Goal: Find contact information: Find contact information

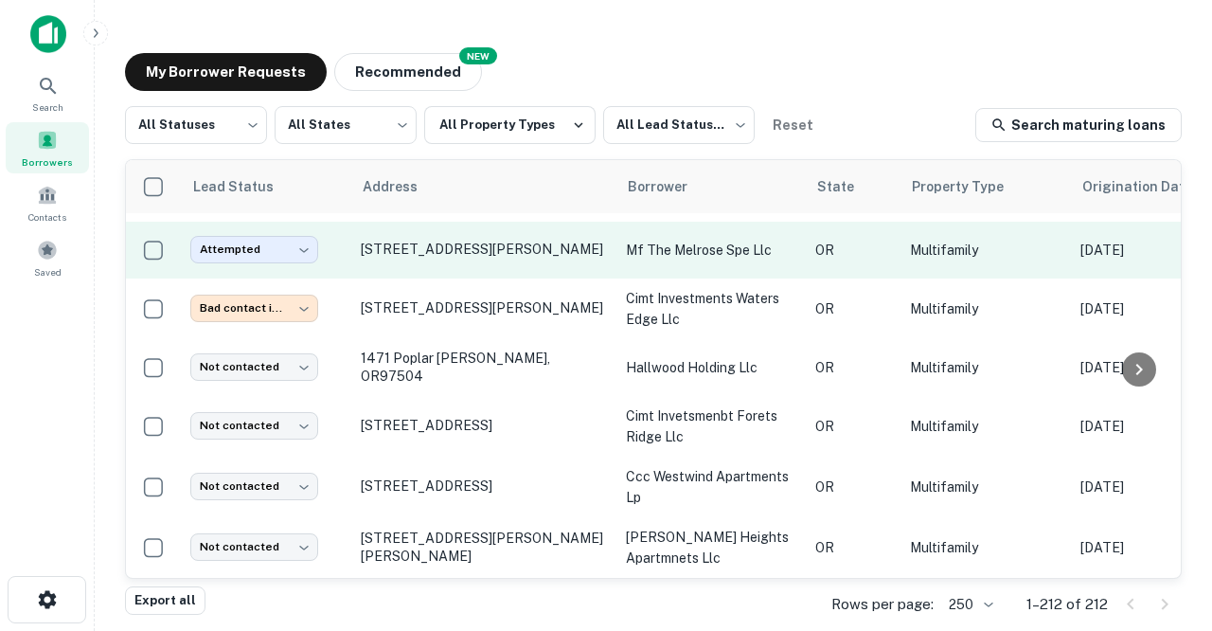
scroll to position [1864, 1]
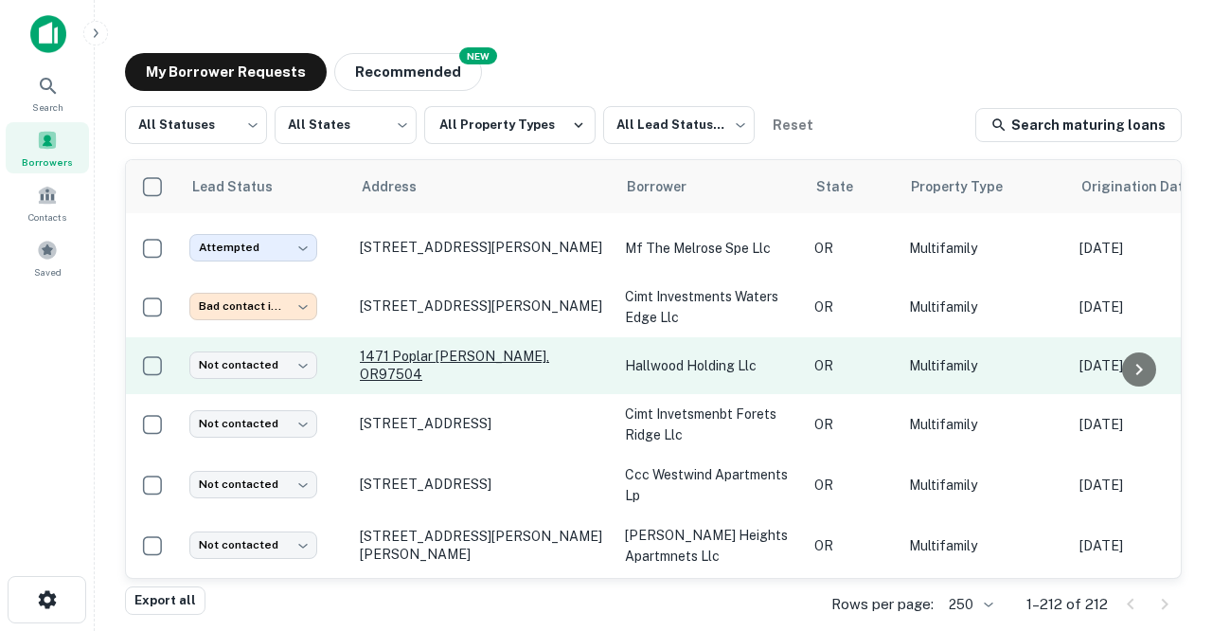
click at [394, 348] on p "1471 Poplar [PERSON_NAME], OR97504" at bounding box center [483, 365] width 246 height 34
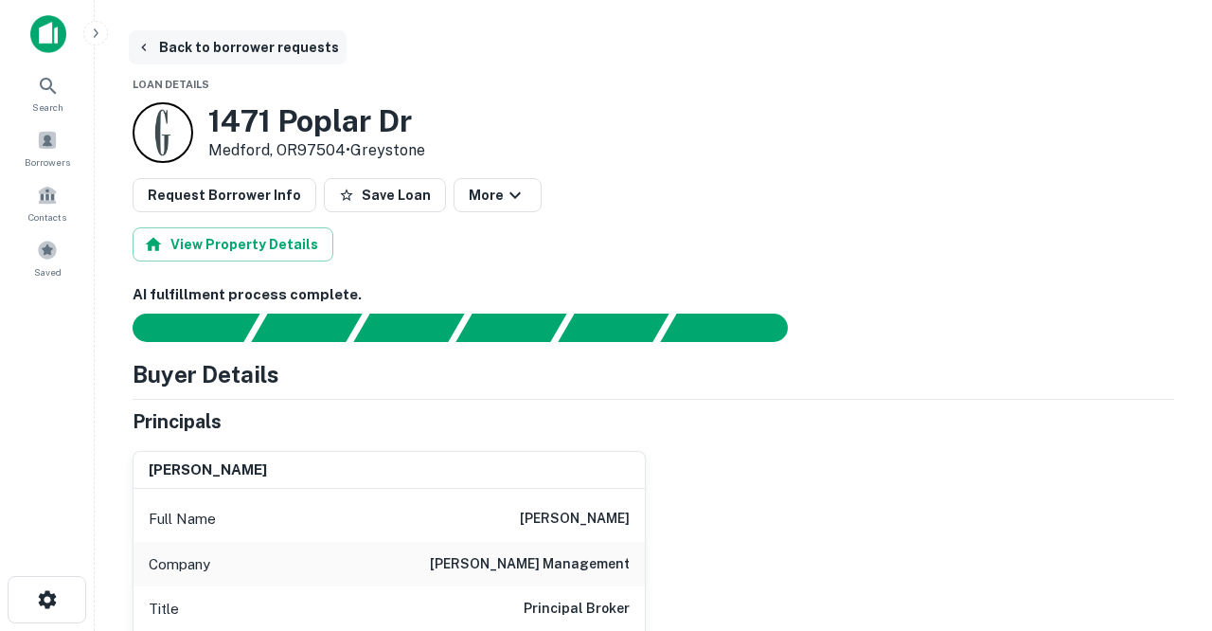
click at [222, 45] on button "Back to borrower requests" at bounding box center [238, 47] width 218 height 34
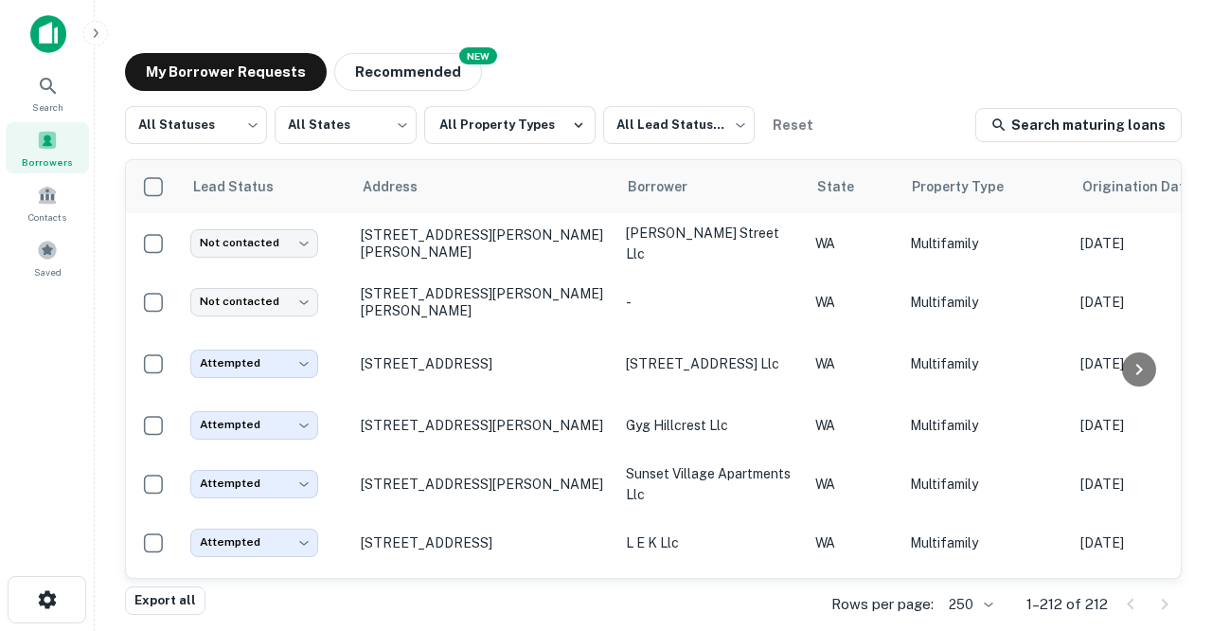
scroll to position [1864, 0]
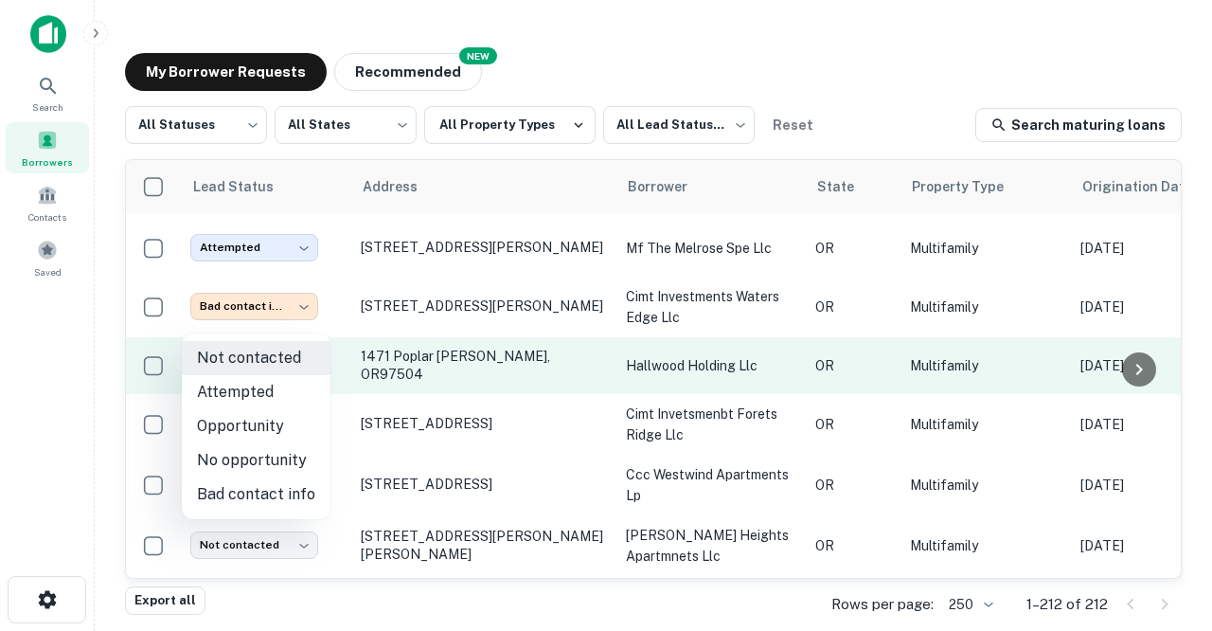
click at [304, 319] on body "Search Borrowers Contacts Saved My Borrower Requests NEW Recommended All Status…" at bounding box center [606, 315] width 1212 height 631
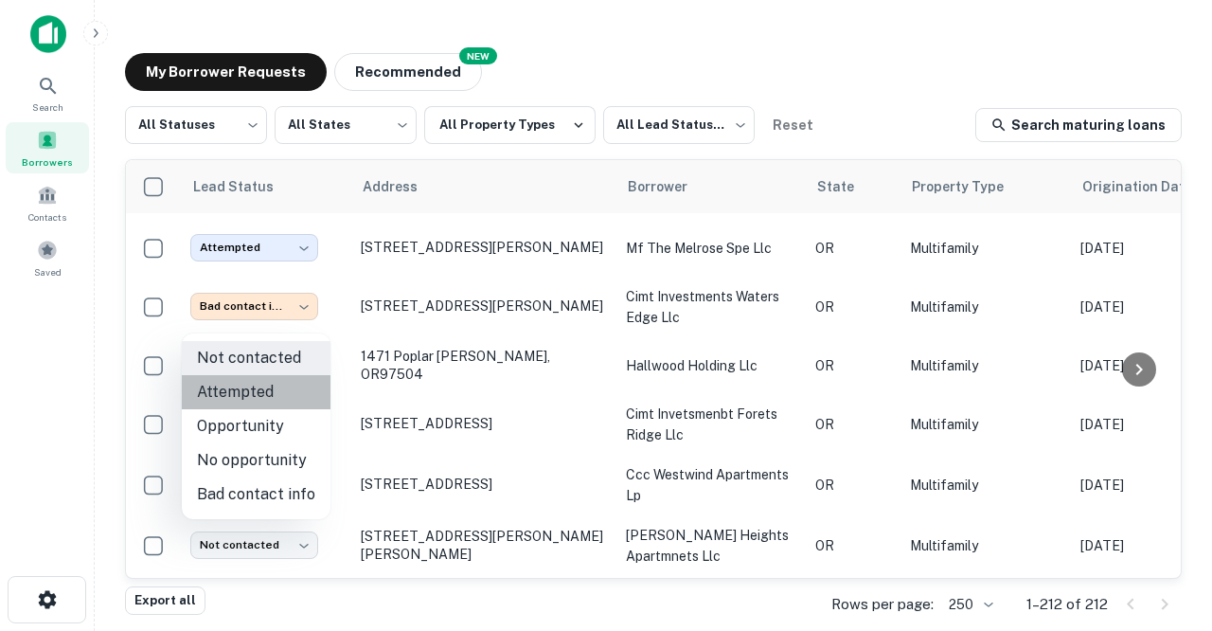
click at [282, 387] on li "Attempted" at bounding box center [256, 392] width 149 height 34
type input "*********"
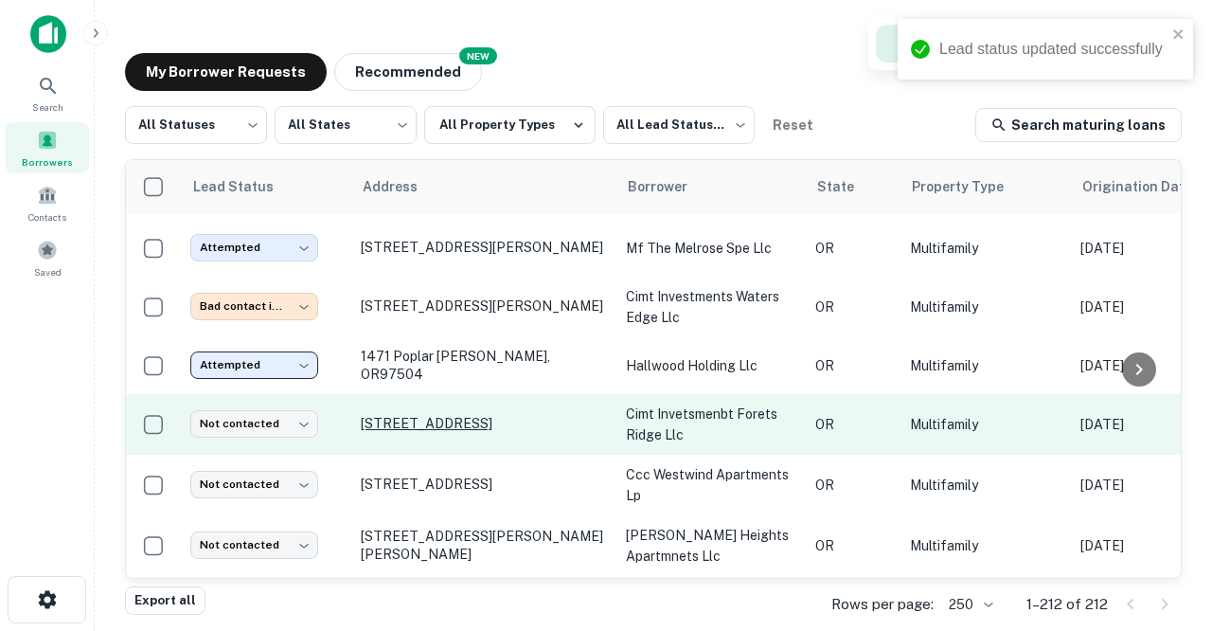
click at [387, 415] on p "[STREET_ADDRESS]" at bounding box center [484, 423] width 246 height 17
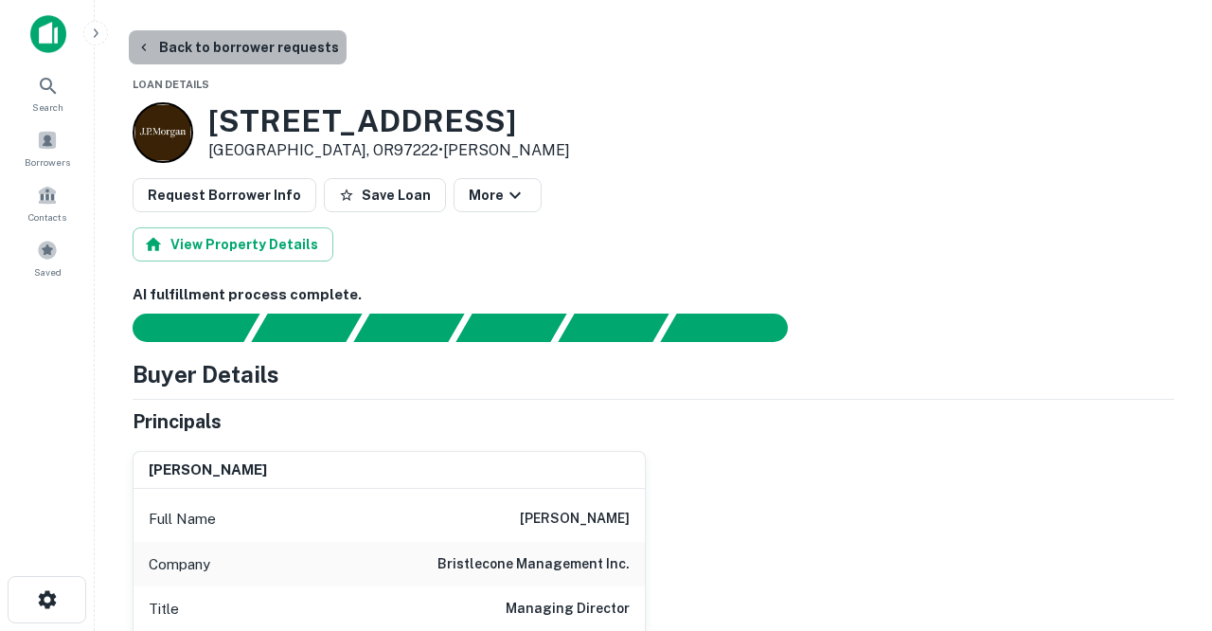
click at [238, 46] on button "Back to borrower requests" at bounding box center [238, 47] width 218 height 34
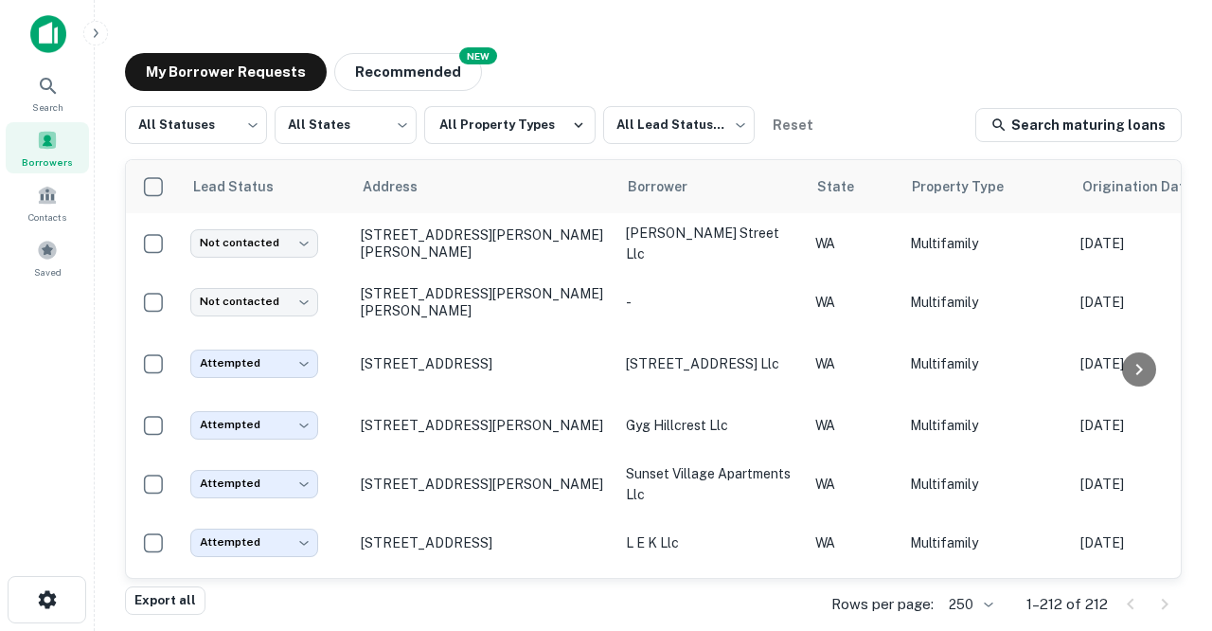
scroll to position [1864, 0]
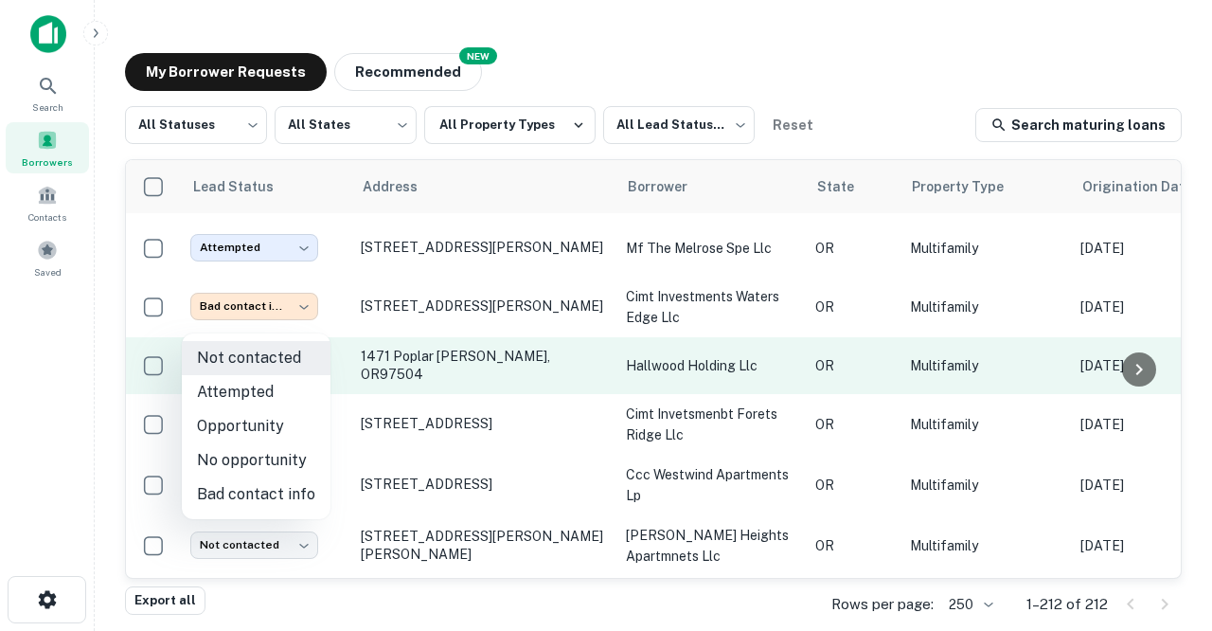
click at [309, 320] on body "Search Borrowers Contacts Saved My Borrower Requests NEW Recommended All Status…" at bounding box center [606, 315] width 1212 height 631
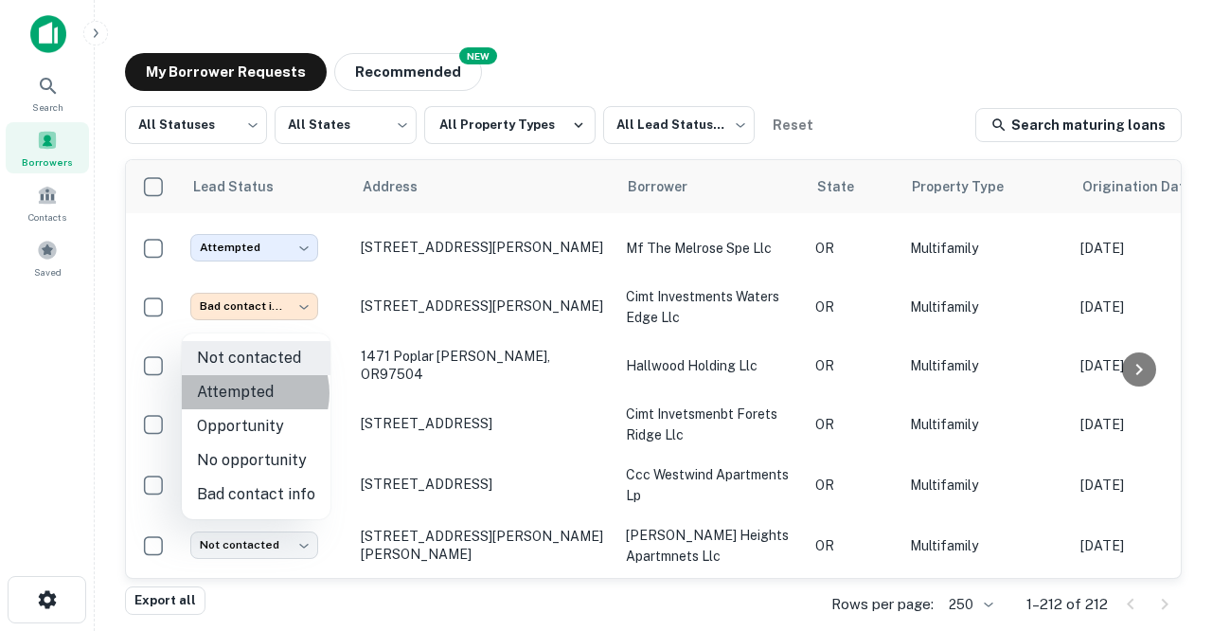
click at [249, 393] on li "Attempted" at bounding box center [256, 392] width 149 height 34
type input "*********"
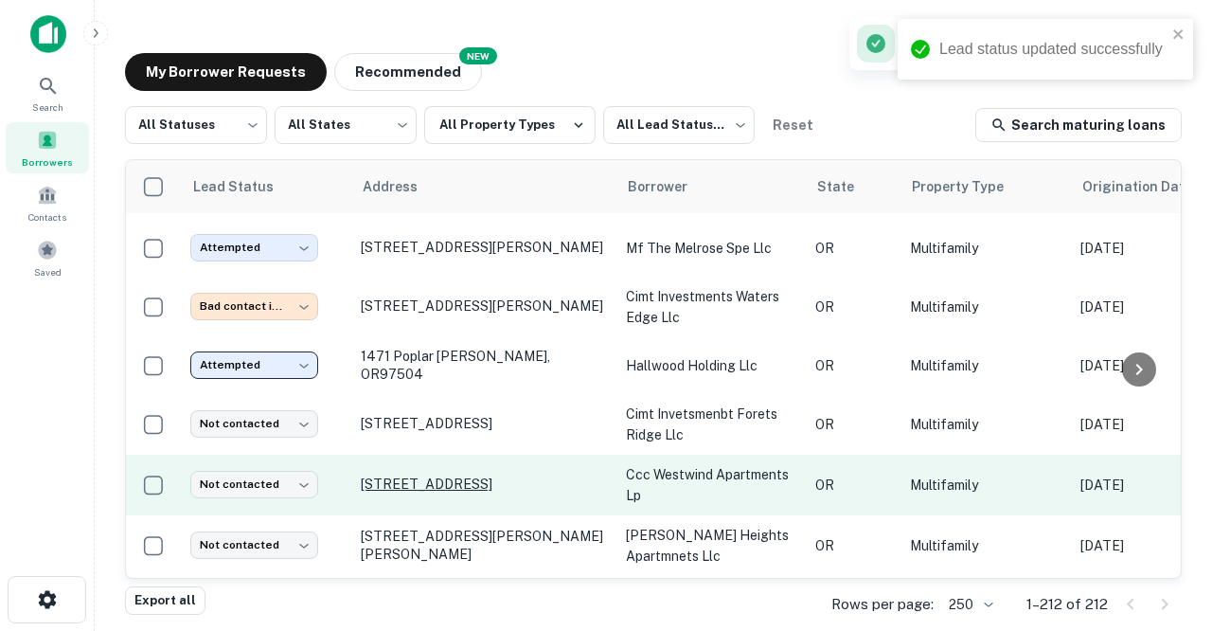
click at [397, 475] on p "[STREET_ADDRESS]" at bounding box center [484, 483] width 246 height 17
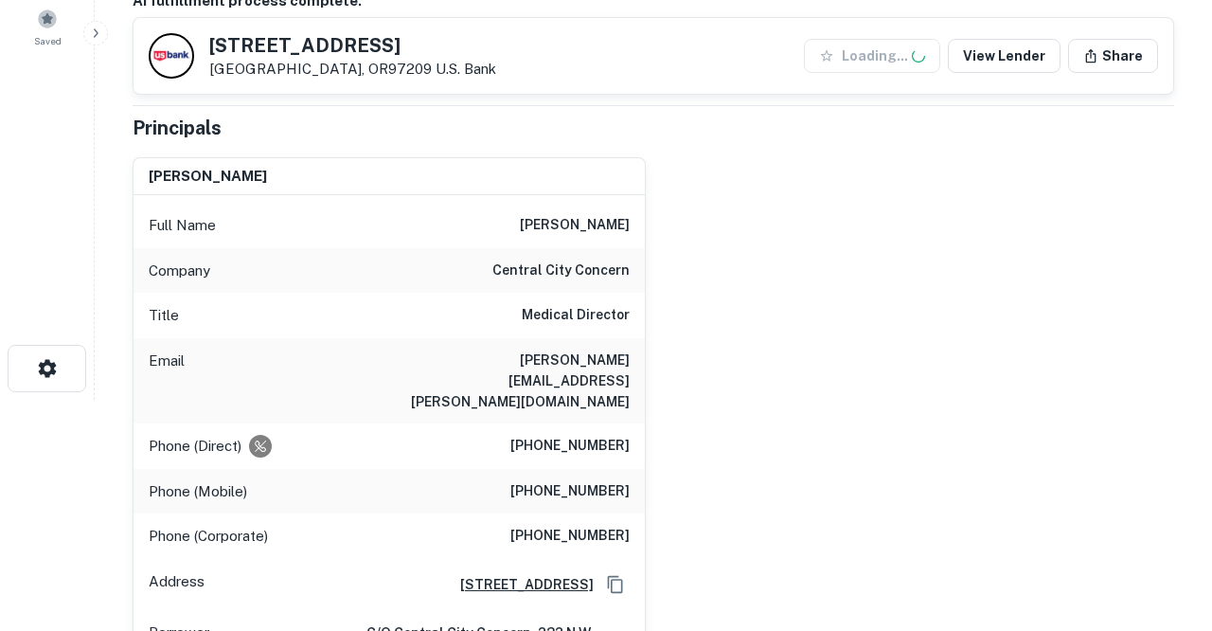
scroll to position [234, 0]
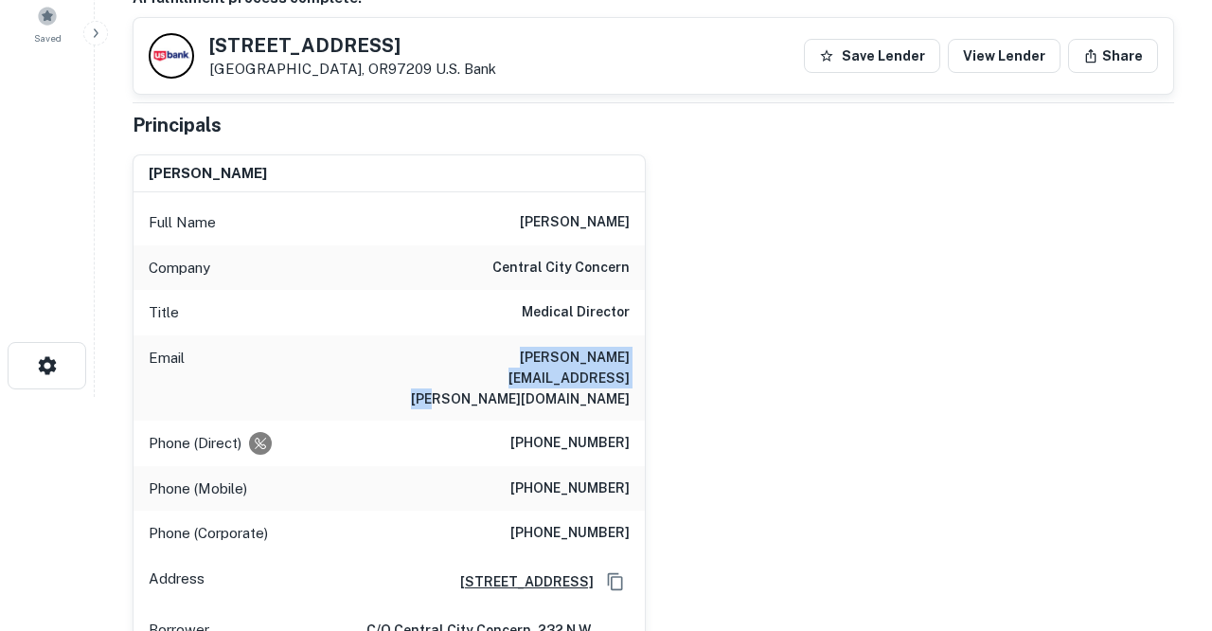
drag, startPoint x: 420, startPoint y: 356, endPoint x: 560, endPoint y: 370, distance: 140.9
click at [560, 370] on div "Email rachel.solotaroff@ccconcern.org" at bounding box center [389, 377] width 511 height 85
copy h6 "rachel.solotaroff@ccconcern.org"
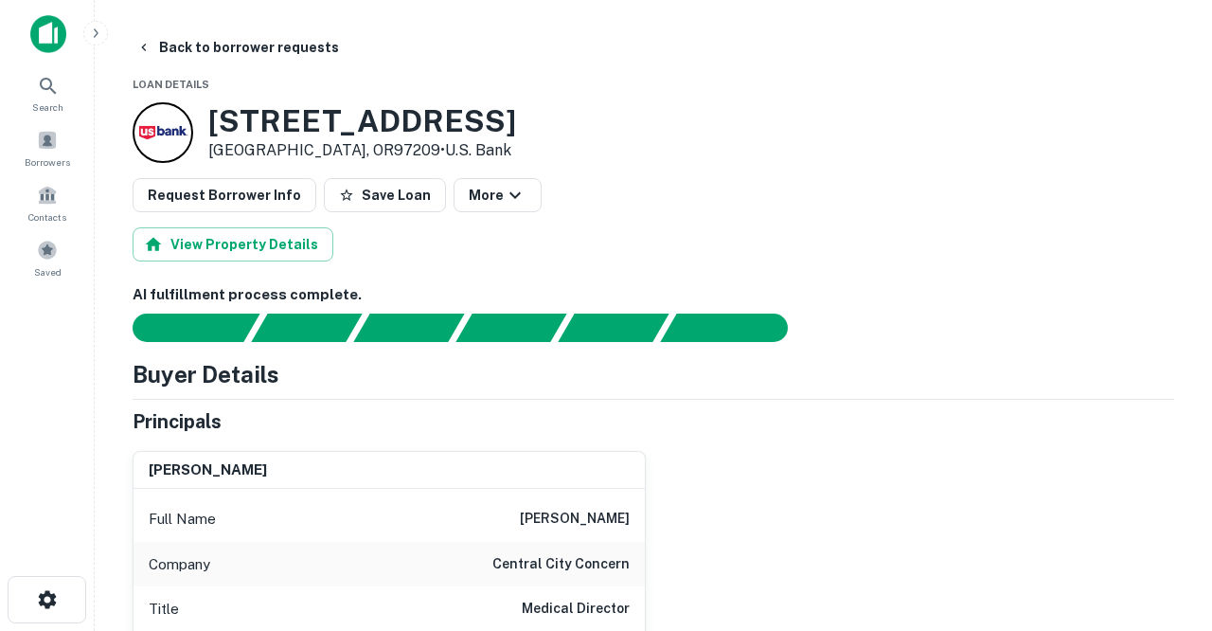
scroll to position [0, 0]
click at [238, 49] on button "Back to borrower requests" at bounding box center [238, 47] width 218 height 34
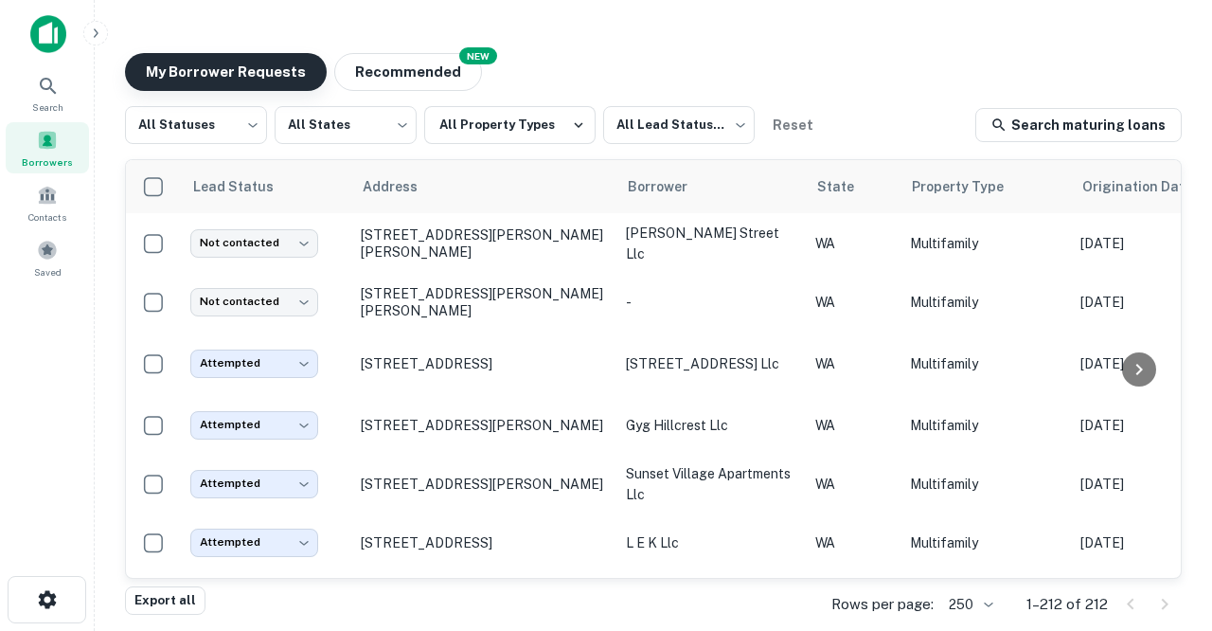
scroll to position [1864, 0]
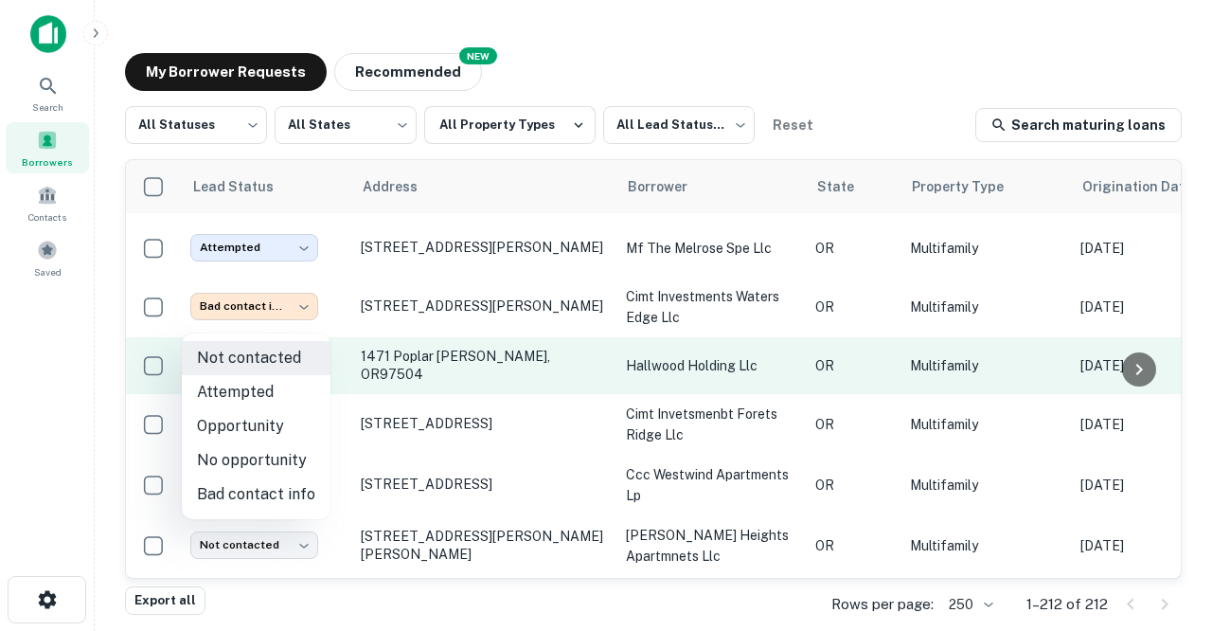
click at [303, 328] on body "Search Borrowers Contacts Saved My Borrower Requests NEW Recommended All Status…" at bounding box center [606, 315] width 1212 height 631
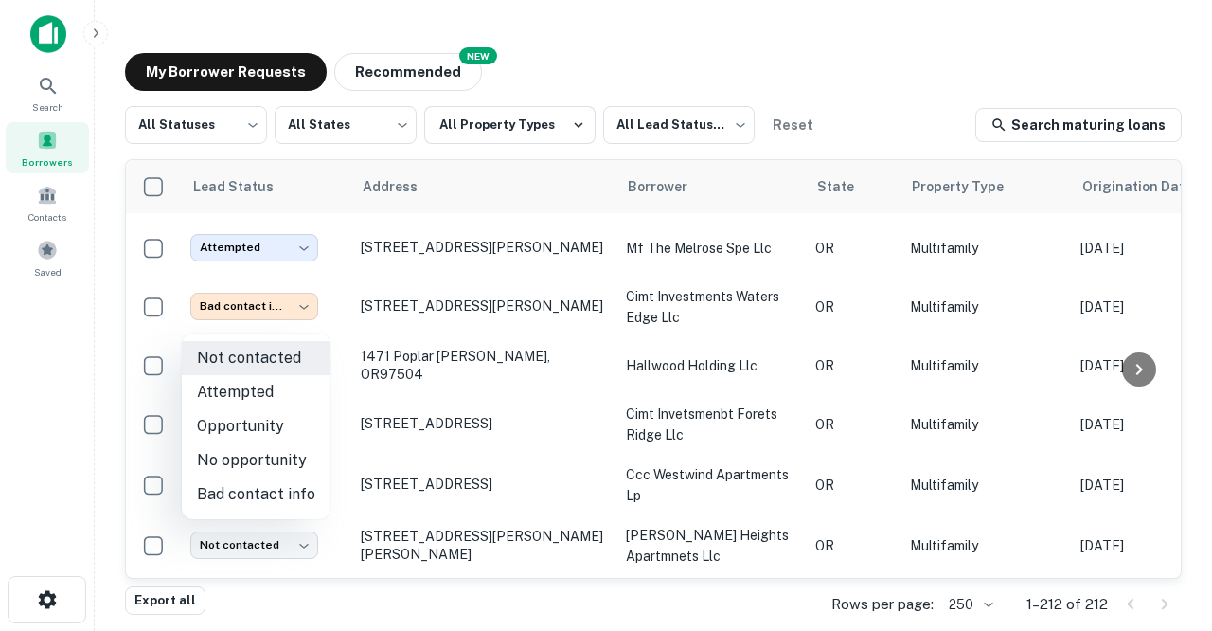
click at [242, 395] on li "Attempted" at bounding box center [256, 392] width 149 height 34
type input "*********"
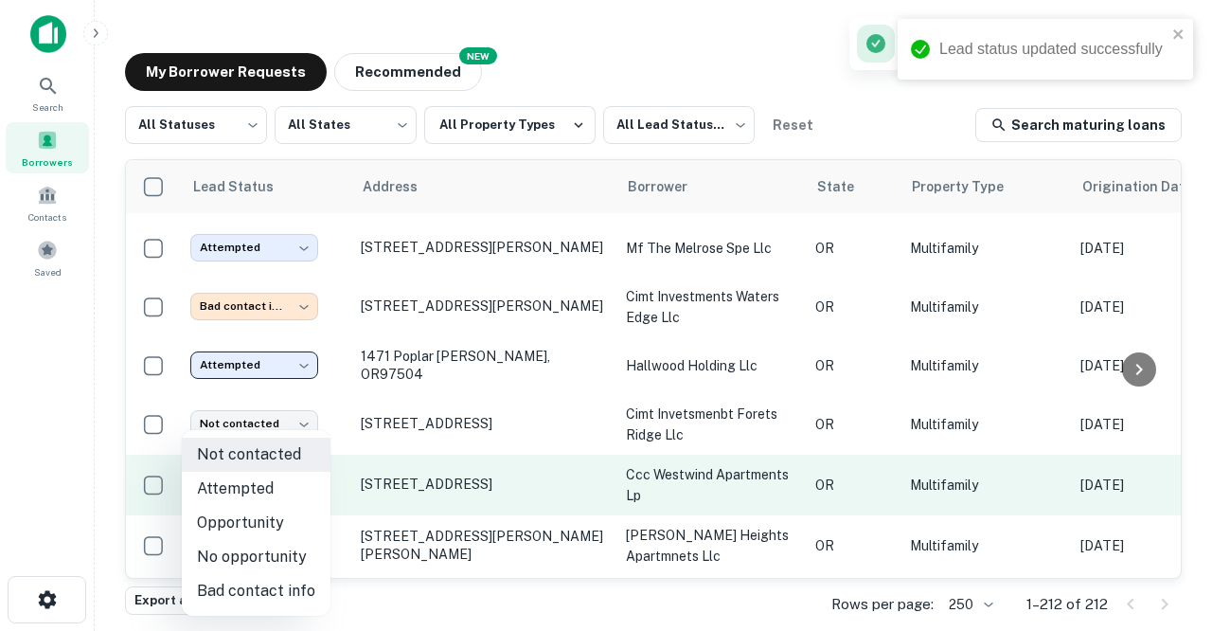
click at [306, 435] on body "Lead status updated successfully Search Borrowers Contacts Saved My Borrower Re…" at bounding box center [606, 315] width 1212 height 631
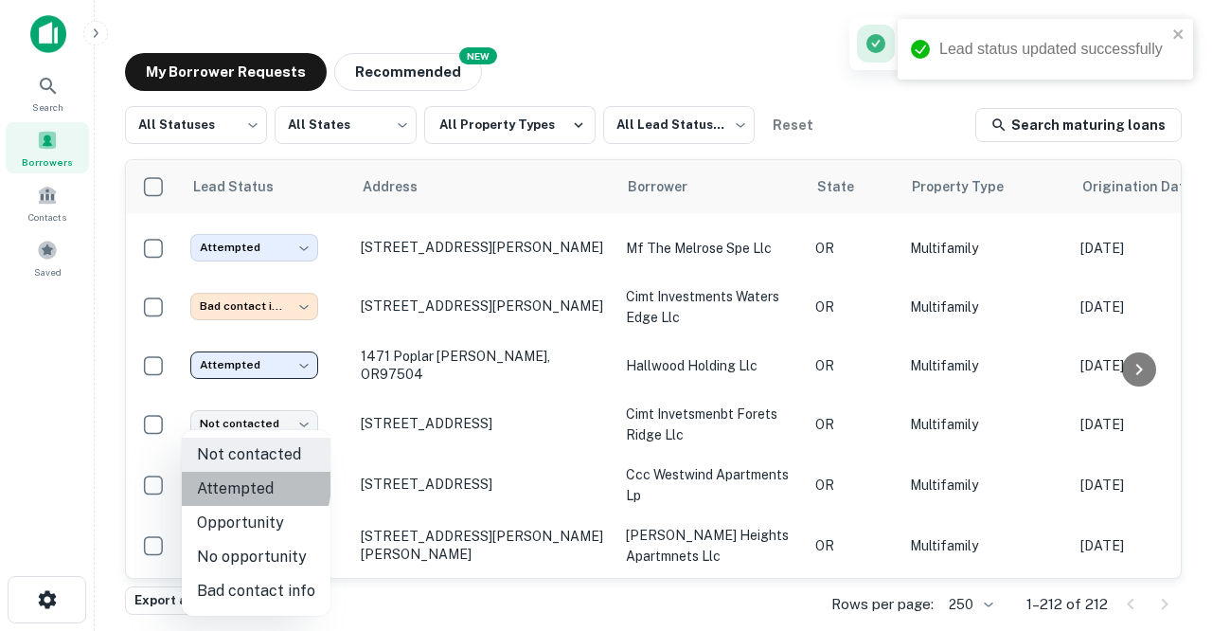
click at [245, 483] on li "Attempted" at bounding box center [256, 489] width 149 height 34
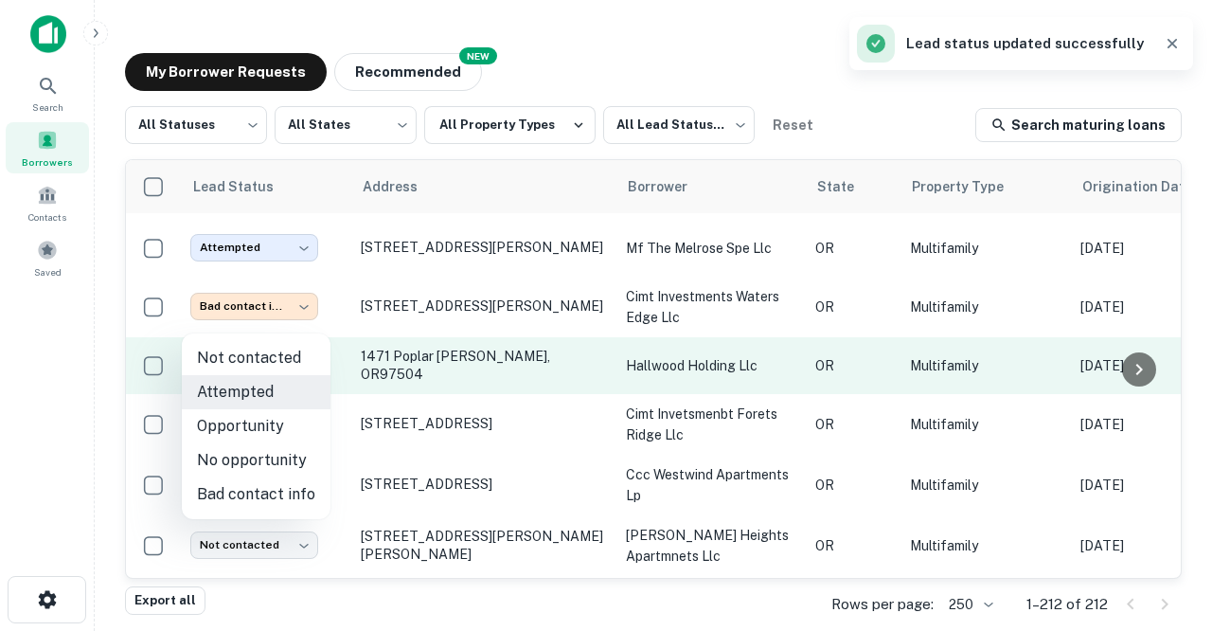
click at [255, 331] on body "Lead status updated successfully Search Borrowers Contacts Saved My Borrower Re…" at bounding box center [606, 315] width 1212 height 631
click at [255, 331] on div at bounding box center [606, 315] width 1212 height 631
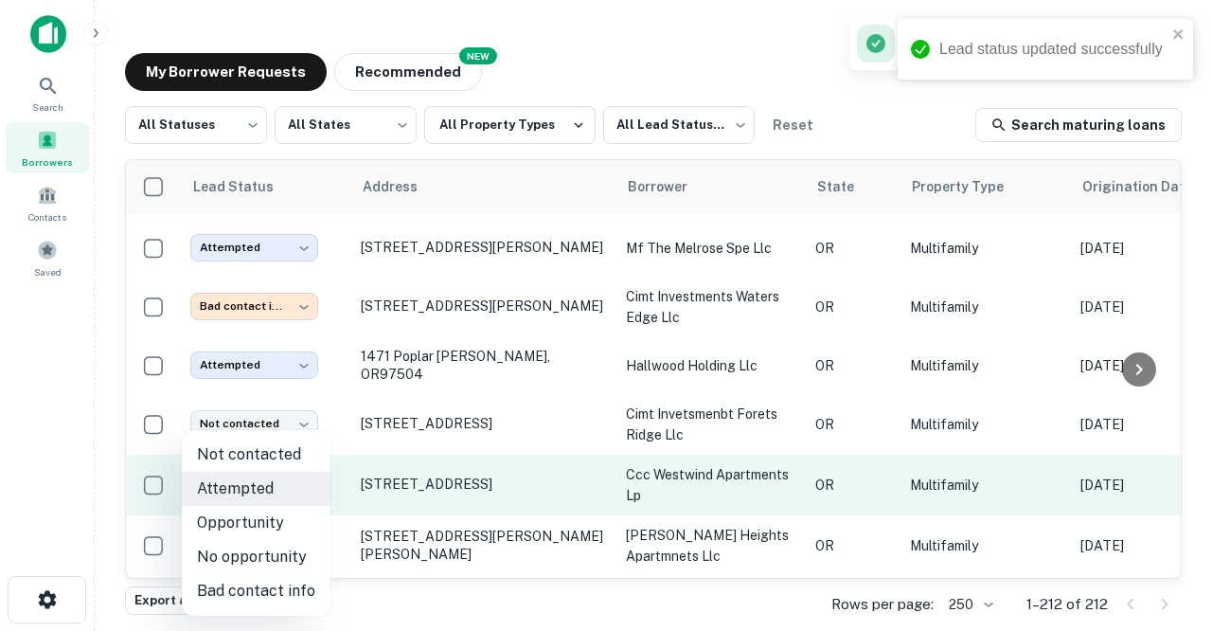
click at [260, 440] on body "Lead status updated successfully Search Borrowers Contacts Saved My Borrower Re…" at bounding box center [606, 315] width 1212 height 631
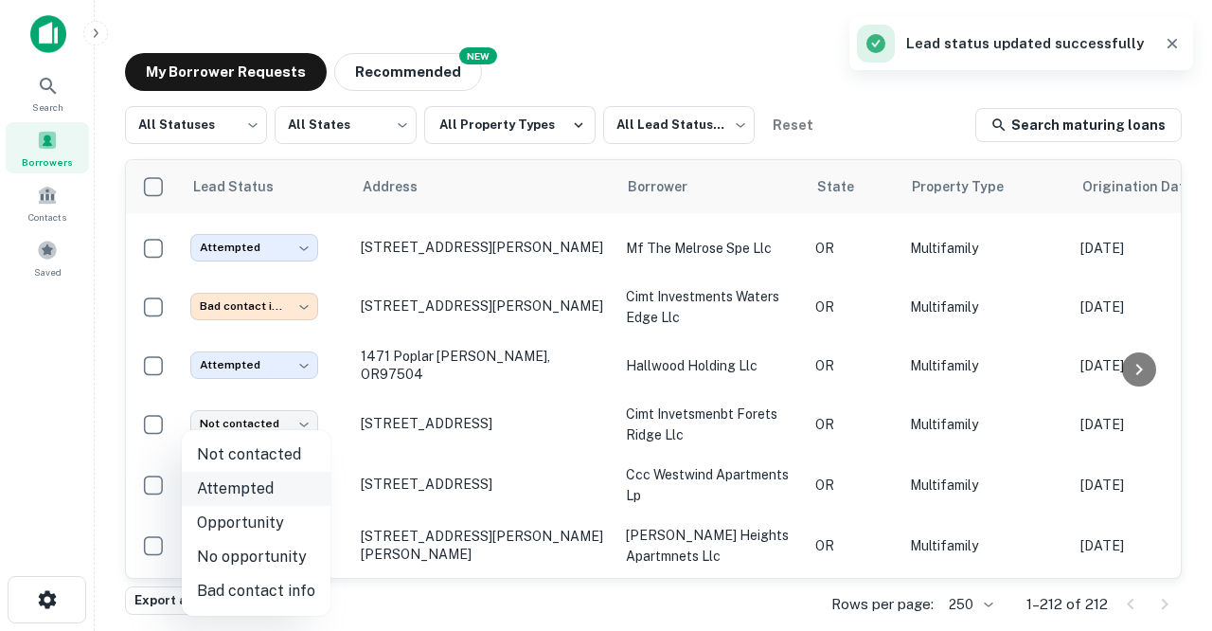
click at [253, 486] on li "Attempted" at bounding box center [256, 489] width 149 height 34
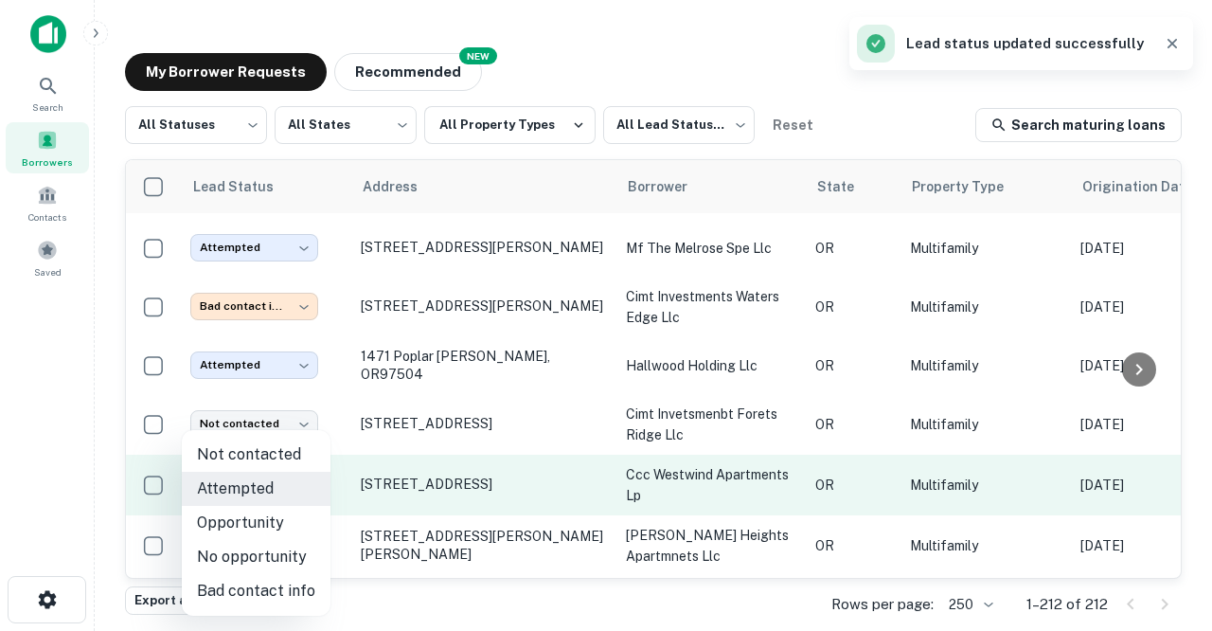
click at [262, 440] on body "Search Borrowers Contacts Saved My Borrower Requests NEW Recommended All Status…" at bounding box center [606, 315] width 1212 height 631
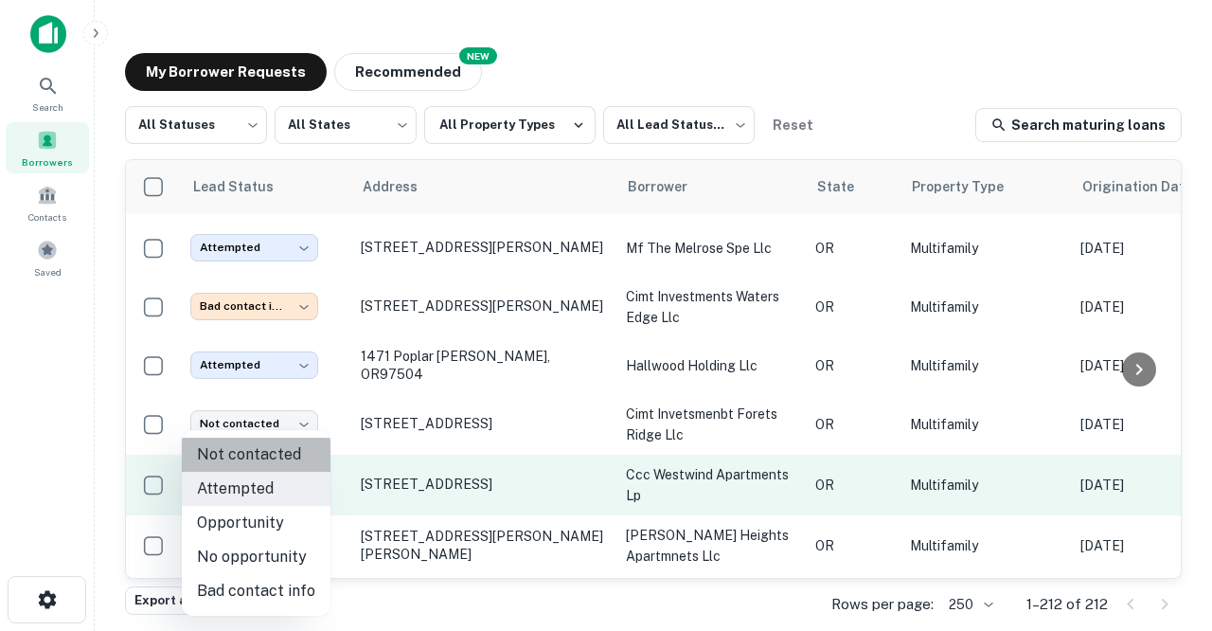
click at [262, 440] on li "Not contacted" at bounding box center [256, 455] width 149 height 34
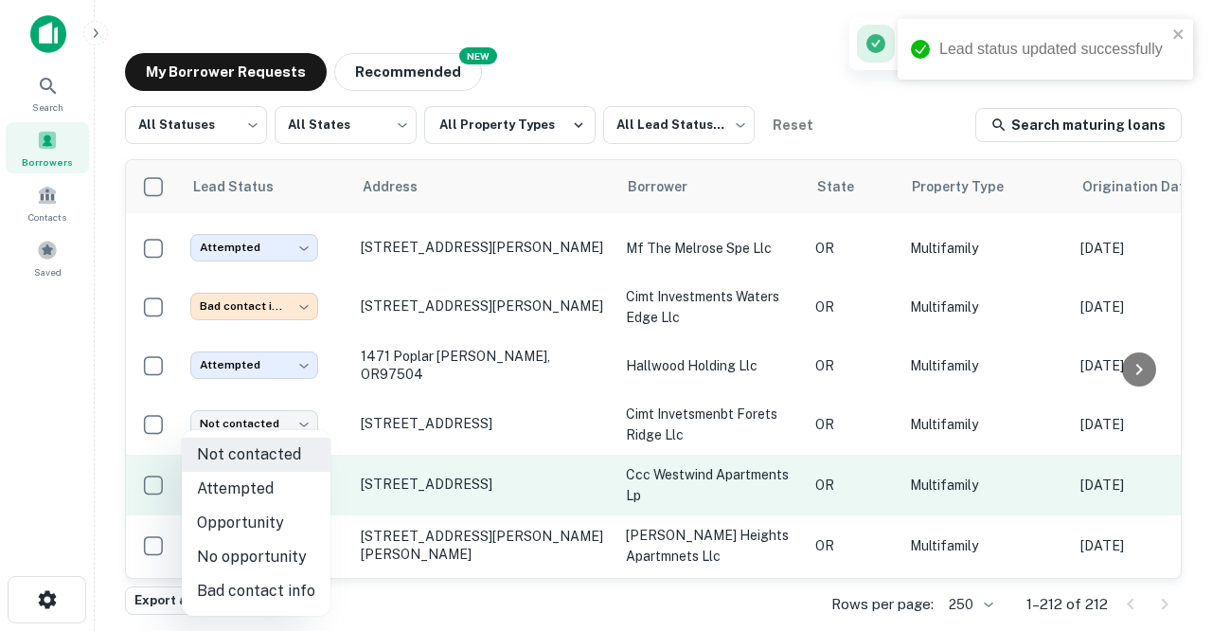
click at [284, 437] on body "Lead status updated successfully Search Borrowers Contacts Saved My Borrower Re…" at bounding box center [606, 315] width 1212 height 631
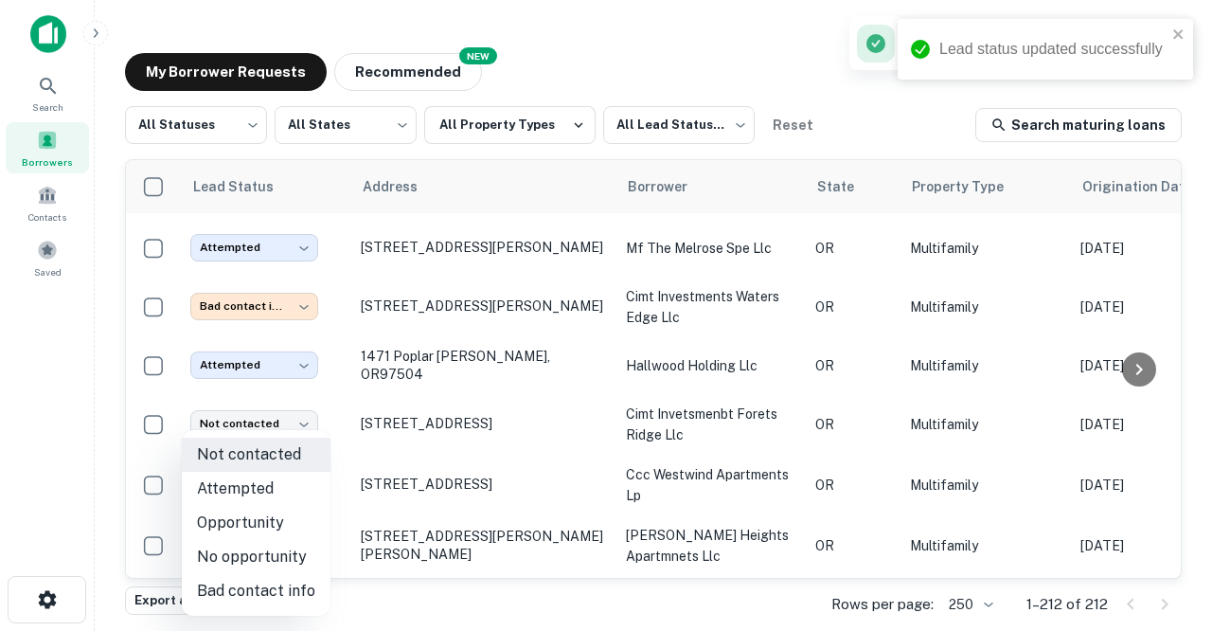
click at [249, 494] on li "Attempted" at bounding box center [256, 489] width 149 height 34
type input "*********"
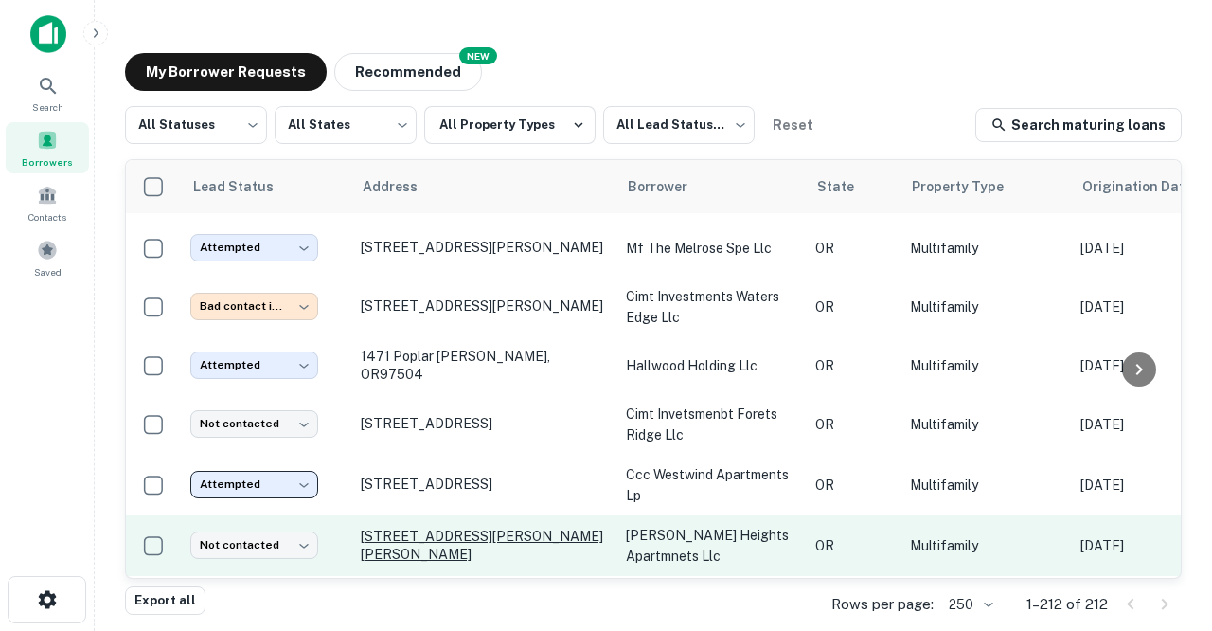
click at [376, 528] on p "[STREET_ADDRESS][PERSON_NAME][PERSON_NAME]" at bounding box center [484, 545] width 246 height 34
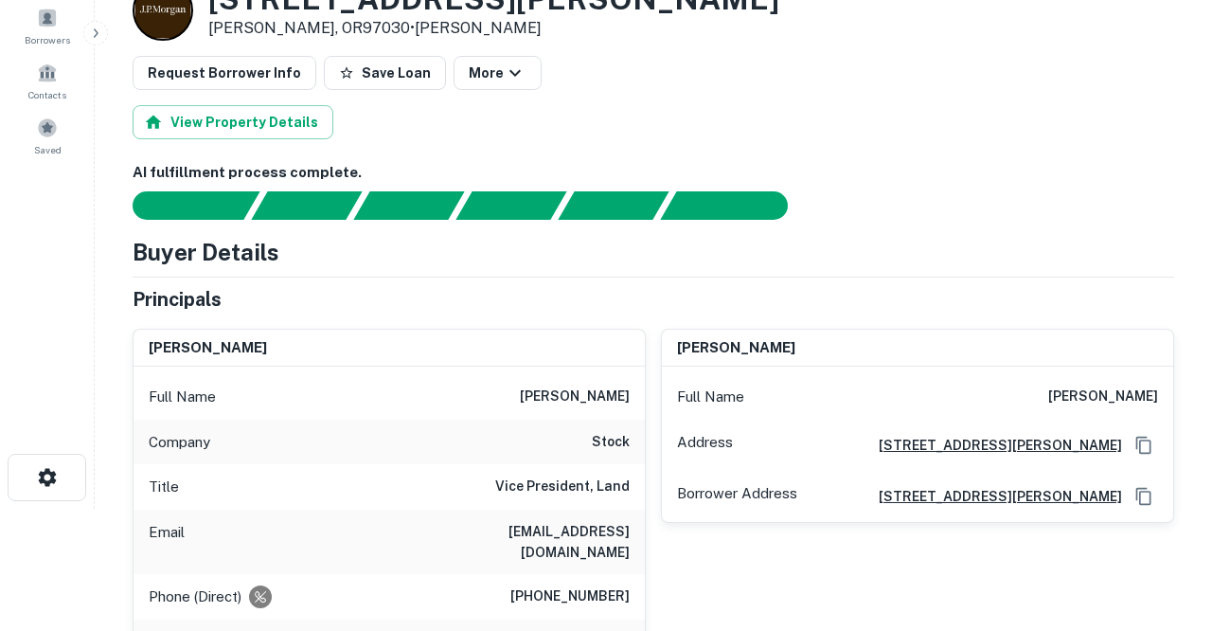
scroll to position [128, 0]
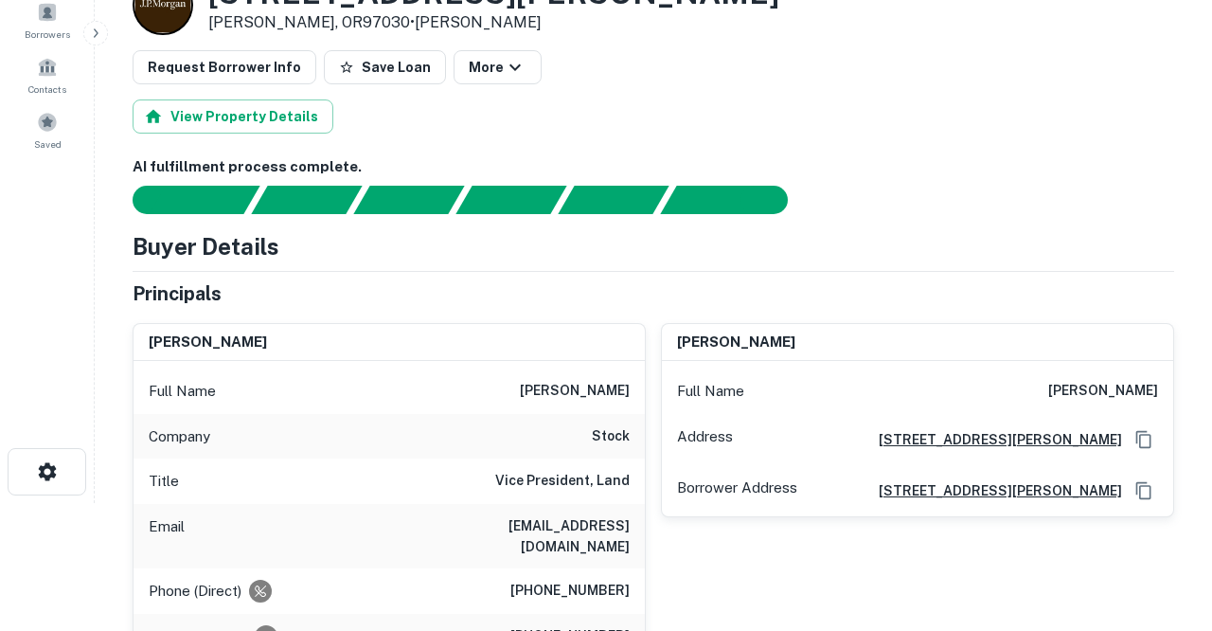
drag, startPoint x: 412, startPoint y: 520, endPoint x: 633, endPoint y: 517, distance: 220.7
click at [633, 517] on div "Email cjohnson@stockdevelopment.com" at bounding box center [389, 536] width 511 height 64
copy h6 "cjohnson@stockdevelopment.com"
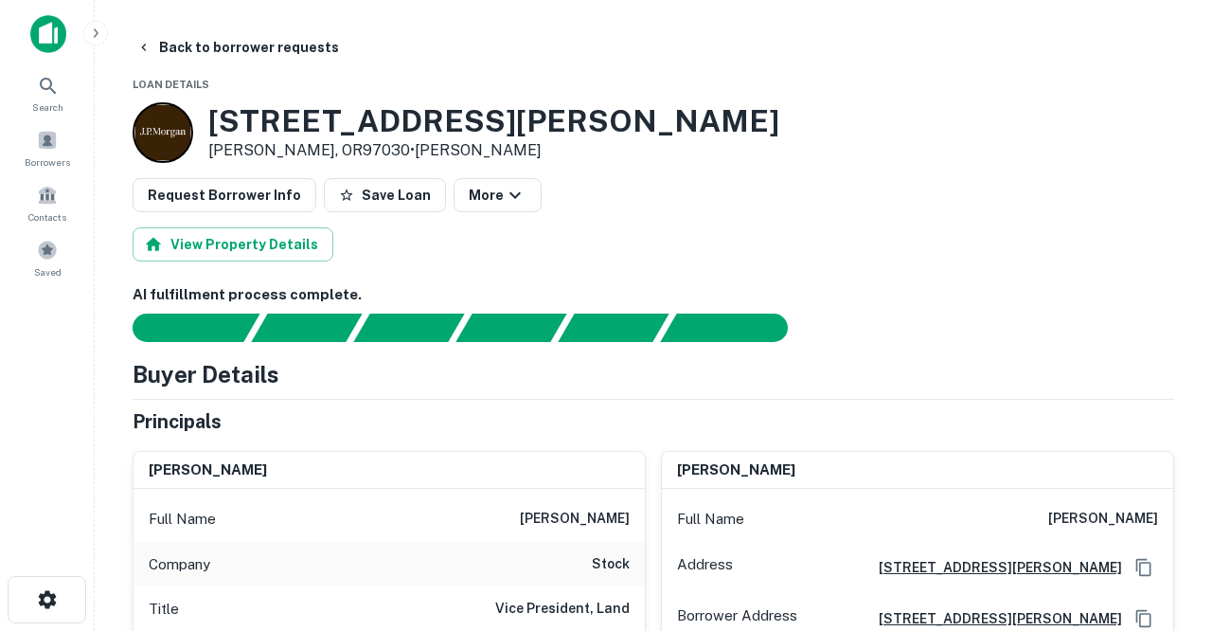
scroll to position [0, 0]
click at [200, 45] on button "Back to borrower requests" at bounding box center [238, 47] width 218 height 34
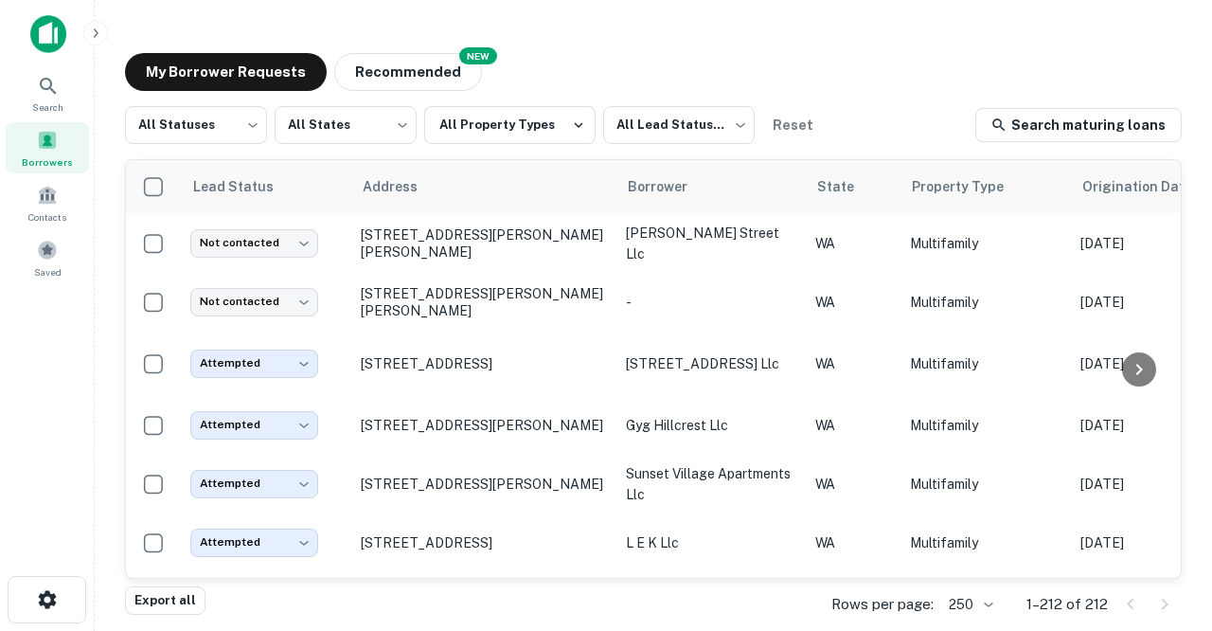
scroll to position [1864, 0]
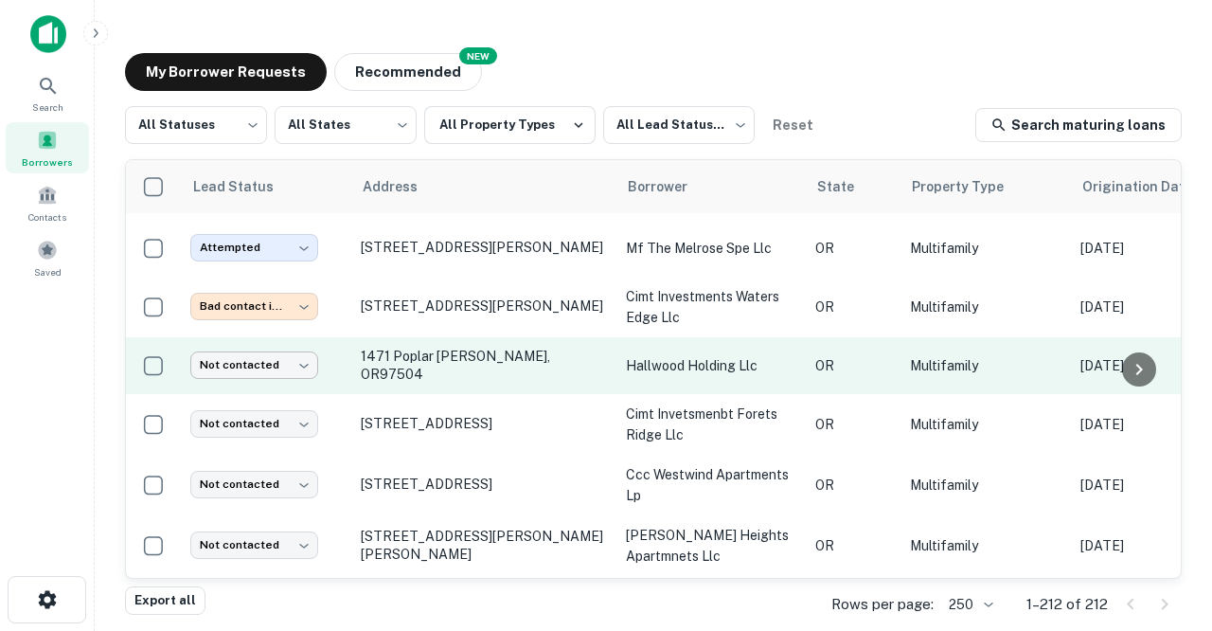
click at [304, 324] on body "Search Borrowers Contacts Saved My Borrower Requests NEW Recommended All Status…" at bounding box center [606, 315] width 1212 height 631
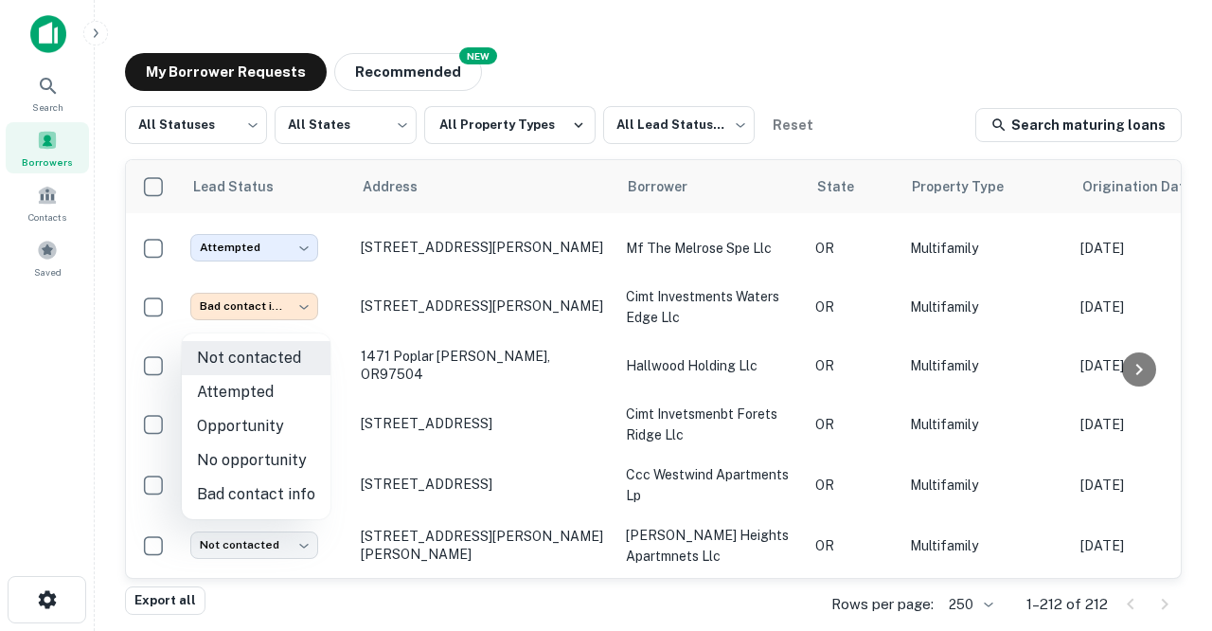
click at [253, 386] on li "Attempted" at bounding box center [256, 392] width 149 height 34
type input "*********"
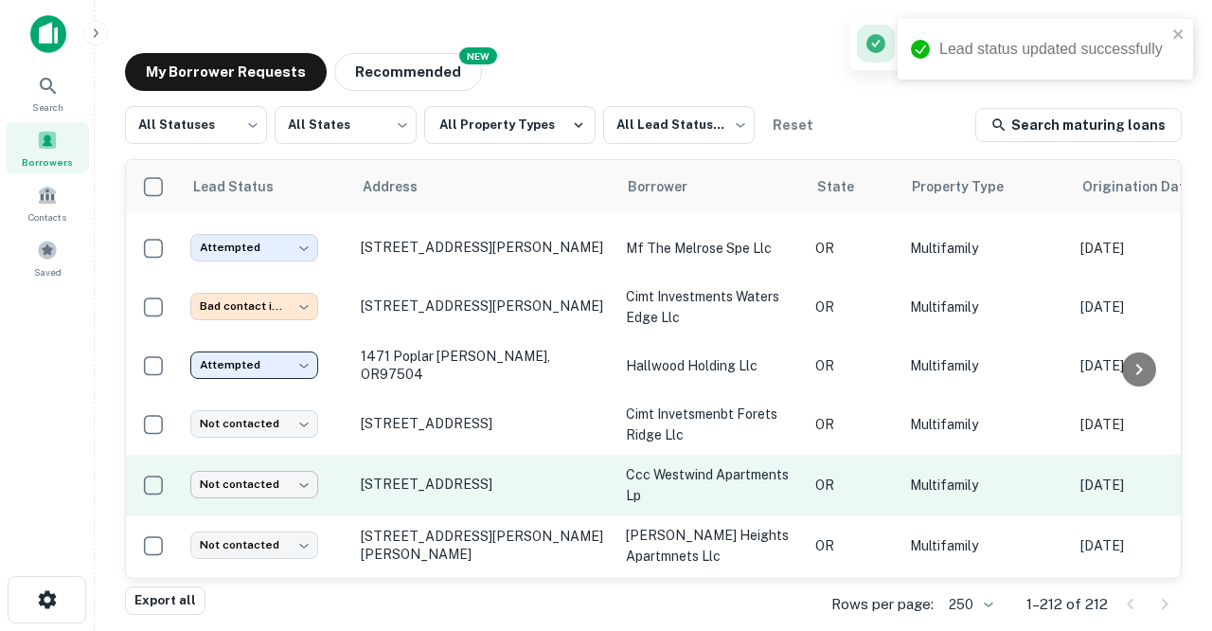
click at [302, 439] on body "Lead status updated successfully Search Borrowers Contacts Saved My Borrower Re…" at bounding box center [606, 315] width 1212 height 631
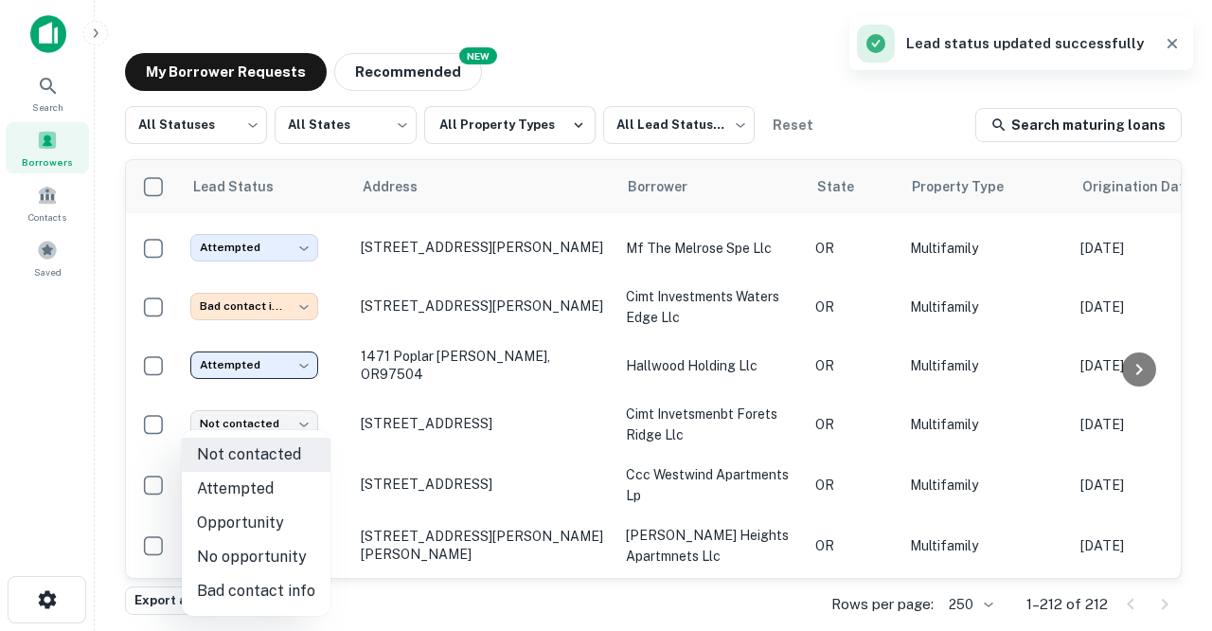
click at [237, 494] on li "Attempted" at bounding box center [256, 489] width 149 height 34
type input "*********"
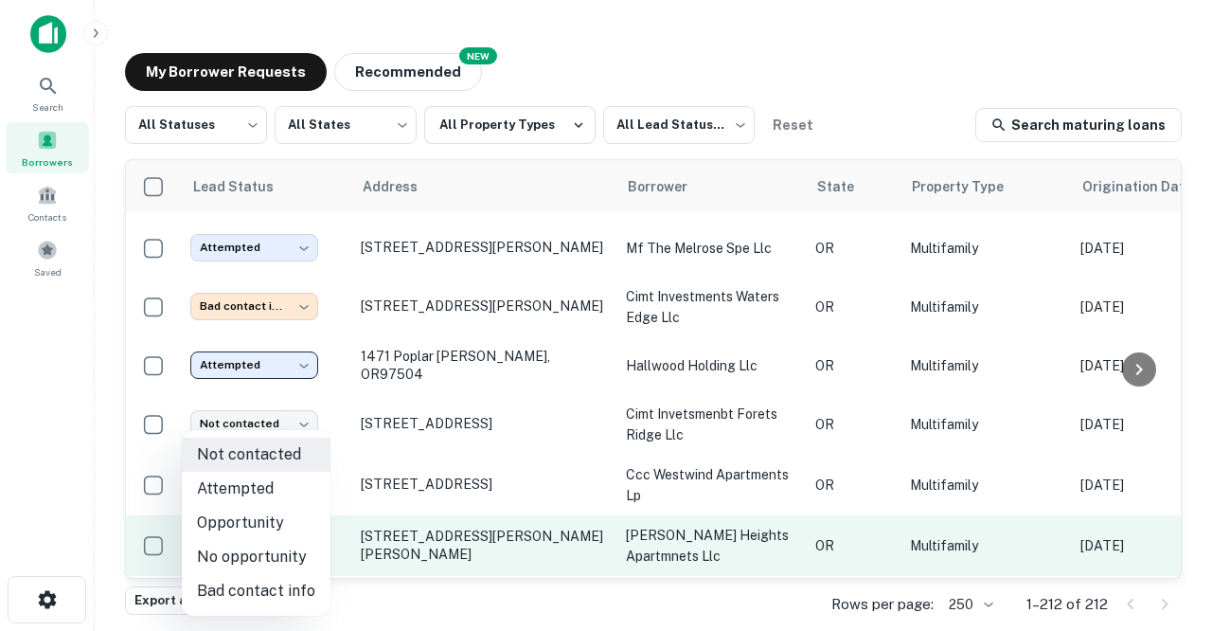
click at [308, 499] on body "Search Borrowers Contacts Saved My Borrower Requests NEW Recommended All Status…" at bounding box center [606, 315] width 1212 height 631
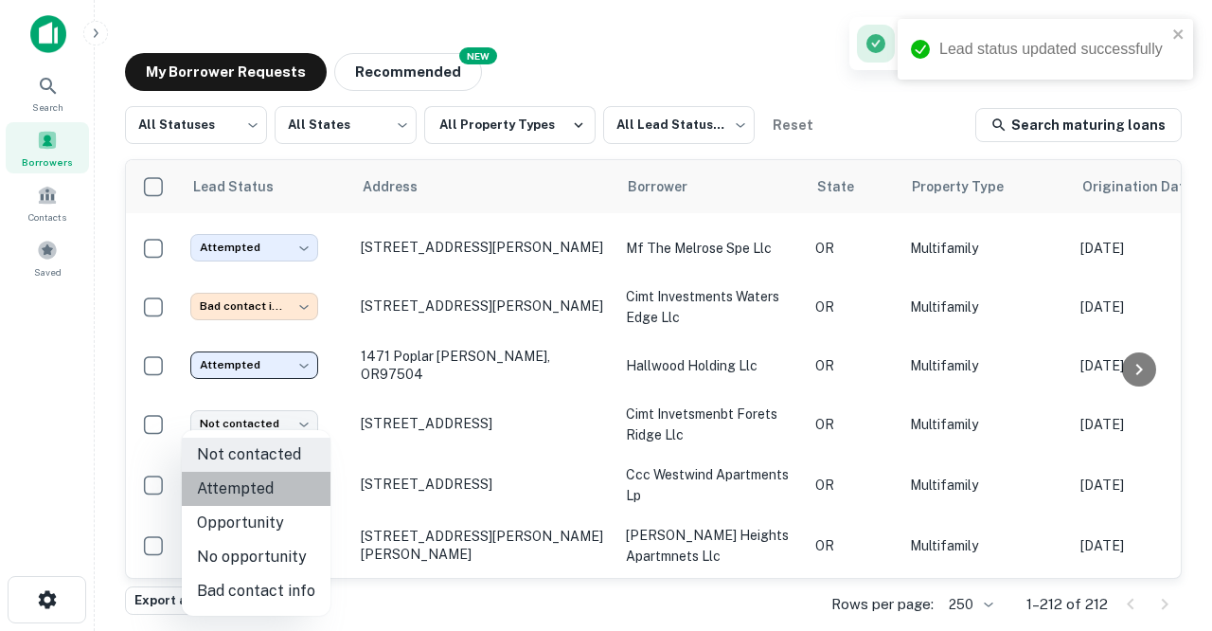
click at [256, 492] on li "Attempted" at bounding box center [256, 489] width 149 height 34
type input "*********"
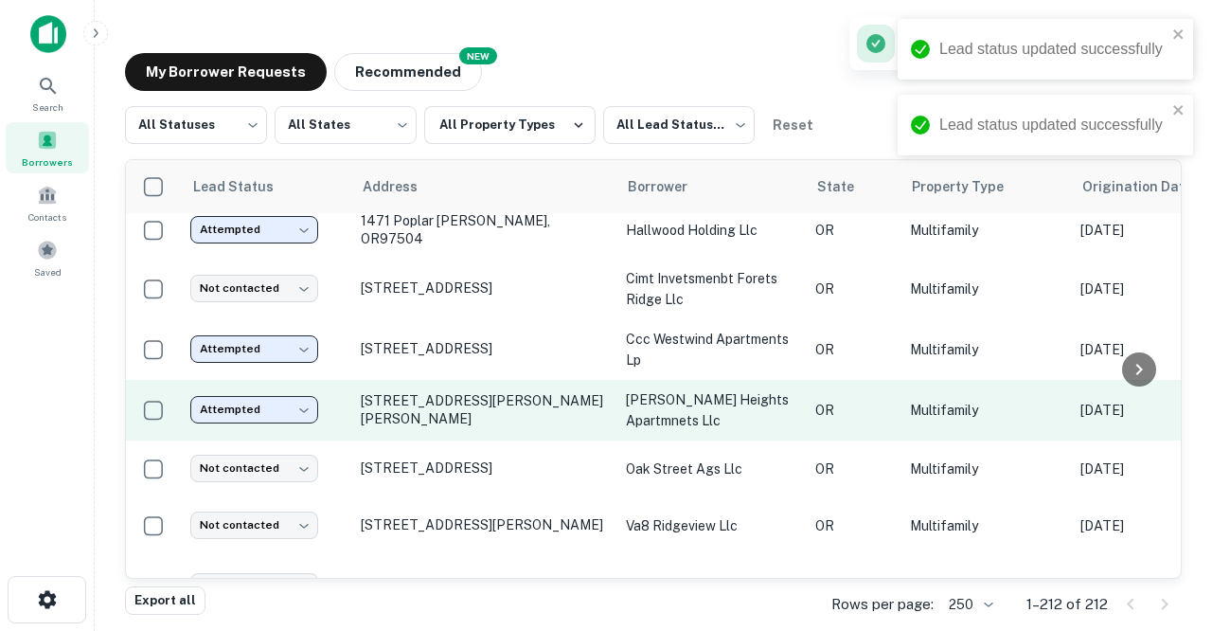
scroll to position [2000, 0]
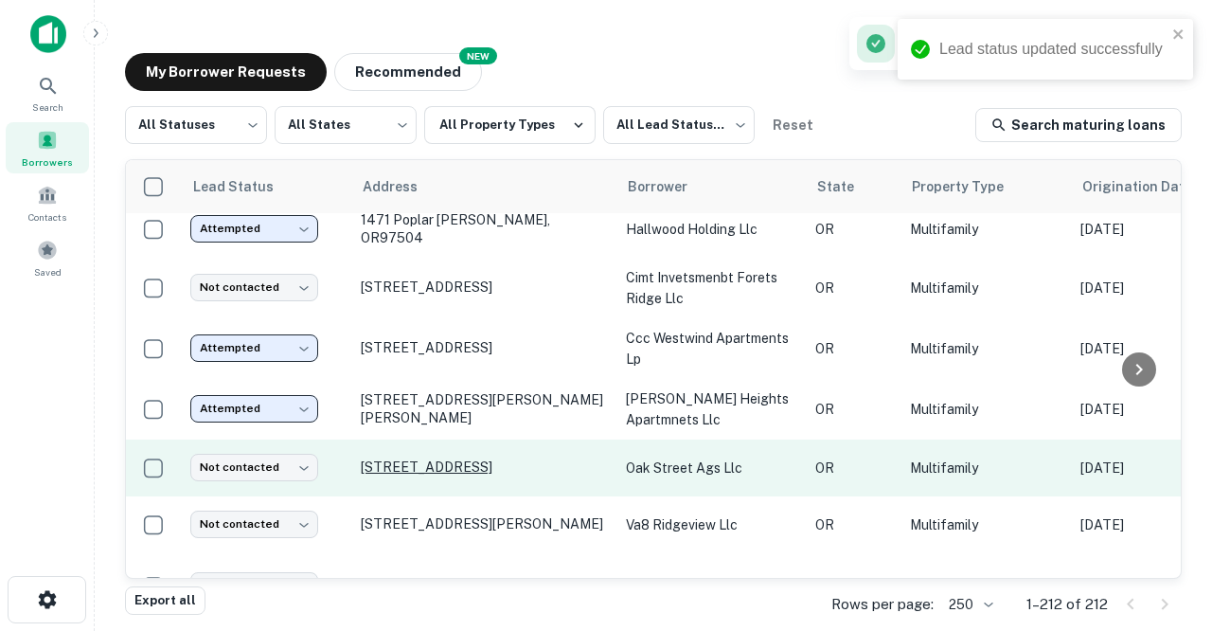
click at [432, 458] on p "[STREET_ADDRESS]" at bounding box center [484, 466] width 246 height 17
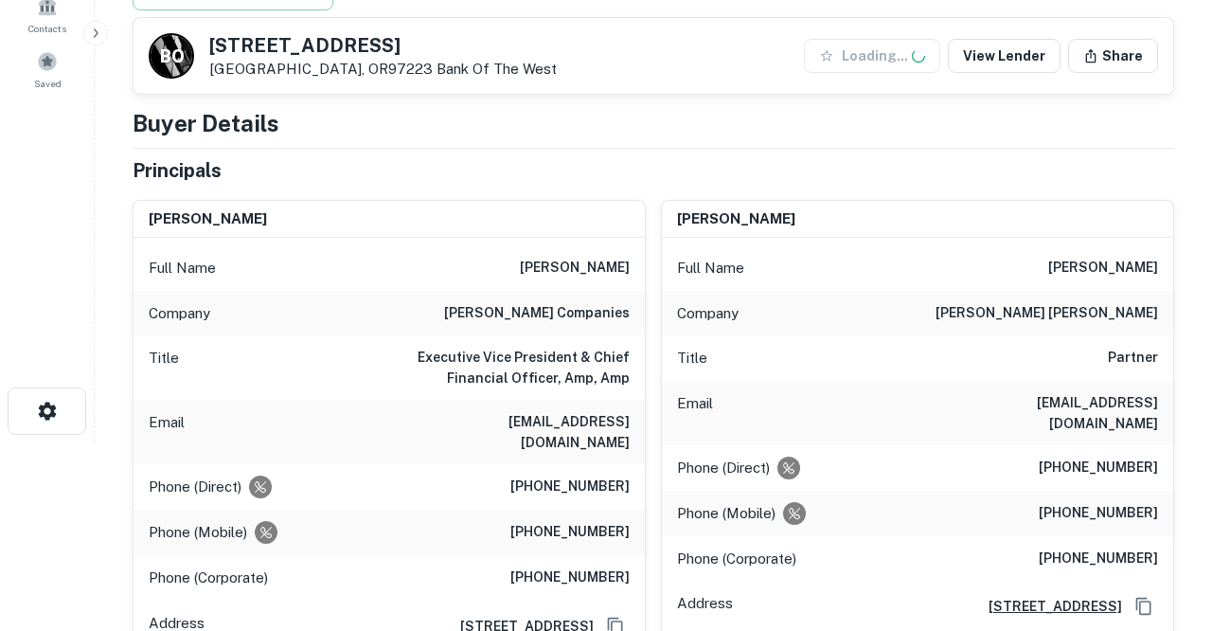
scroll to position [201, 0]
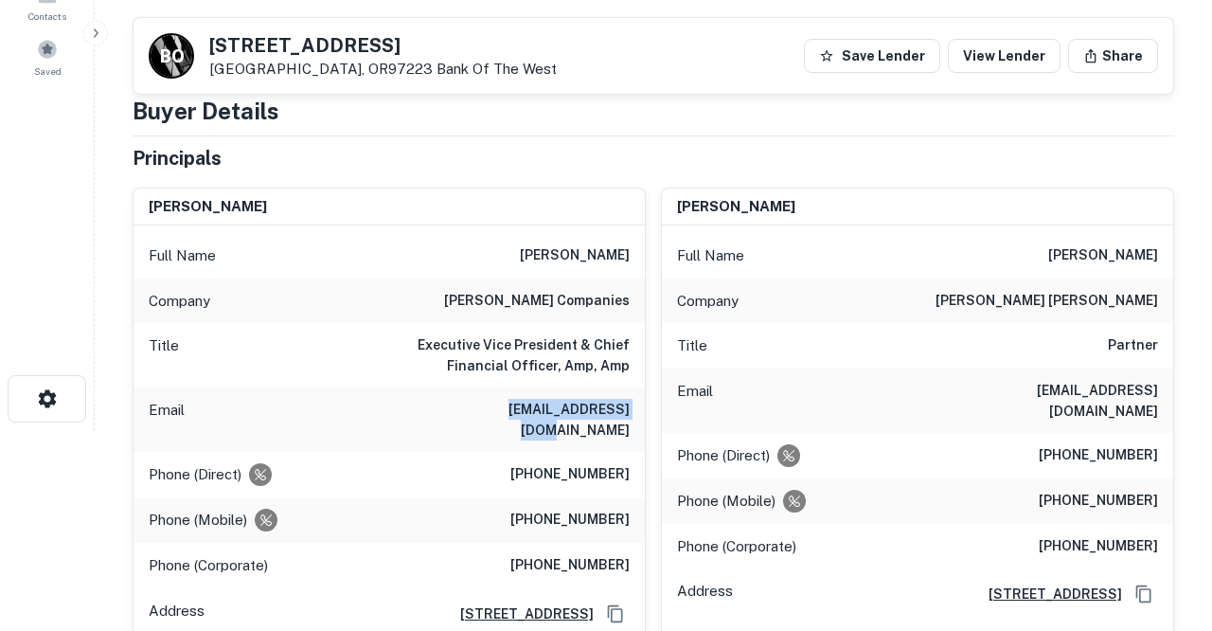
drag, startPoint x: 479, startPoint y: 412, endPoint x: 632, endPoint y: 406, distance: 152.6
click at [632, 406] on div "Email scohen@agspanos.com" at bounding box center [389, 419] width 511 height 64
copy h6 "scohen@agspanos.com"
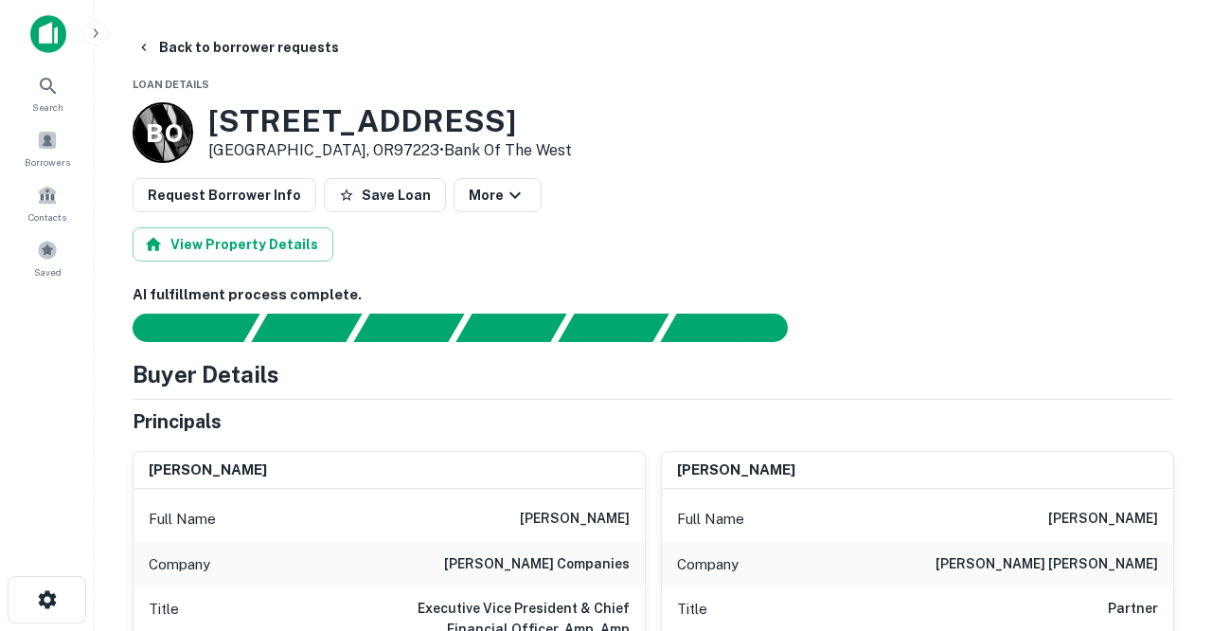
scroll to position [0, 0]
click at [207, 48] on button "Back to borrower requests" at bounding box center [238, 47] width 218 height 34
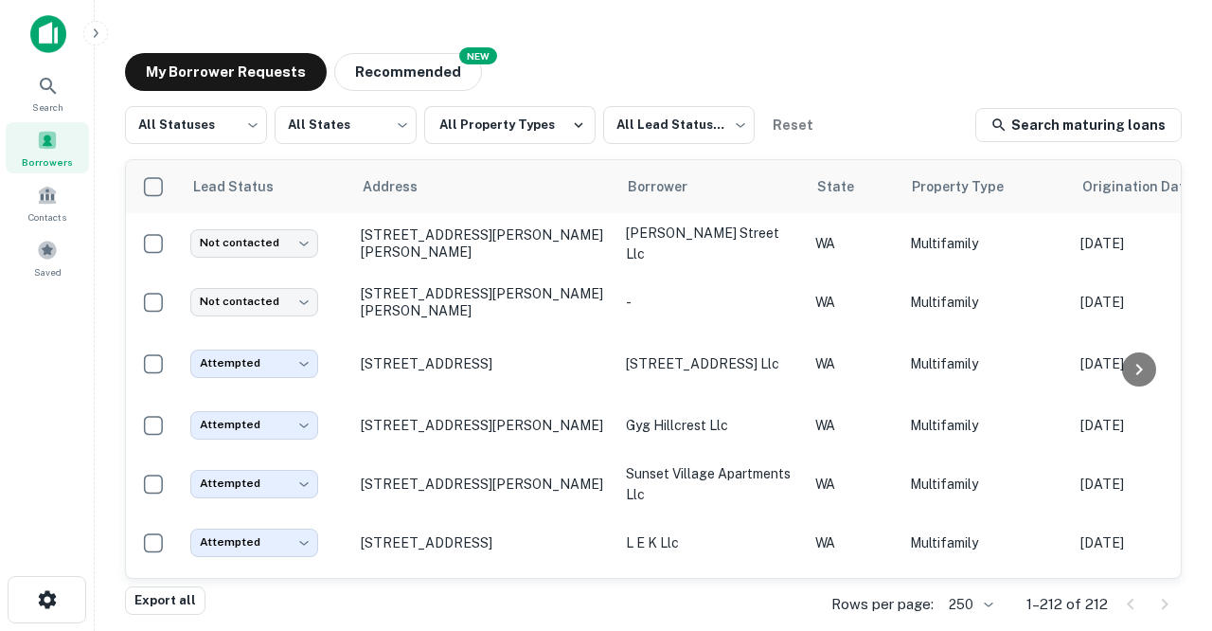
scroll to position [2000, 0]
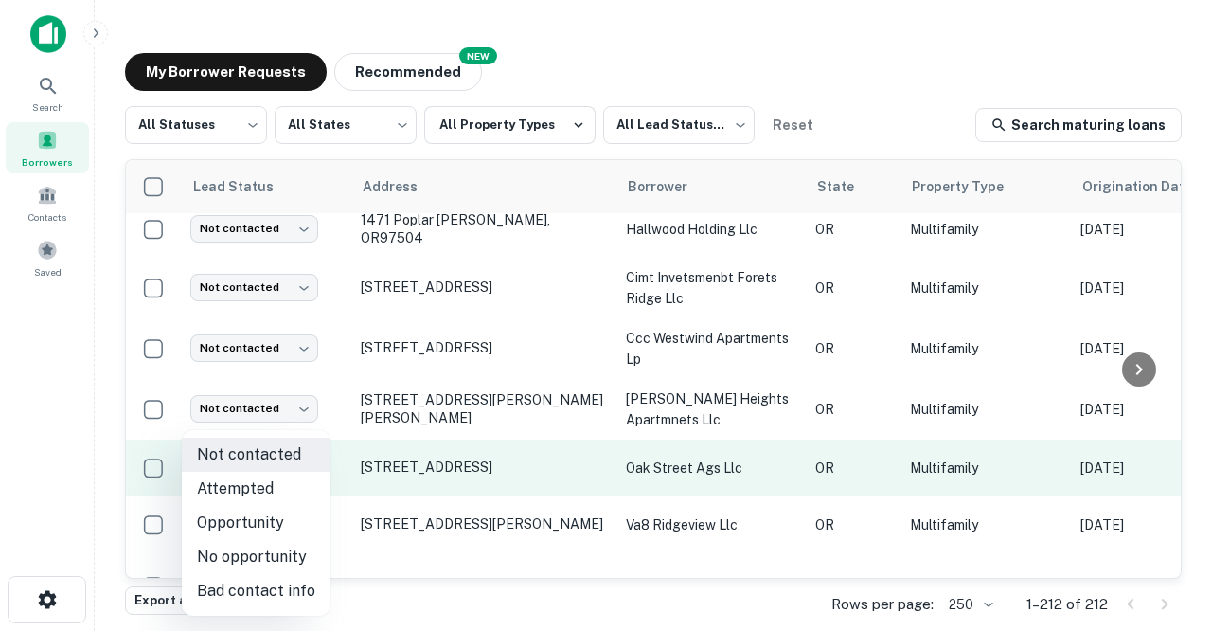
click at [313, 432] on body "Search Borrowers Contacts Saved My Borrower Requests NEW Recommended All Status…" at bounding box center [606, 315] width 1212 height 631
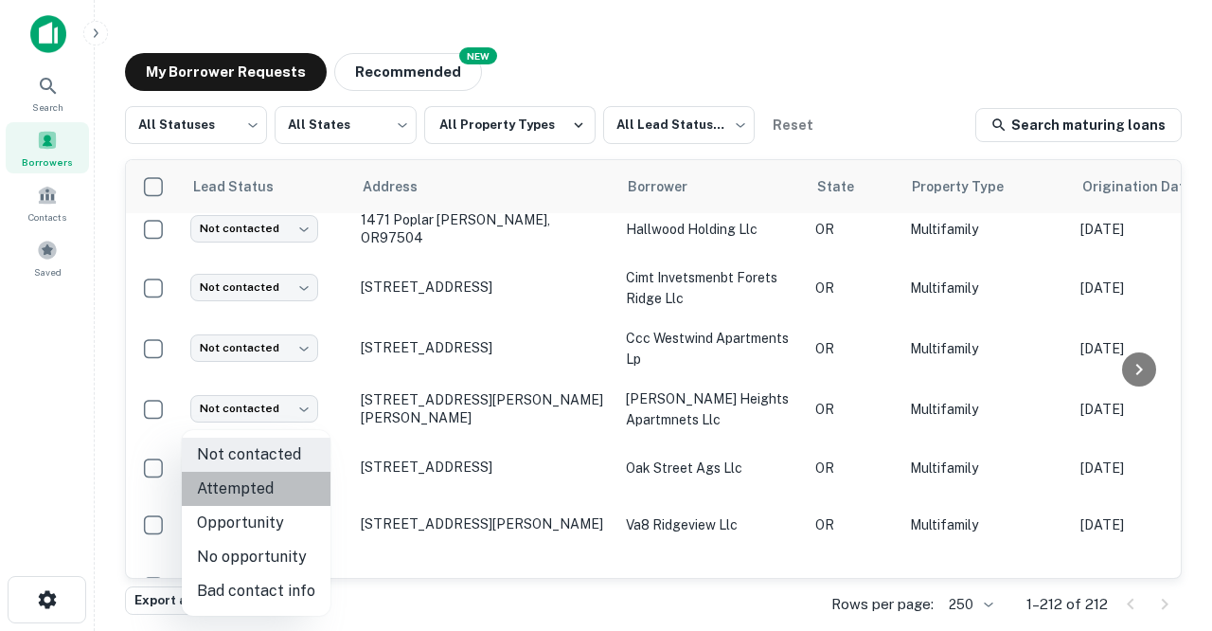
click at [266, 488] on li "Attempted" at bounding box center [256, 489] width 149 height 34
type input "*********"
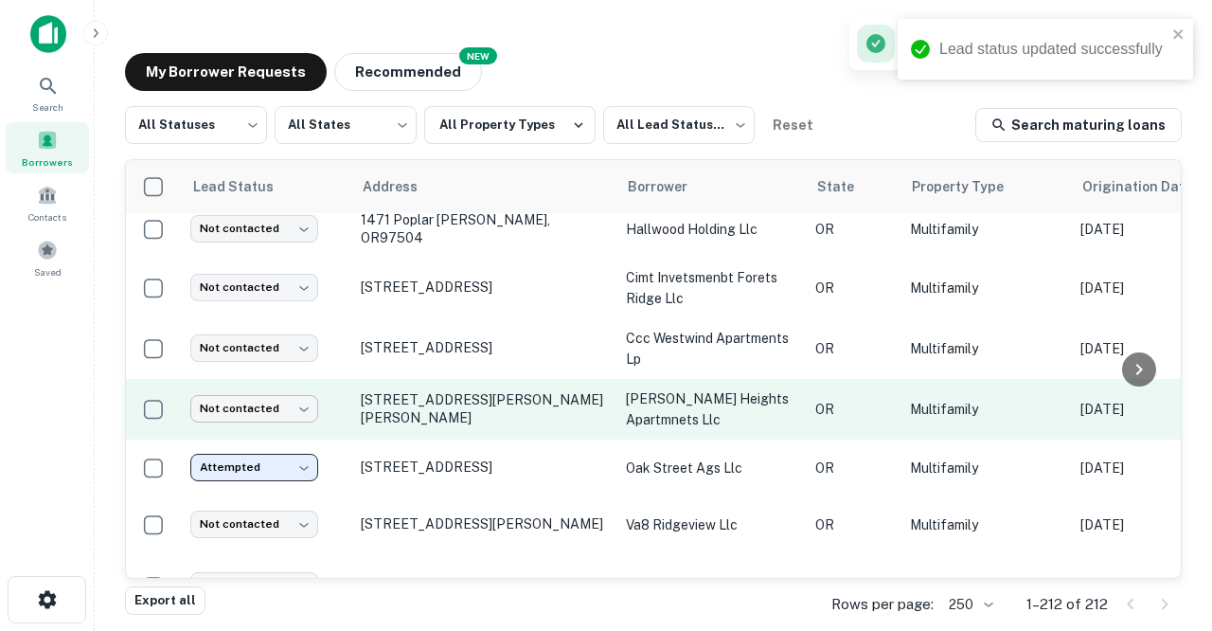
click at [303, 368] on body "Lead status updated successfully Search Borrowers Contacts Saved My Borrower Re…" at bounding box center [606, 315] width 1212 height 631
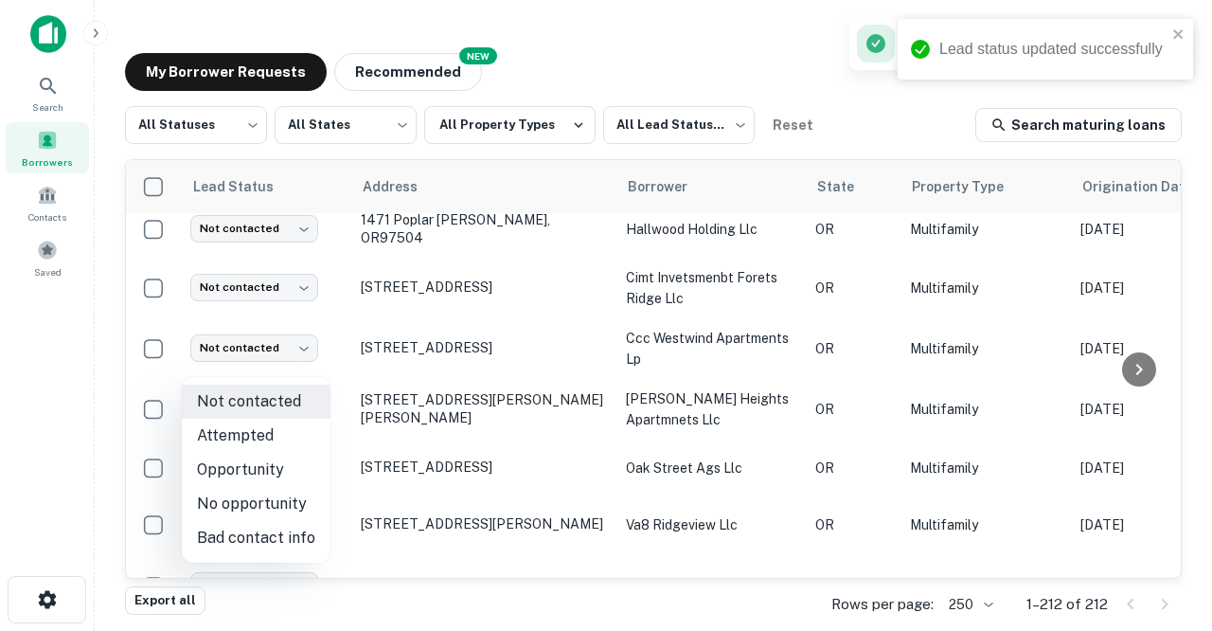
click at [256, 439] on li "Attempted" at bounding box center [256, 436] width 149 height 34
type input "*********"
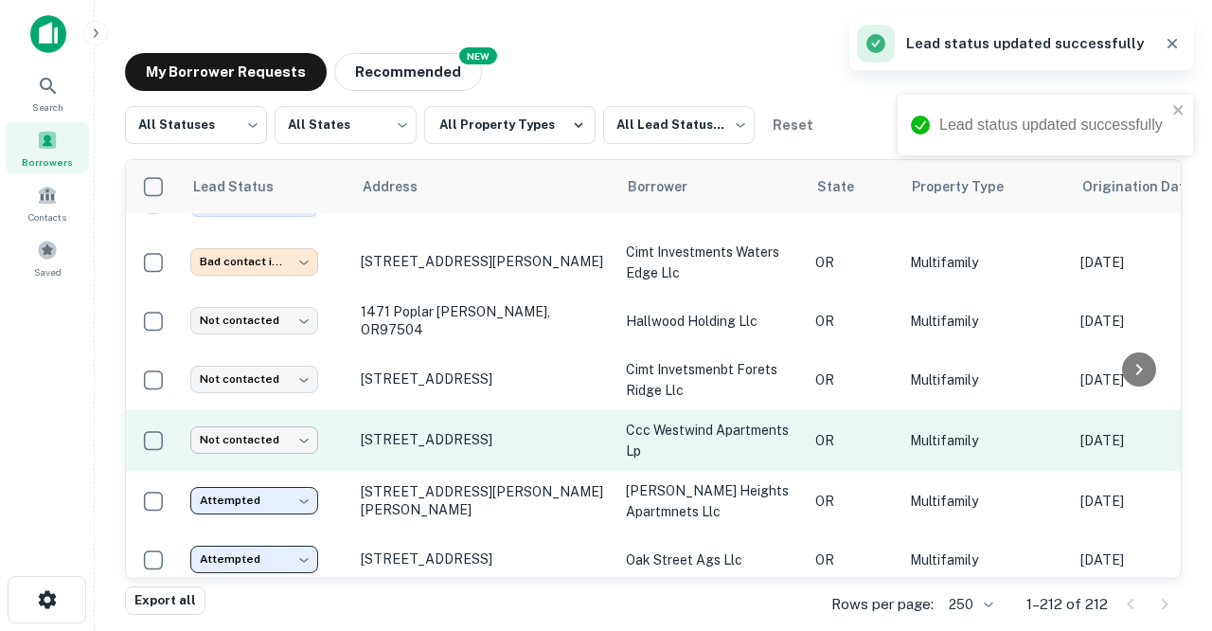
scroll to position [1907, 0]
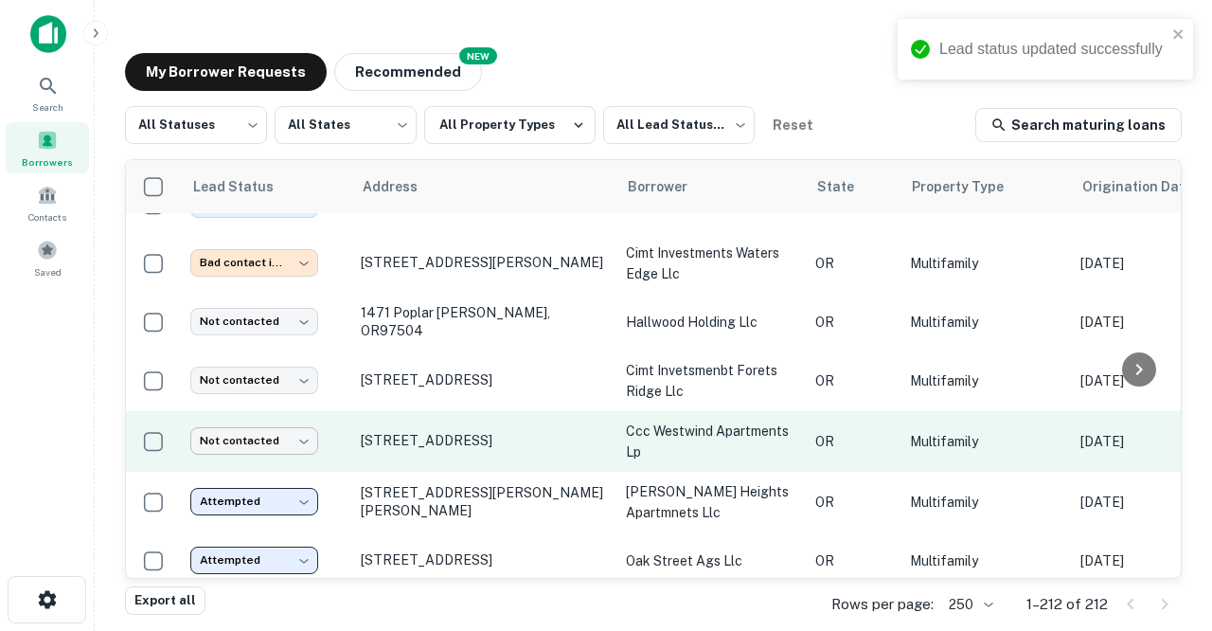
click at [311, 397] on body "Lead status updated successfully Search Borrowers Contacts Saved My Borrower Re…" at bounding box center [606, 315] width 1212 height 631
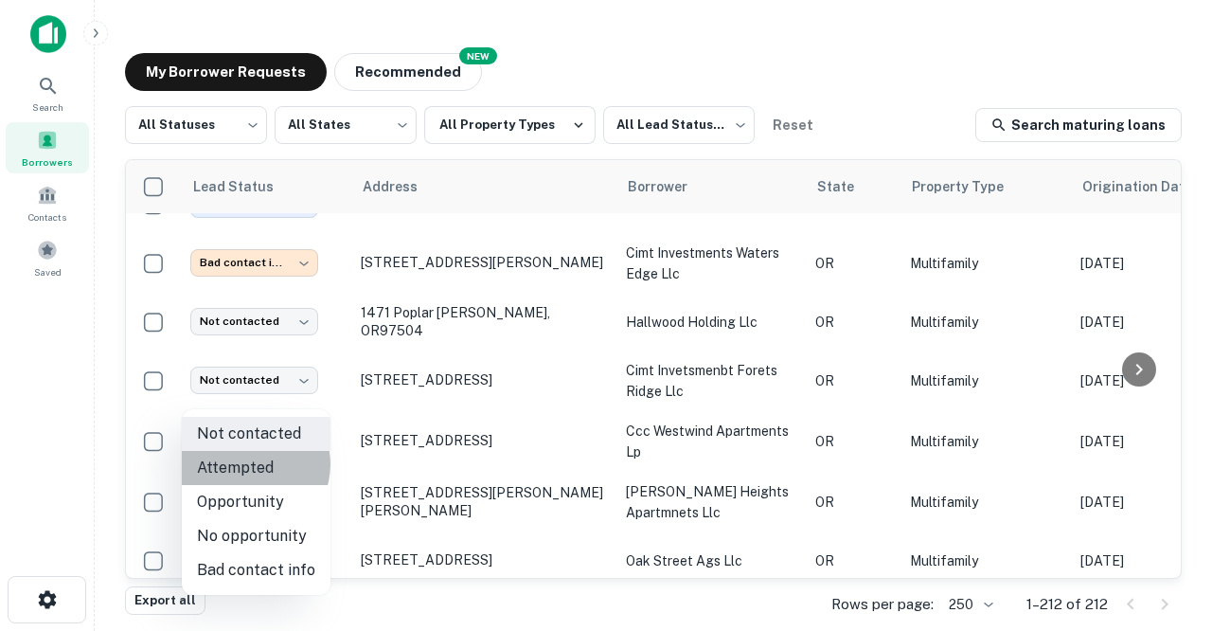
click at [249, 464] on li "Attempted" at bounding box center [256, 468] width 149 height 34
type input "*********"
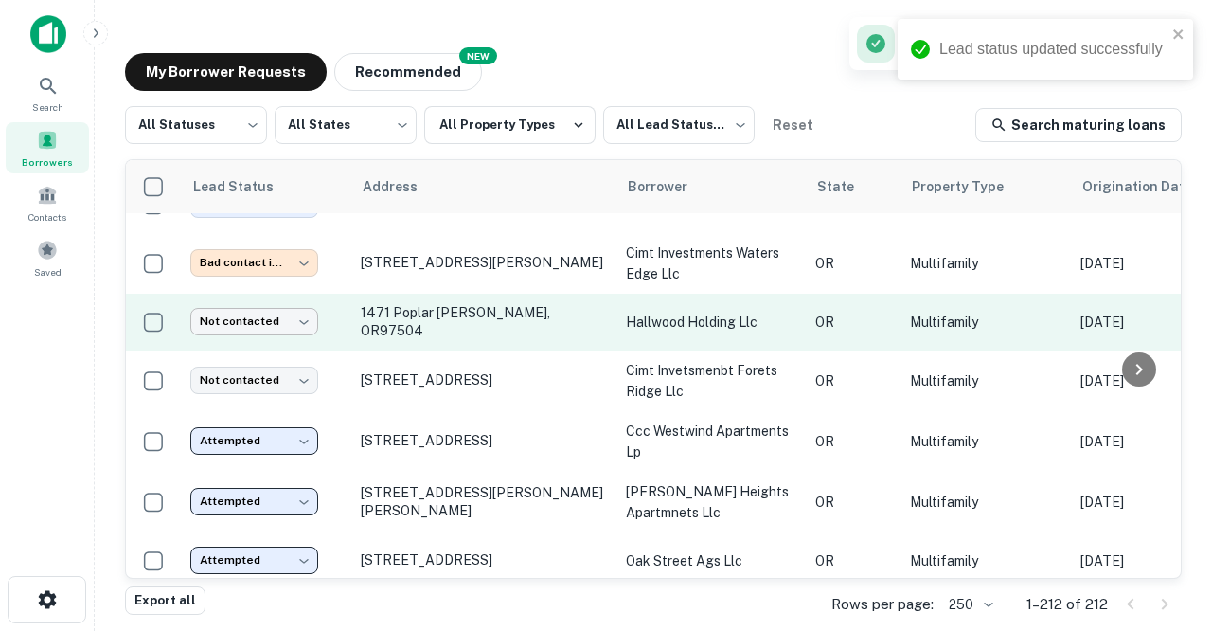
click at [299, 277] on body "Lead status updated successfully Search Borrowers Contacts Saved My Borrower Re…" at bounding box center [606, 315] width 1212 height 631
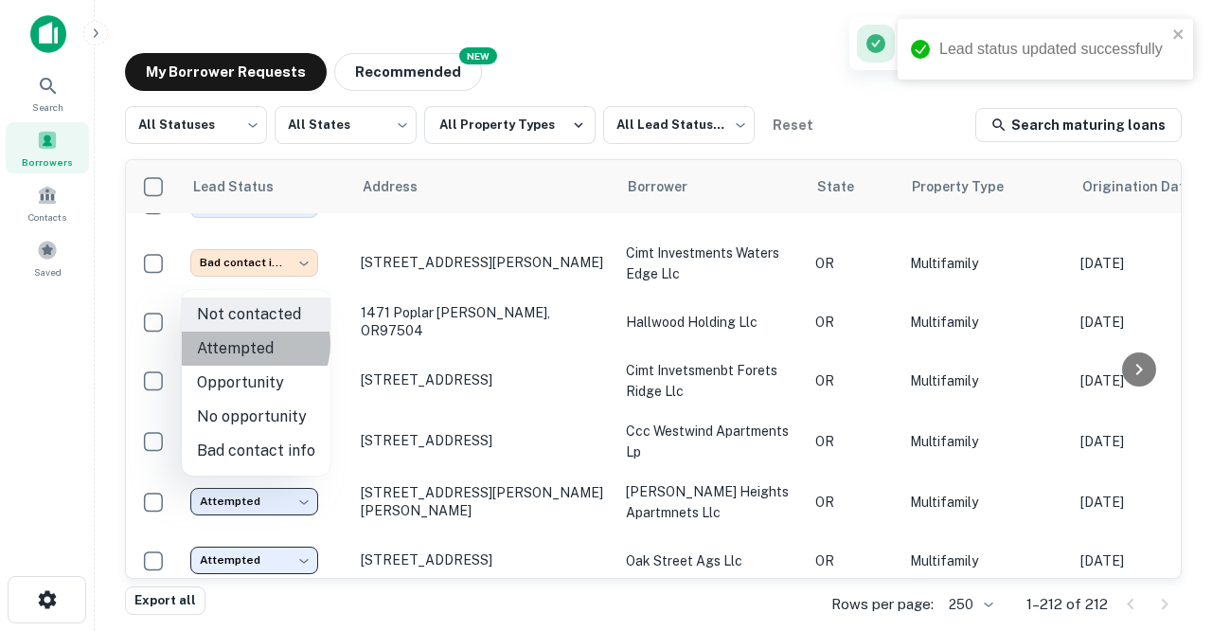
click at [249, 344] on li "Attempted" at bounding box center [256, 348] width 149 height 34
type input "*********"
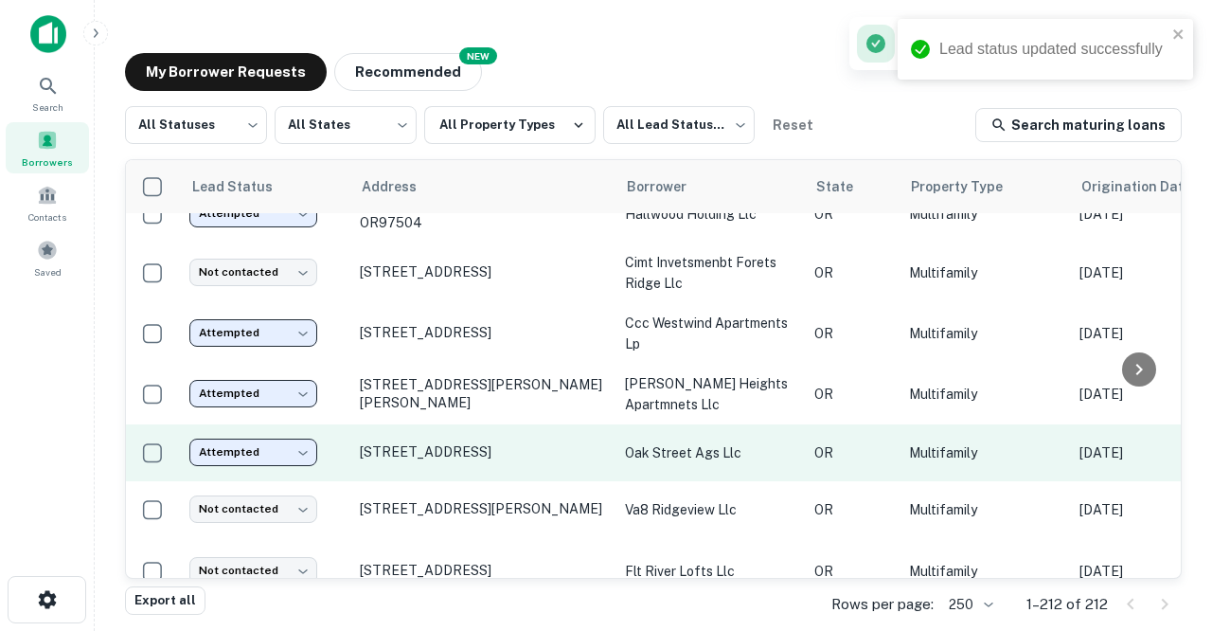
scroll to position [2029, 1]
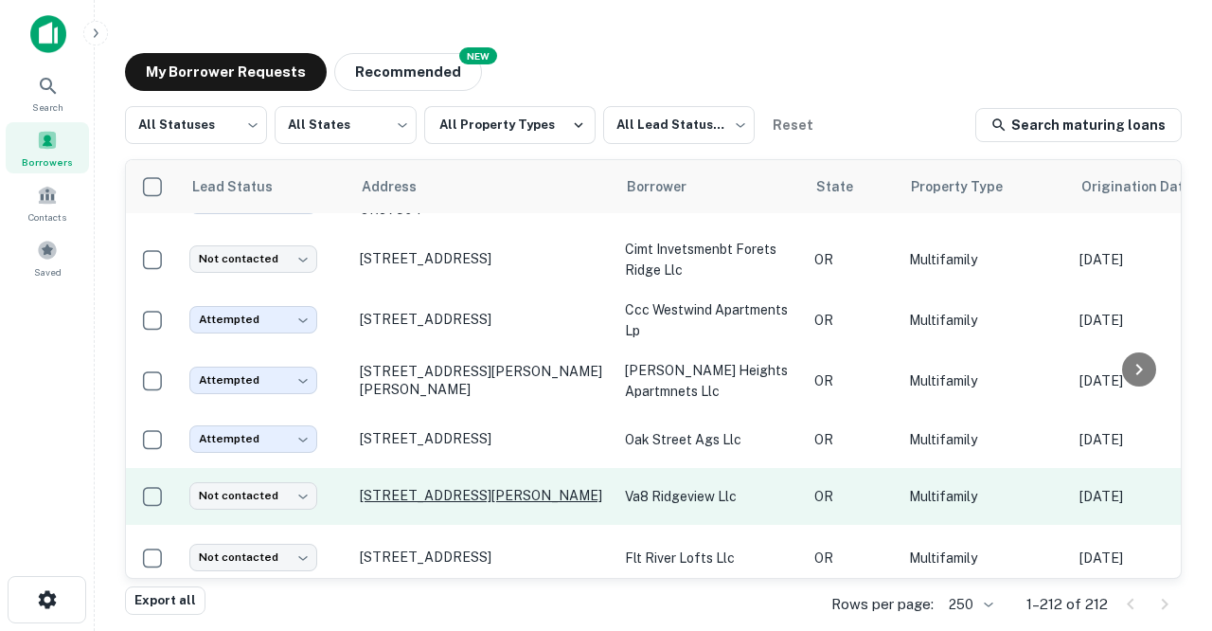
click at [435, 487] on p "[STREET_ADDRESS][PERSON_NAME]" at bounding box center [483, 495] width 246 height 17
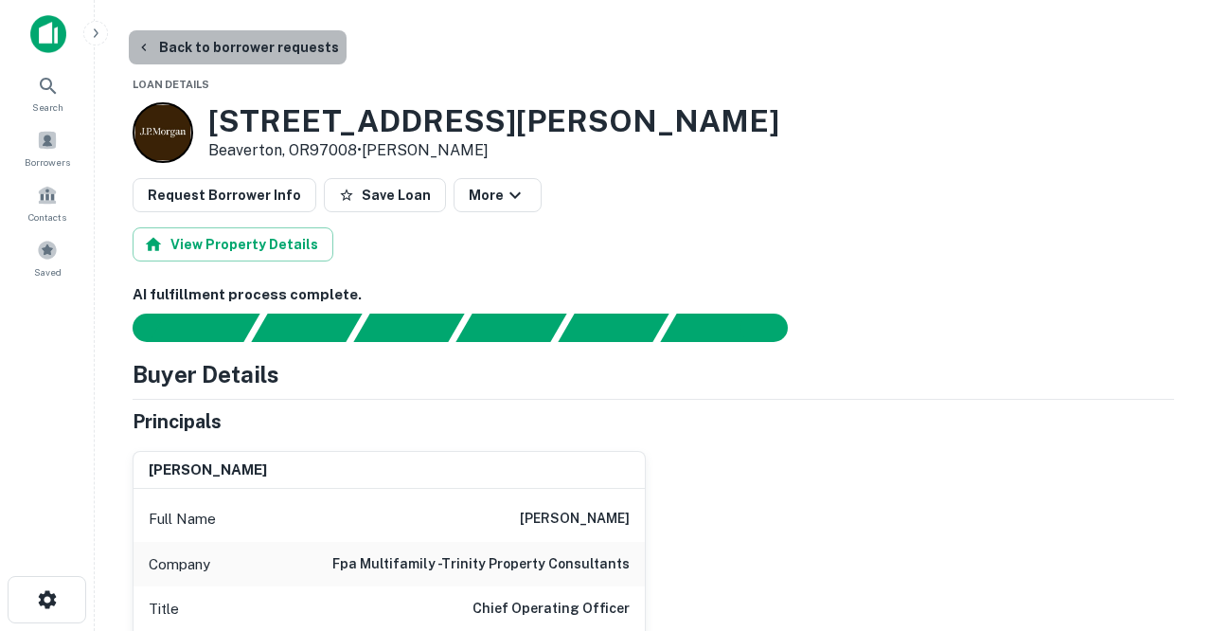
click at [259, 53] on button "Back to borrower requests" at bounding box center [238, 47] width 218 height 34
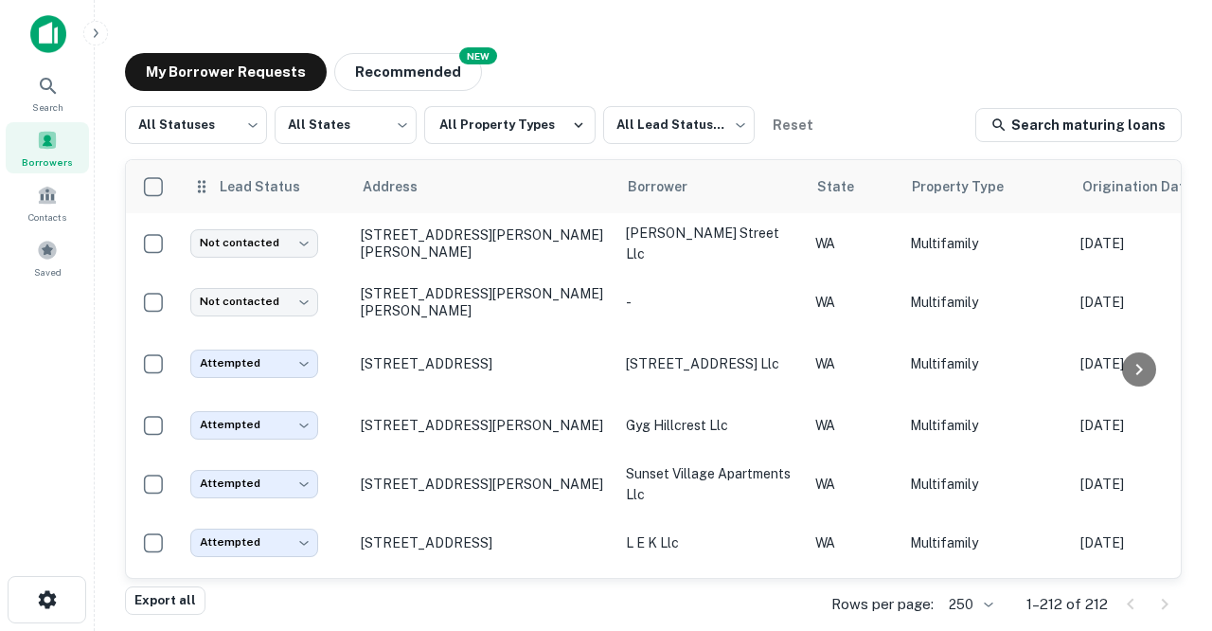
scroll to position [2029, 0]
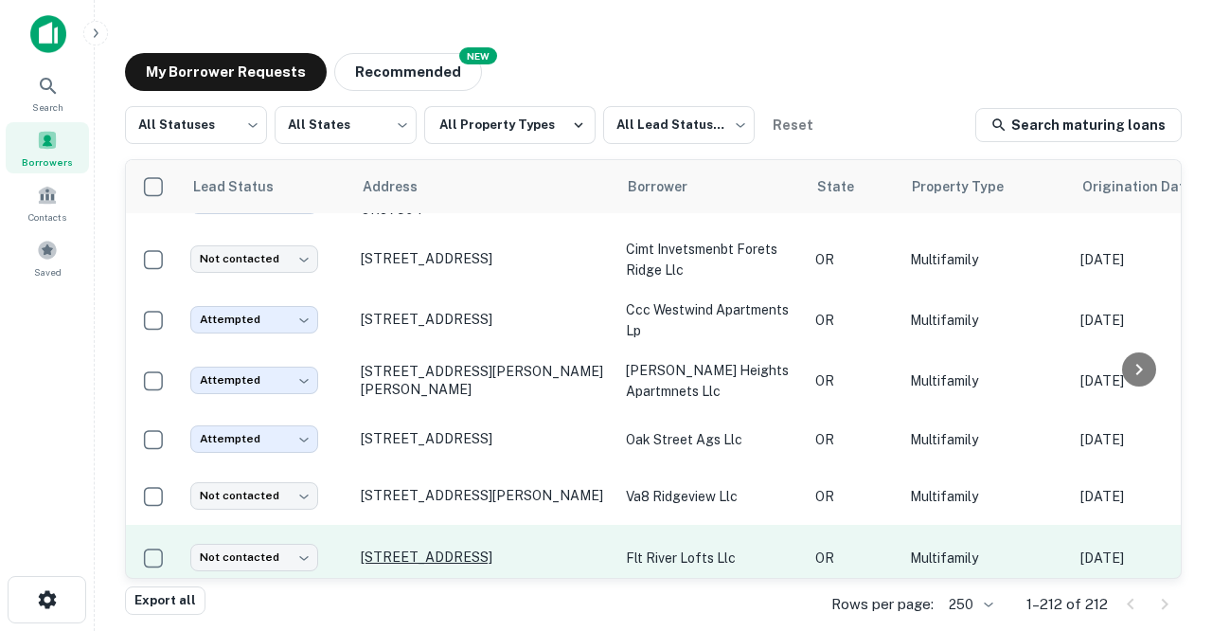
click at [393, 548] on p "[STREET_ADDRESS]" at bounding box center [484, 556] width 246 height 17
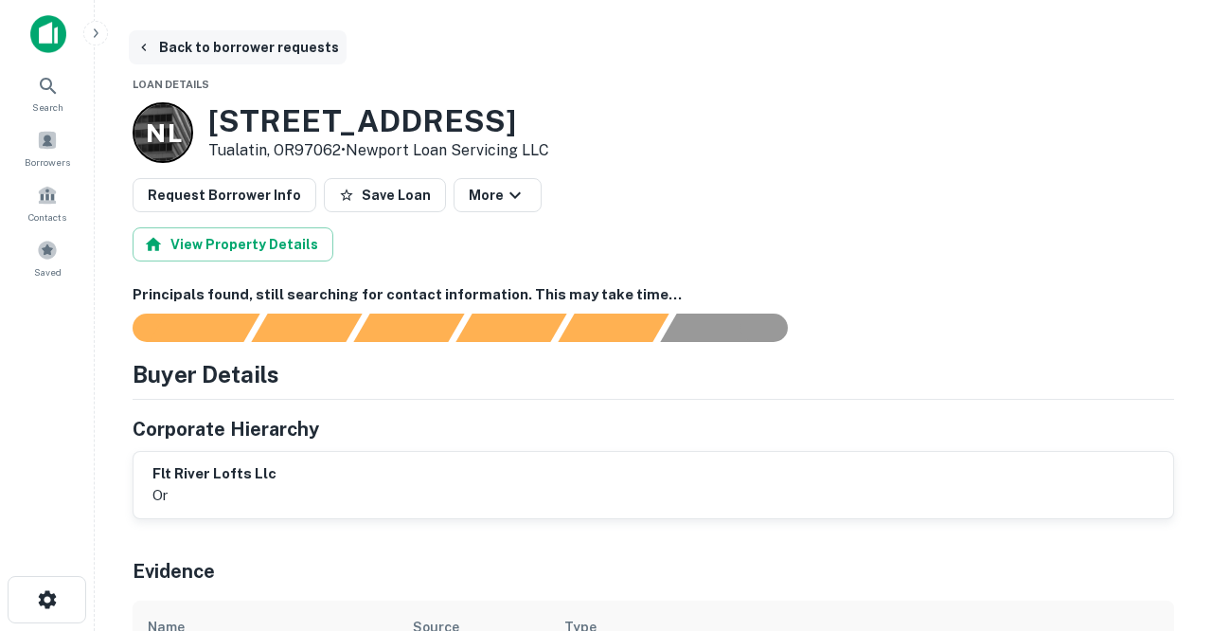
click at [225, 49] on button "Back to borrower requests" at bounding box center [238, 47] width 218 height 34
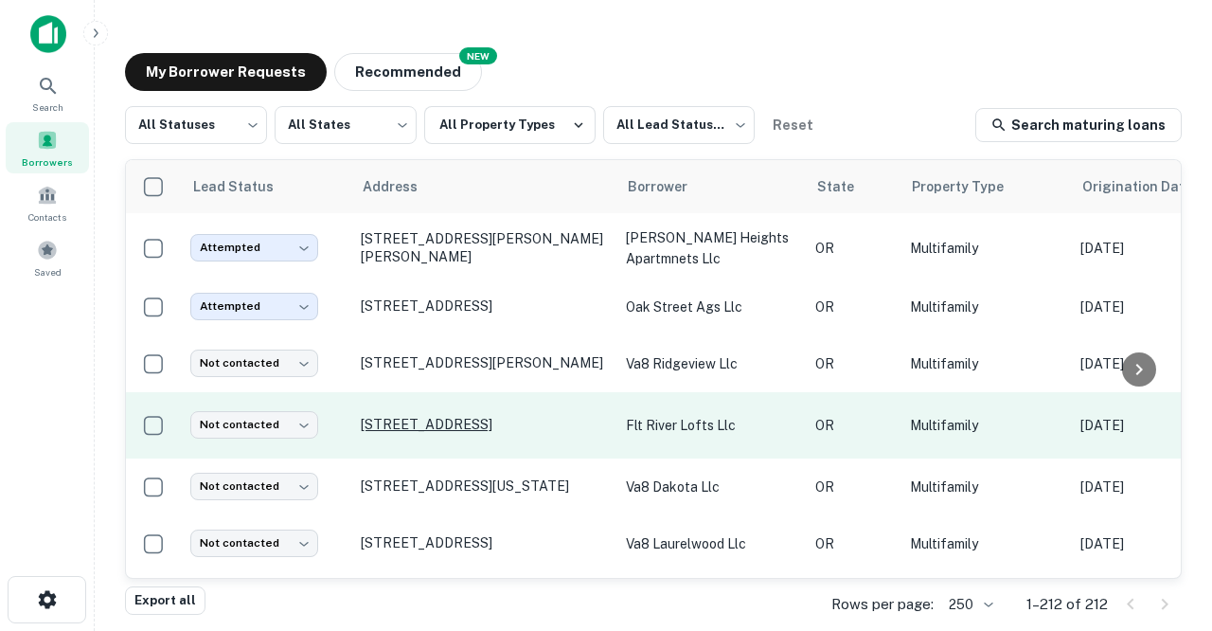
scroll to position [2163, 0]
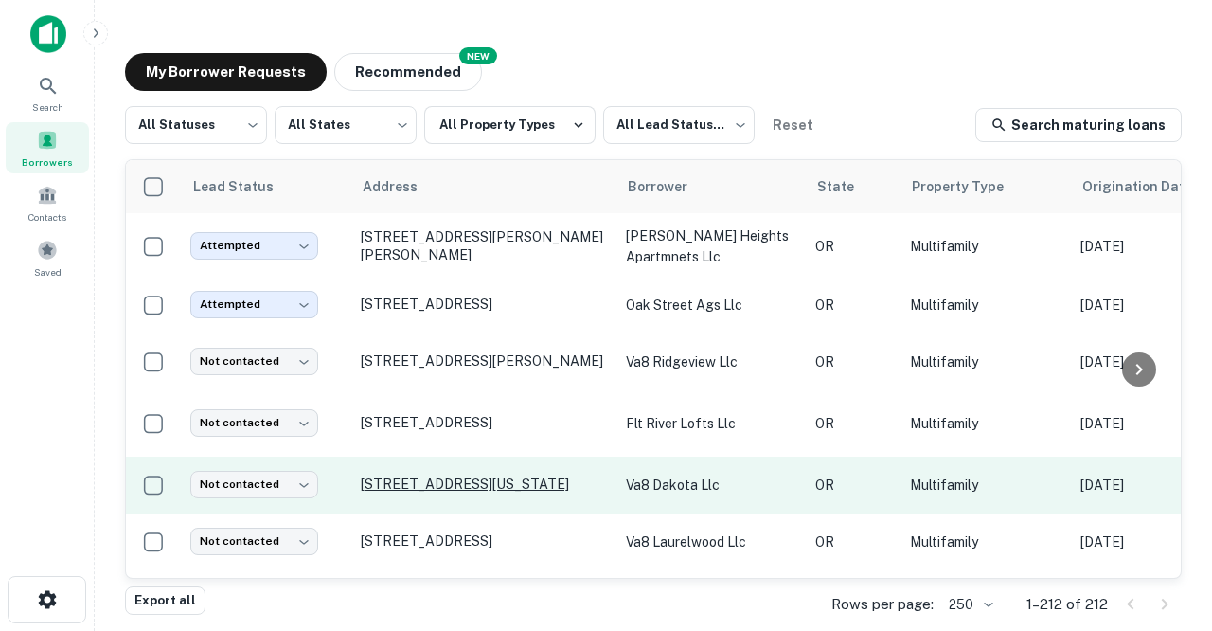
click at [401, 475] on p "[STREET_ADDRESS][US_STATE]" at bounding box center [484, 483] width 246 height 17
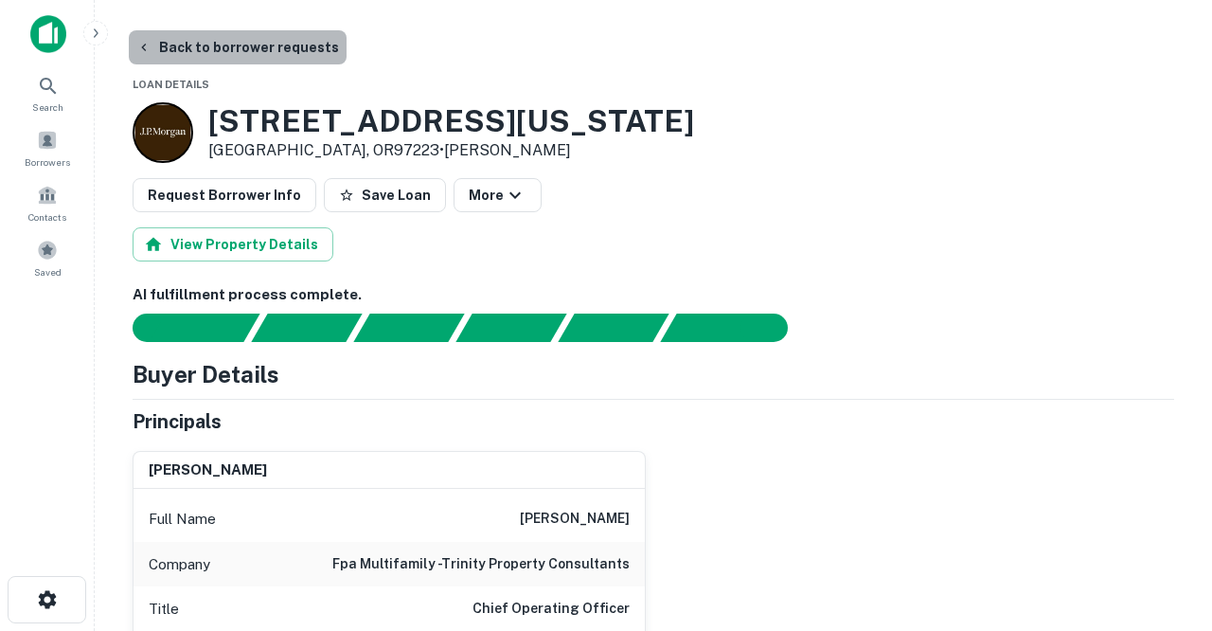
click at [243, 48] on button "Back to borrower requests" at bounding box center [238, 47] width 218 height 34
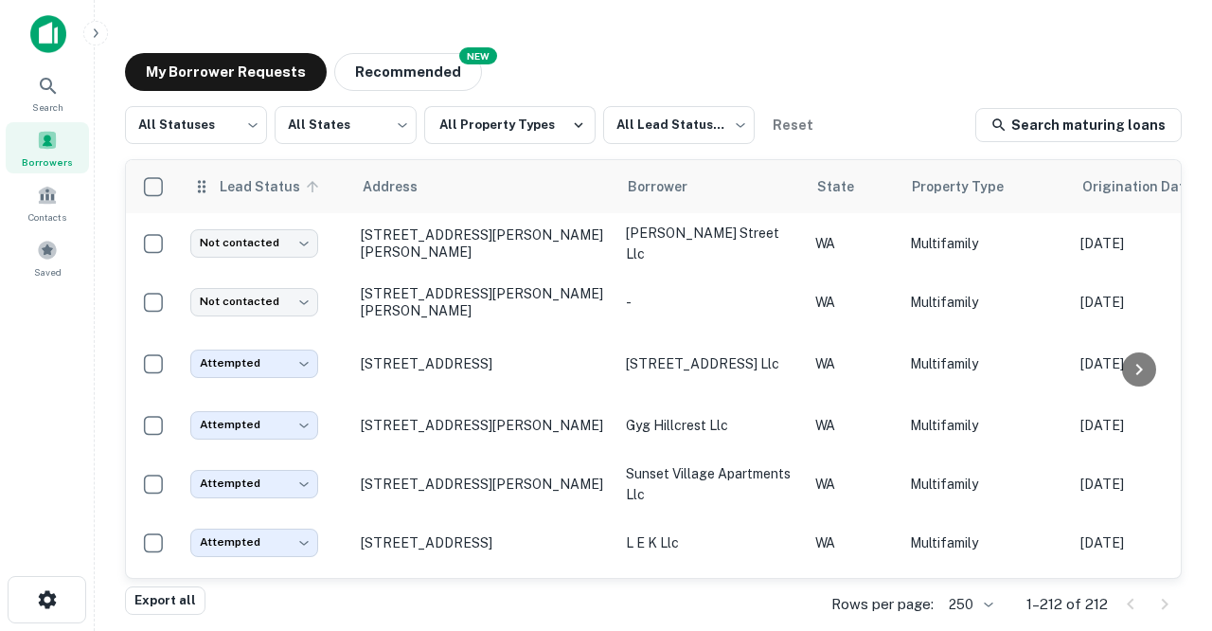
scroll to position [2163, 0]
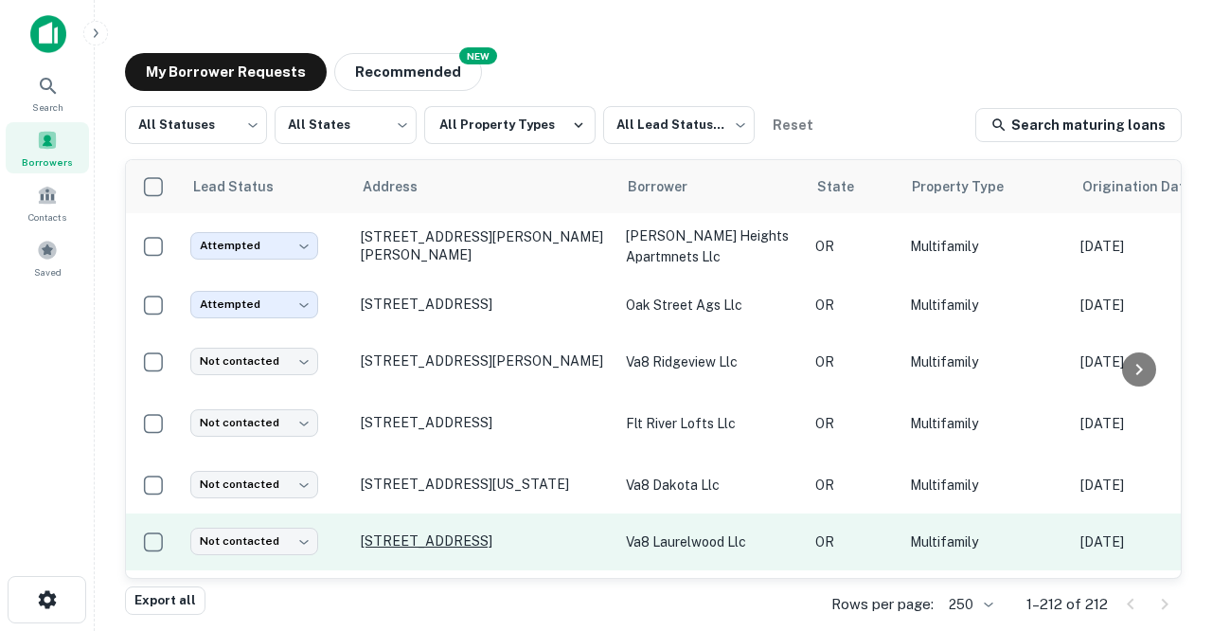
click at [418, 532] on p "[STREET_ADDRESS]" at bounding box center [484, 540] width 246 height 17
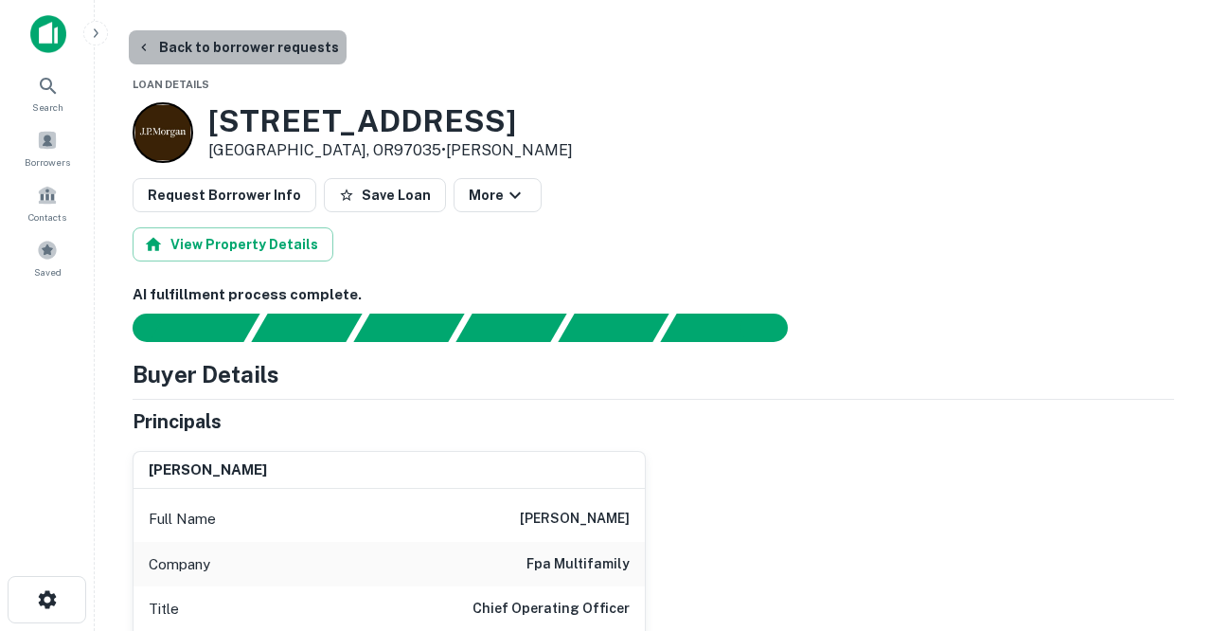
click at [251, 45] on button "Back to borrower requests" at bounding box center [238, 47] width 218 height 34
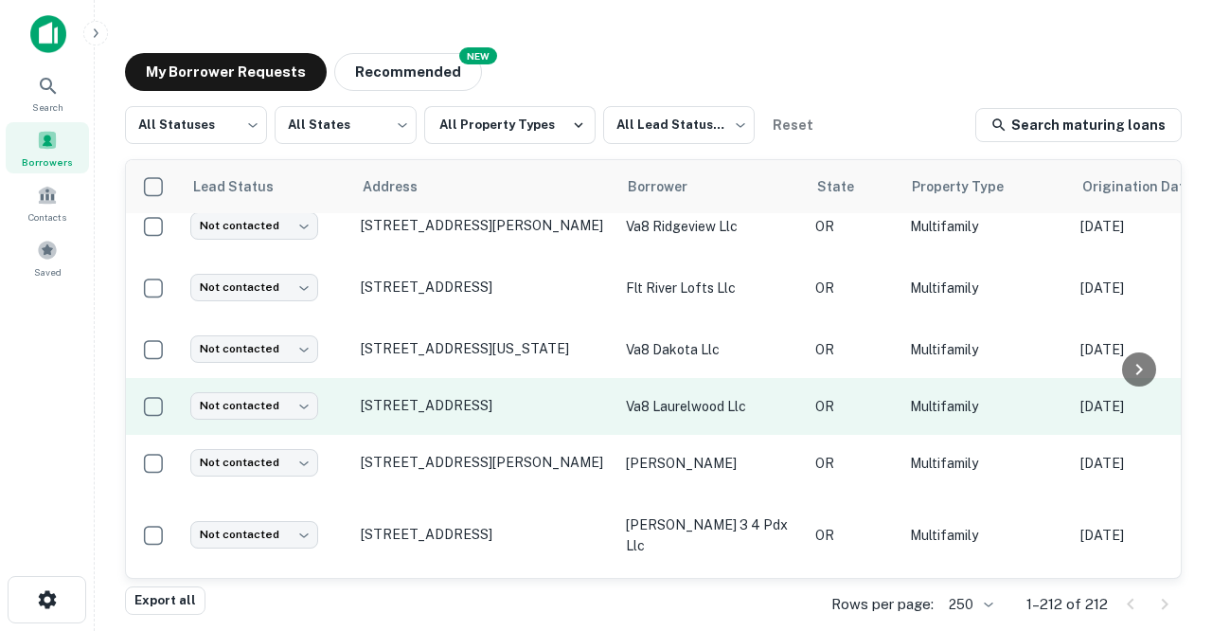
scroll to position [2308, 0]
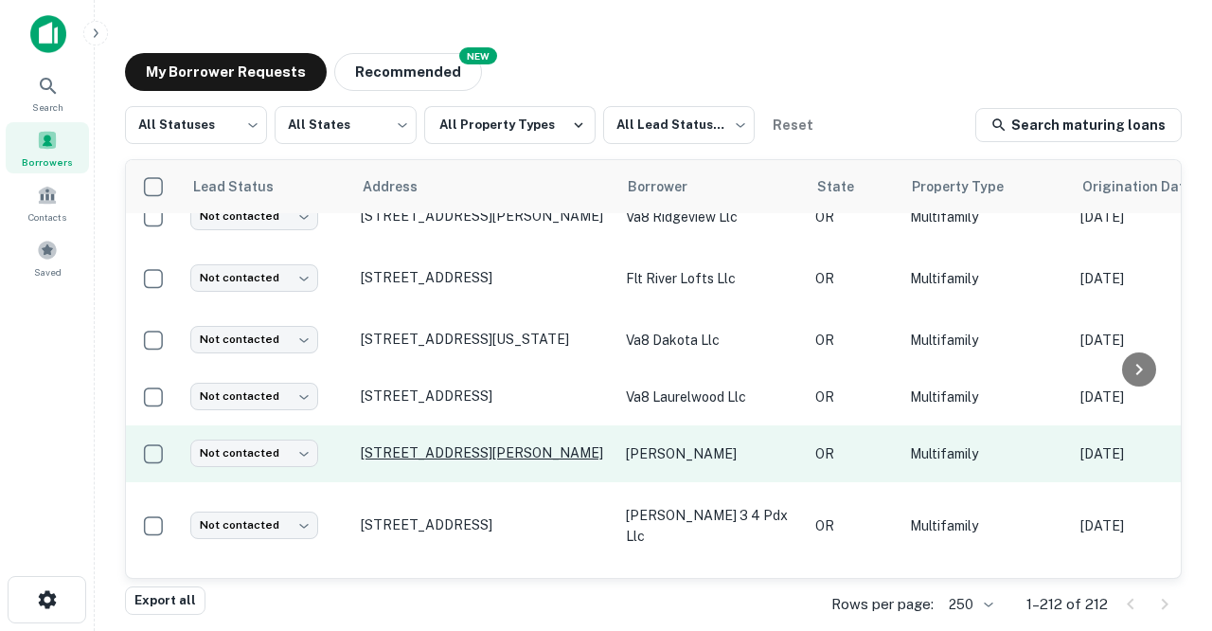
click at [393, 444] on p "[STREET_ADDRESS][PERSON_NAME]" at bounding box center [484, 452] width 246 height 17
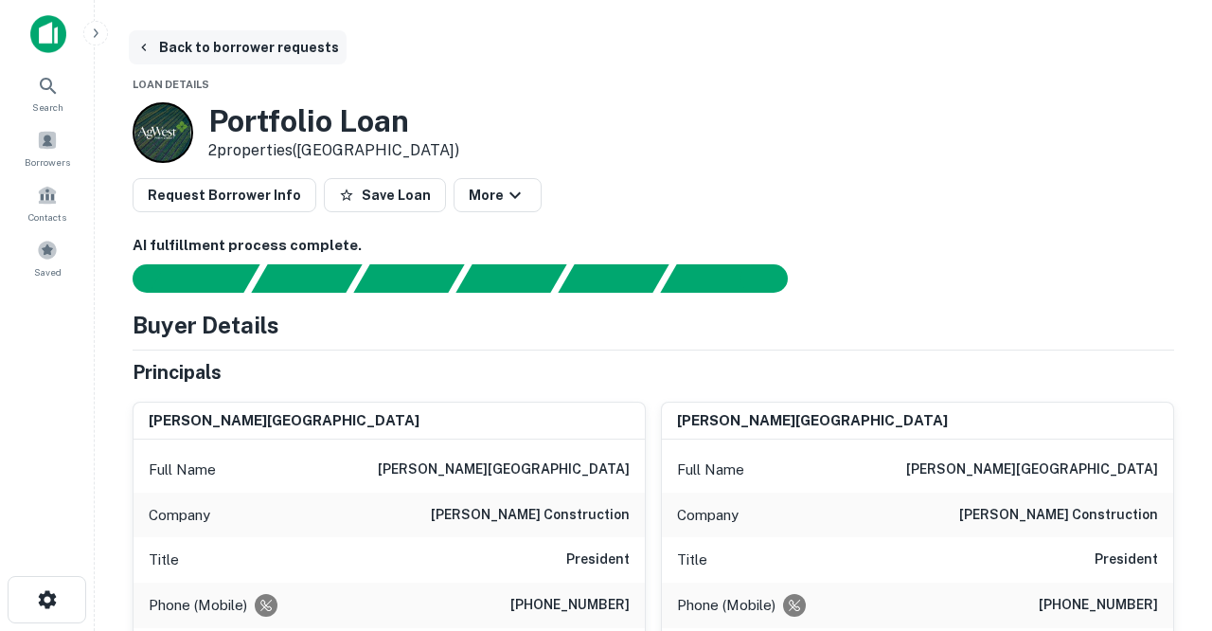
click at [240, 48] on button "Back to borrower requests" at bounding box center [238, 47] width 218 height 34
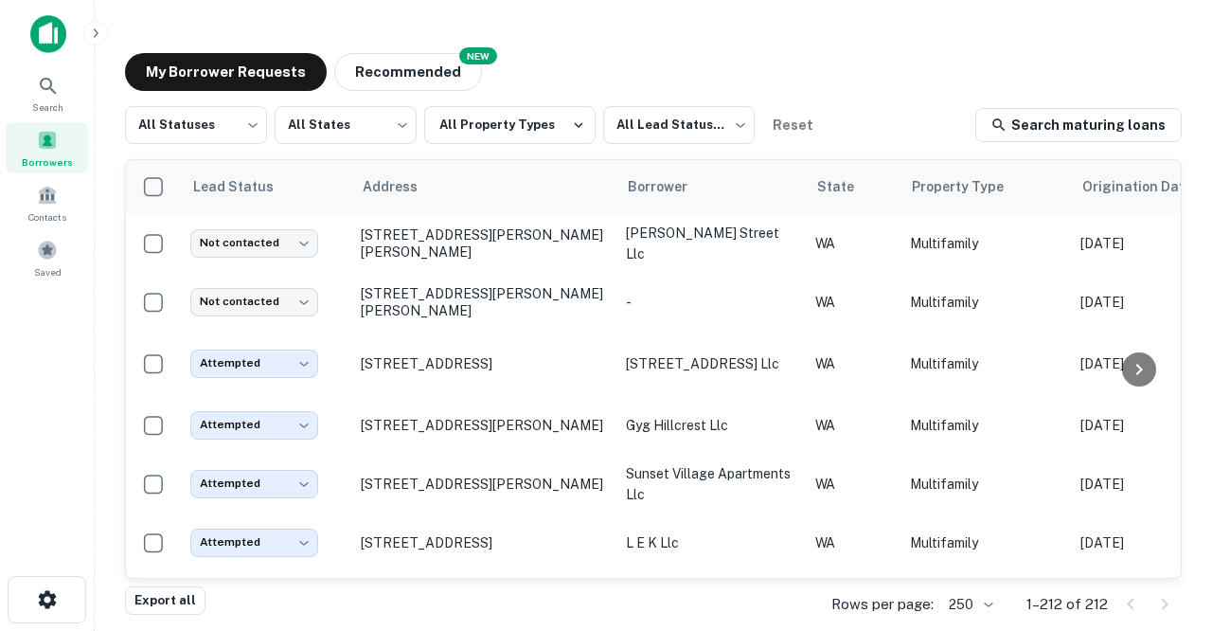
scroll to position [2308, 0]
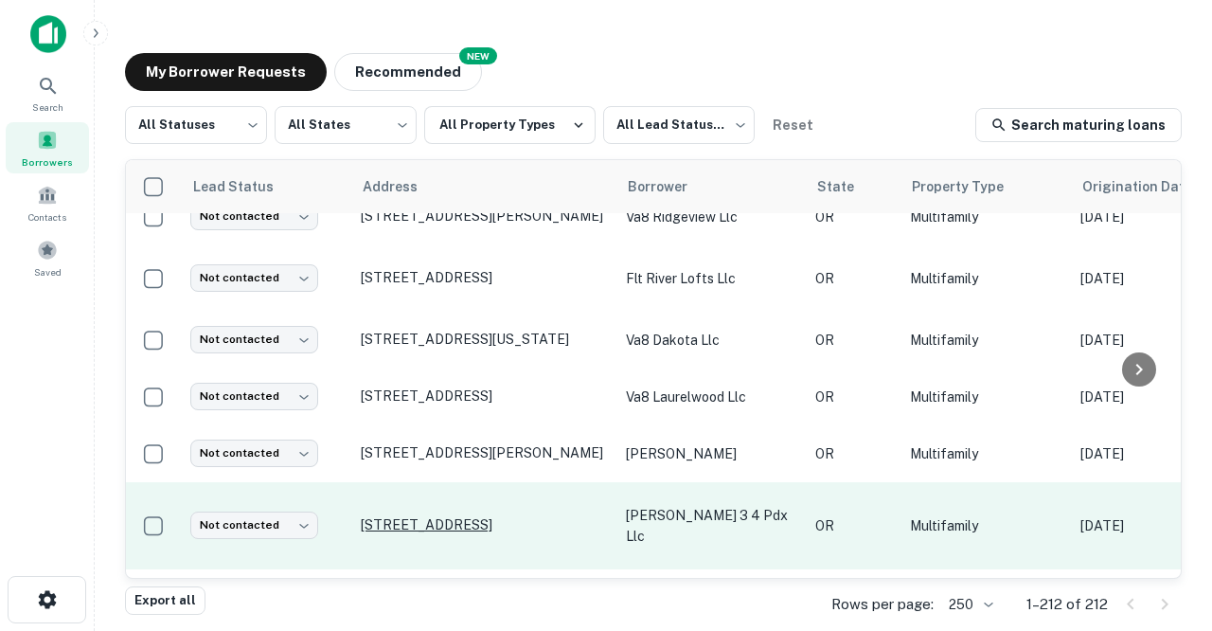
click at [385, 516] on p "[STREET_ADDRESS]" at bounding box center [484, 524] width 246 height 17
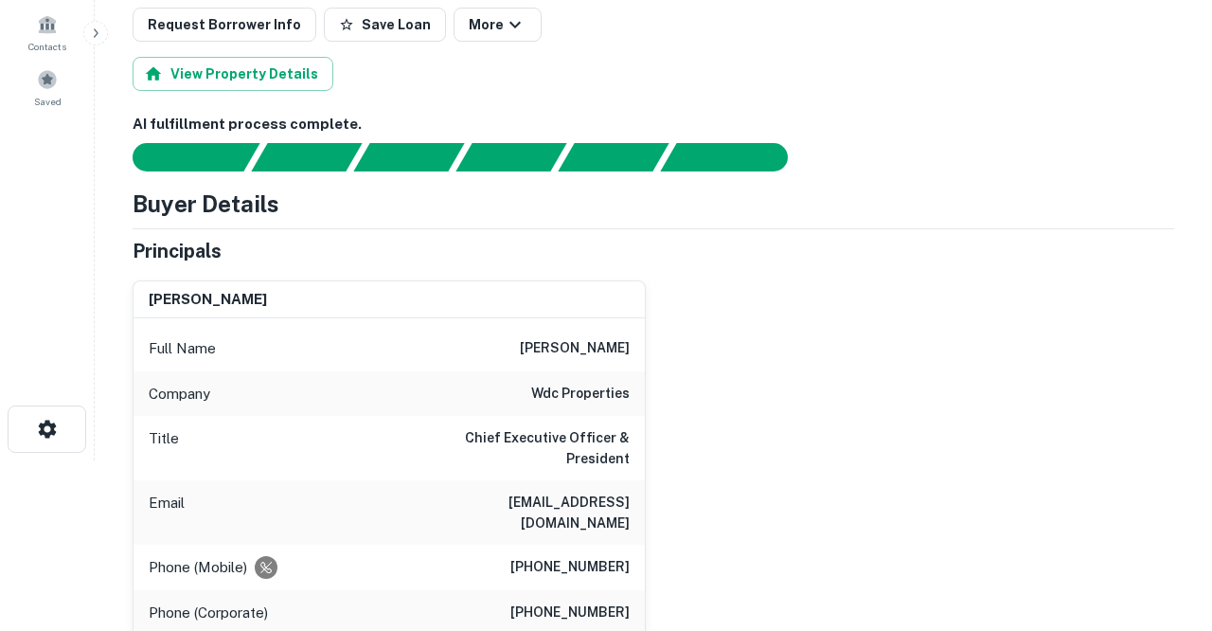
scroll to position [178, 0]
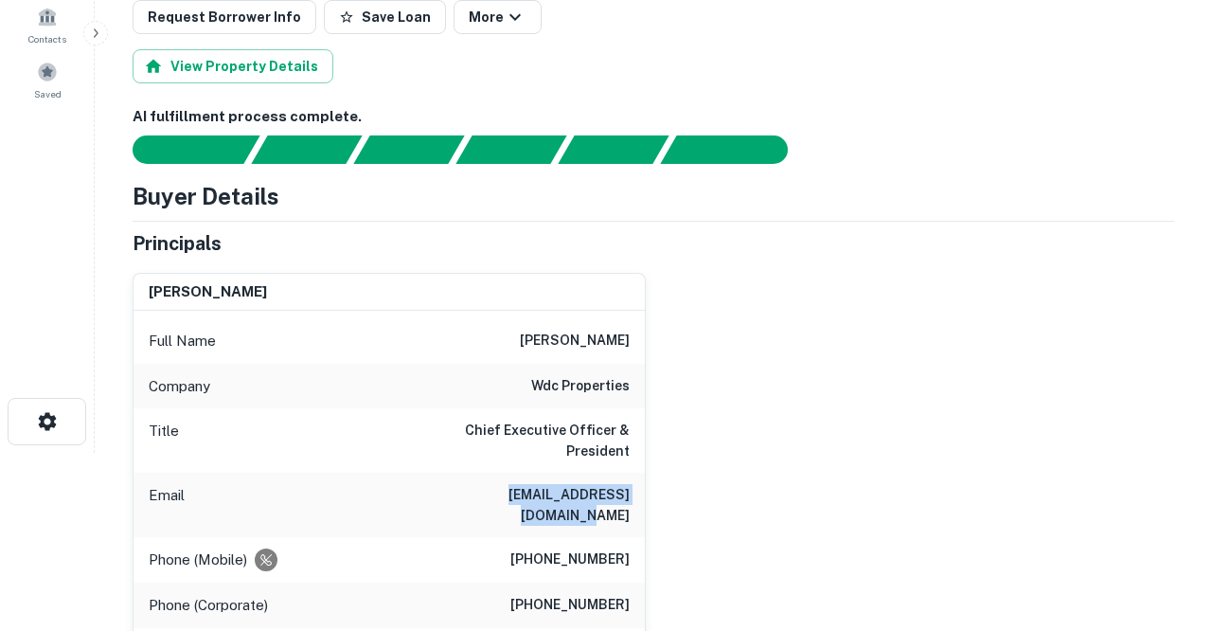
drag, startPoint x: 441, startPoint y: 474, endPoint x: 601, endPoint y: 483, distance: 160.3
click at [601, 483] on div "Email madden@wdcproperties.com" at bounding box center [389, 505] width 511 height 64
copy h6 "madden@wdcproperties.com"
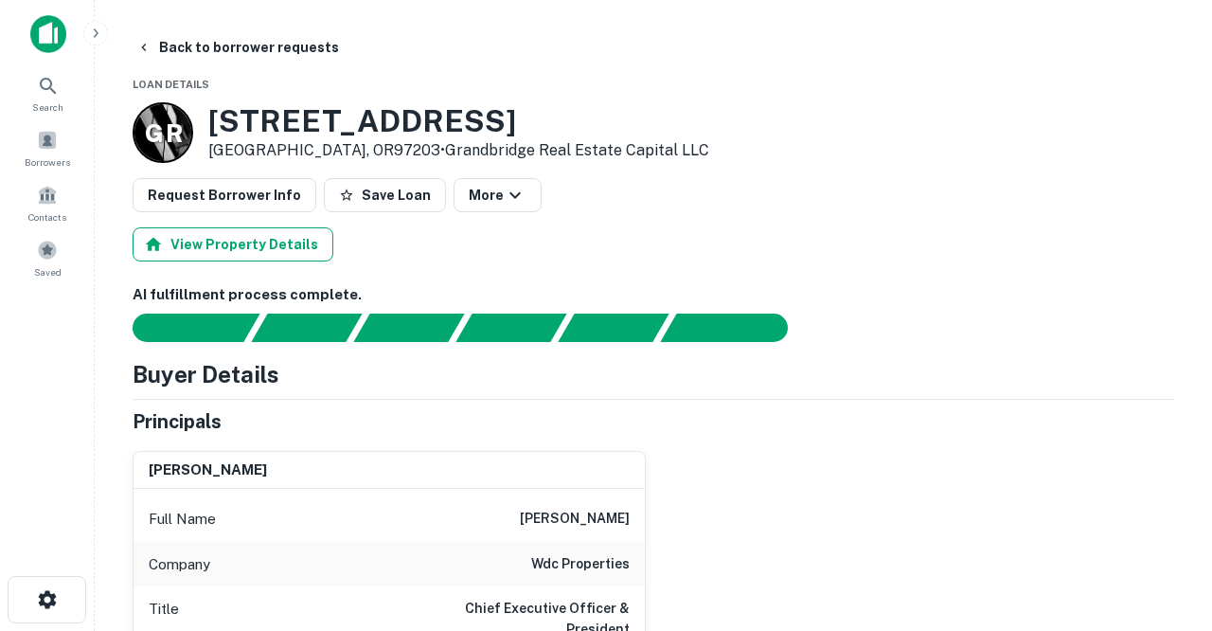
scroll to position [0, 0]
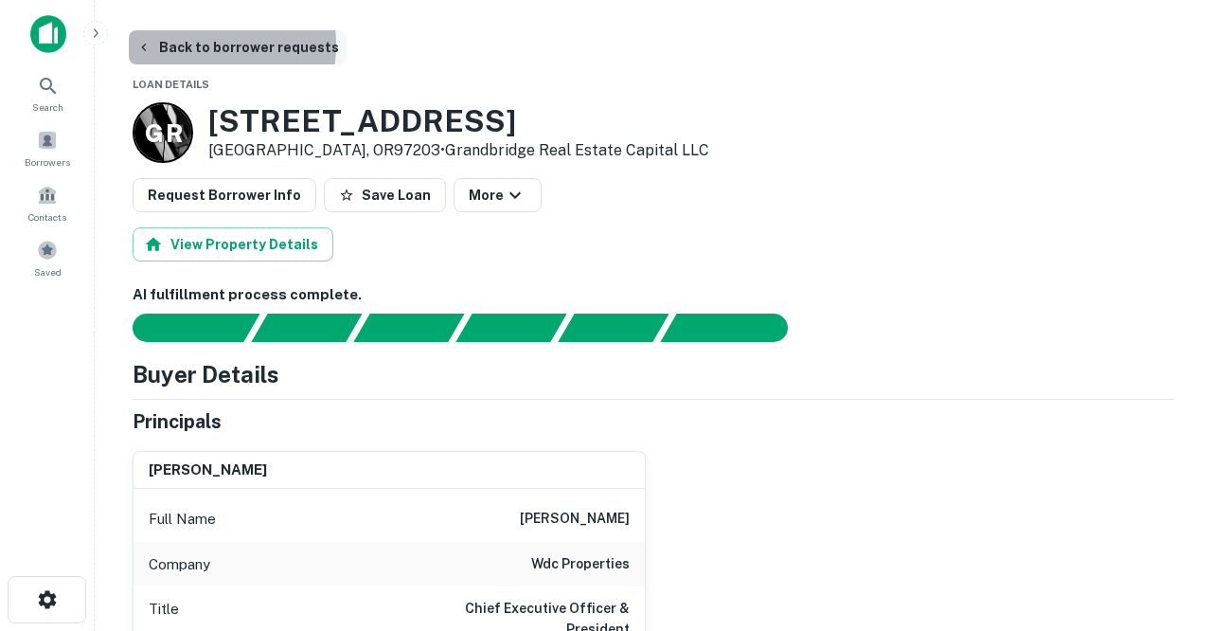
click at [182, 45] on button "Back to borrower requests" at bounding box center [238, 47] width 218 height 34
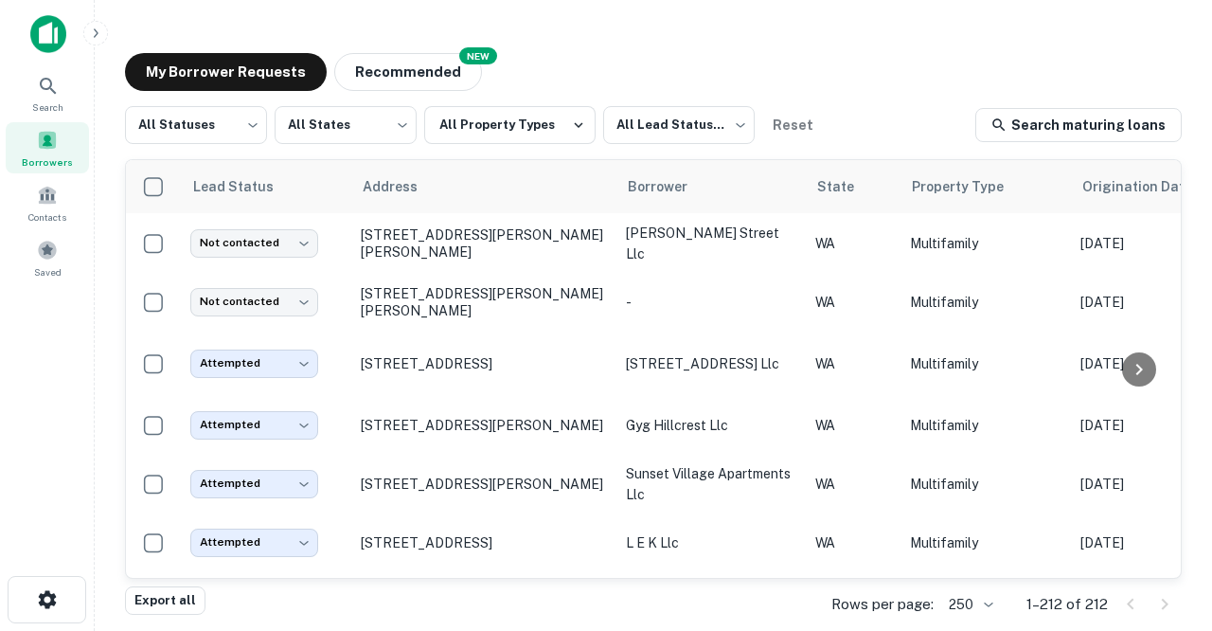
scroll to position [2308, 0]
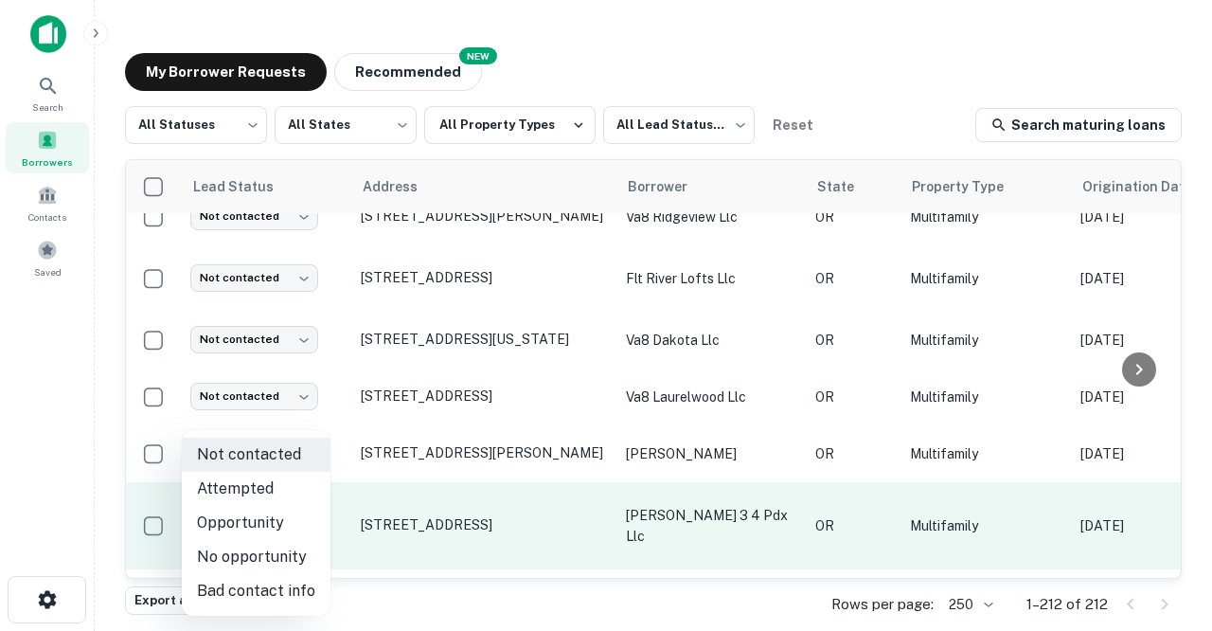
click at [307, 498] on body "Search Borrowers Contacts Saved My Borrower Requests NEW Recommended All Status…" at bounding box center [606, 315] width 1212 height 631
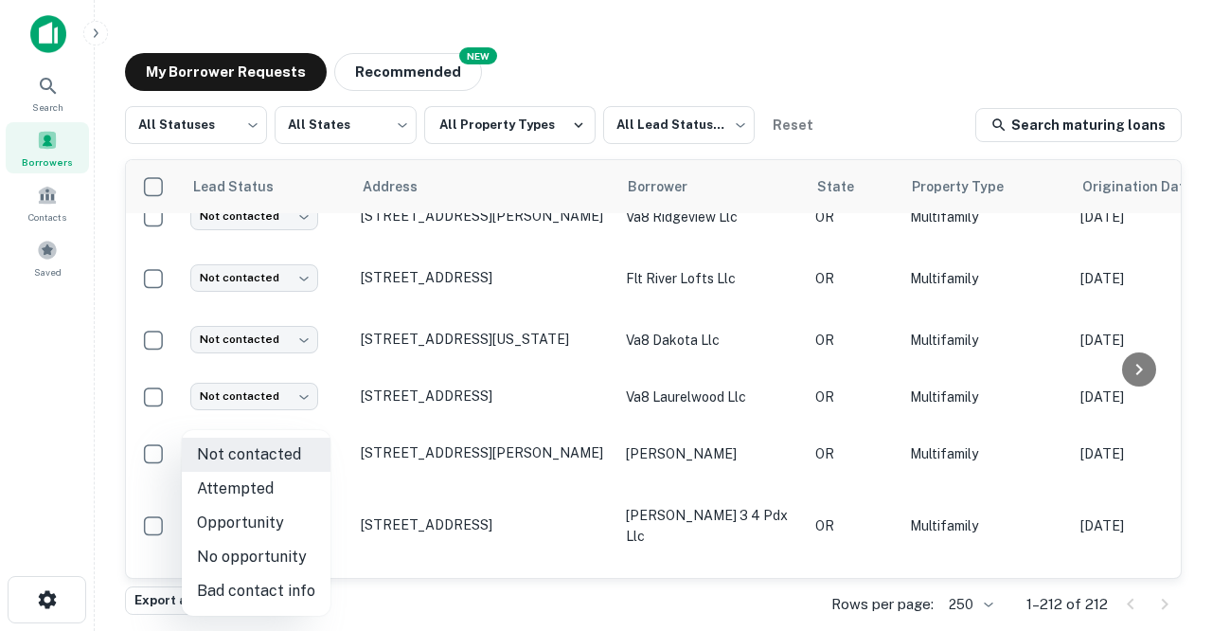
click at [243, 485] on li "Attempted" at bounding box center [256, 489] width 149 height 34
type input "*********"
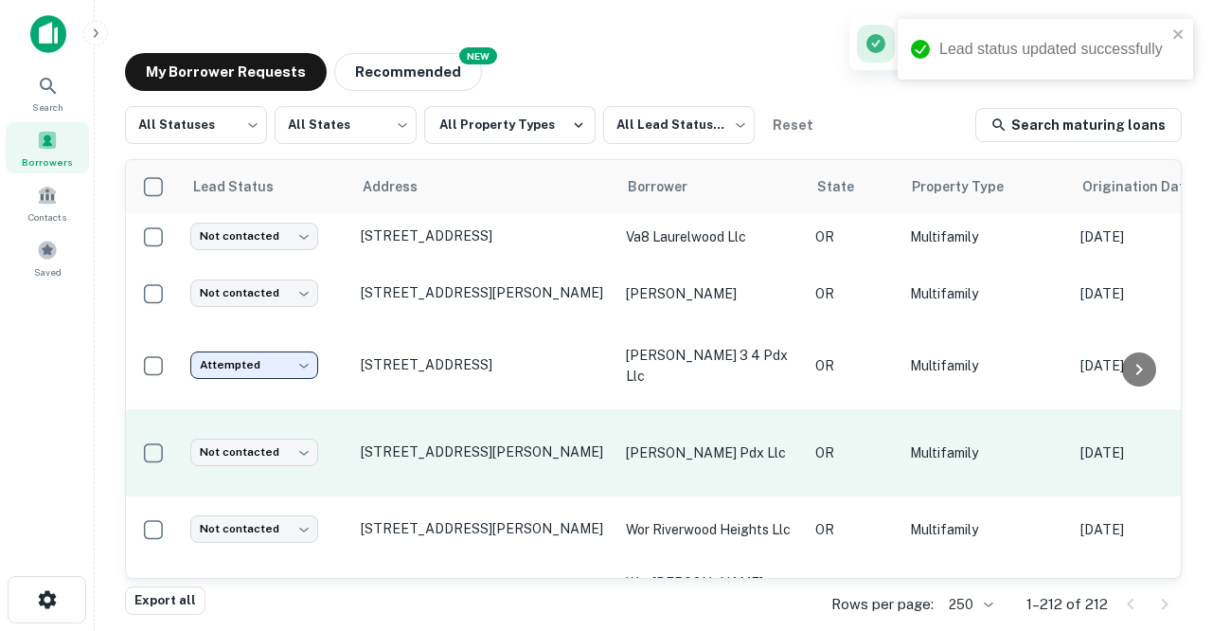
scroll to position [2472, 0]
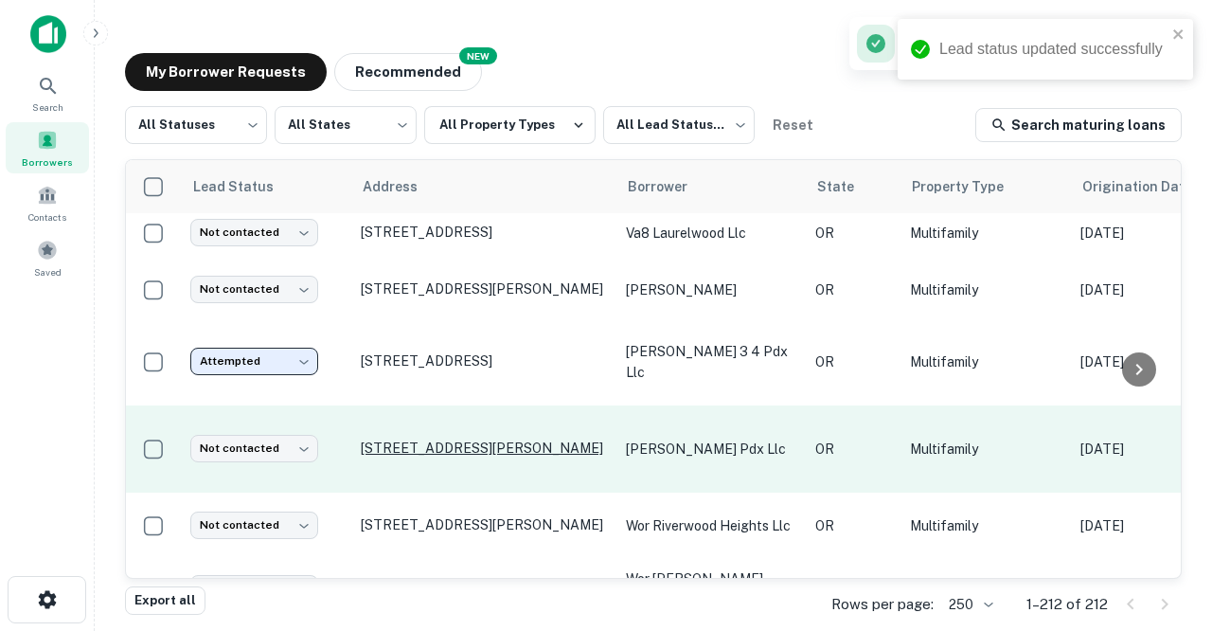
click at [403, 439] on p "[STREET_ADDRESS][PERSON_NAME]" at bounding box center [484, 447] width 246 height 17
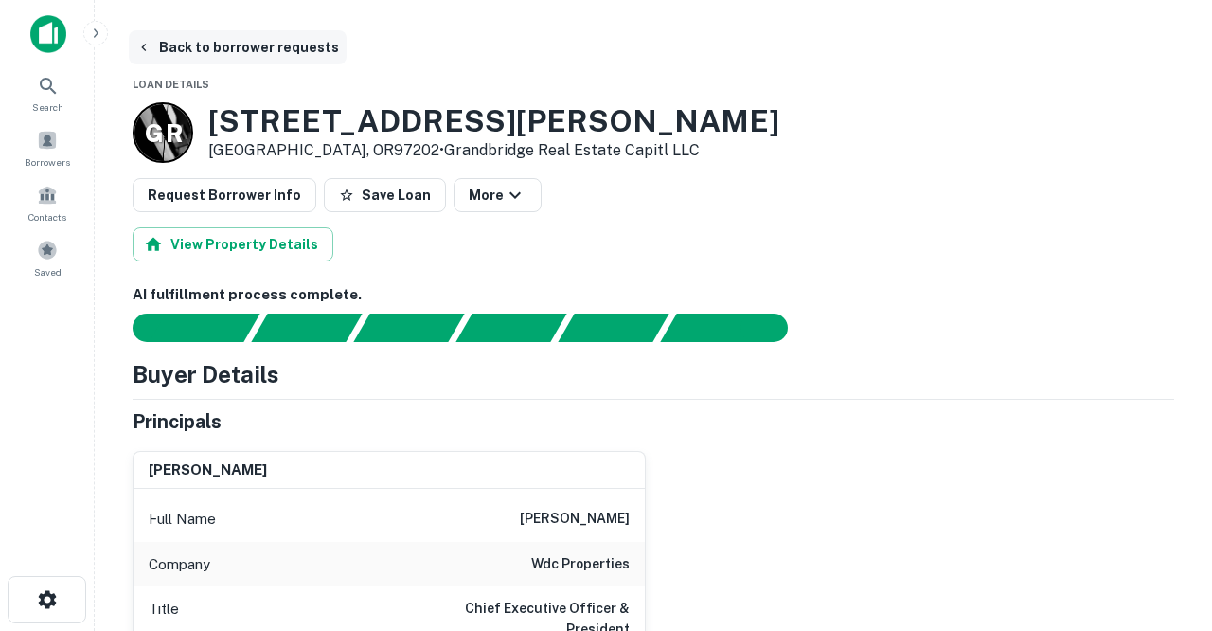
click at [252, 47] on button "Back to borrower requests" at bounding box center [238, 47] width 218 height 34
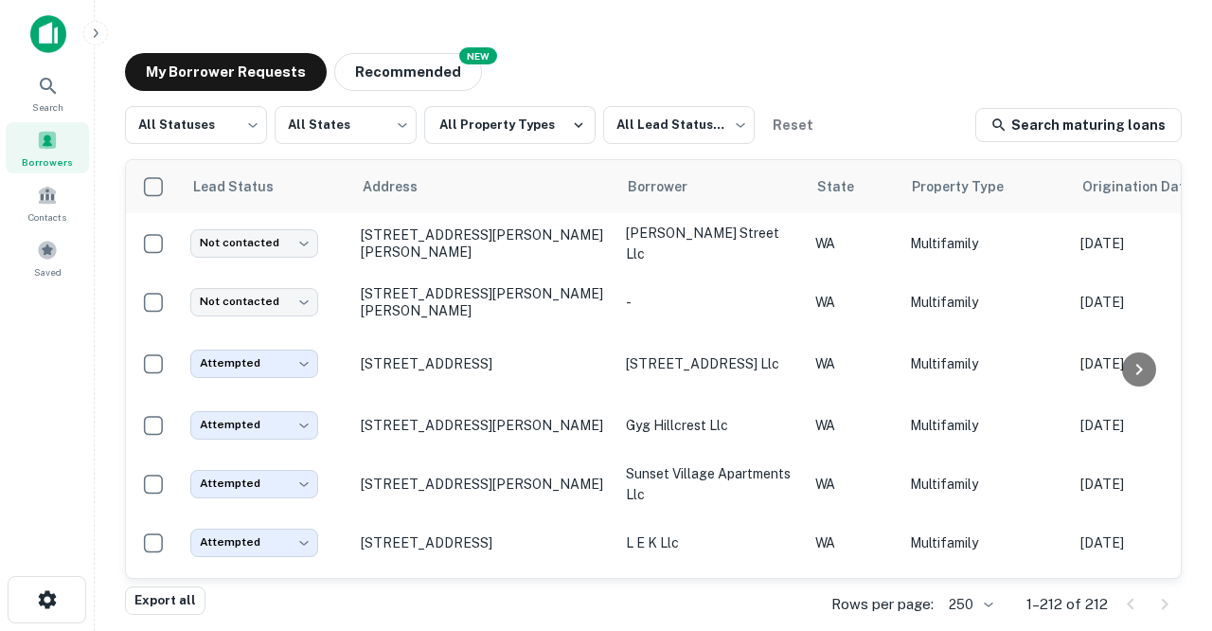
scroll to position [2472, 0]
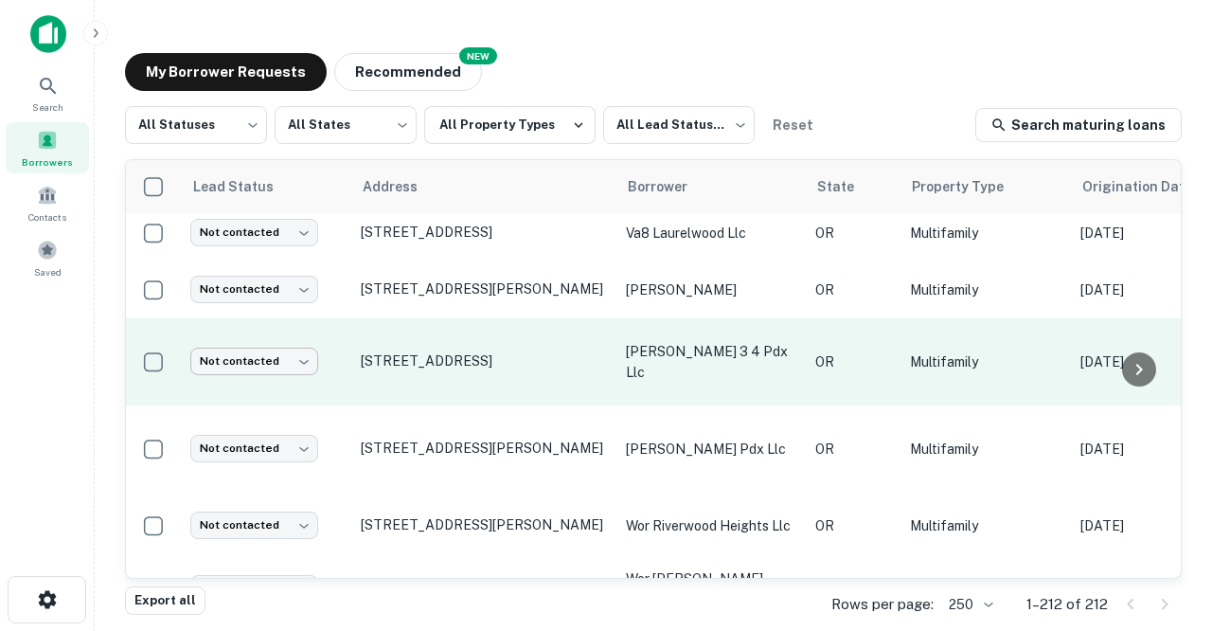
click at [310, 335] on body "Search Borrowers Contacts Saved My Borrower Requests NEW Recommended All Status…" at bounding box center [606, 315] width 1212 height 631
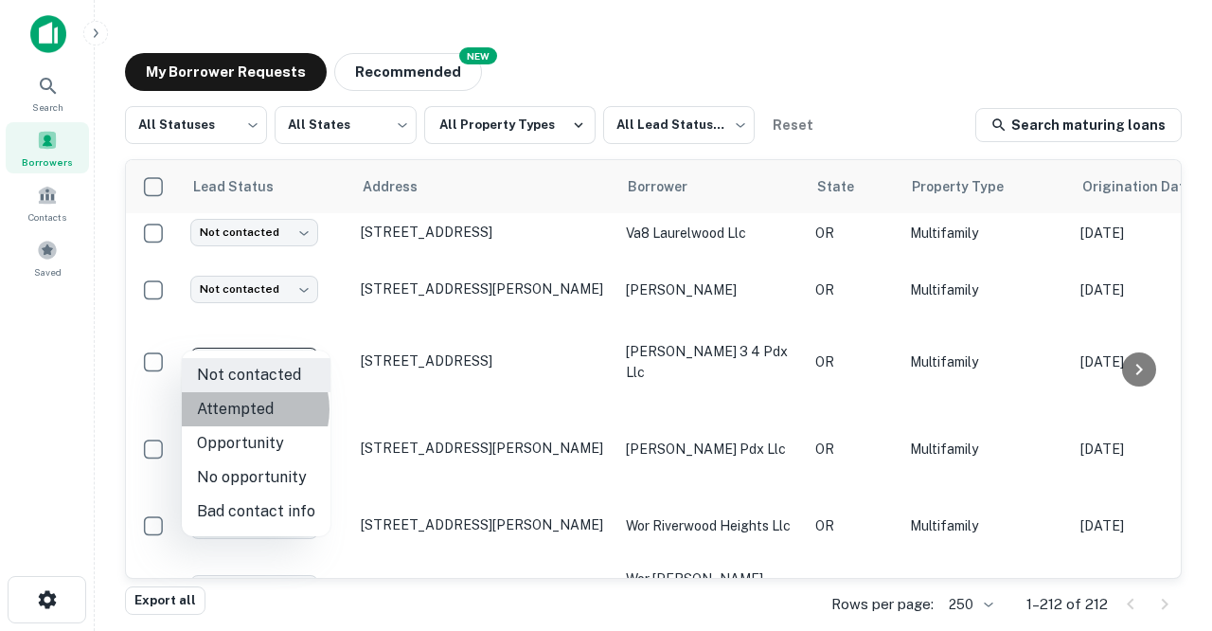
click at [243, 409] on li "Attempted" at bounding box center [256, 409] width 149 height 34
type input "*********"
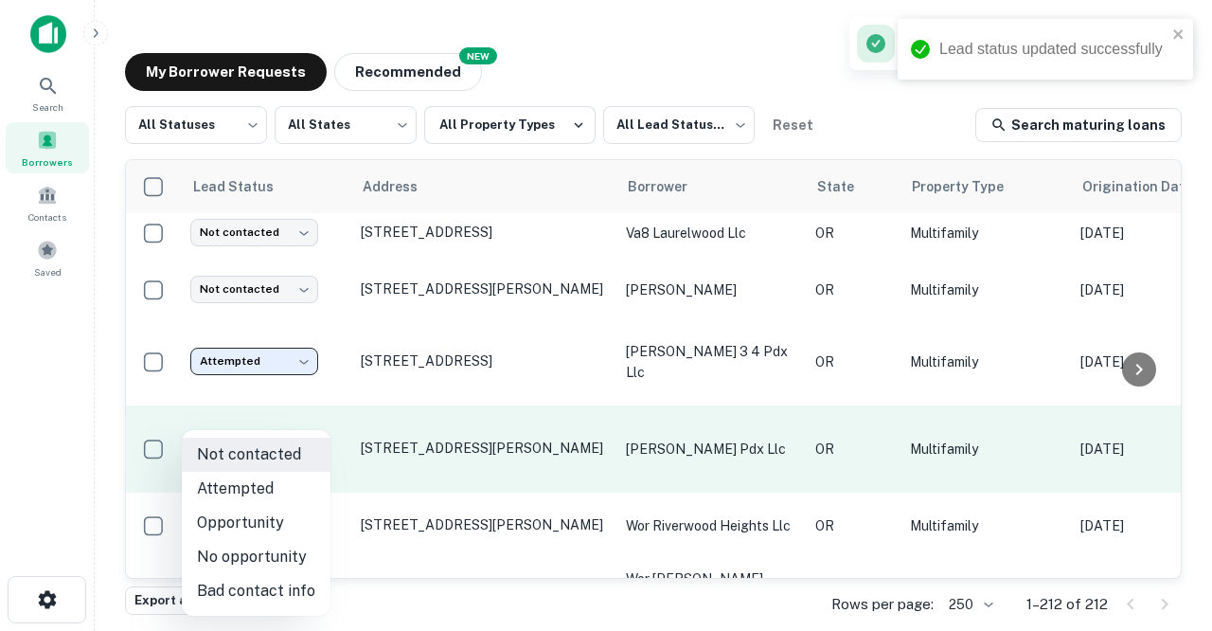
click at [305, 421] on body "Lead status updated successfully Search Borrowers Contacts Saved My Borrower Re…" at bounding box center [606, 315] width 1212 height 631
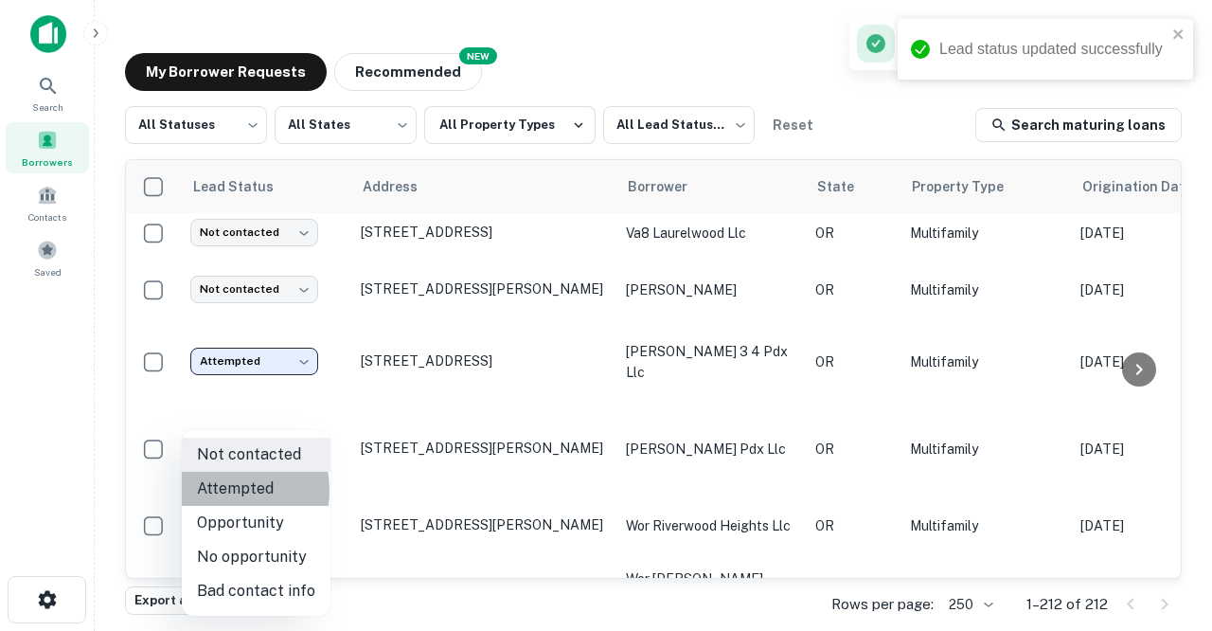
click at [217, 491] on li "Attempted" at bounding box center [256, 489] width 149 height 34
type input "*********"
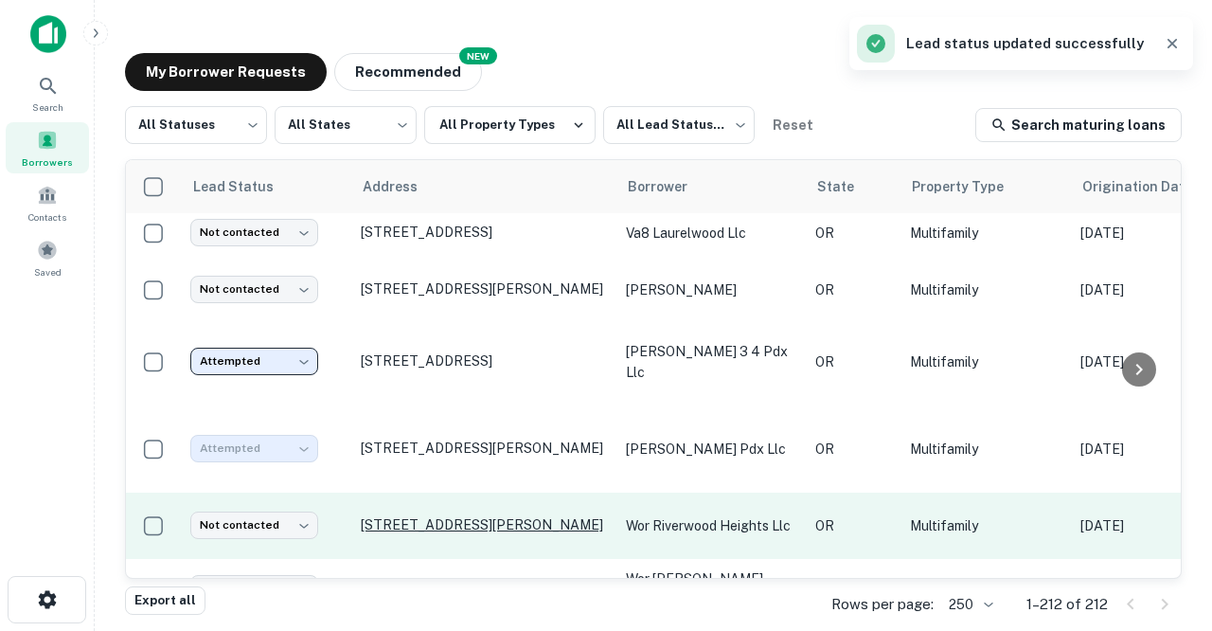
click at [379, 516] on p "[STREET_ADDRESS][PERSON_NAME]" at bounding box center [484, 524] width 246 height 17
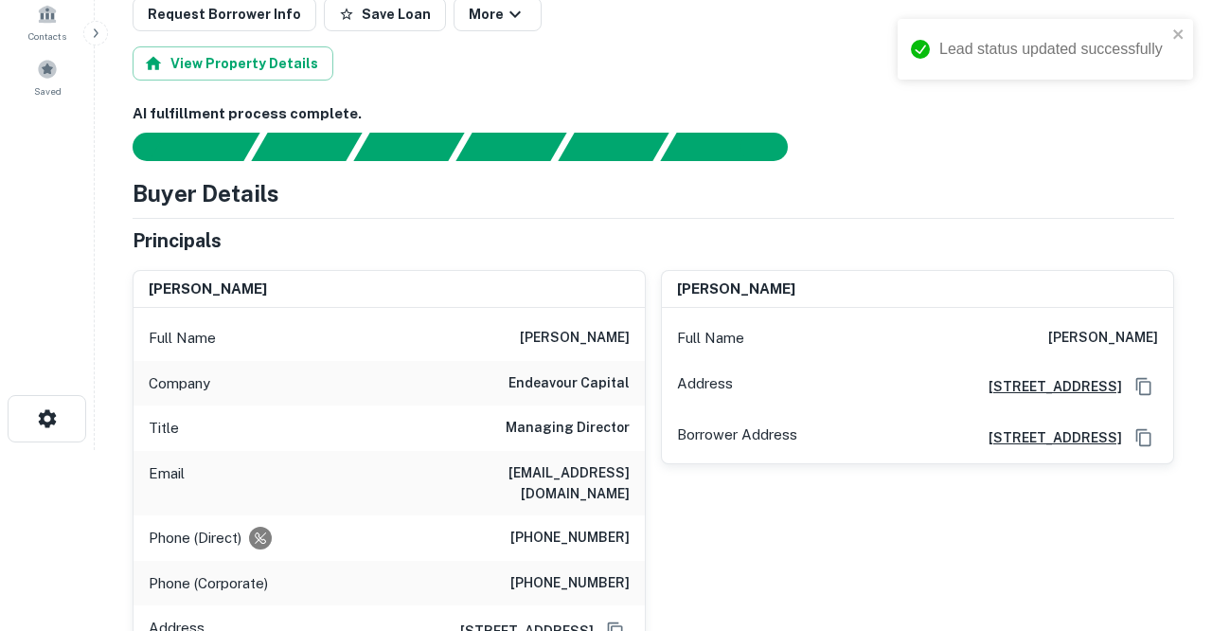
scroll to position [183, 0]
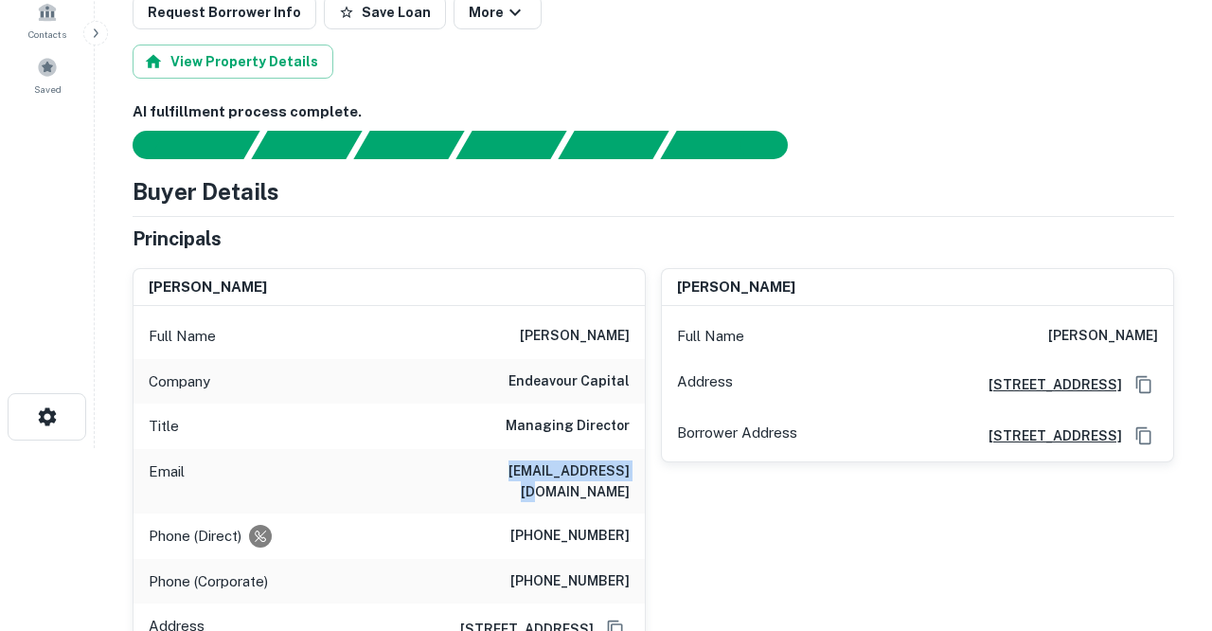
drag, startPoint x: 497, startPoint y: 467, endPoint x: 630, endPoint y: 473, distance: 132.7
click at [630, 473] on div "Email seb@endeavour.com" at bounding box center [389, 481] width 511 height 64
copy h6 "seb@endeavour.com"
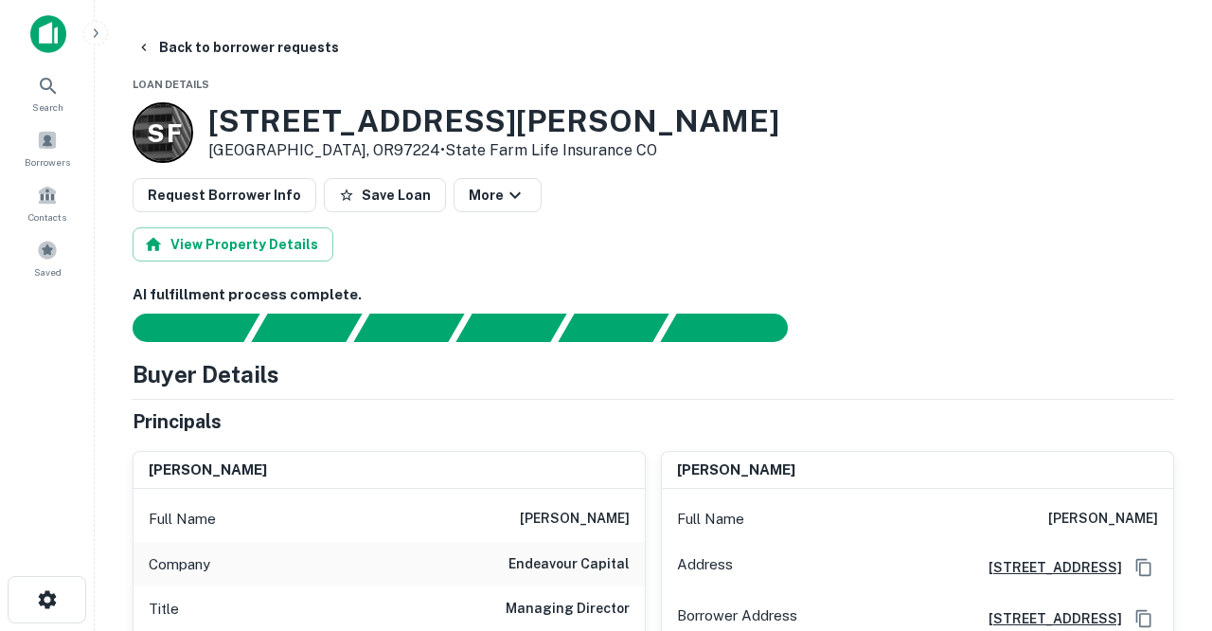
scroll to position [0, 0]
click at [195, 43] on button "Back to borrower requests" at bounding box center [238, 47] width 218 height 34
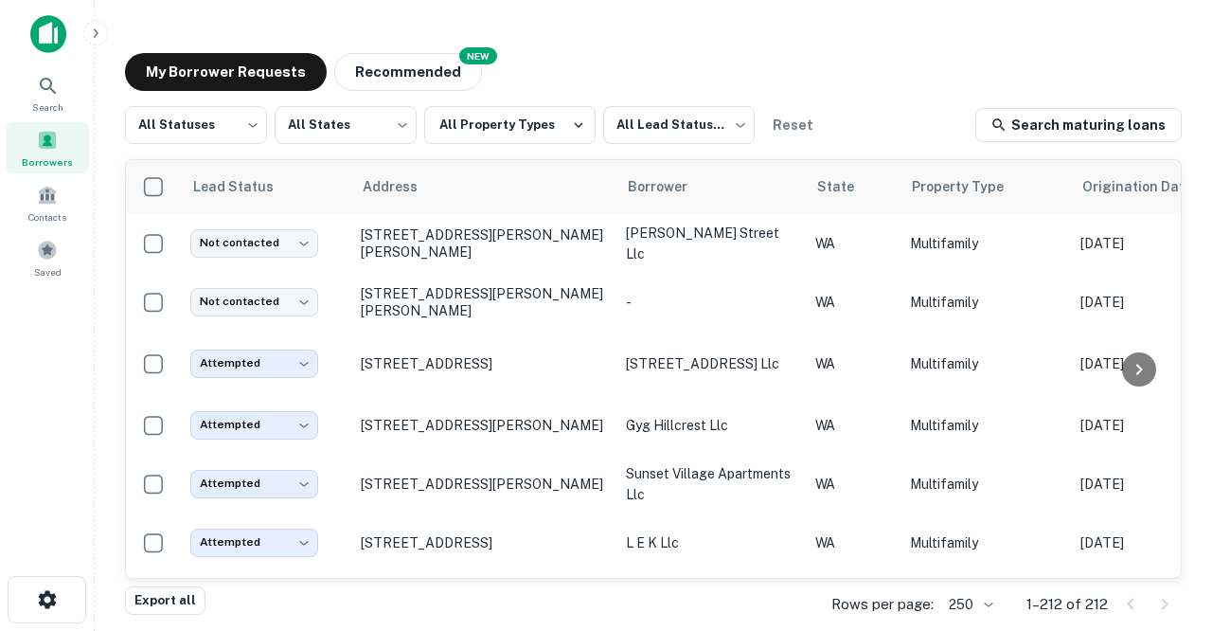
scroll to position [2472, 0]
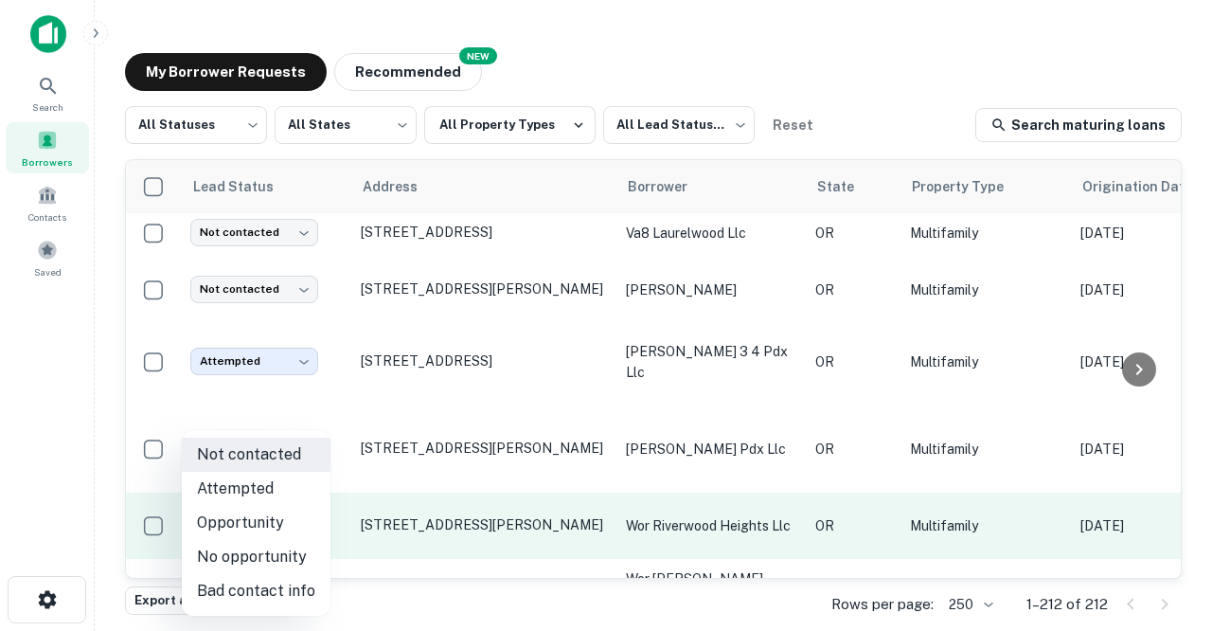
click at [316, 509] on body "Search Borrowers Contacts Saved My Borrower Requests NEW Recommended All Status…" at bounding box center [606, 315] width 1212 height 631
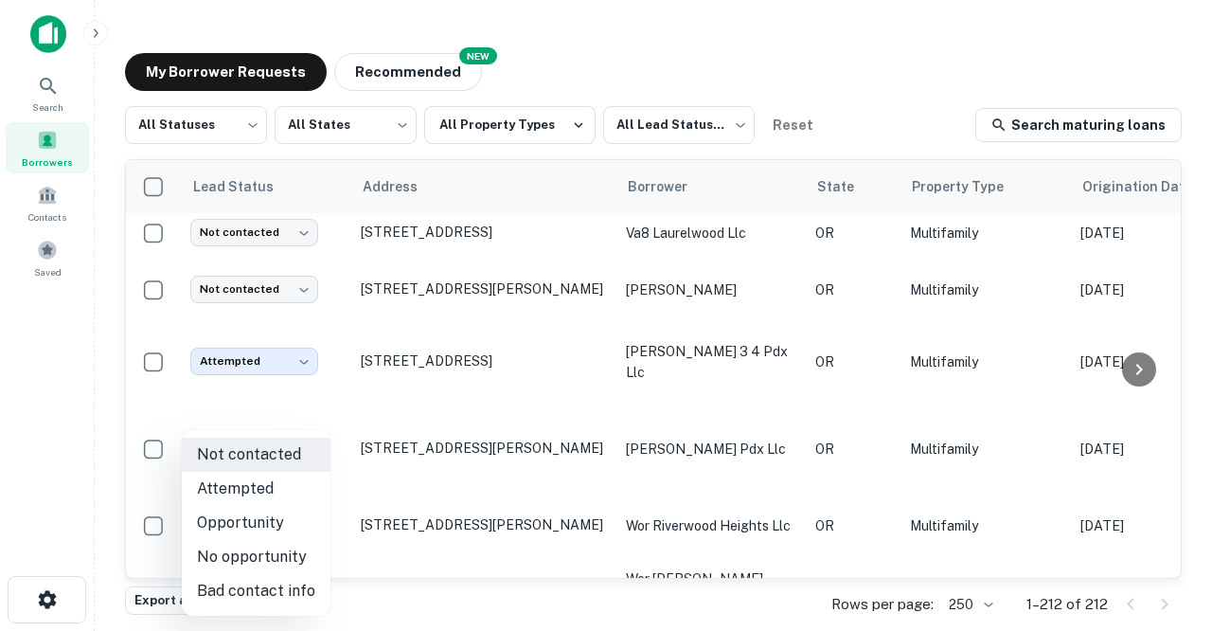
click at [266, 482] on li "Attempted" at bounding box center [256, 489] width 149 height 34
type input "*********"
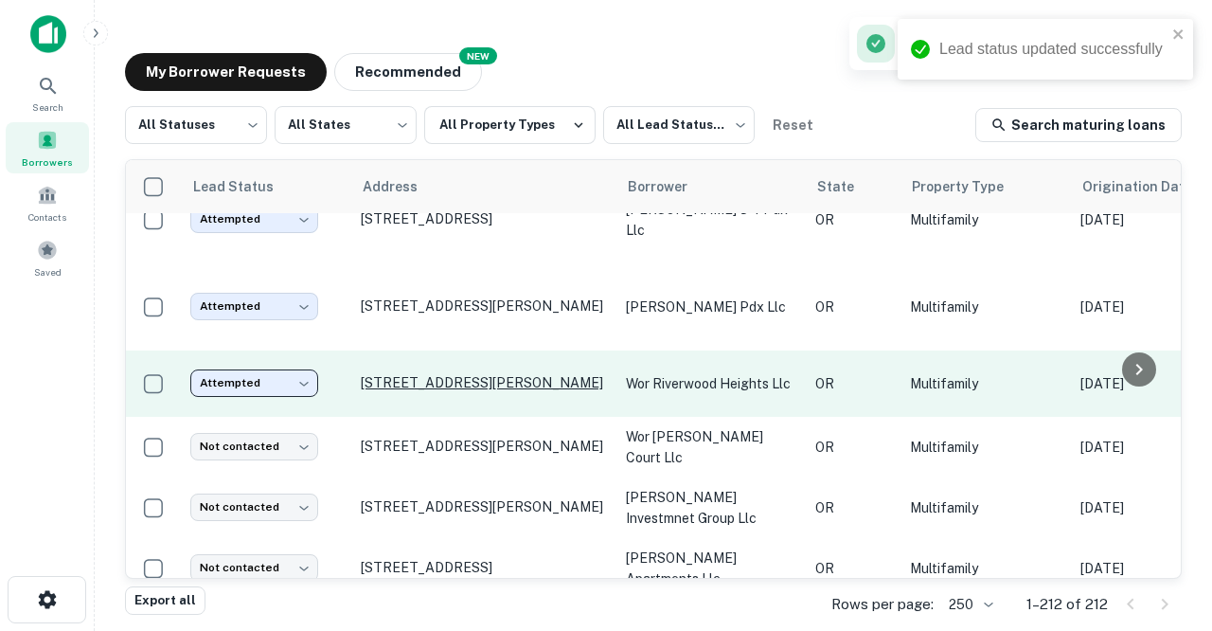
scroll to position [2614, 1]
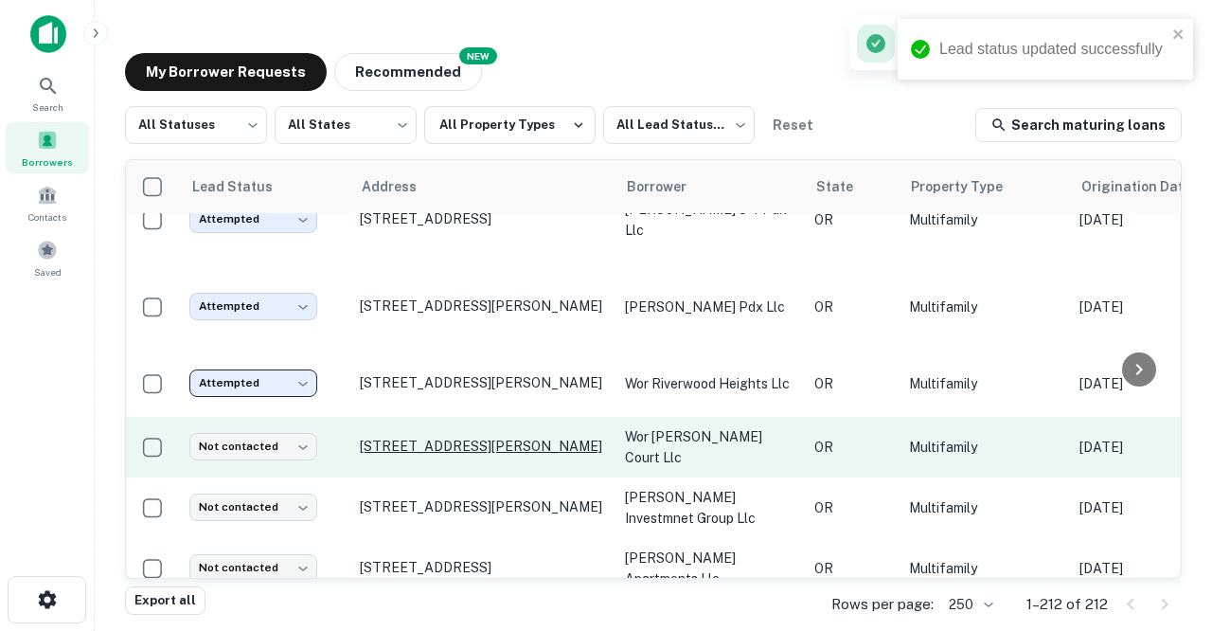
click at [401, 439] on p "[STREET_ADDRESS][PERSON_NAME]" at bounding box center [483, 446] width 246 height 17
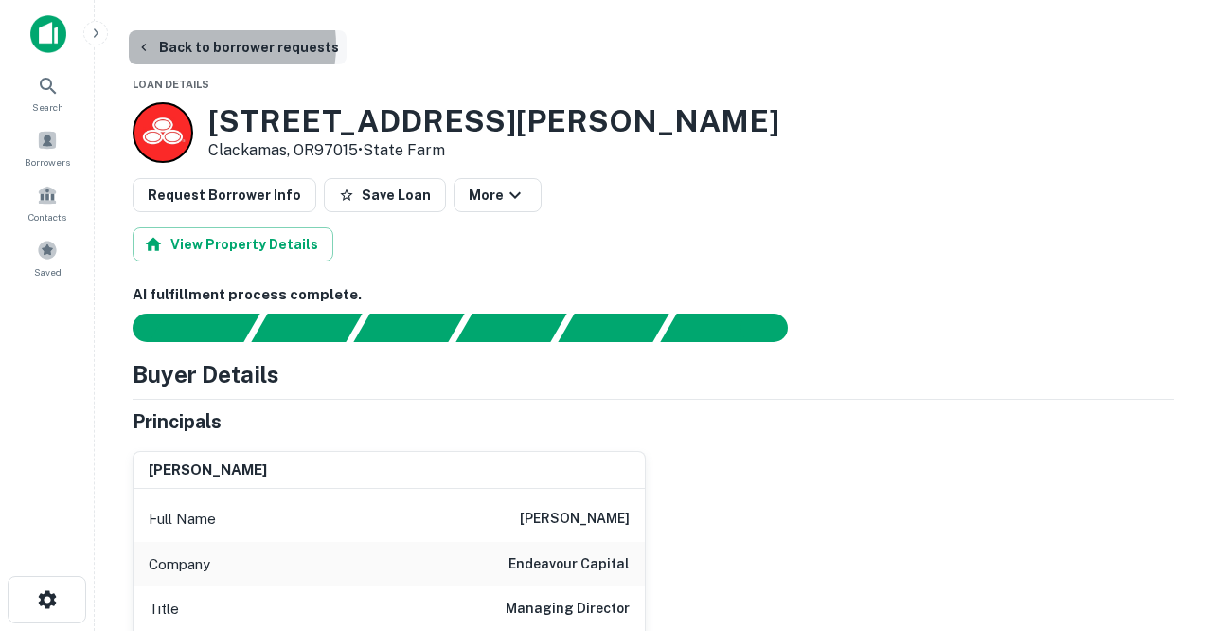
click at [208, 45] on button "Back to borrower requests" at bounding box center [238, 47] width 218 height 34
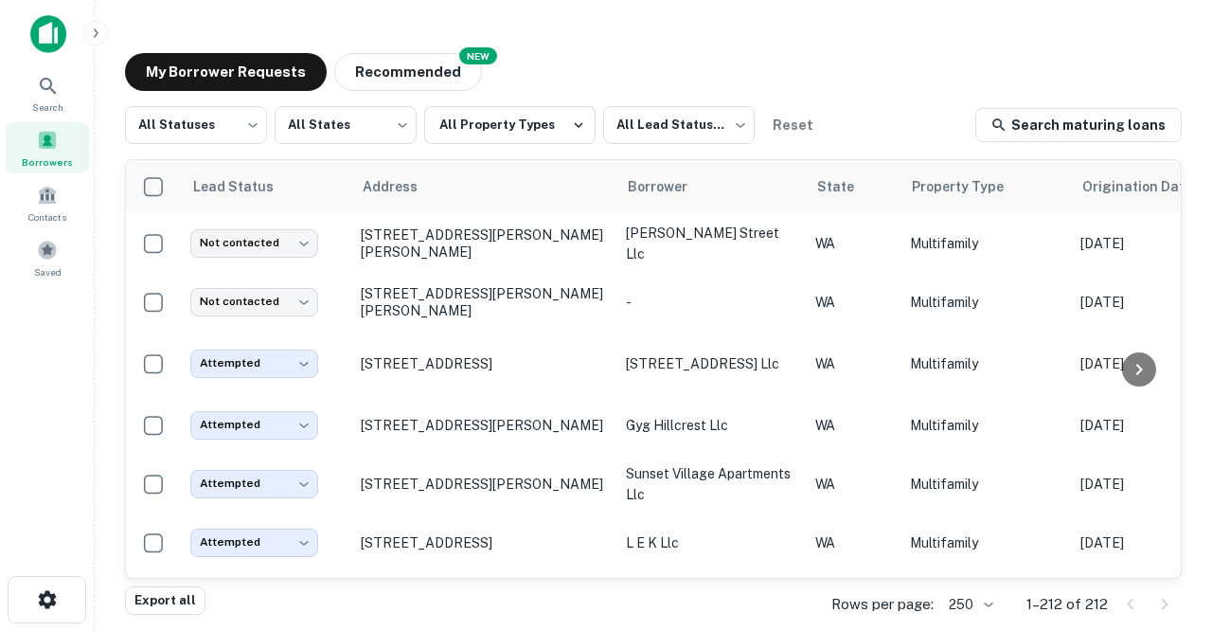
scroll to position [2614, 0]
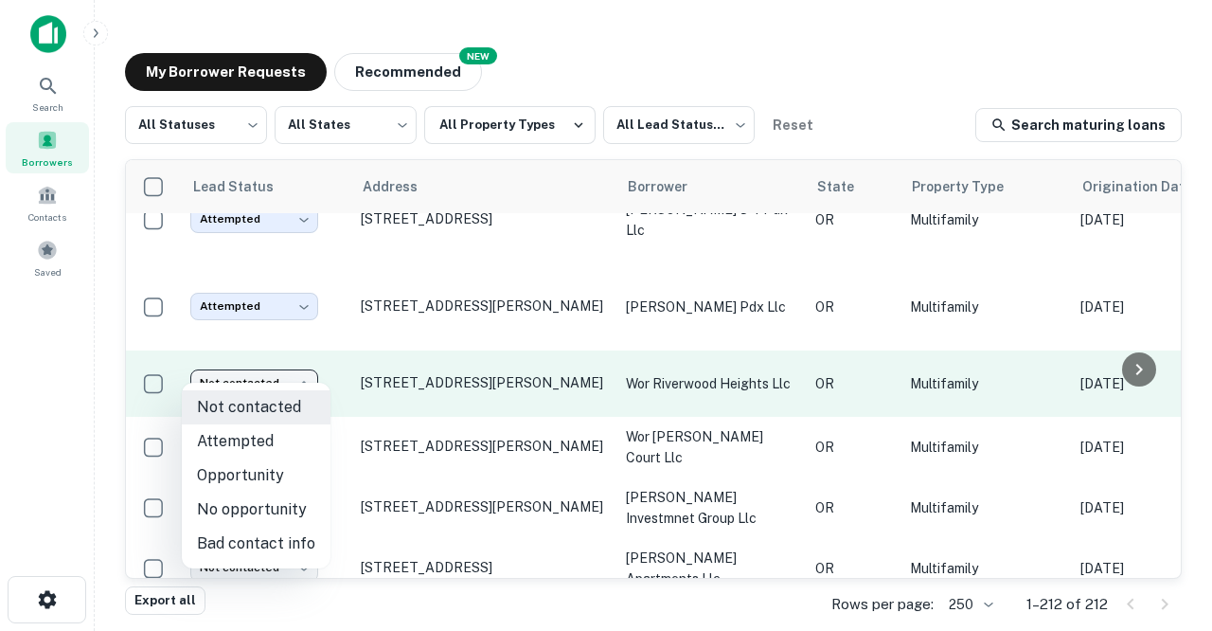
click at [304, 366] on body "Search Borrowers Contacts Saved My Borrower Requests NEW Recommended All Status…" at bounding box center [606, 315] width 1212 height 631
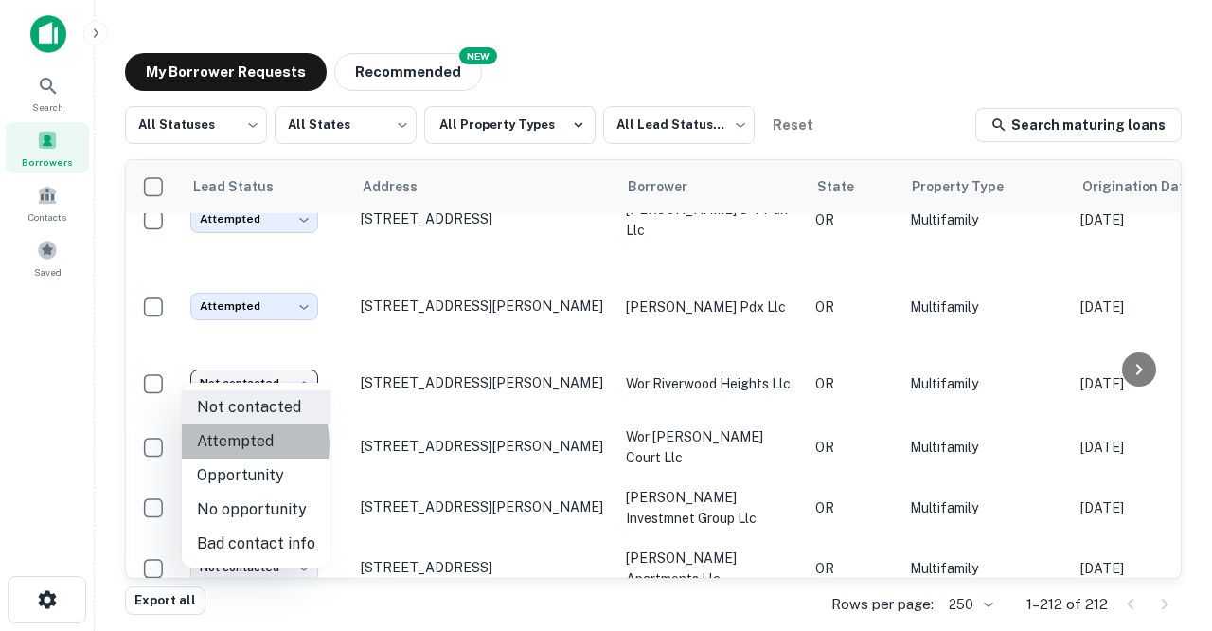
click at [221, 444] on li "Attempted" at bounding box center [256, 441] width 149 height 34
type input "*********"
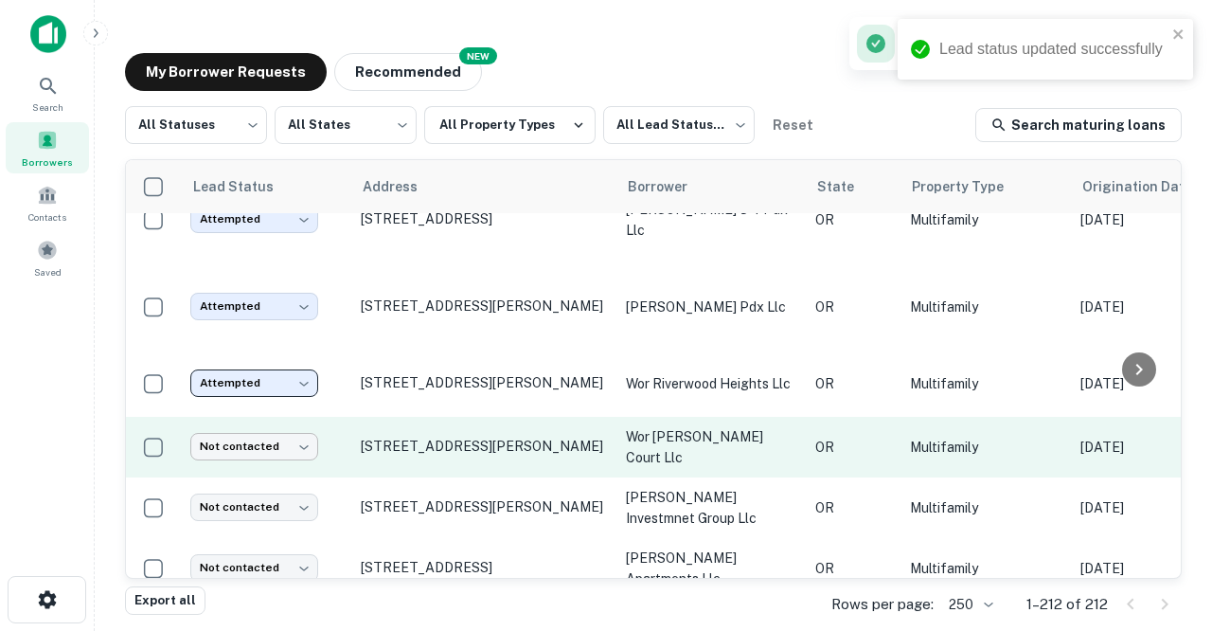
click at [300, 439] on body "Lead status updated successfully Search Borrowers Contacts Saved My Borrower Re…" at bounding box center [606, 315] width 1212 height 631
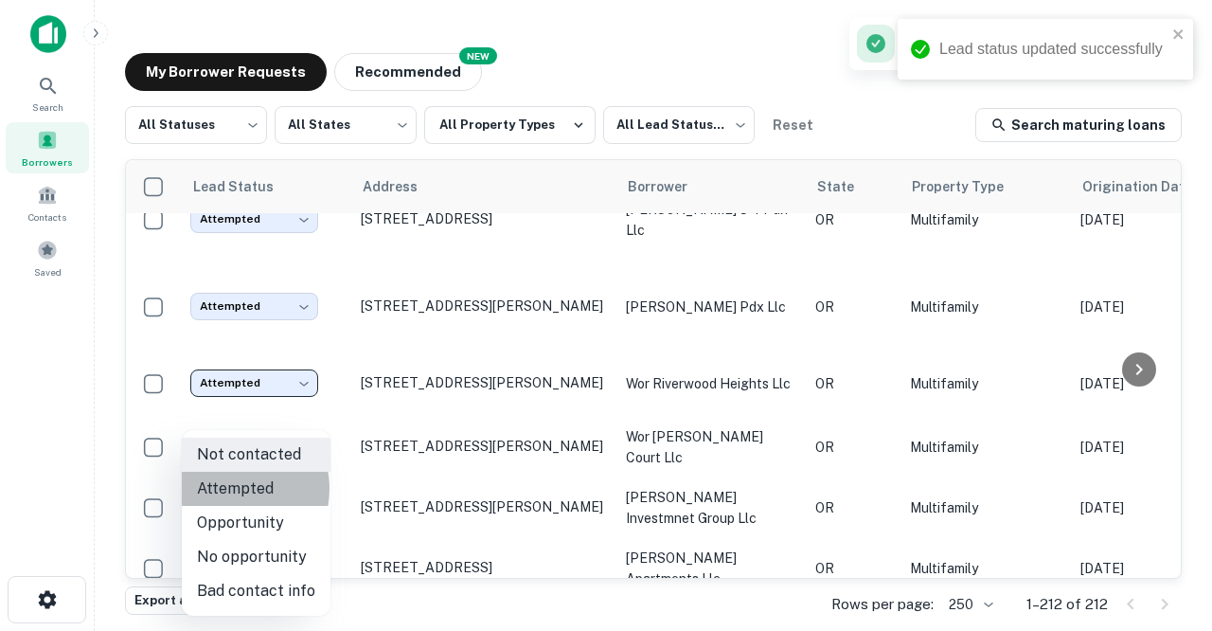
click at [228, 489] on li "Attempted" at bounding box center [256, 489] width 149 height 34
type input "*********"
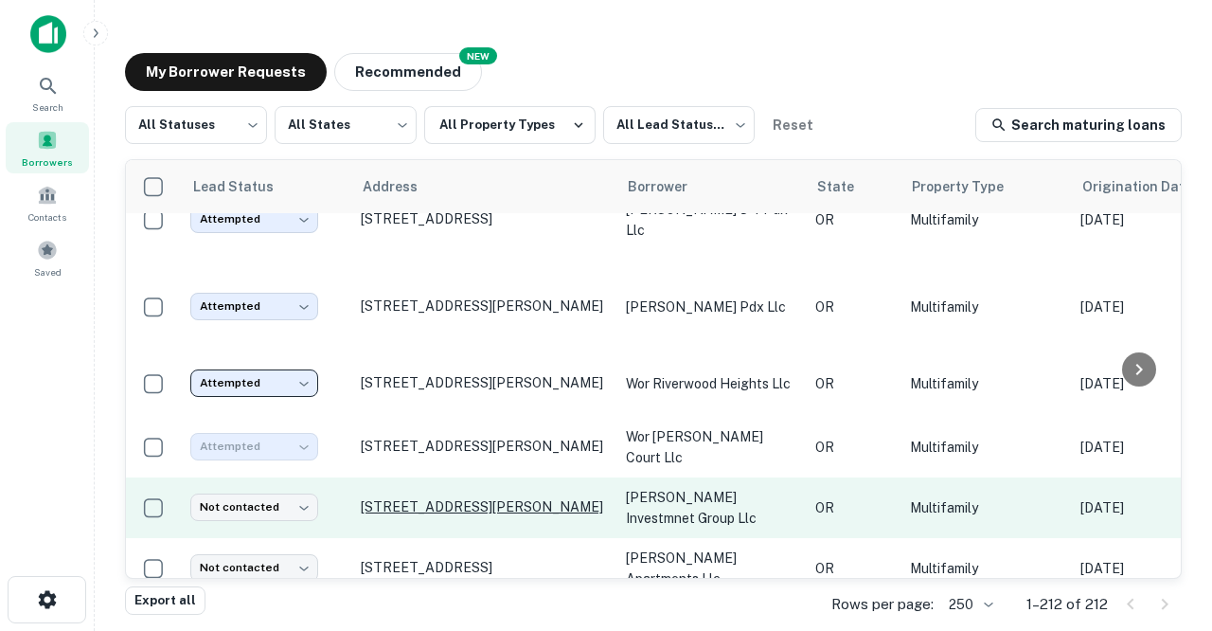
click at [415, 498] on p "[STREET_ADDRESS][PERSON_NAME]" at bounding box center [484, 506] width 246 height 17
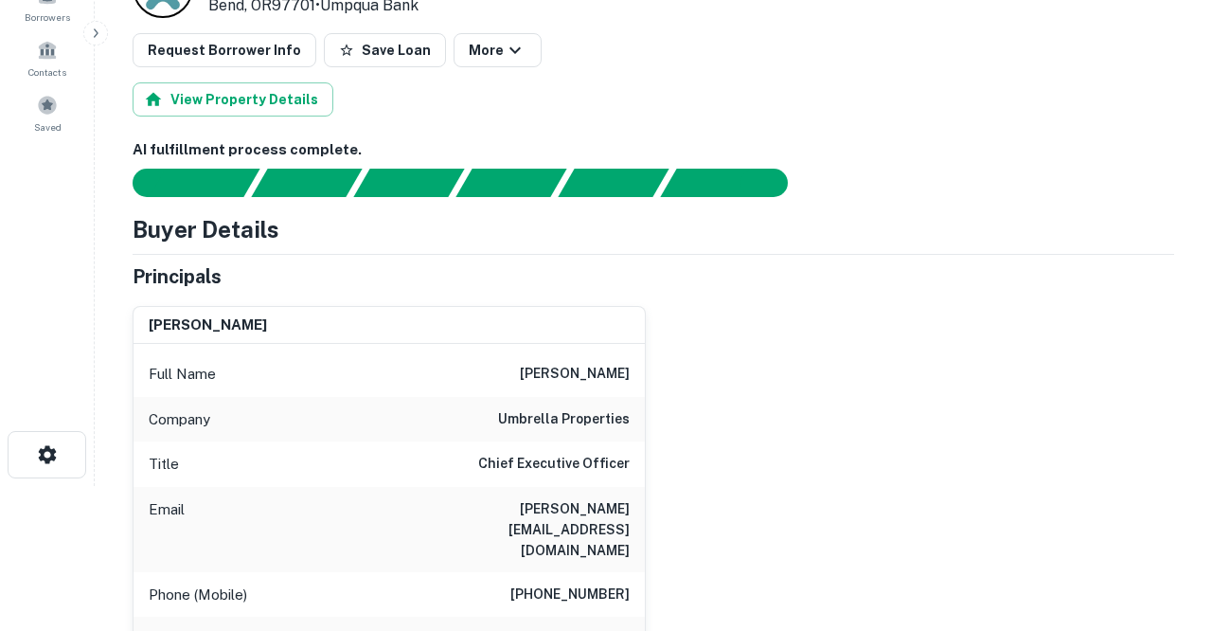
scroll to position [145, 0]
drag, startPoint x: 436, startPoint y: 507, endPoint x: 578, endPoint y: 510, distance: 142.1
click at [578, 510] on div "Email ryan@umbrellaproperties.com" at bounding box center [389, 529] width 511 height 85
click at [526, 502] on h6 "ryan@umbrellaproperties.com" at bounding box center [516, 529] width 227 height 63
drag, startPoint x: 438, startPoint y: 507, endPoint x: 613, endPoint y: 518, distance: 175.6
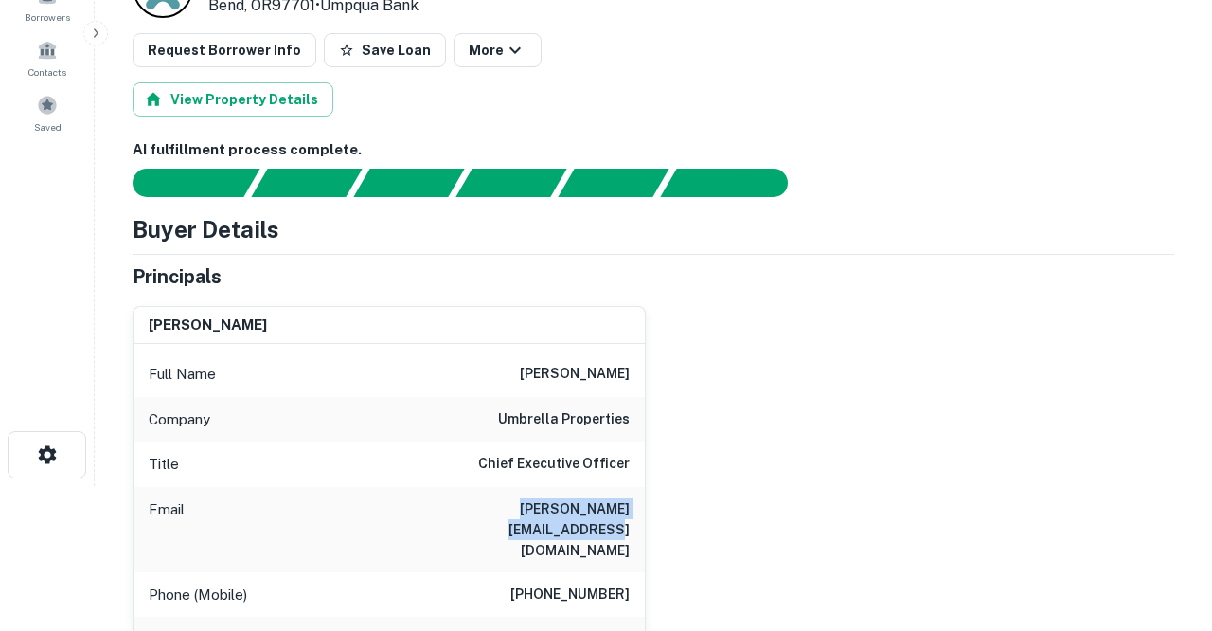
click at [613, 518] on div "Email ryan@umbrellaproperties.com" at bounding box center [389, 529] width 511 height 85
copy h6 "ryan@umbrellaproperties.com"
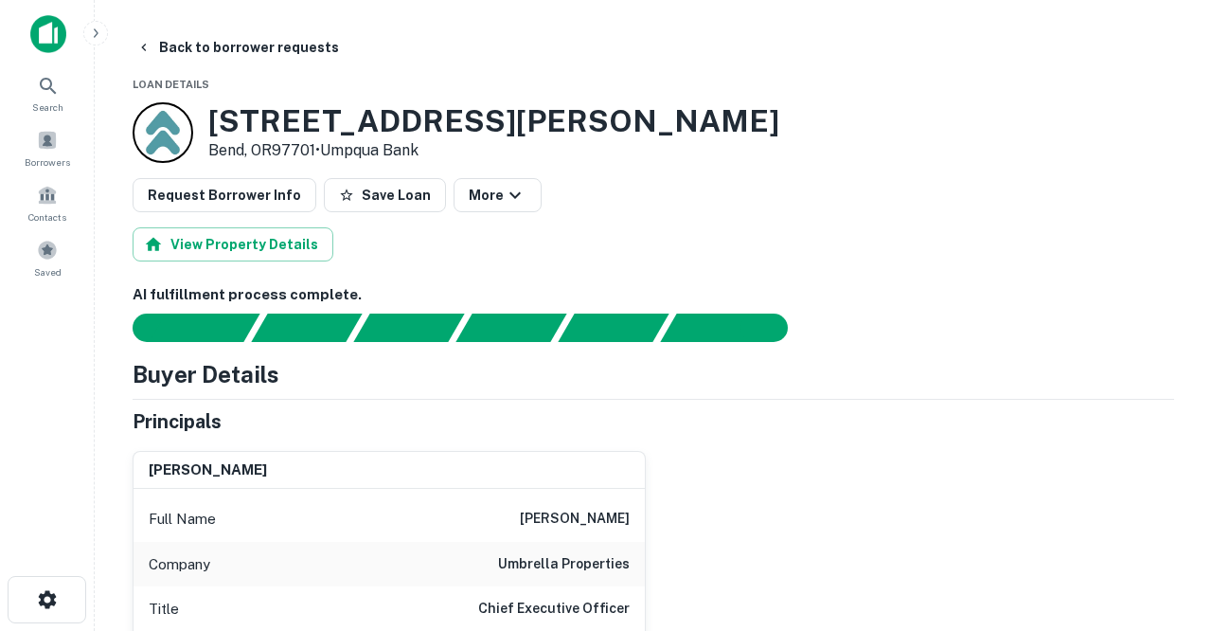
scroll to position [0, 0]
click at [187, 44] on button "Back to borrower requests" at bounding box center [238, 47] width 218 height 34
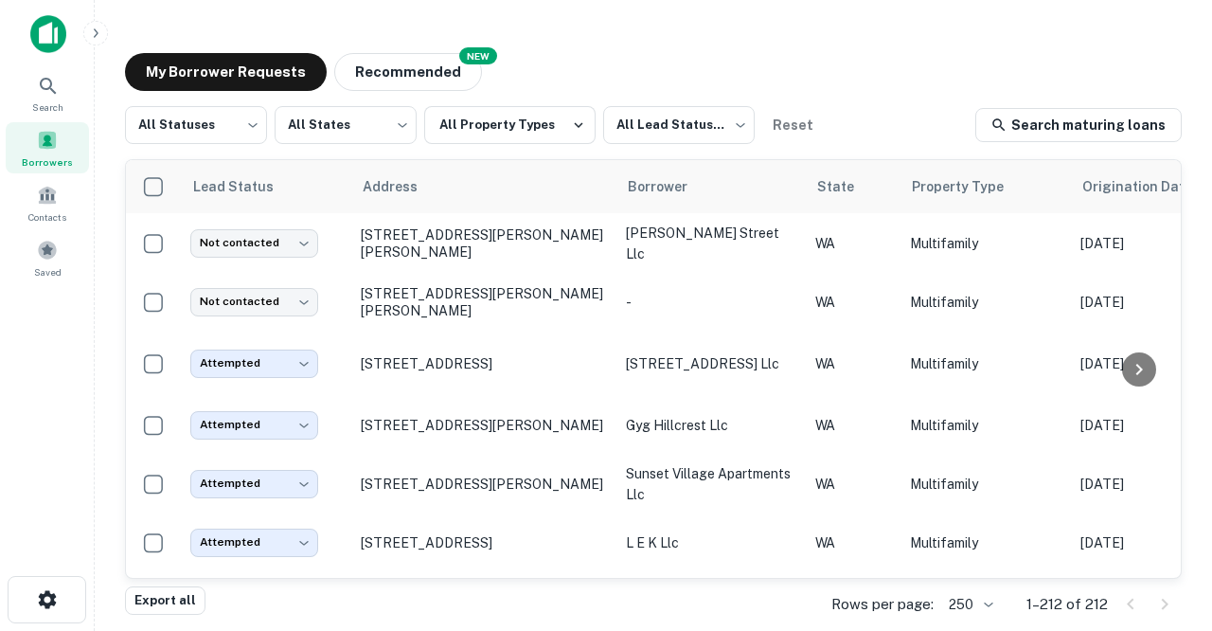
scroll to position [2614, 0]
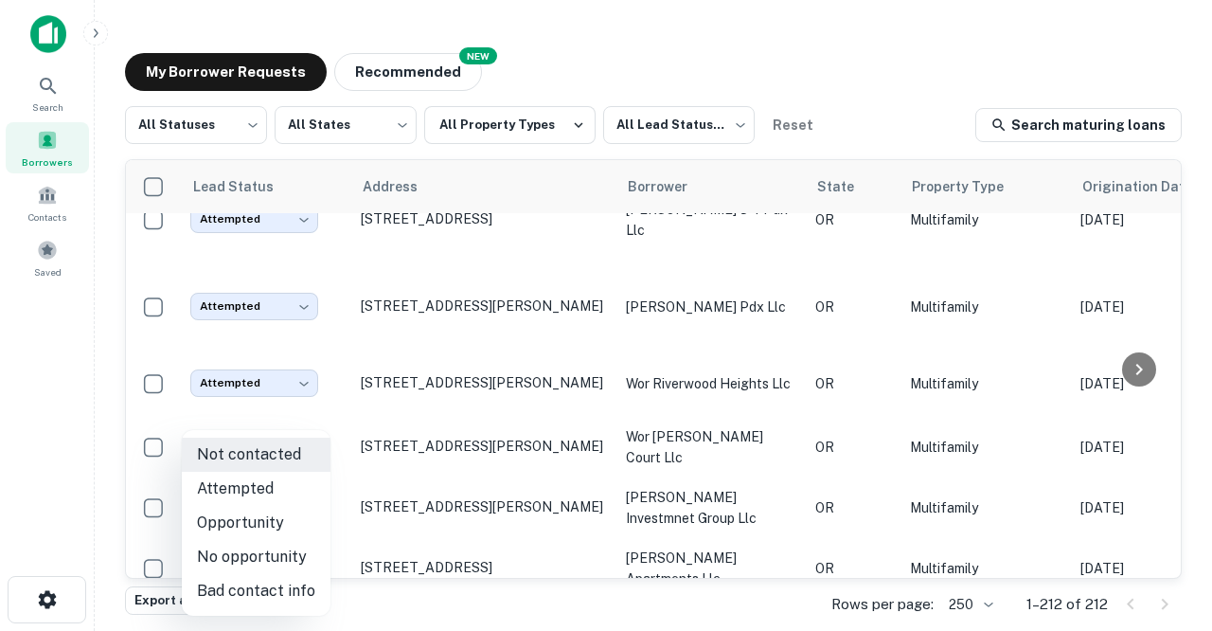
click at [307, 501] on body "Search Borrowers Contacts Saved My Borrower Requests NEW Recommended All Status…" at bounding box center [606, 315] width 1212 height 631
click at [240, 485] on li "Attempted" at bounding box center [256, 489] width 149 height 34
type input "*********"
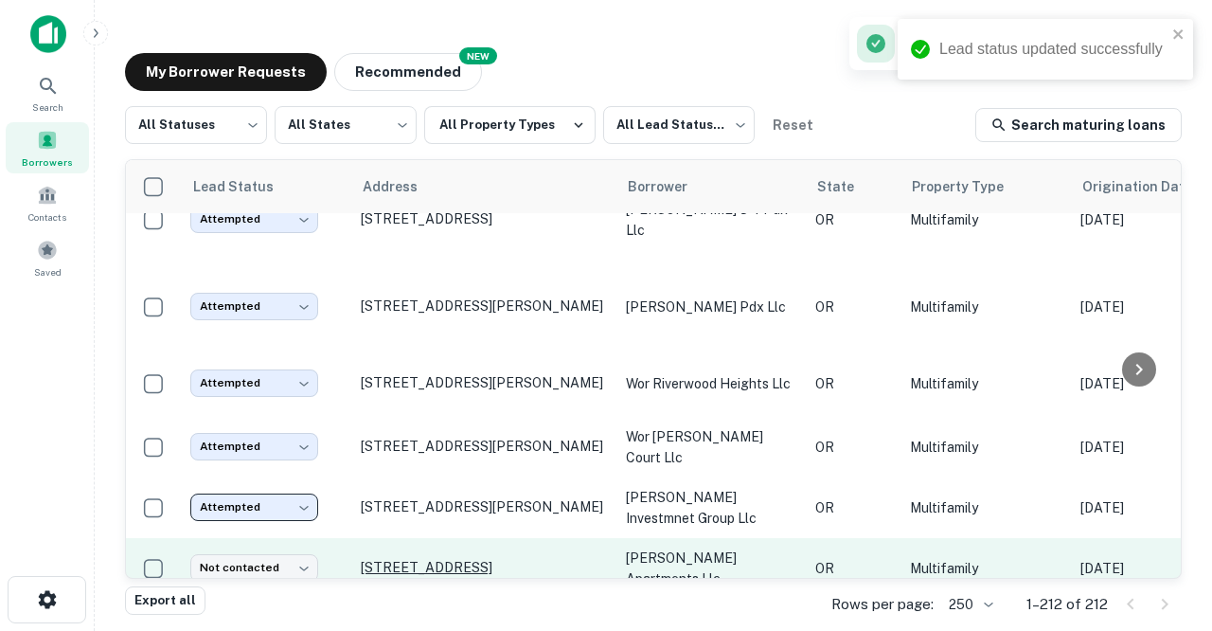
click at [404, 559] on p "[STREET_ADDRESS]" at bounding box center [484, 567] width 246 height 17
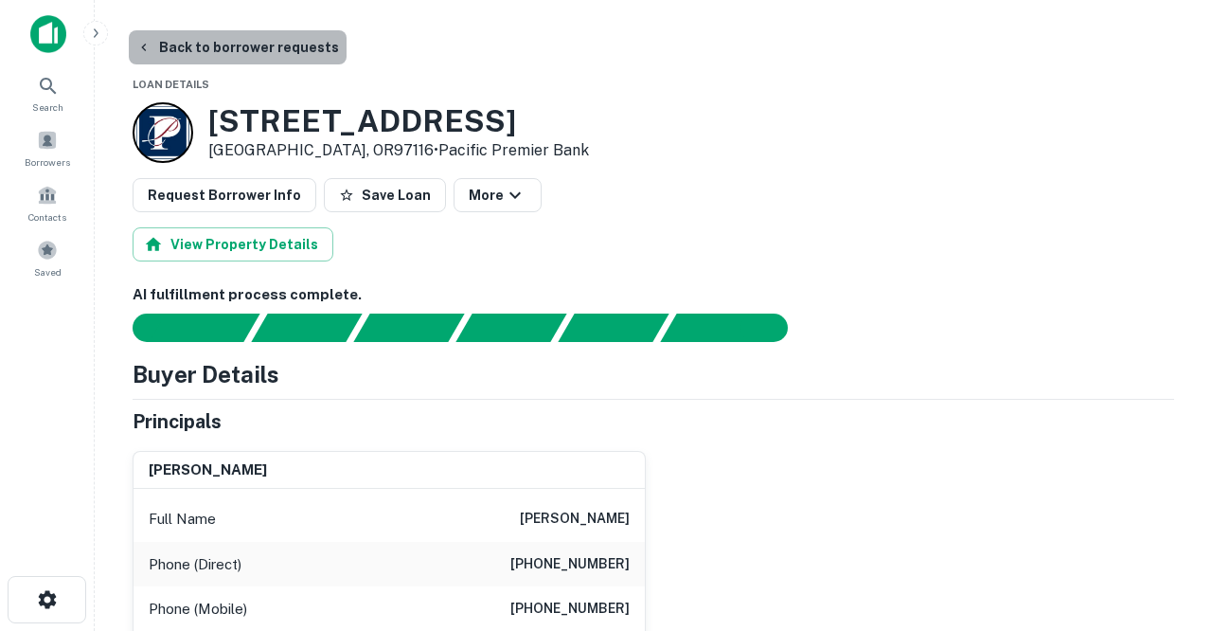
click at [278, 51] on button "Back to borrower requests" at bounding box center [238, 47] width 218 height 34
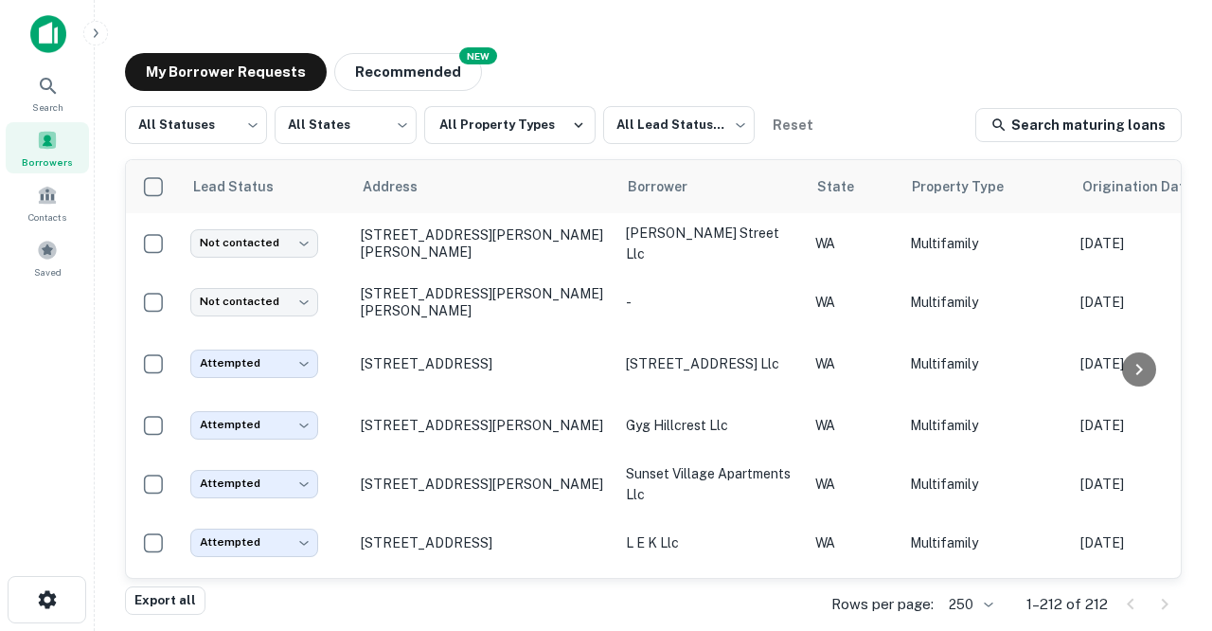
scroll to position [2614, 0]
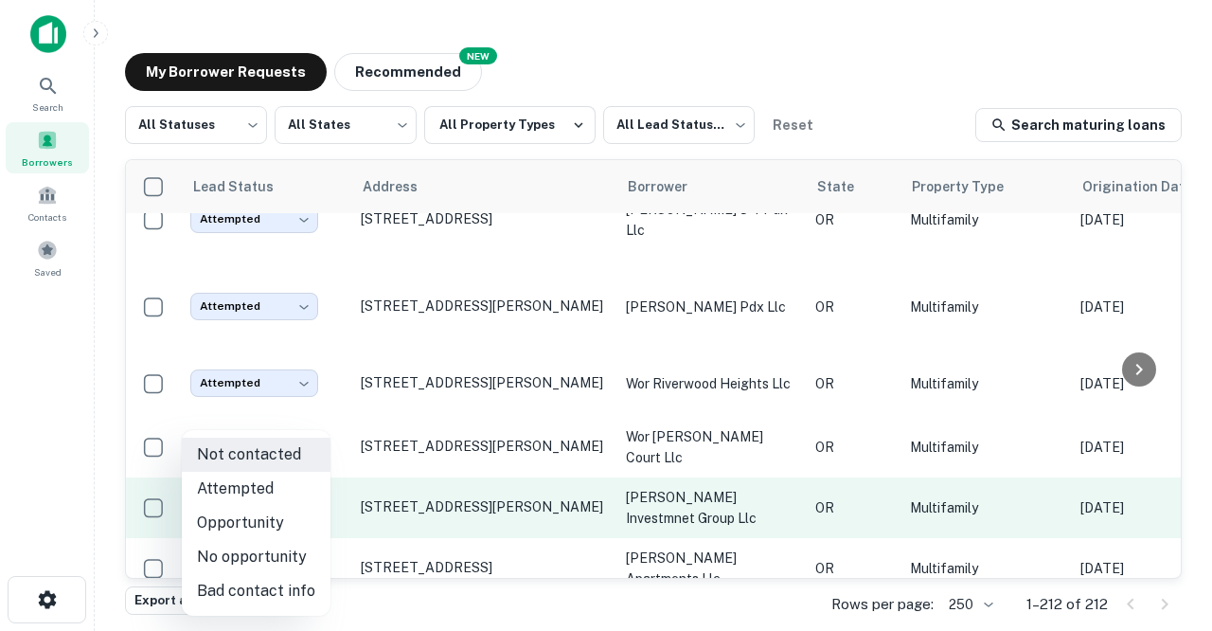
click at [303, 500] on body "Search Borrowers Contacts Saved My Borrower Requests NEW Recommended All Status…" at bounding box center [606, 315] width 1212 height 631
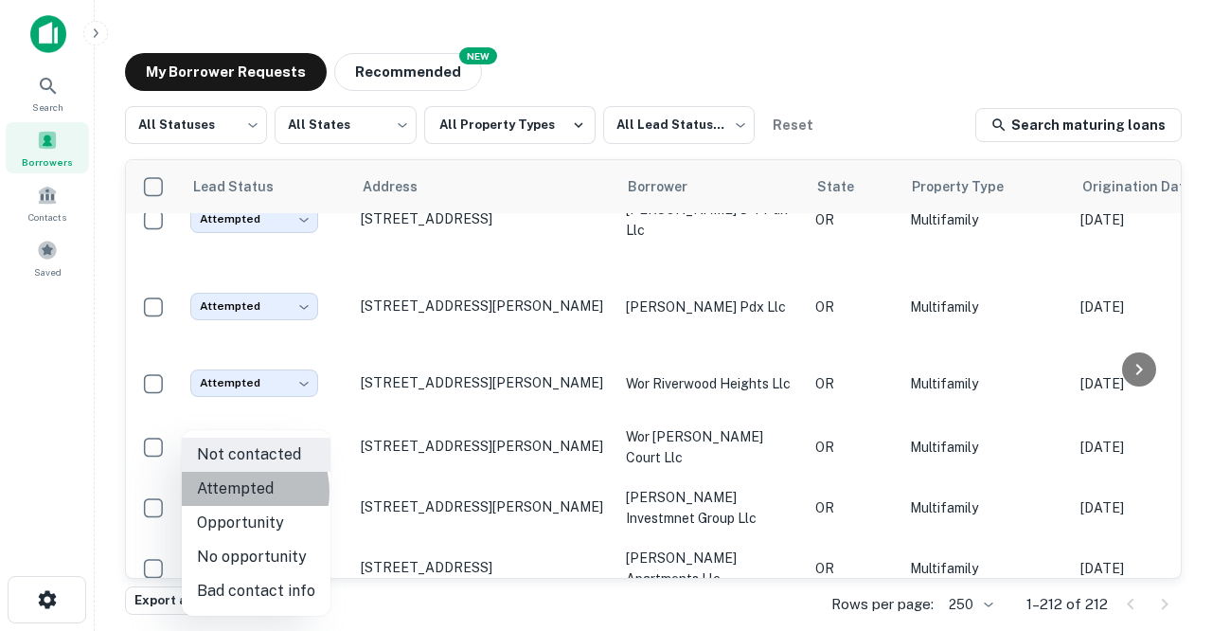
click at [237, 492] on li "Attempted" at bounding box center [256, 489] width 149 height 34
type input "*********"
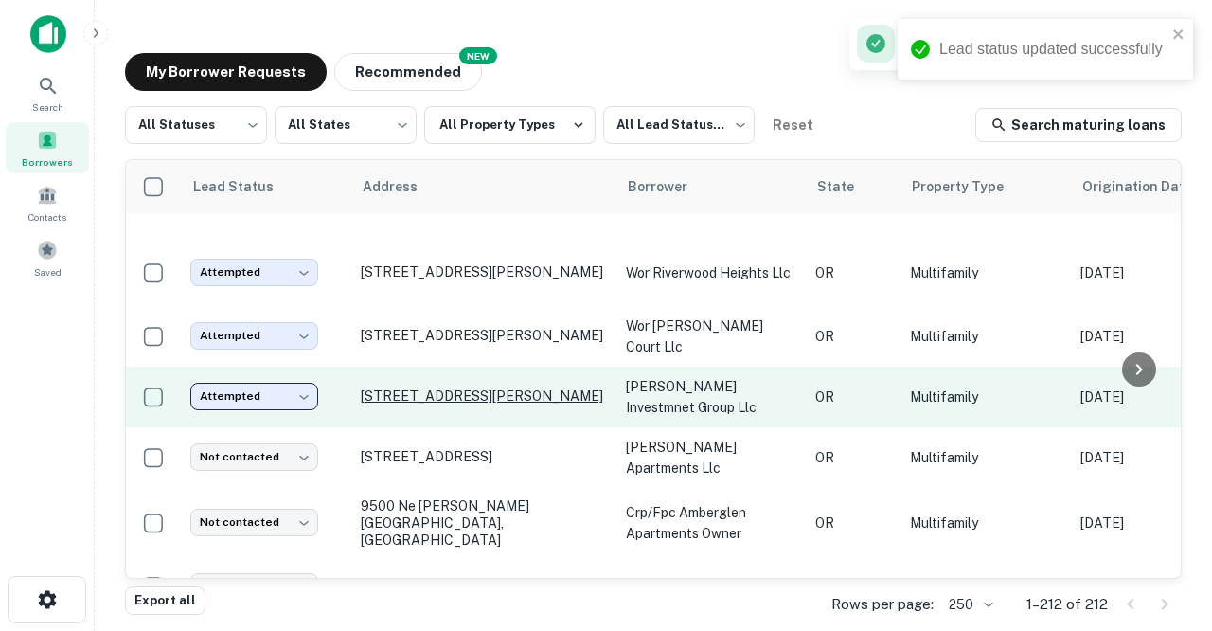
scroll to position [2730, 0]
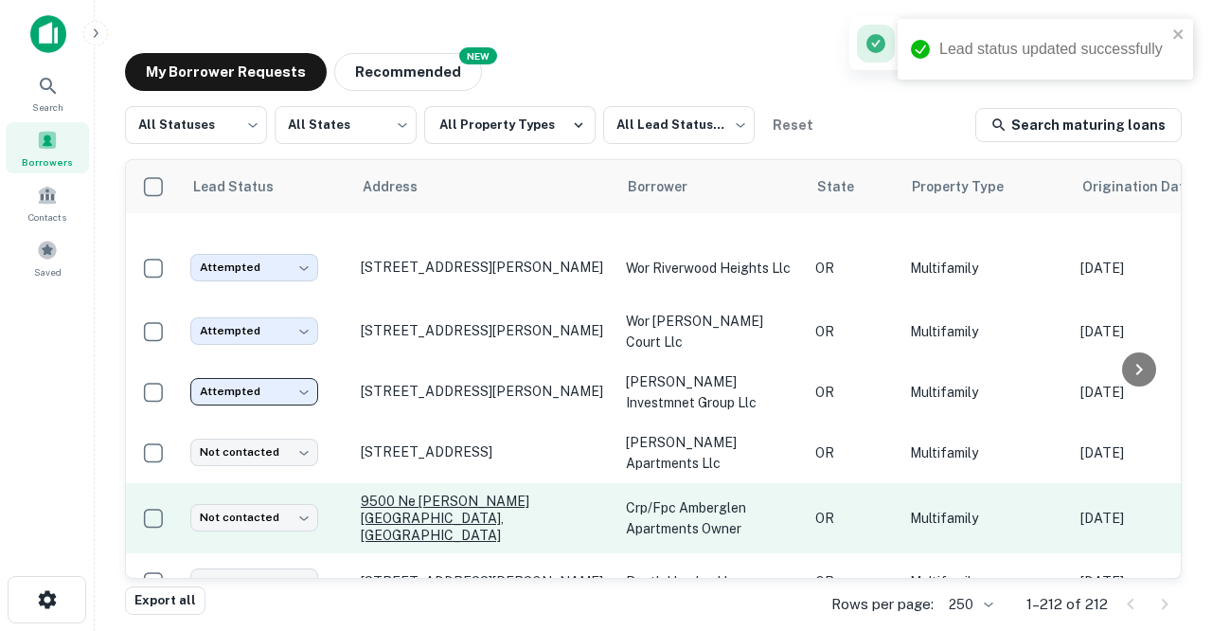
click at [418, 505] on p "9500 Ne [PERSON_NAME][GEOGRAPHIC_DATA], [GEOGRAPHIC_DATA]" at bounding box center [484, 518] width 246 height 52
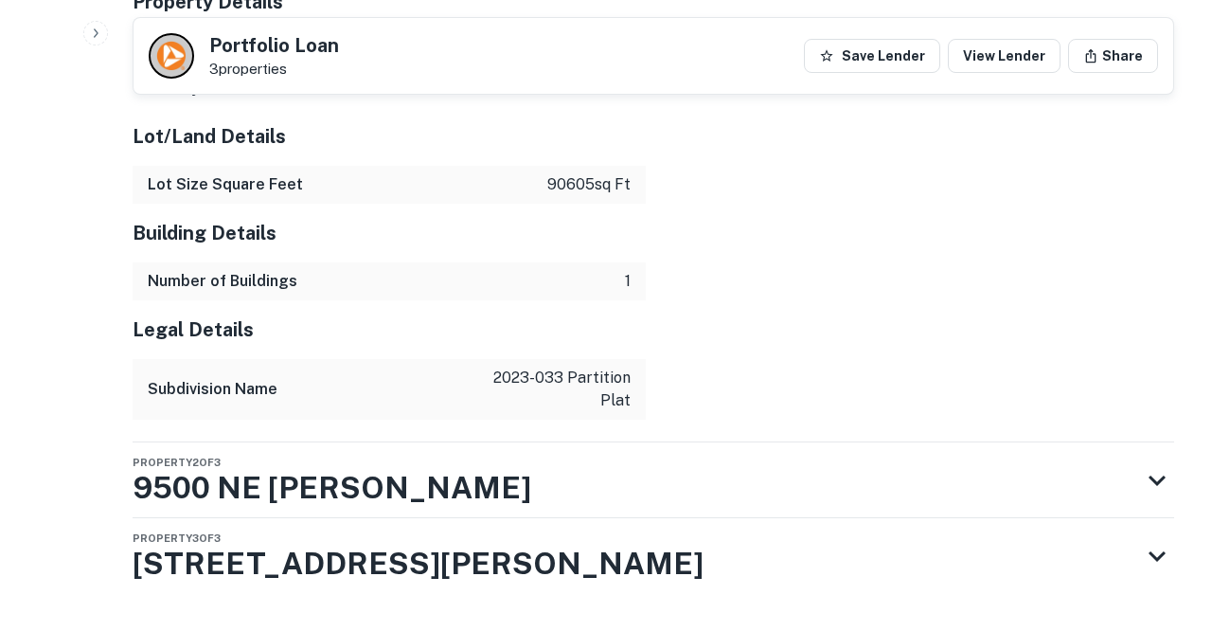
scroll to position [2076, 0]
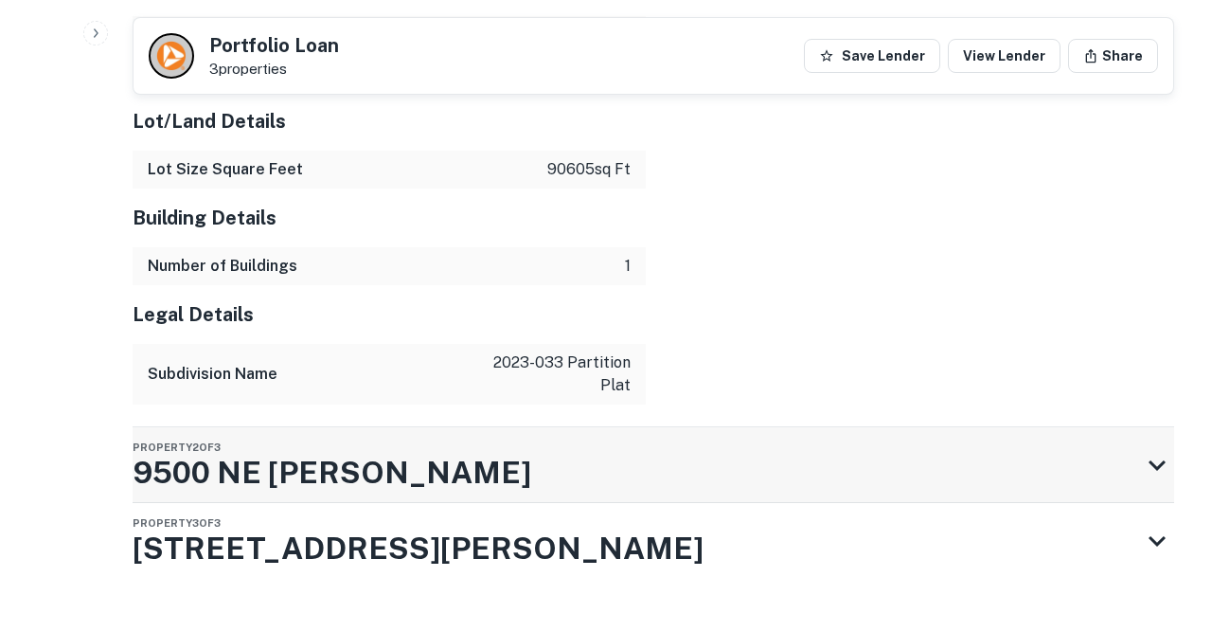
click at [328, 450] on h3 "9500 NE Gibbs Deive" at bounding box center [332, 472] width 399 height 45
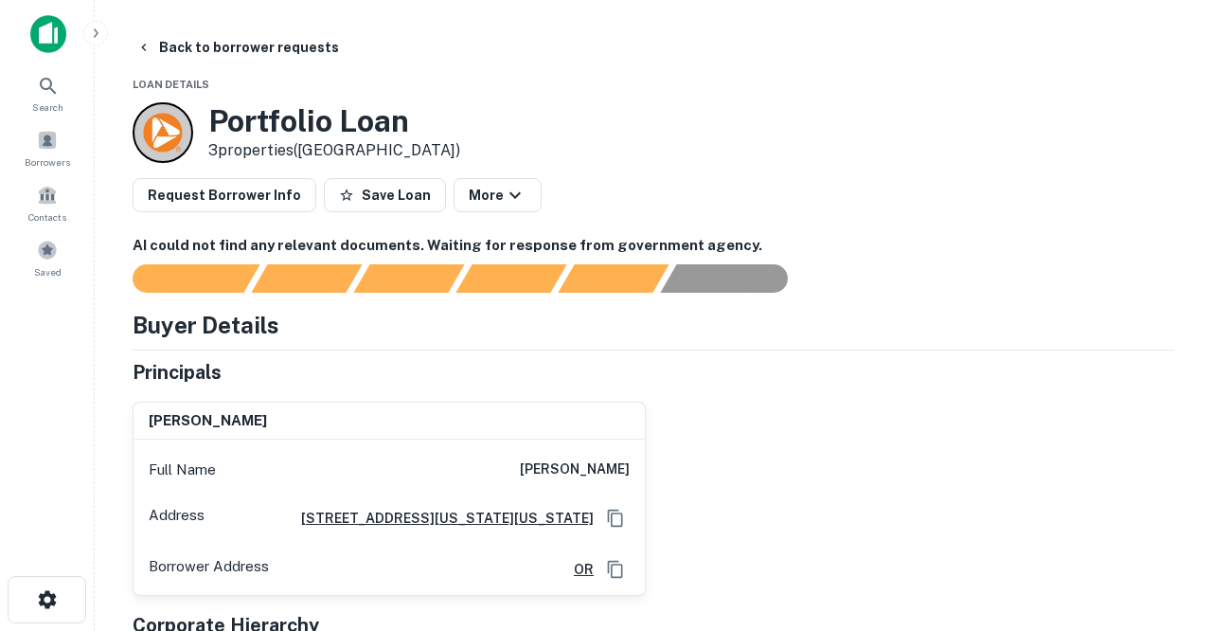
scroll to position [0, 0]
click at [239, 47] on button "Back to borrower requests" at bounding box center [238, 47] width 218 height 34
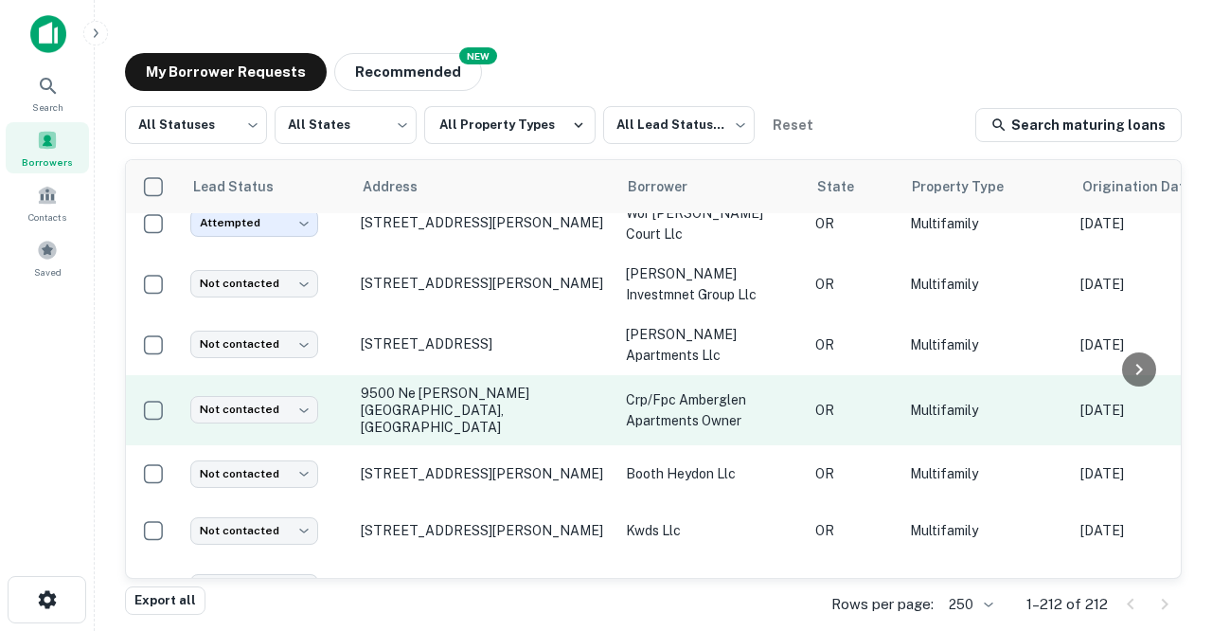
scroll to position [2838, 1]
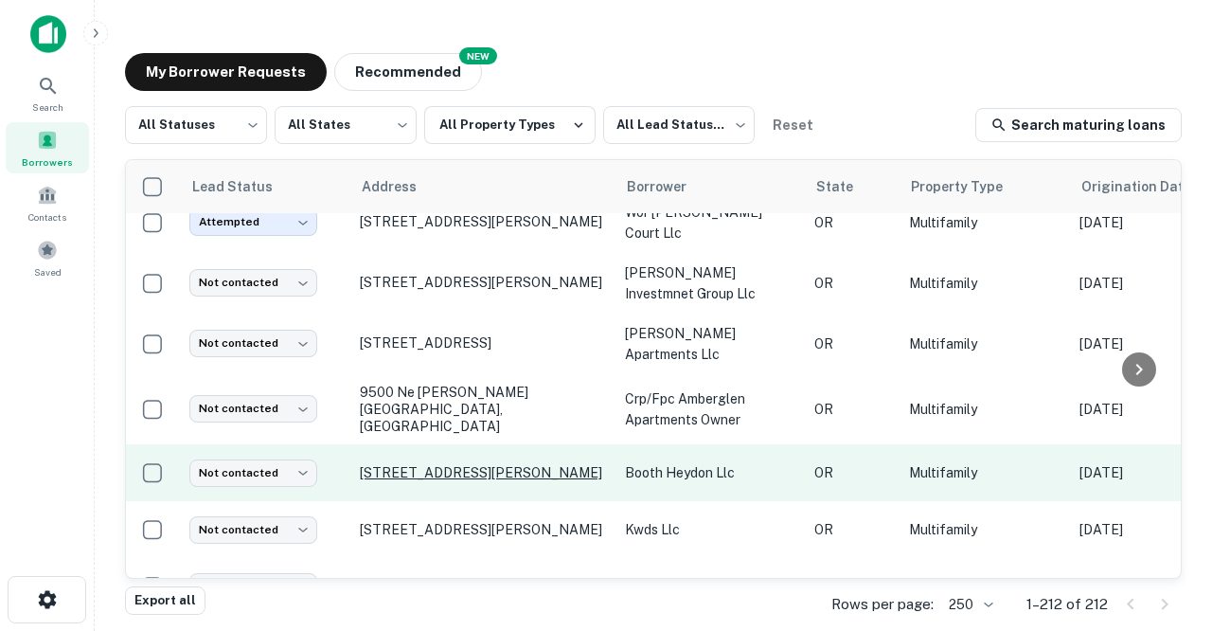
click at [390, 464] on p "[STREET_ADDRESS][PERSON_NAME]" at bounding box center [483, 472] width 246 height 17
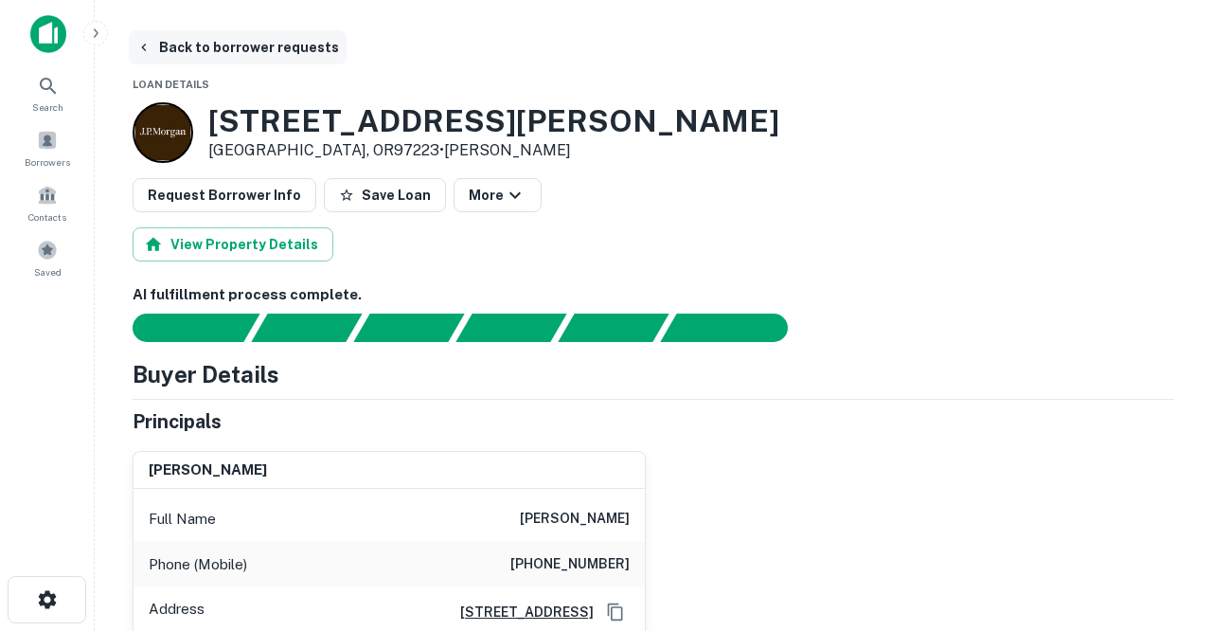
click at [231, 46] on button "Back to borrower requests" at bounding box center [238, 47] width 218 height 34
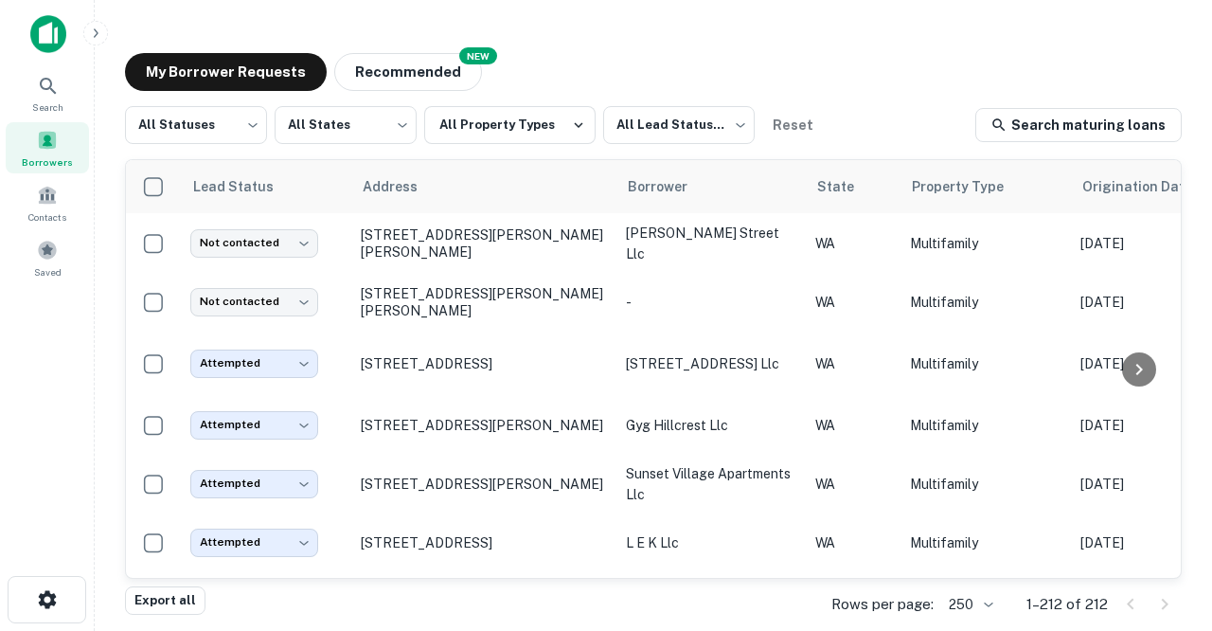
scroll to position [2838, 0]
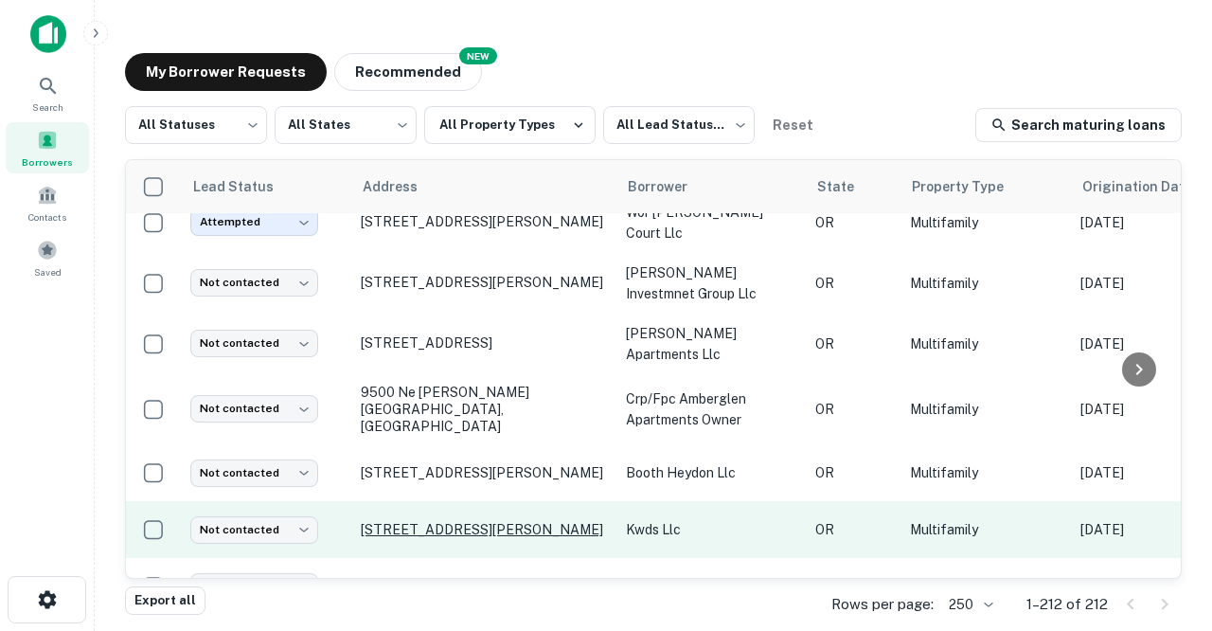
click at [411, 521] on p "[STREET_ADDRESS][PERSON_NAME]" at bounding box center [484, 529] width 246 height 17
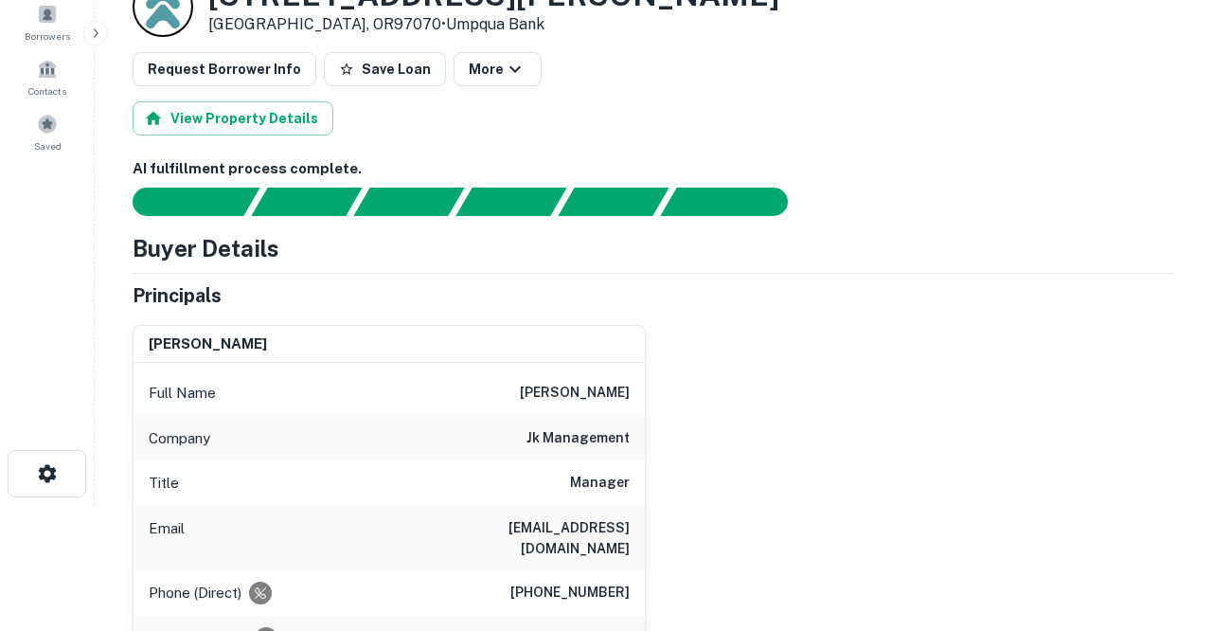
scroll to position [129, 0]
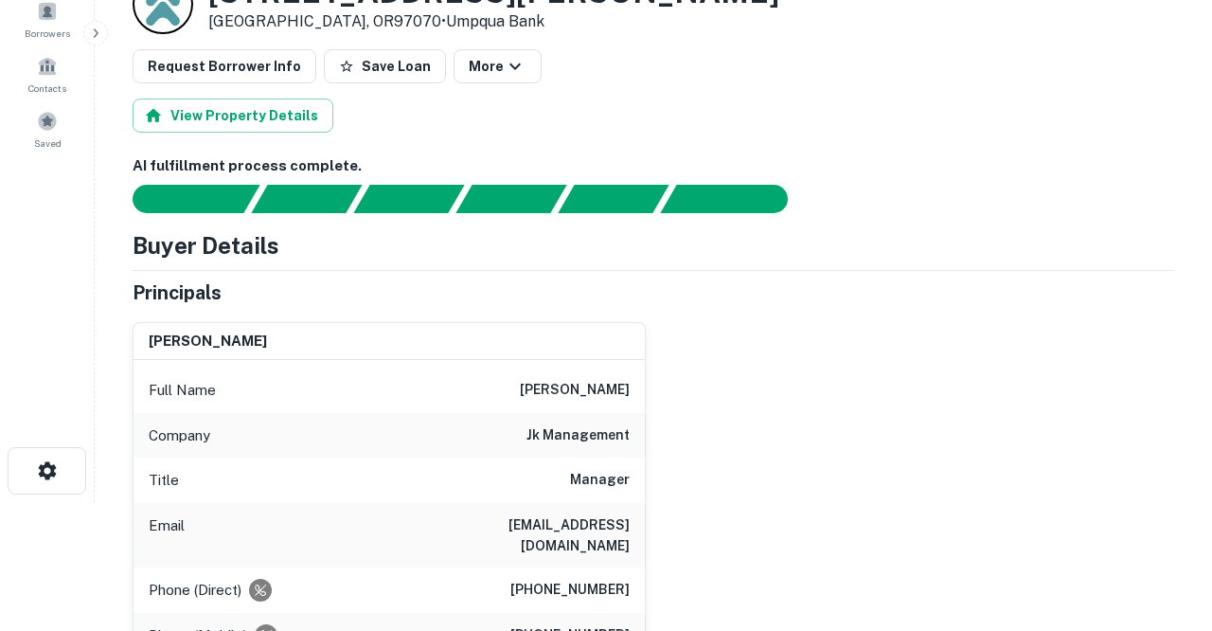
click at [474, 523] on h6 "[EMAIL_ADDRESS][DOMAIN_NAME]" at bounding box center [516, 535] width 227 height 42
drag, startPoint x: 474, startPoint y: 523, endPoint x: 572, endPoint y: 539, distance: 99.8
click at [572, 539] on div "Email kmcavoy@jkmanage.com" at bounding box center [389, 535] width 511 height 64
copy h6 "[EMAIL_ADDRESS][DOMAIN_NAME]"
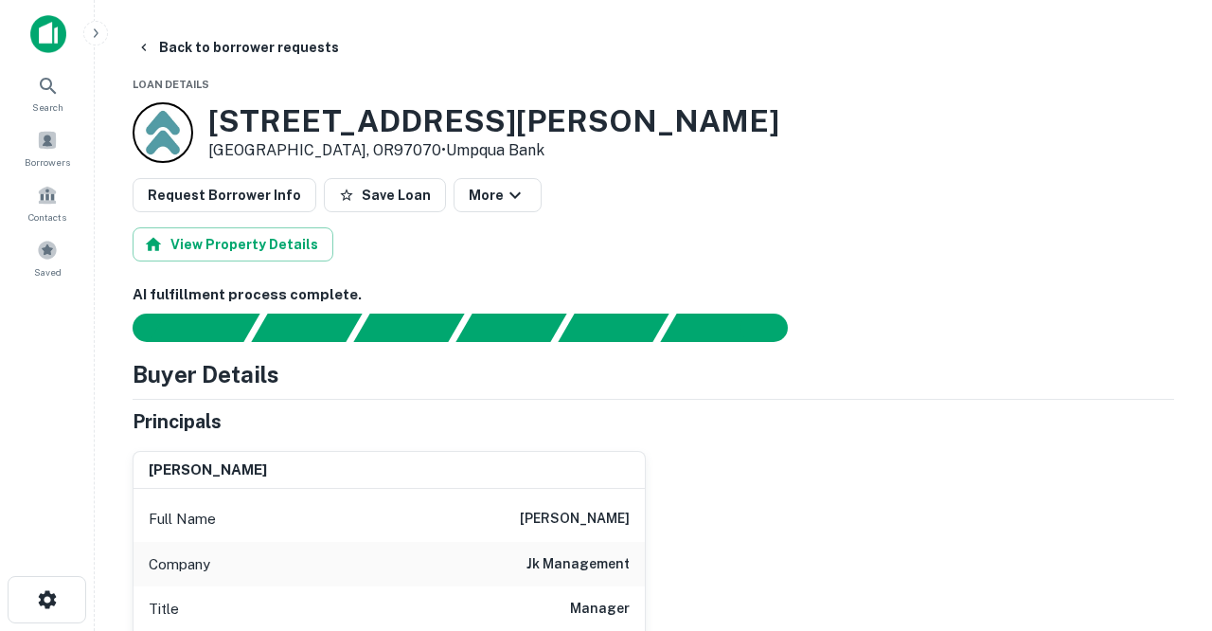
scroll to position [0, 0]
click at [177, 46] on button "Back to borrower requests" at bounding box center [238, 47] width 218 height 34
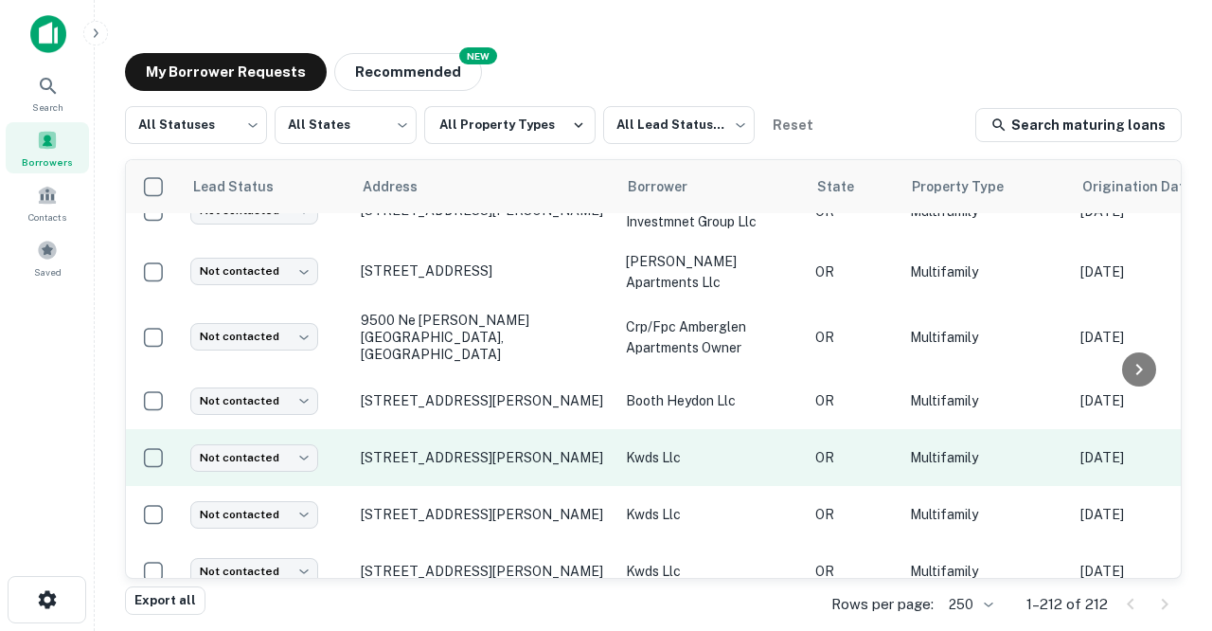
scroll to position [2923, 0]
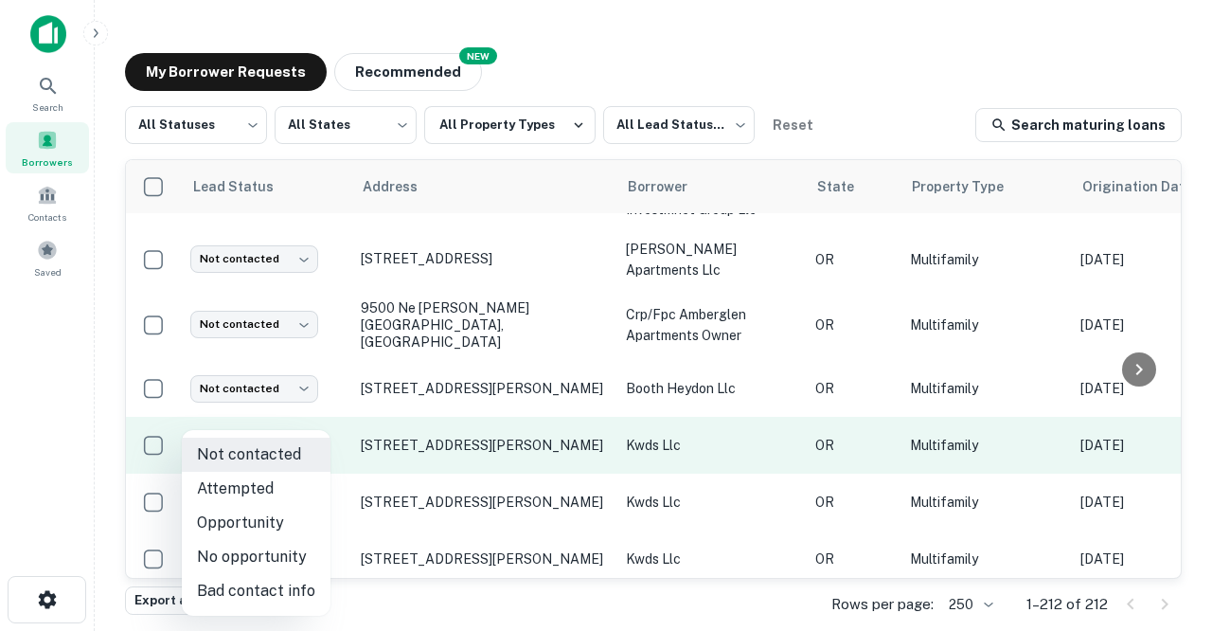
click at [302, 422] on body "Search Borrowers Contacts Saved My Borrower Requests NEW Recommended All Status…" at bounding box center [606, 315] width 1212 height 631
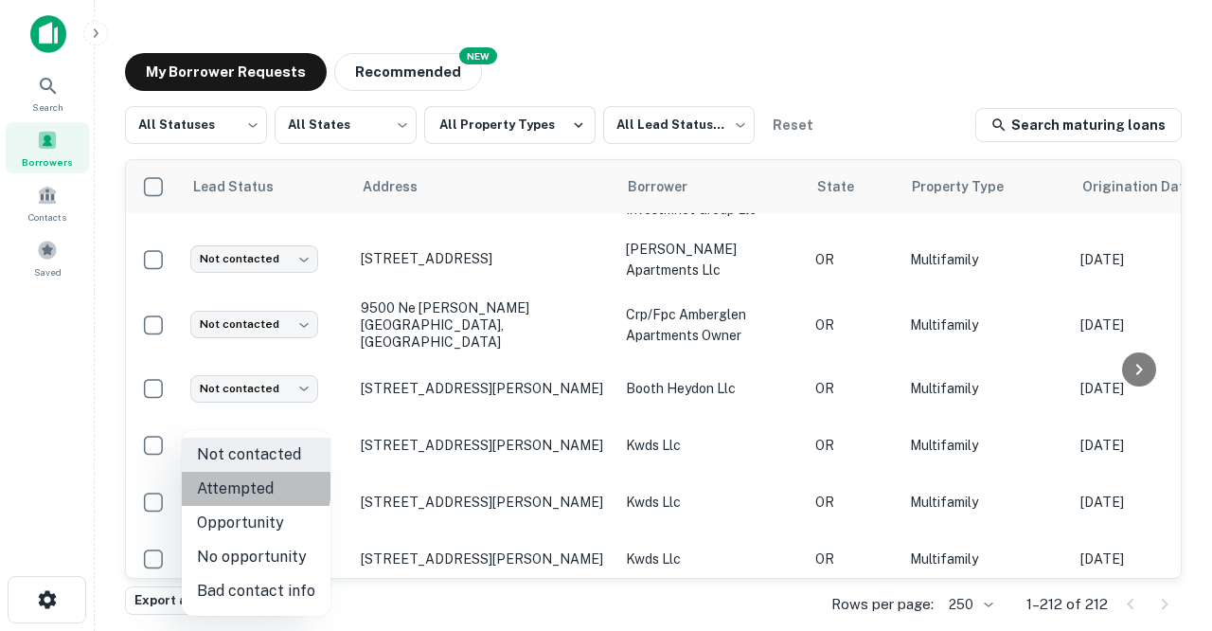
click at [255, 487] on li "Attempted" at bounding box center [256, 489] width 149 height 34
type input "*********"
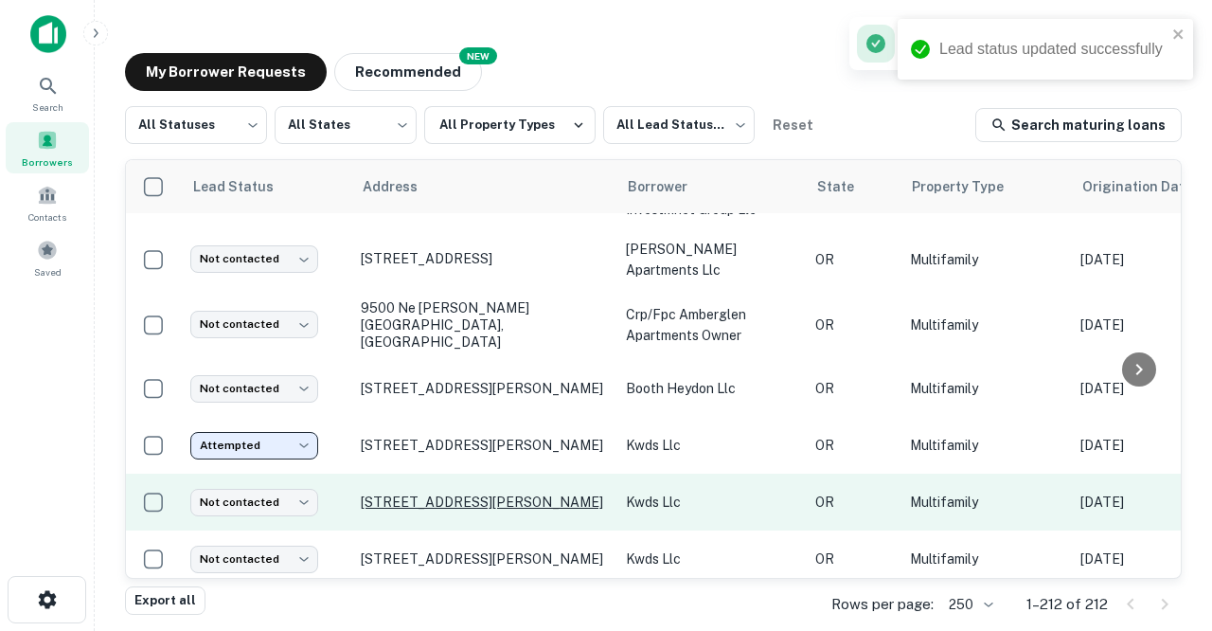
click at [397, 493] on p "[STREET_ADDRESS][PERSON_NAME]" at bounding box center [484, 501] width 246 height 17
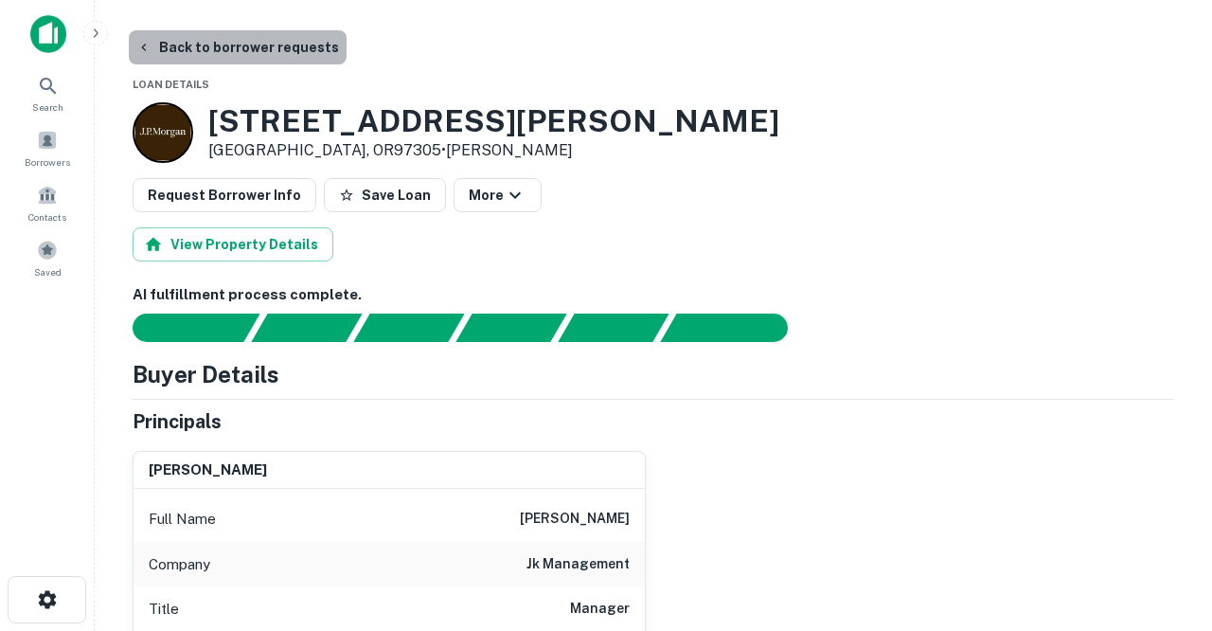
click at [249, 47] on button "Back to borrower requests" at bounding box center [238, 47] width 218 height 34
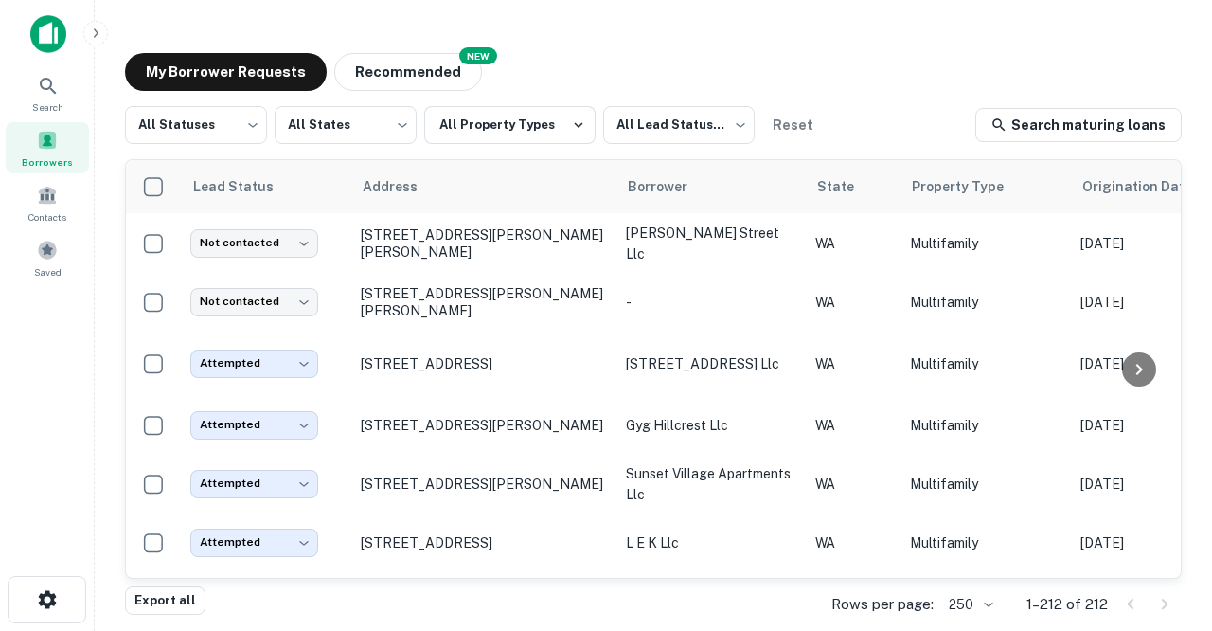
scroll to position [2923, 0]
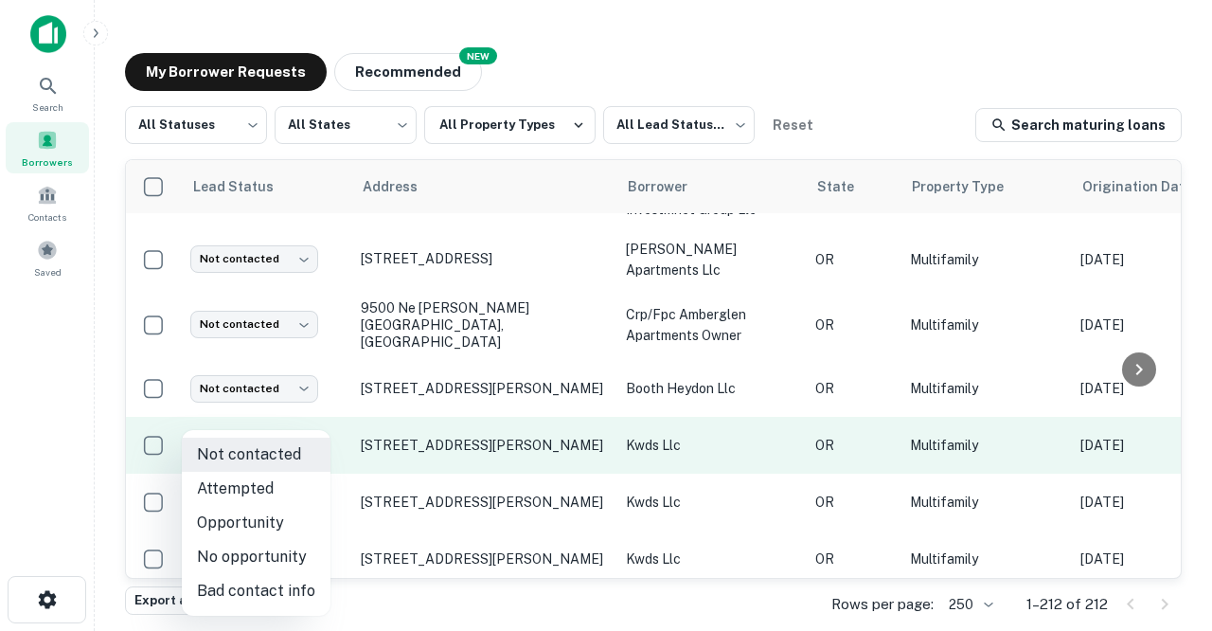
click at [311, 426] on body "Search Borrowers Contacts Saved My Borrower Requests NEW Recommended All Status…" at bounding box center [606, 315] width 1212 height 631
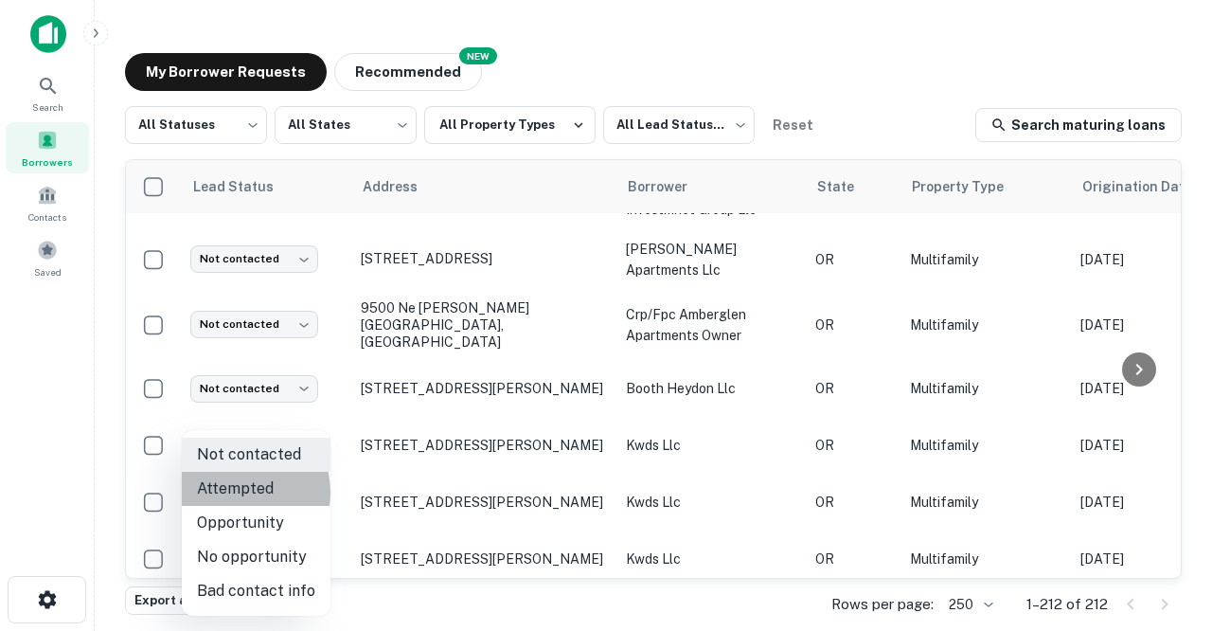
click at [235, 492] on li "Attempted" at bounding box center [256, 489] width 149 height 34
type input "*********"
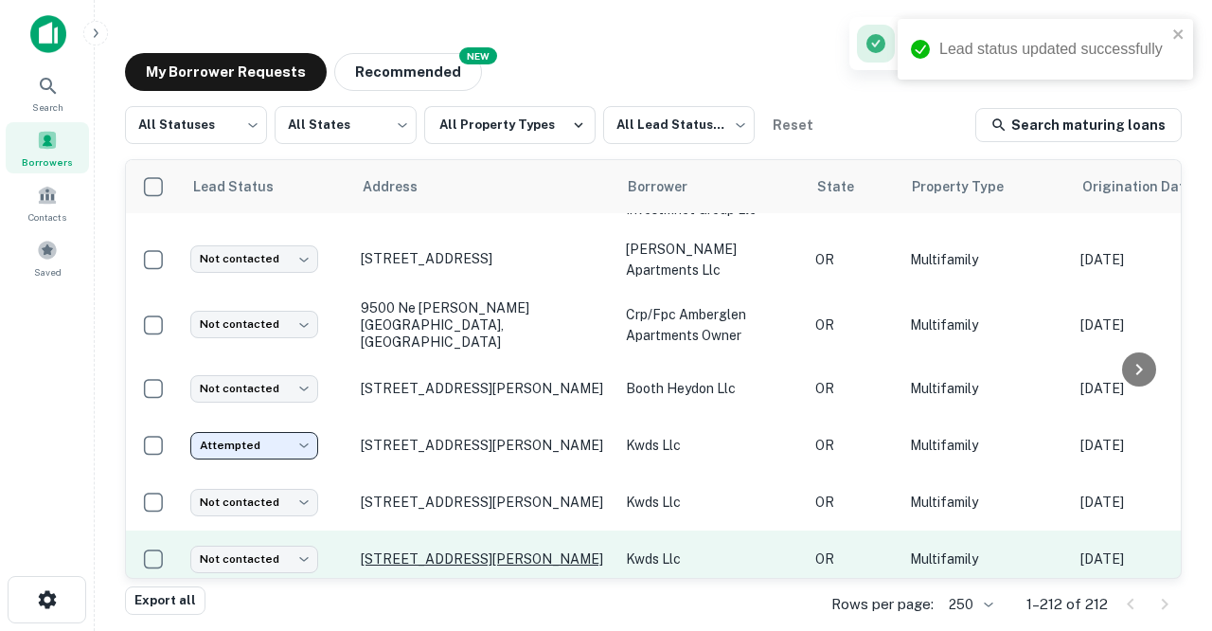
click at [408, 550] on p "[STREET_ADDRESS][PERSON_NAME]" at bounding box center [484, 558] width 246 height 17
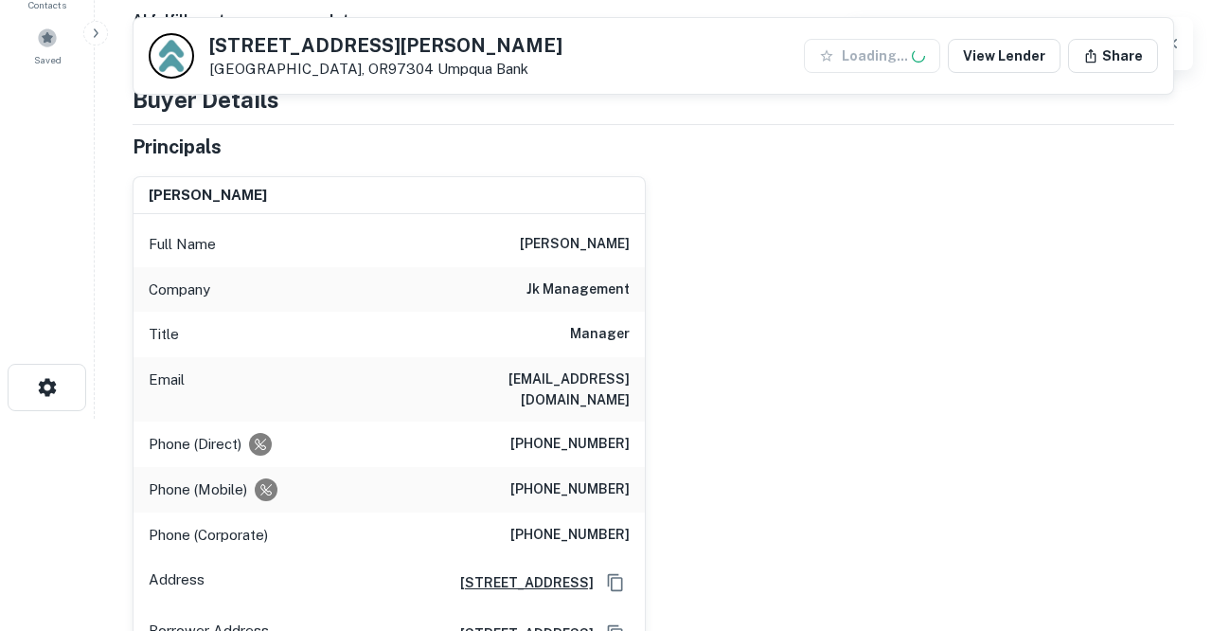
scroll to position [213, 0]
click at [493, 375] on h6 "[EMAIL_ADDRESS][DOMAIN_NAME]" at bounding box center [516, 388] width 227 height 42
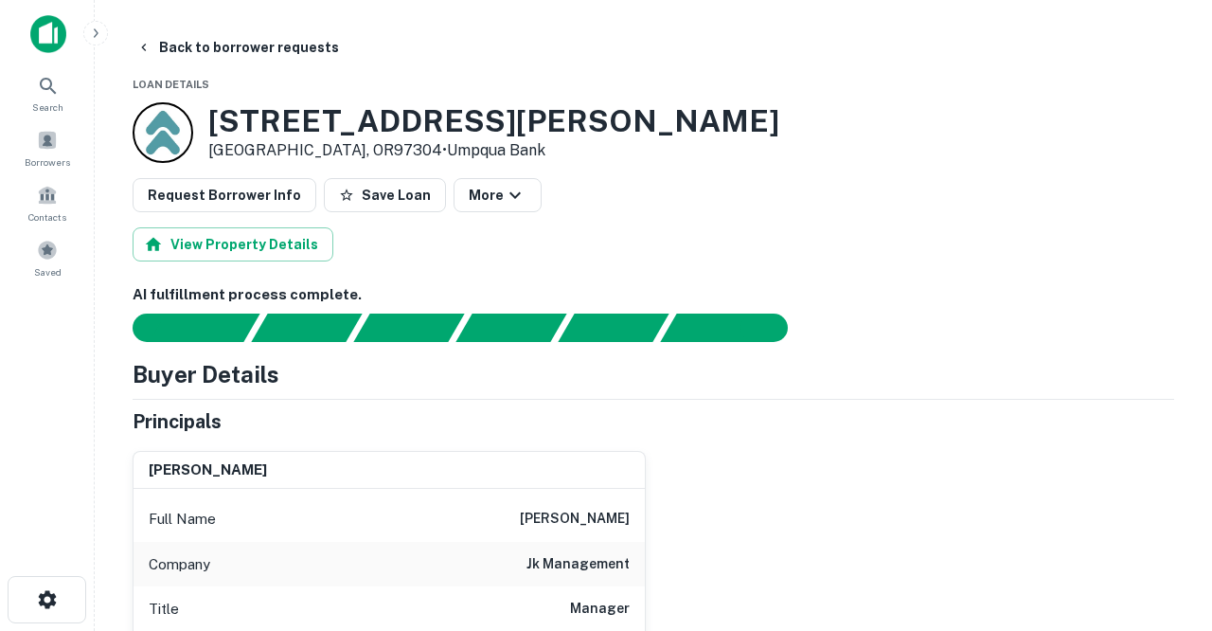
scroll to position [0, 0]
click at [238, 45] on button "Back to borrower requests" at bounding box center [238, 47] width 218 height 34
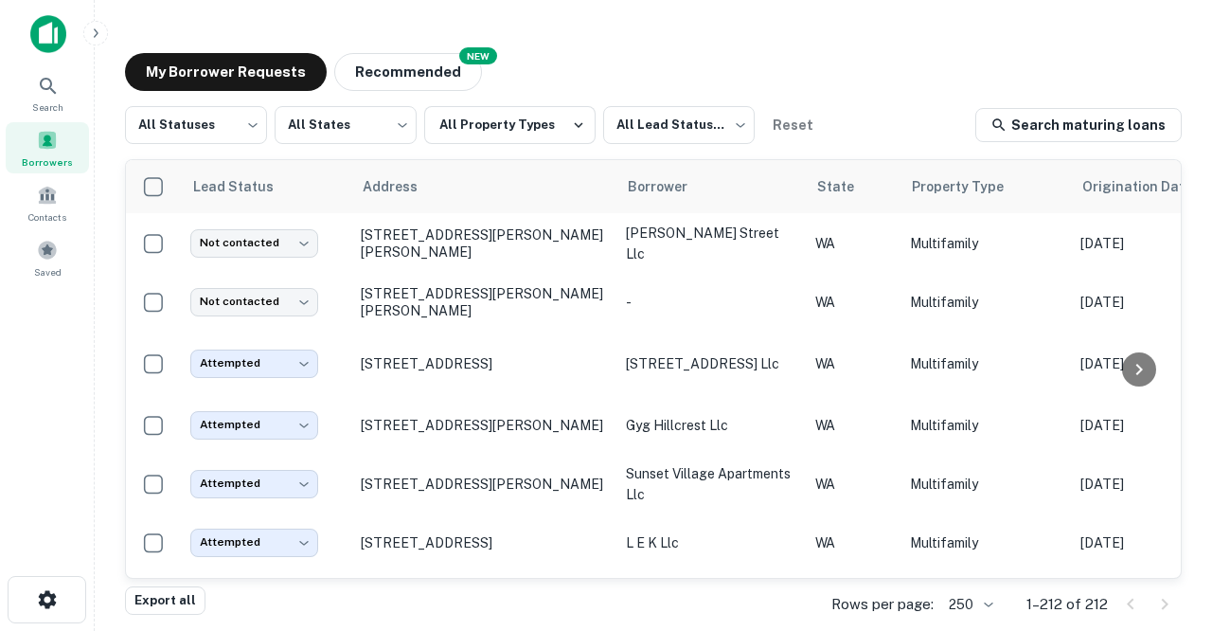
scroll to position [2923, 0]
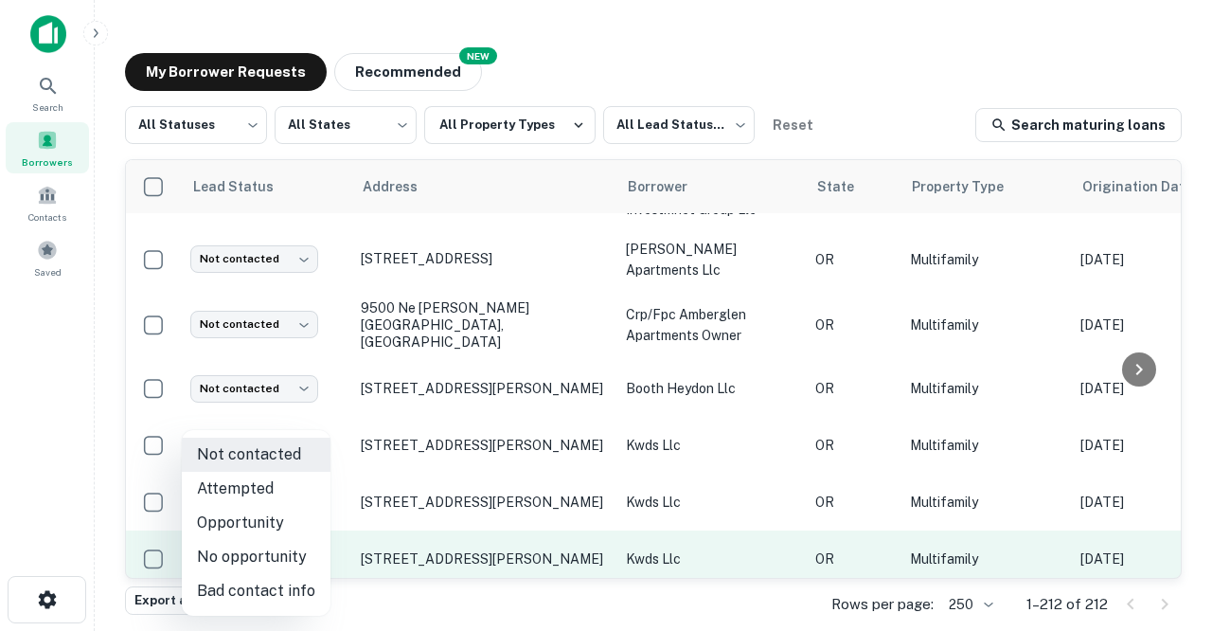
click at [308, 544] on body "Search Borrowers Contacts Saved My Borrower Requests NEW Recommended All Status…" at bounding box center [606, 315] width 1212 height 631
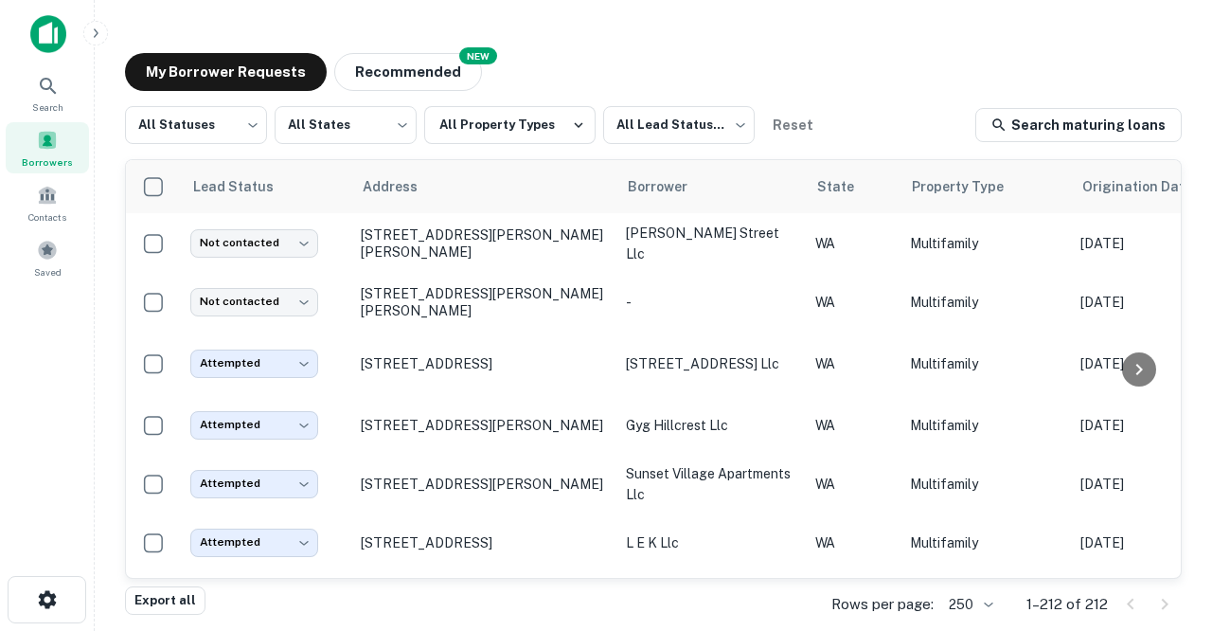
scroll to position [2923, 0]
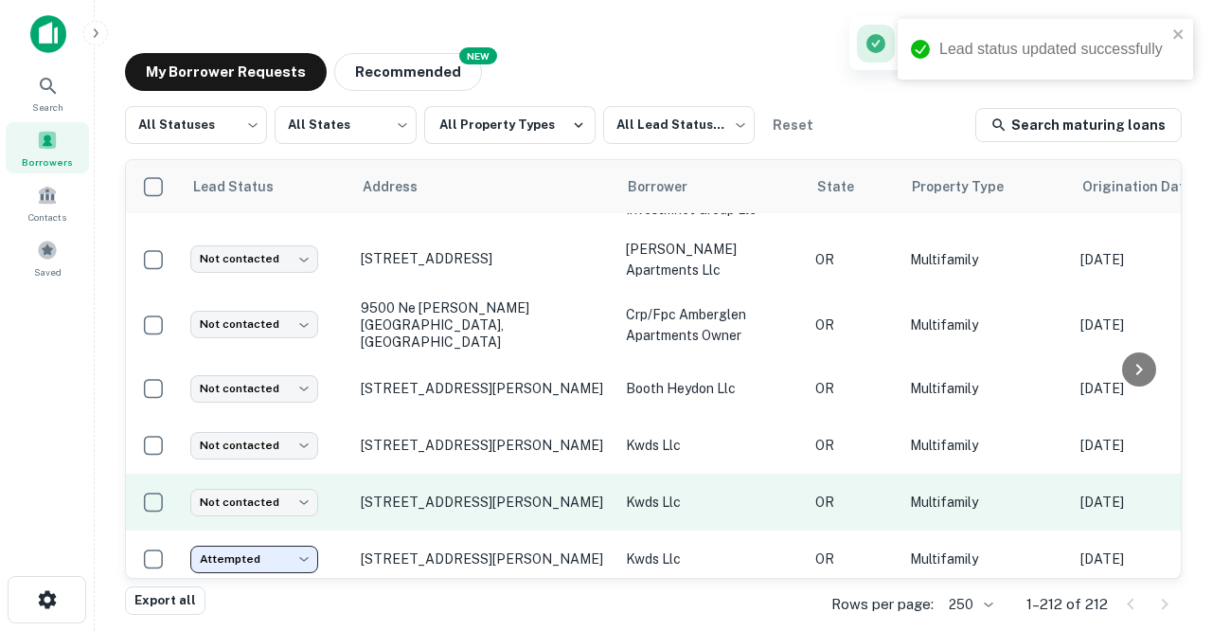
click at [414, 492] on td "[STREET_ADDRESS][PERSON_NAME]" at bounding box center [483, 502] width 265 height 57
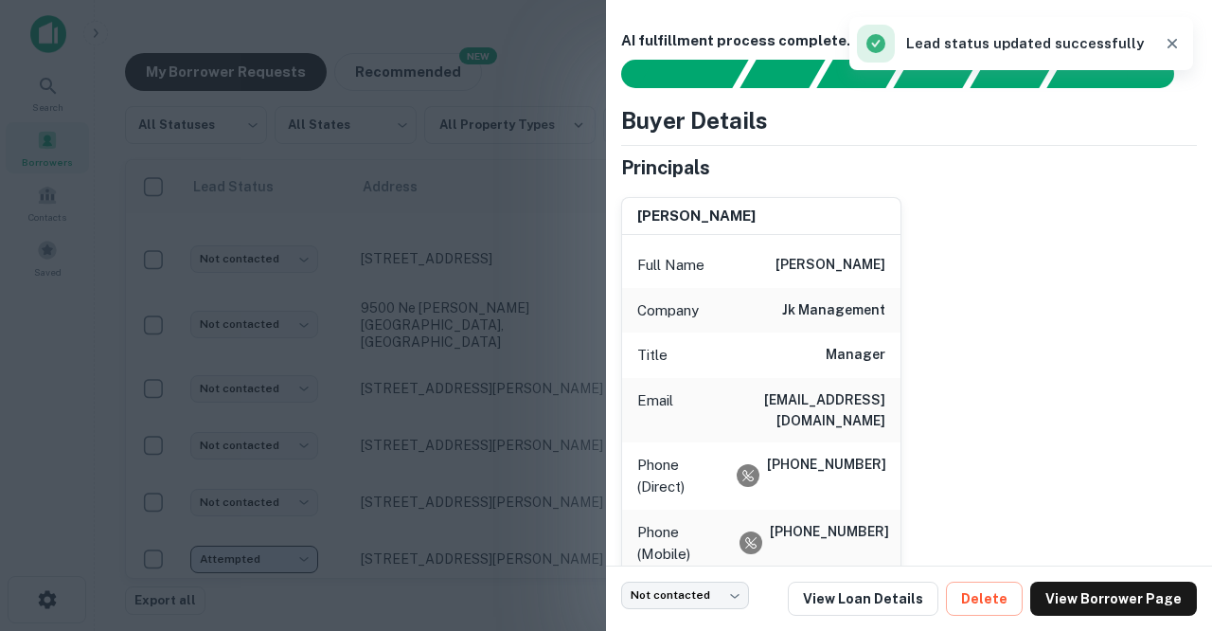
click at [413, 492] on div at bounding box center [606, 315] width 1212 height 631
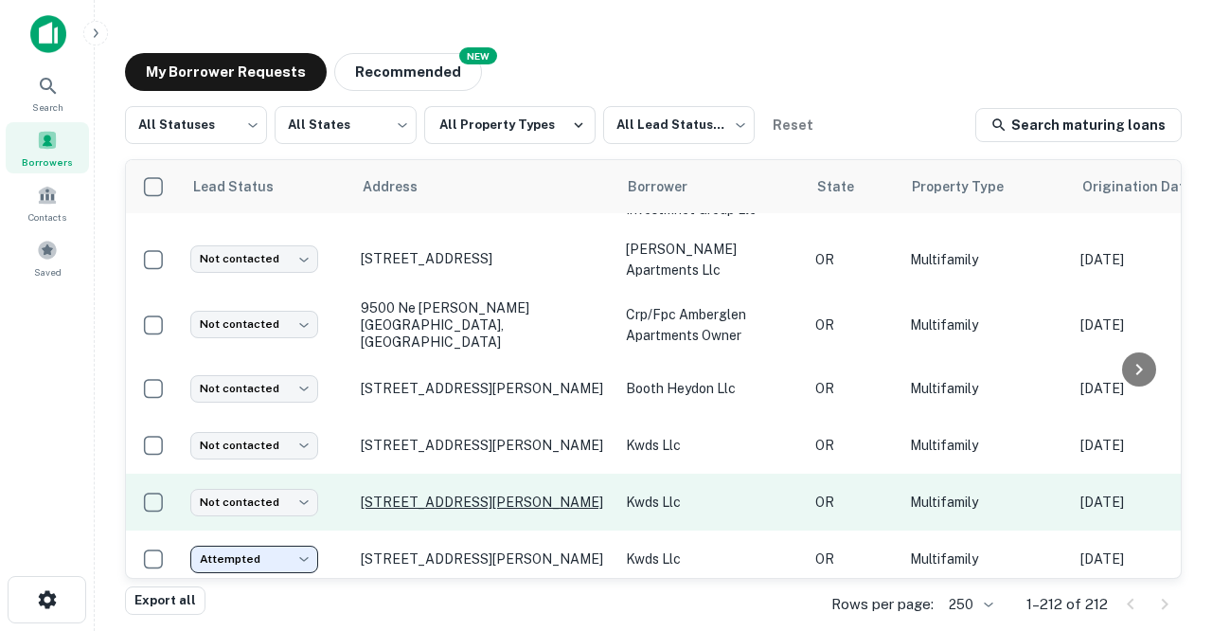
click at [396, 493] on p "[STREET_ADDRESS][PERSON_NAME]" at bounding box center [484, 501] width 246 height 17
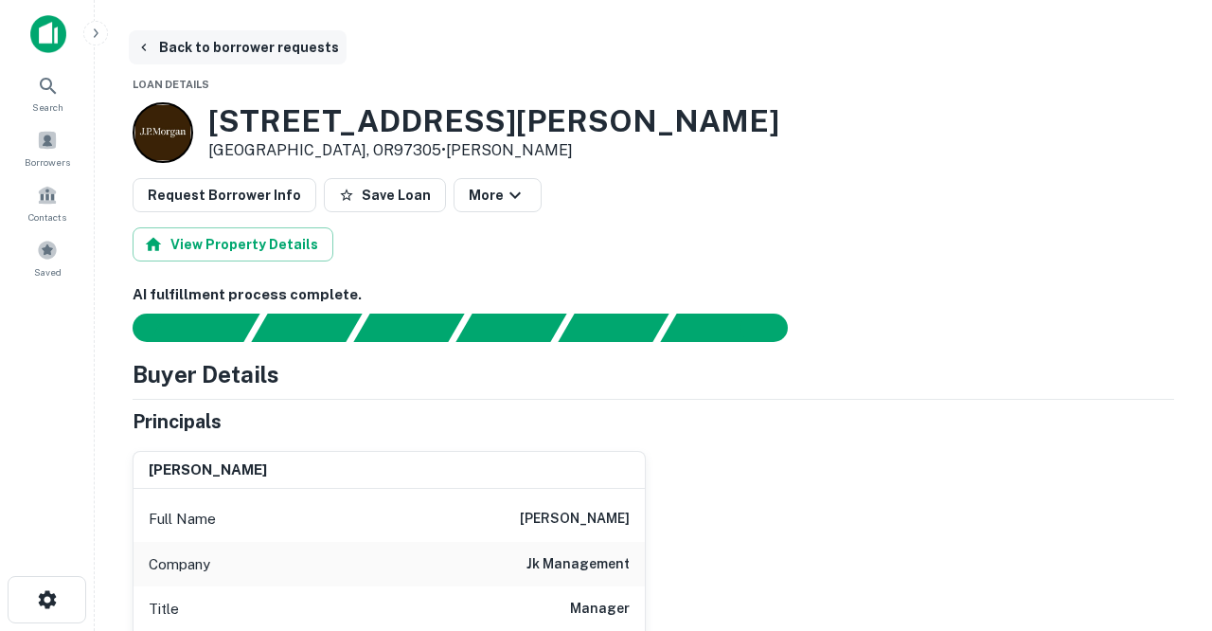
click at [240, 48] on button "Back to borrower requests" at bounding box center [238, 47] width 218 height 34
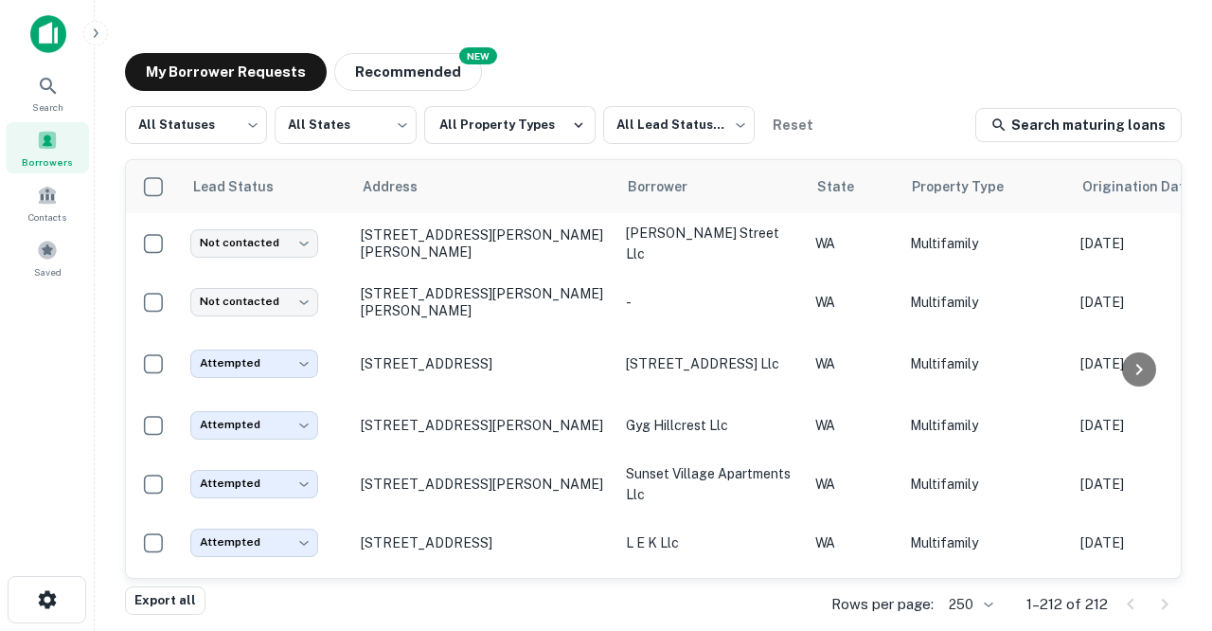
scroll to position [2923, 0]
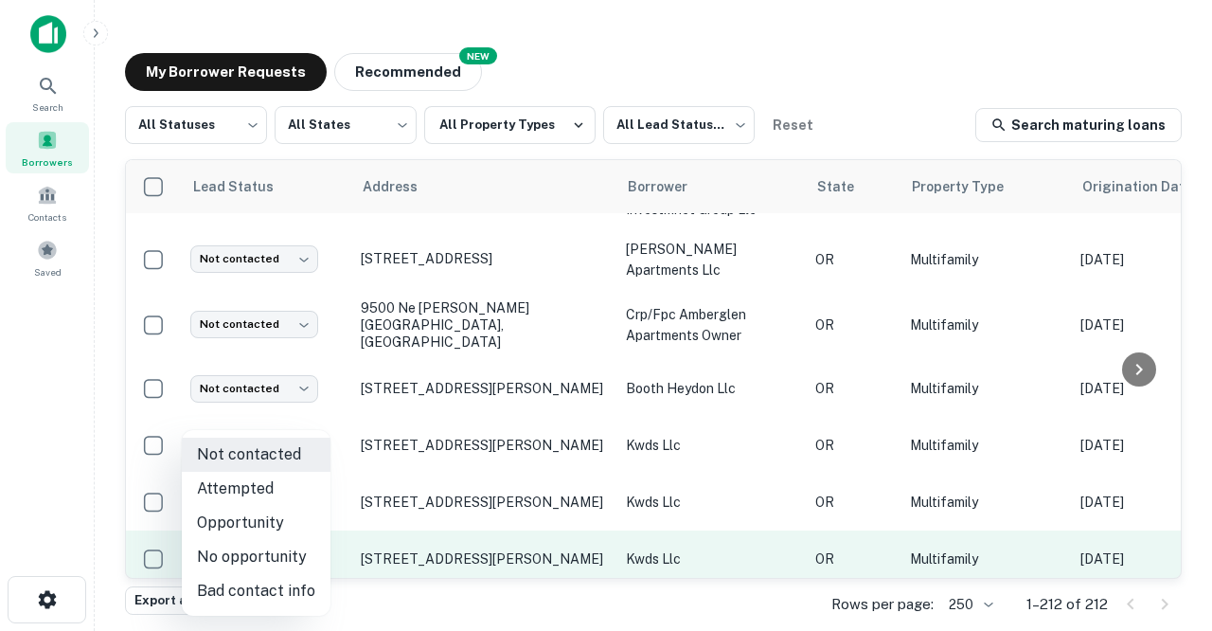
click at [302, 543] on body "Search Borrowers Contacts Saved My Borrower Requests NEW Recommended All Status…" at bounding box center [606, 315] width 1212 height 631
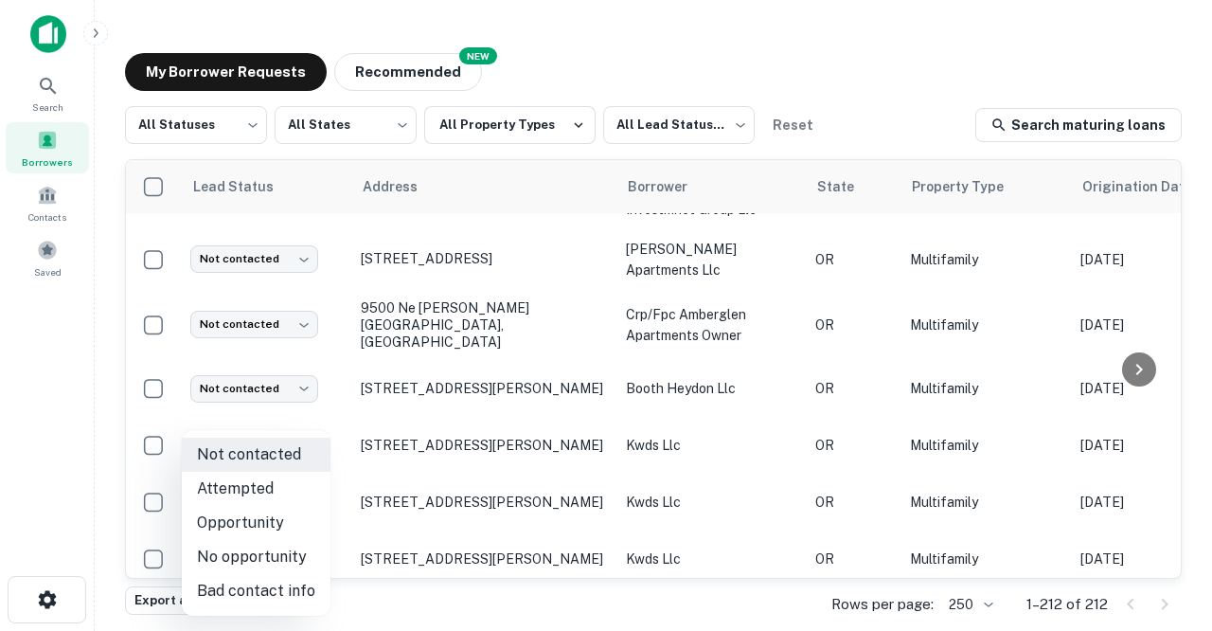
click at [244, 486] on li "Attempted" at bounding box center [256, 489] width 149 height 34
type input "*********"
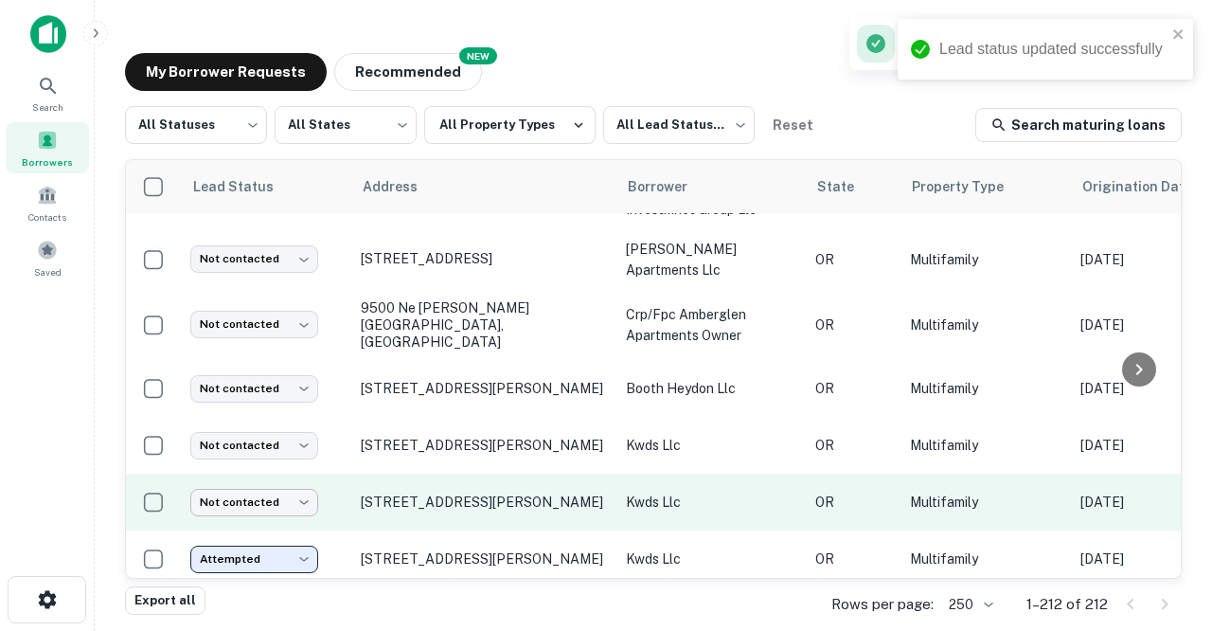
click at [302, 482] on body "Lead status updated successfully Search Borrowers Contacts Saved My Borrower Re…" at bounding box center [606, 315] width 1212 height 631
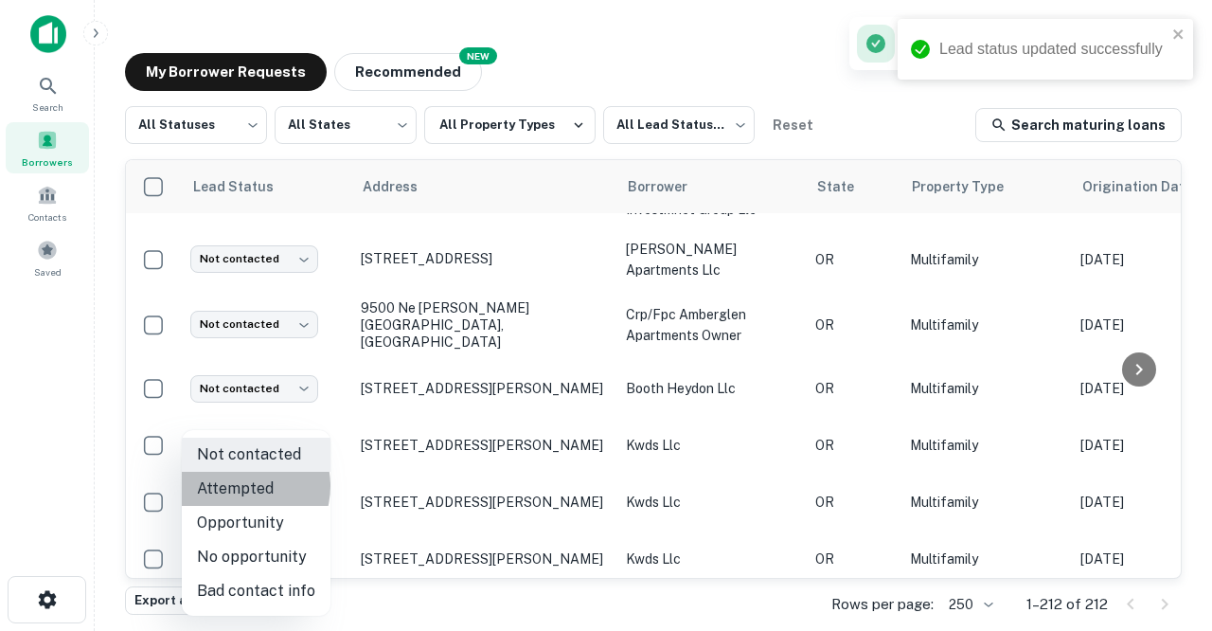
click at [243, 486] on li "Attempted" at bounding box center [256, 489] width 149 height 34
type input "*********"
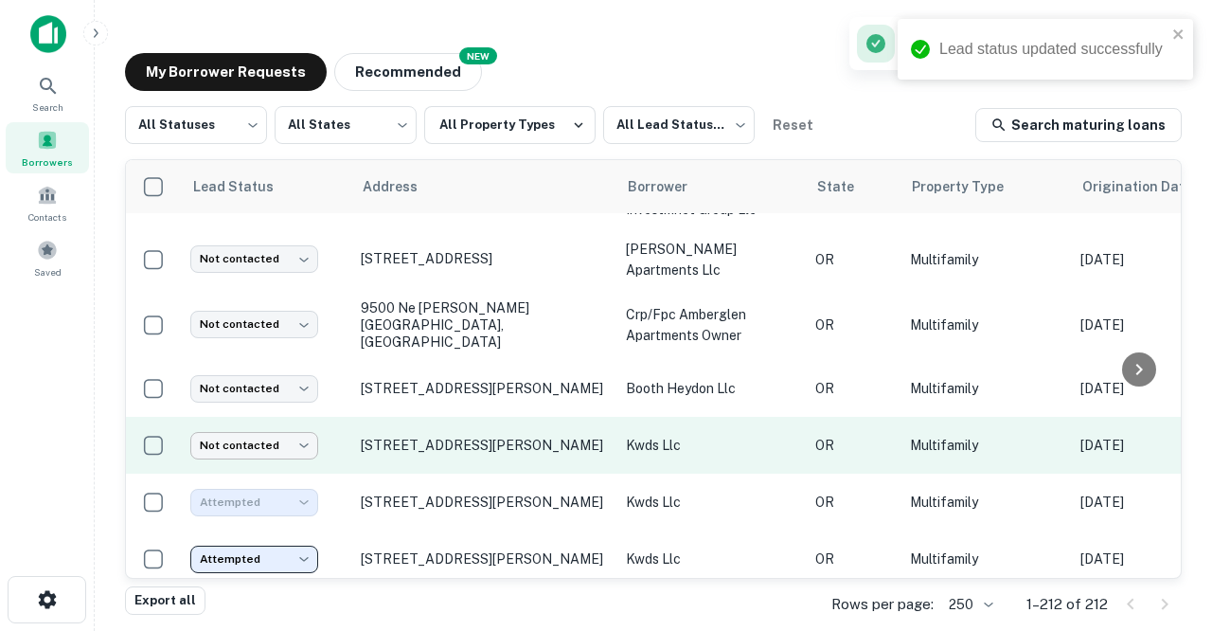
click at [301, 430] on body "Lead status updated successfully Search Borrowers Contacts Saved My Borrower Re…" at bounding box center [606, 315] width 1212 height 631
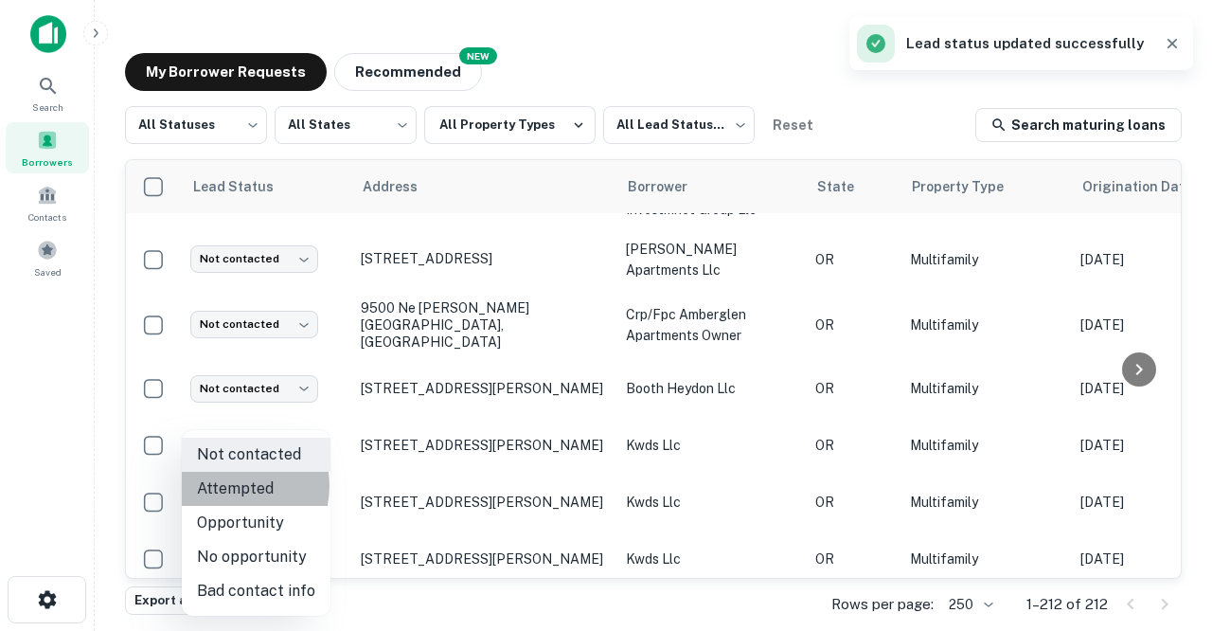
click at [228, 486] on li "Attempted" at bounding box center [256, 489] width 149 height 34
type input "*********"
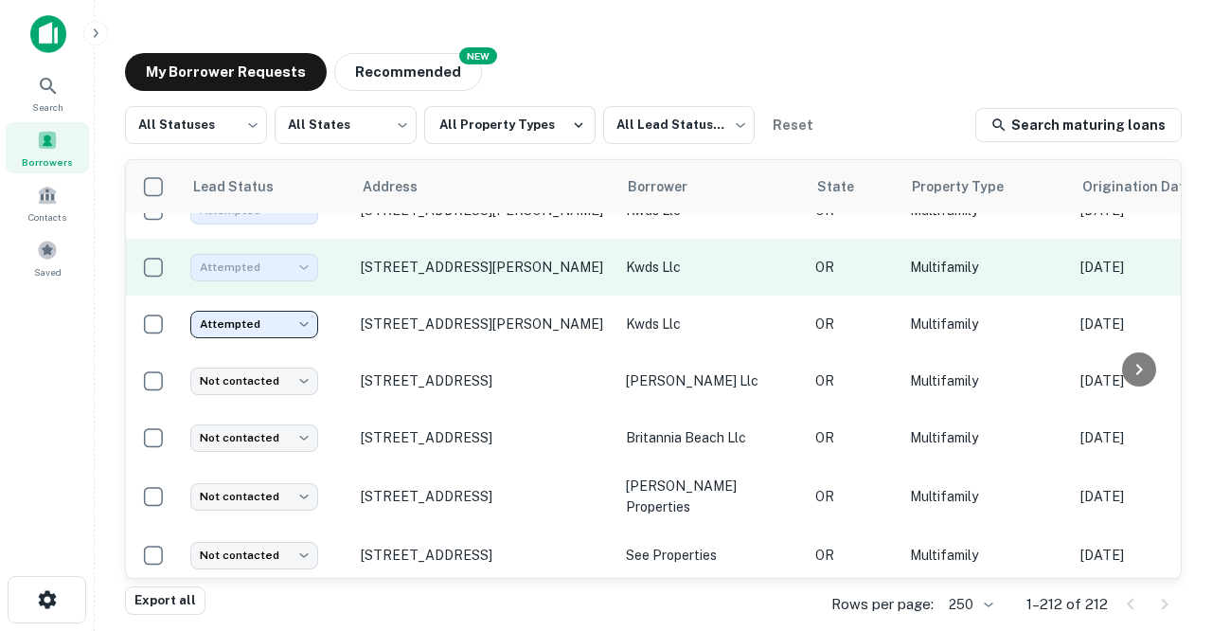
scroll to position [3176, 0]
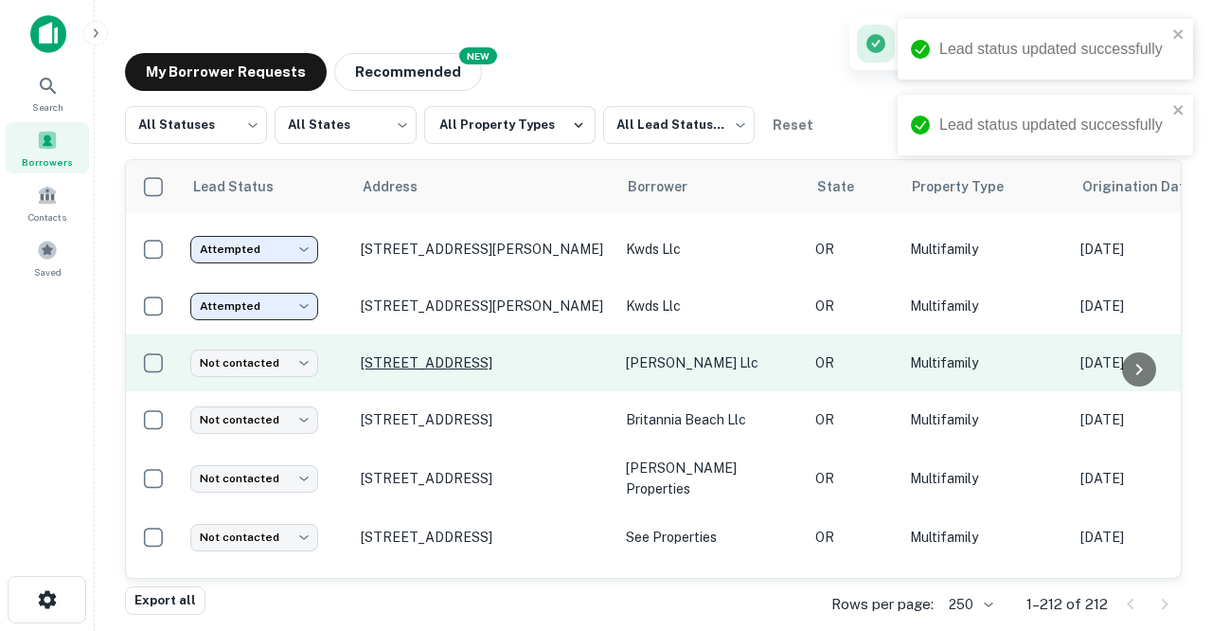
click at [384, 354] on p "[STREET_ADDRESS]" at bounding box center [484, 362] width 246 height 17
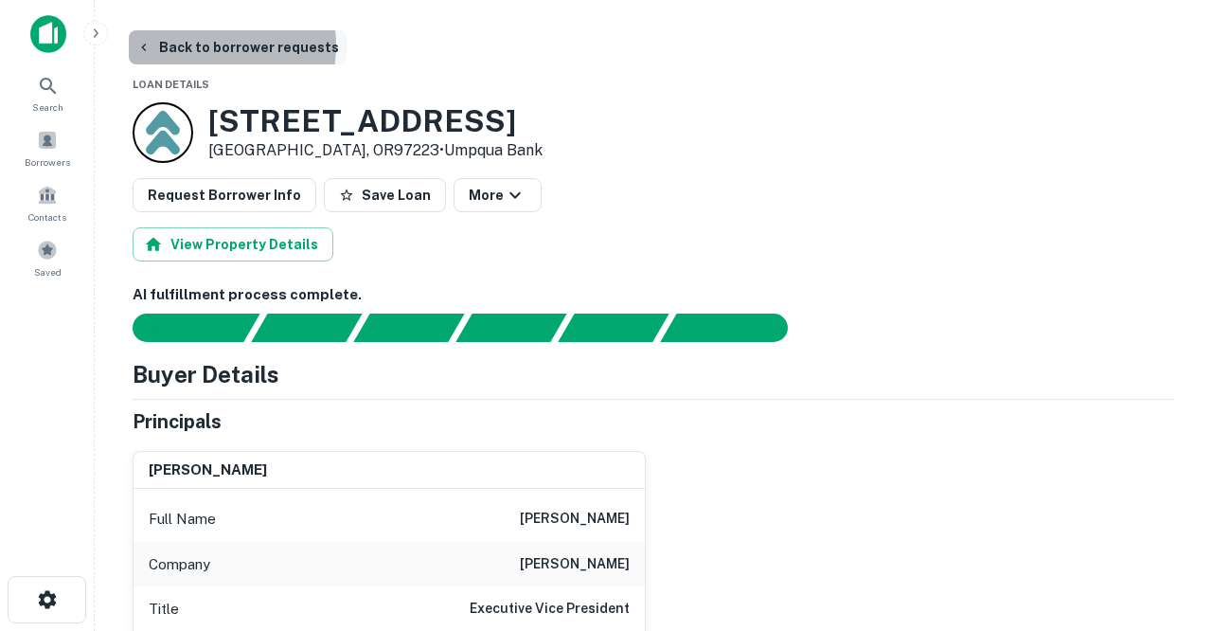
click at [209, 45] on button "Back to borrower requests" at bounding box center [238, 47] width 218 height 34
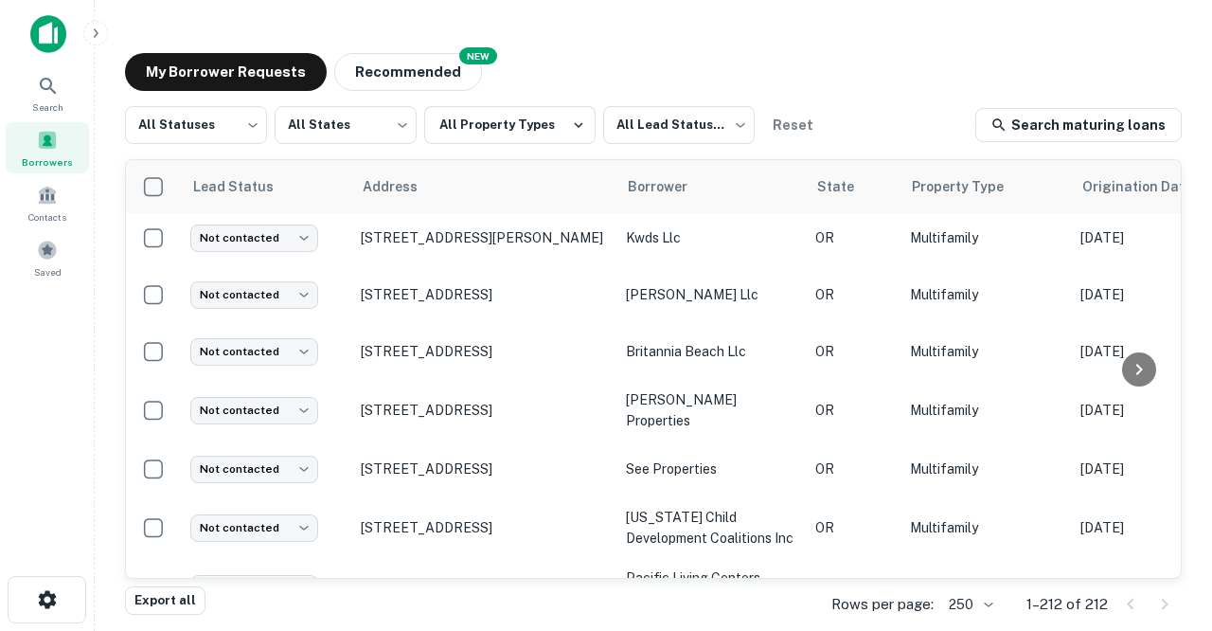
scroll to position [3247, 0]
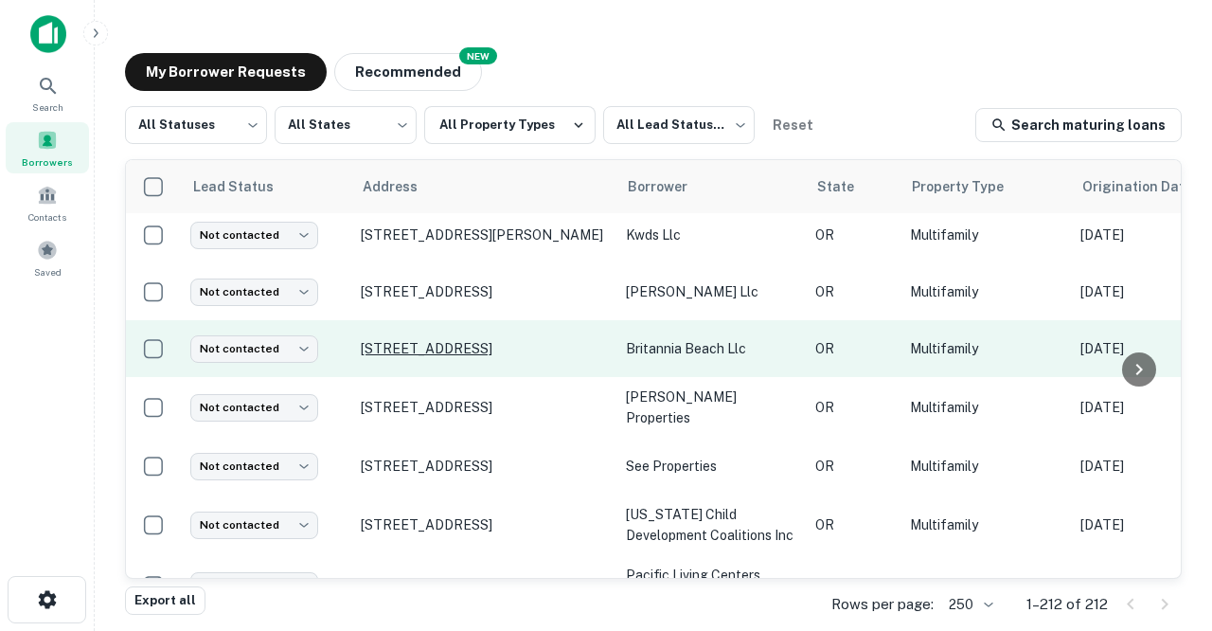
click at [412, 340] on p "[STREET_ADDRESS]" at bounding box center [484, 348] width 246 height 17
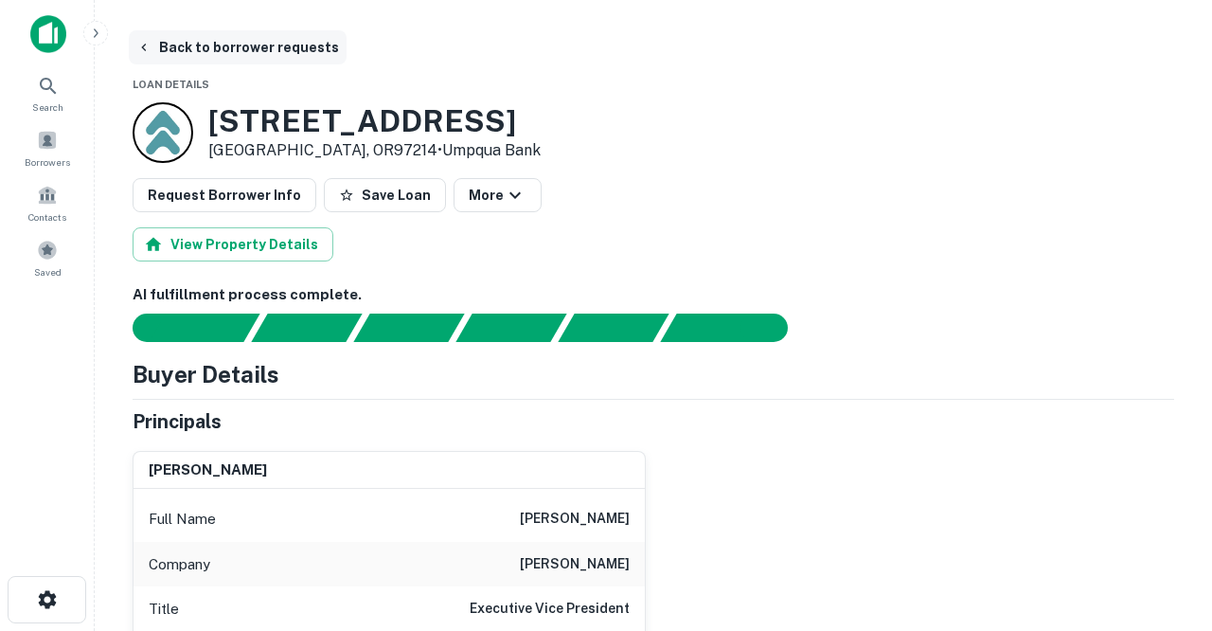
click at [245, 50] on button "Back to borrower requests" at bounding box center [238, 47] width 218 height 34
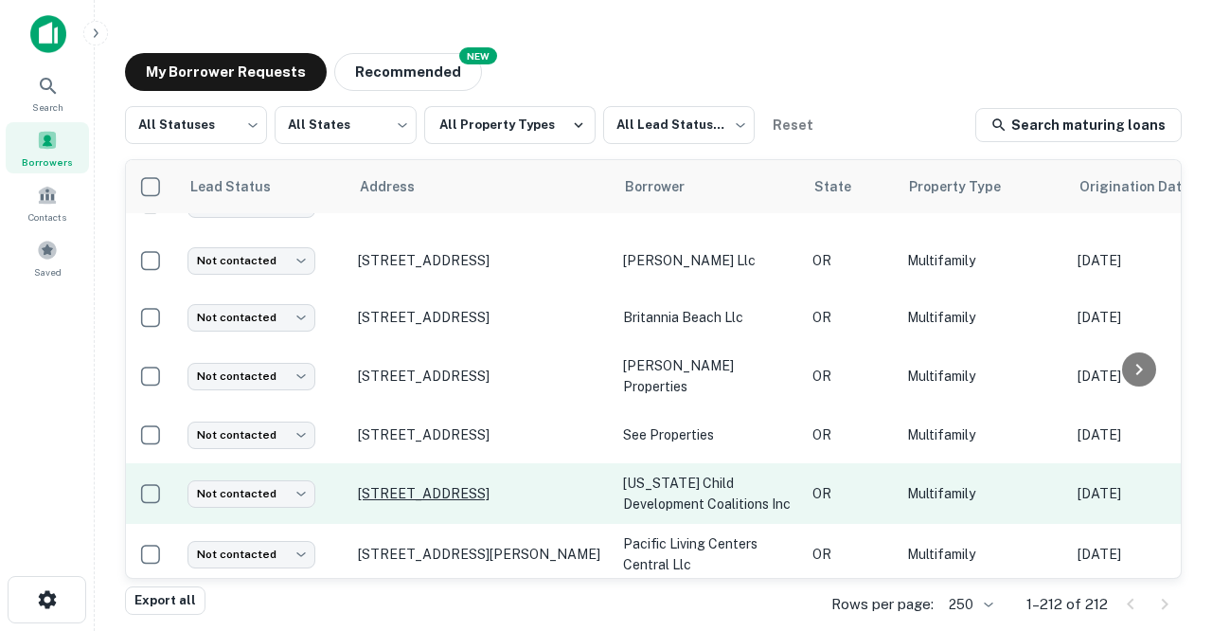
scroll to position [3281, 3]
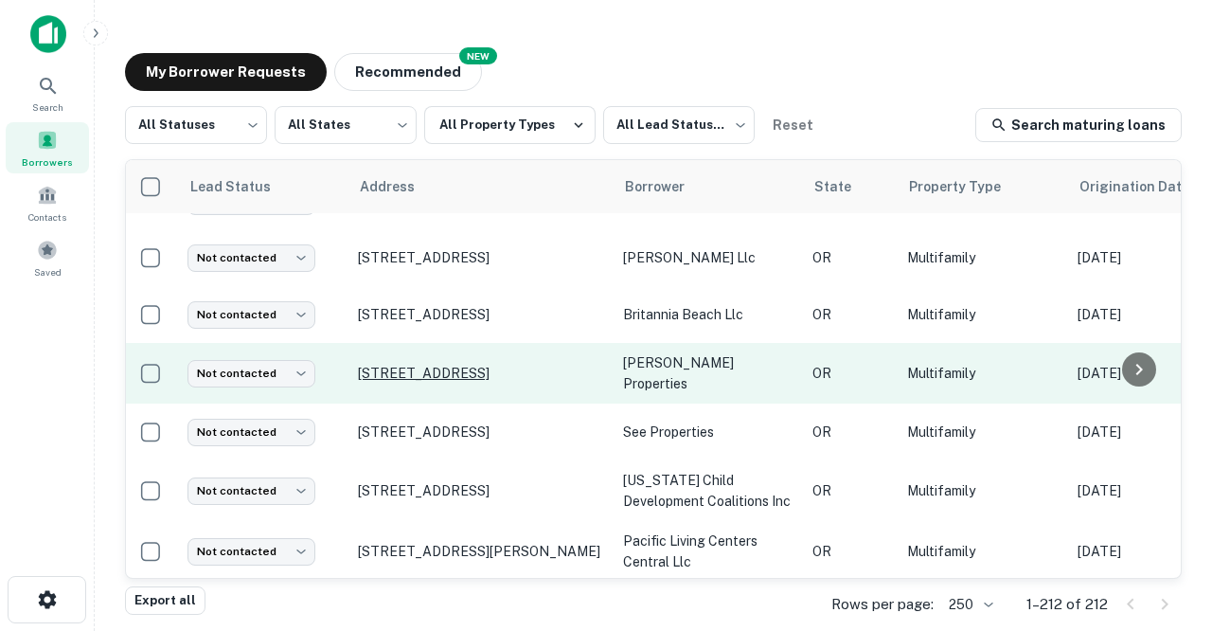
click at [400, 365] on p "[STREET_ADDRESS]" at bounding box center [481, 373] width 246 height 17
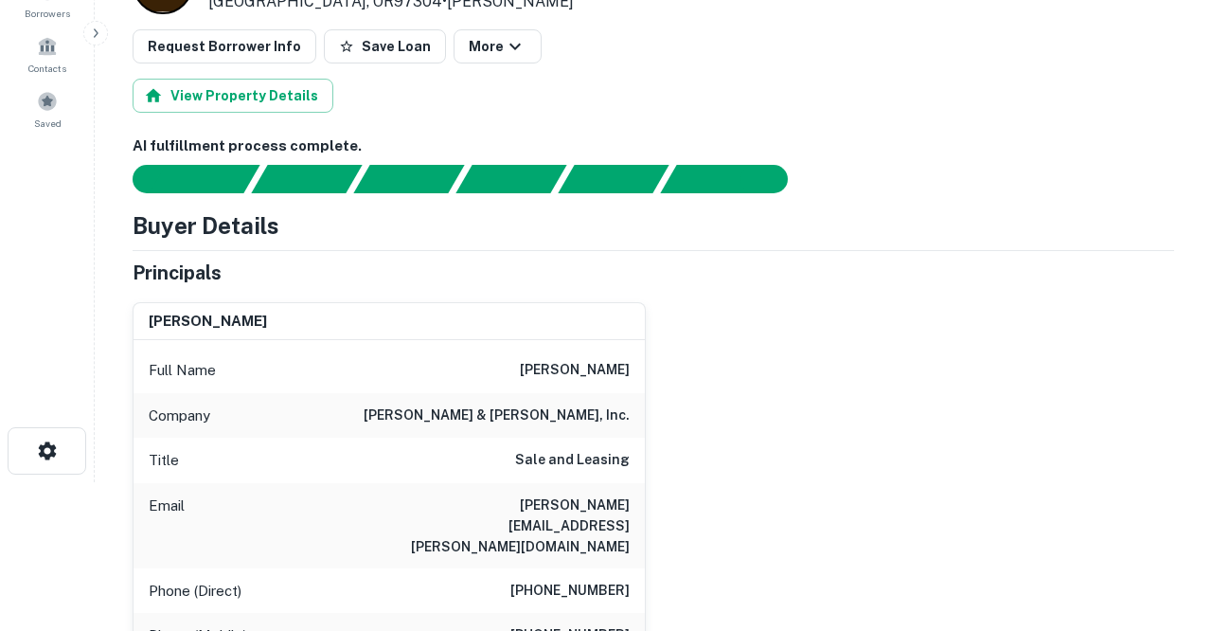
scroll to position [152, 0]
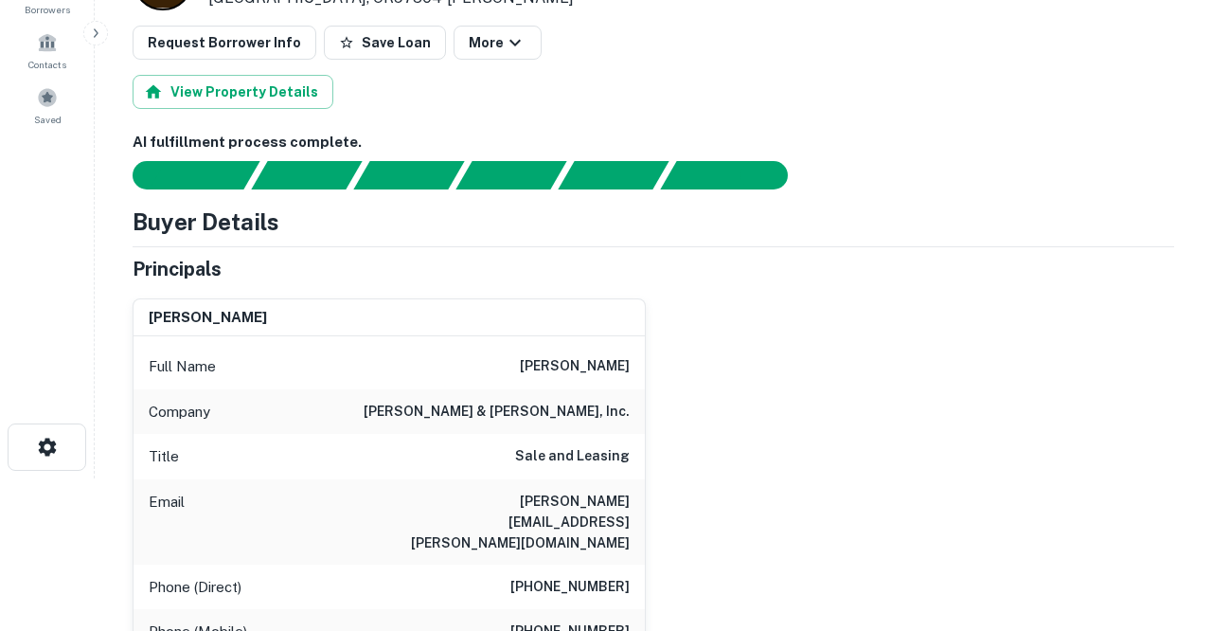
click at [456, 499] on div "Email [PERSON_NAME][EMAIL_ADDRESS][PERSON_NAME][DOMAIN_NAME]" at bounding box center [389, 521] width 511 height 85
drag, startPoint x: 456, startPoint y: 499, endPoint x: 593, endPoint y: 510, distance: 137.8
click at [593, 510] on div "Email [PERSON_NAME][EMAIL_ADDRESS][PERSON_NAME][DOMAIN_NAME]" at bounding box center [389, 521] width 511 height 85
copy h6 "[PERSON_NAME][EMAIL_ADDRESS][PERSON_NAME][DOMAIN_NAME]"
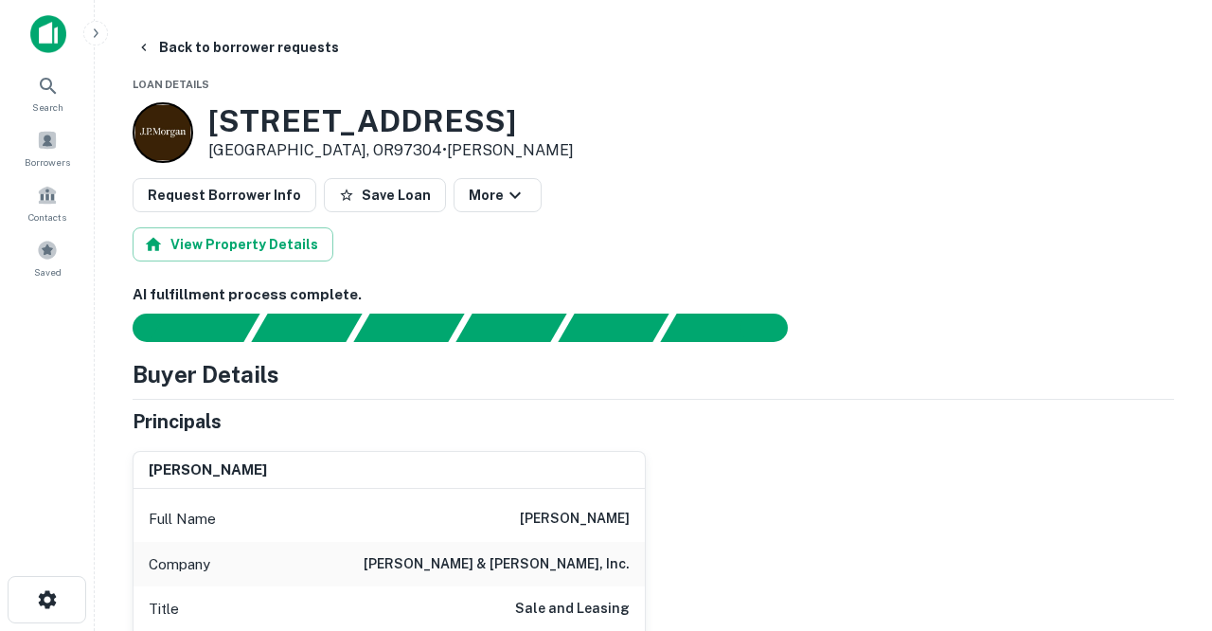
scroll to position [0, 0]
click at [215, 47] on button "Back to borrower requests" at bounding box center [238, 47] width 218 height 34
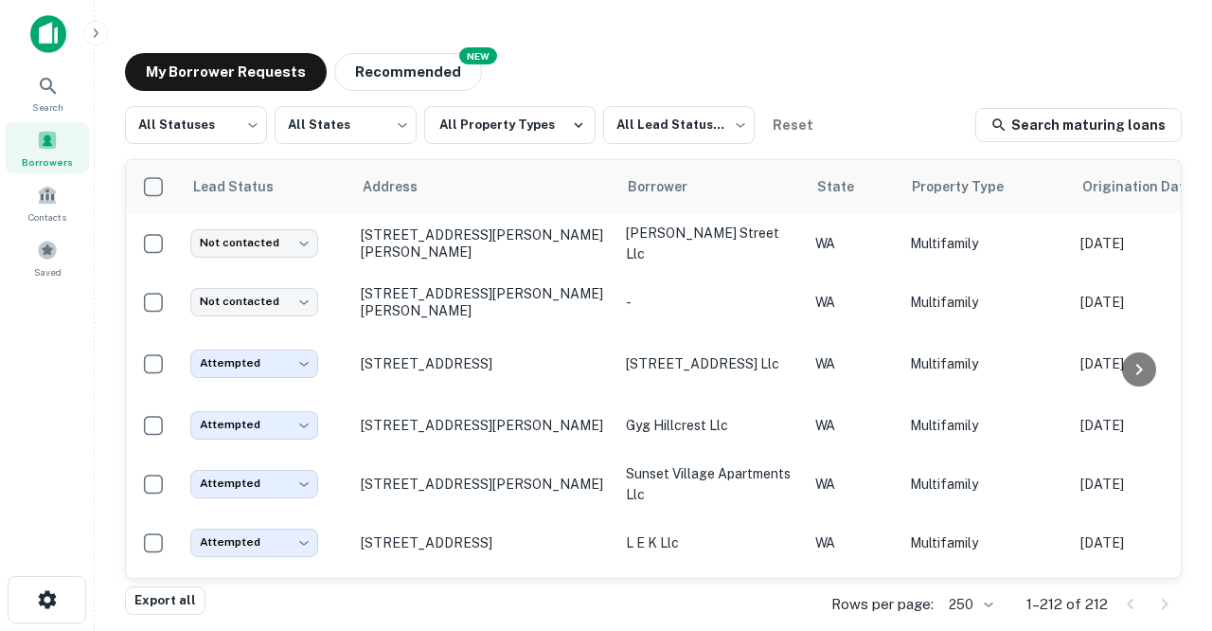
scroll to position [3281, 0]
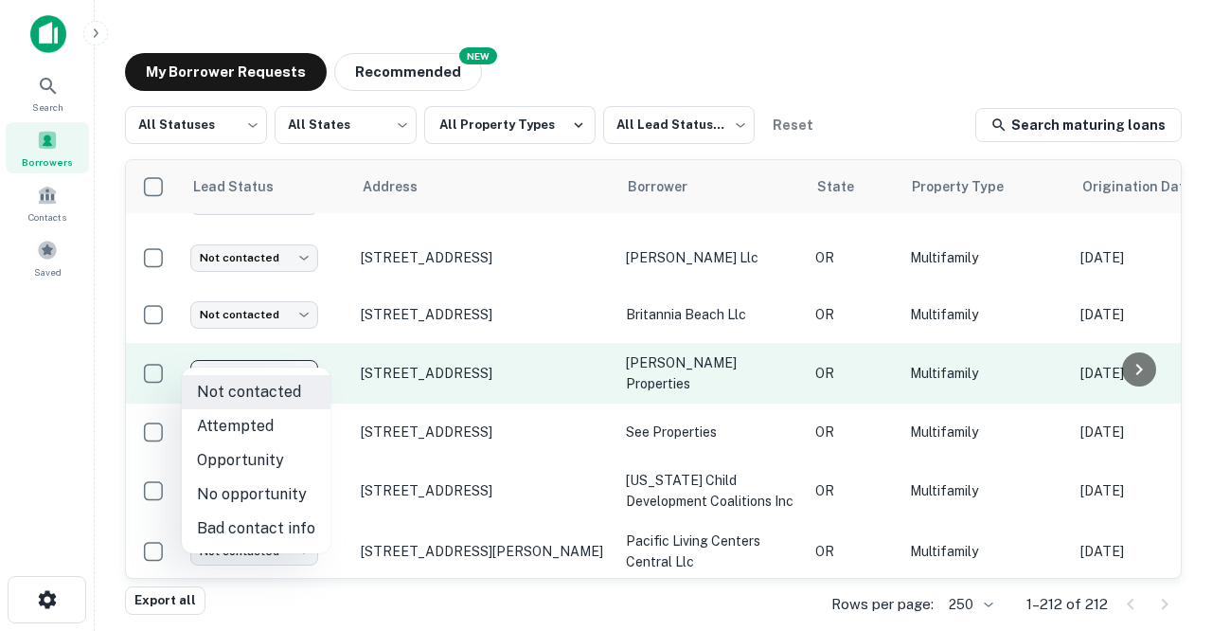
click at [307, 347] on body "Search Borrowers Contacts Saved My Borrower Requests NEW Recommended All Status…" at bounding box center [606, 315] width 1212 height 631
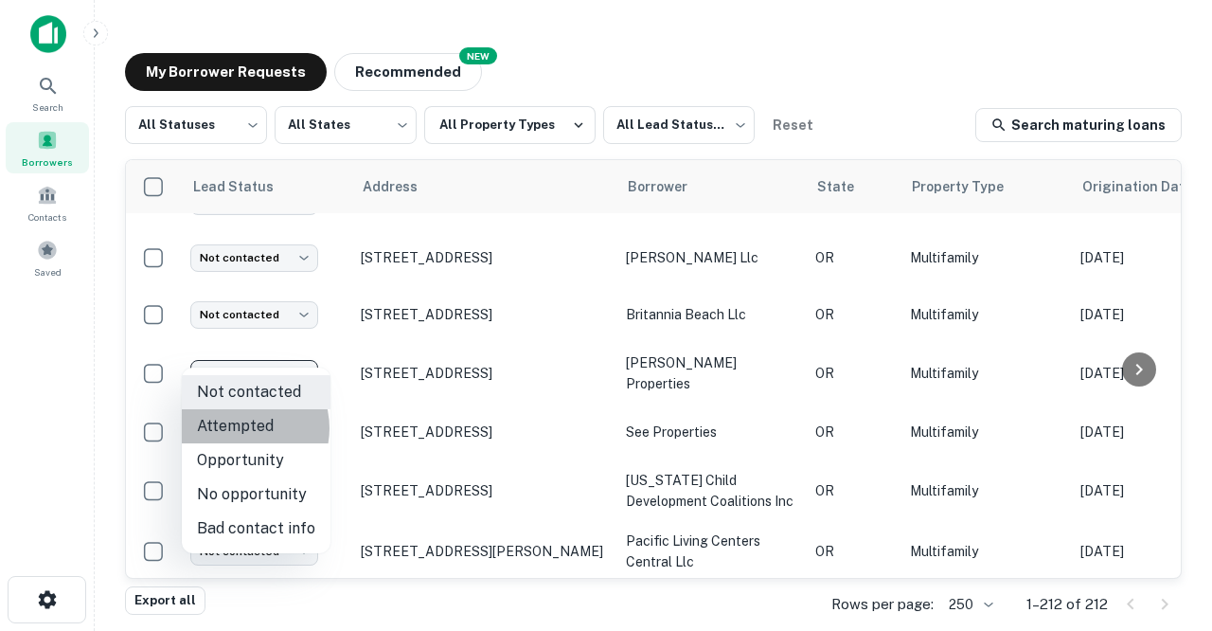
click at [241, 428] on li "Attempted" at bounding box center [256, 426] width 149 height 34
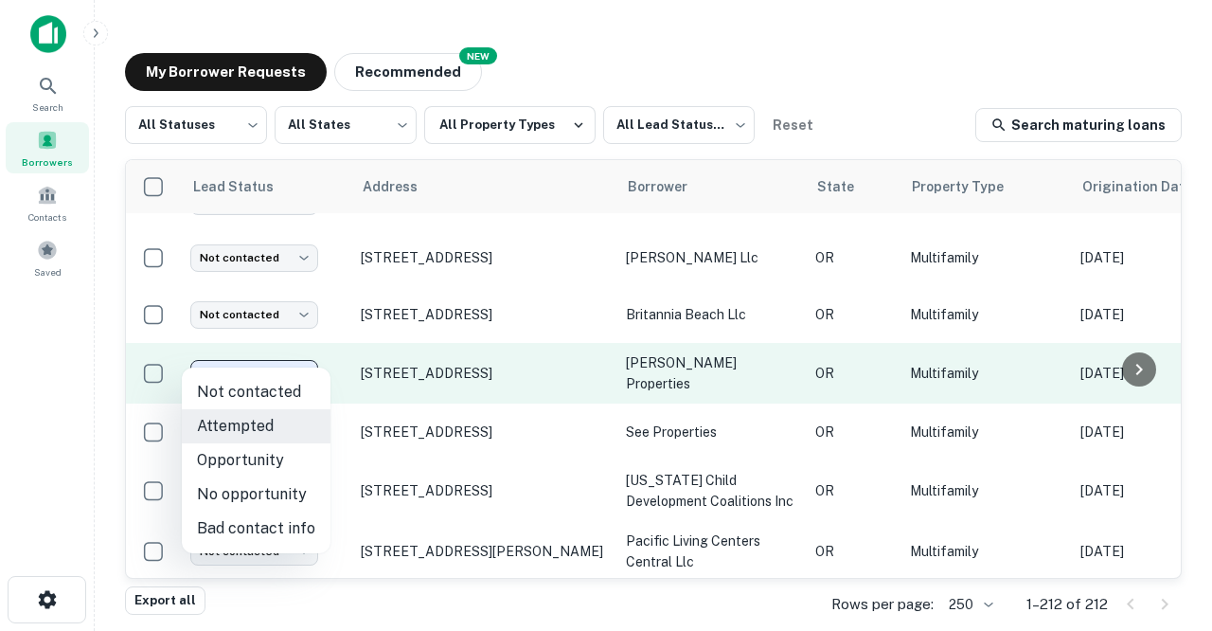
click at [309, 354] on body "Search Borrowers Contacts Saved My Borrower Requests NEW Recommended All Status…" at bounding box center [606, 315] width 1212 height 631
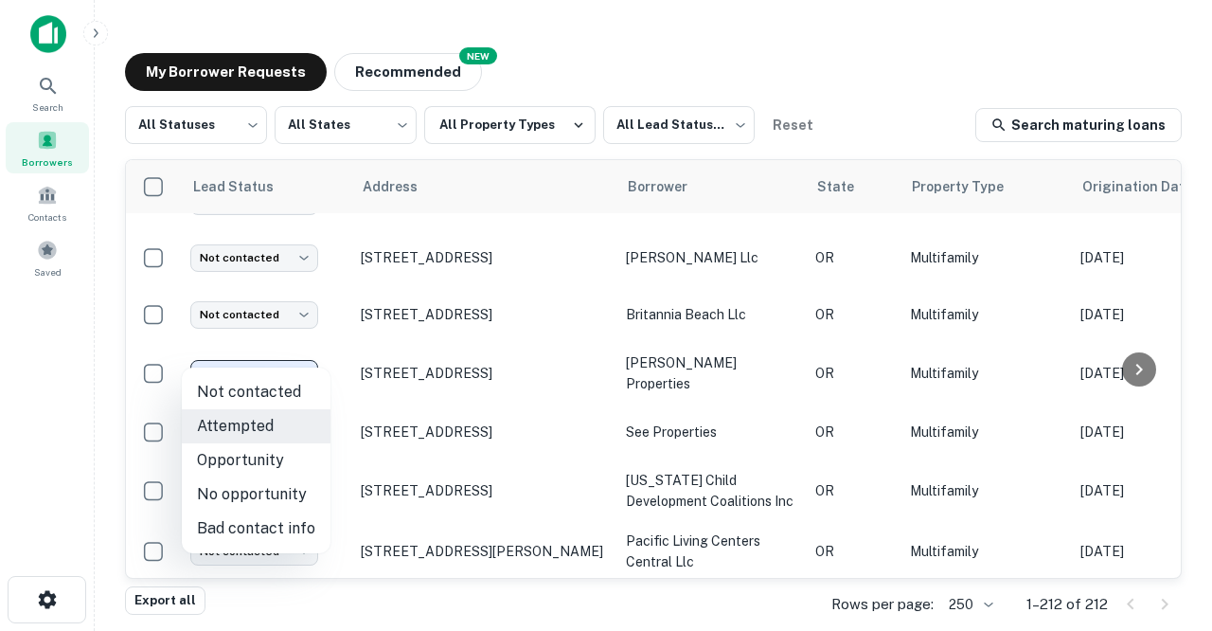
click at [261, 527] on li "Bad contact info" at bounding box center [256, 528] width 149 height 34
type input "**********"
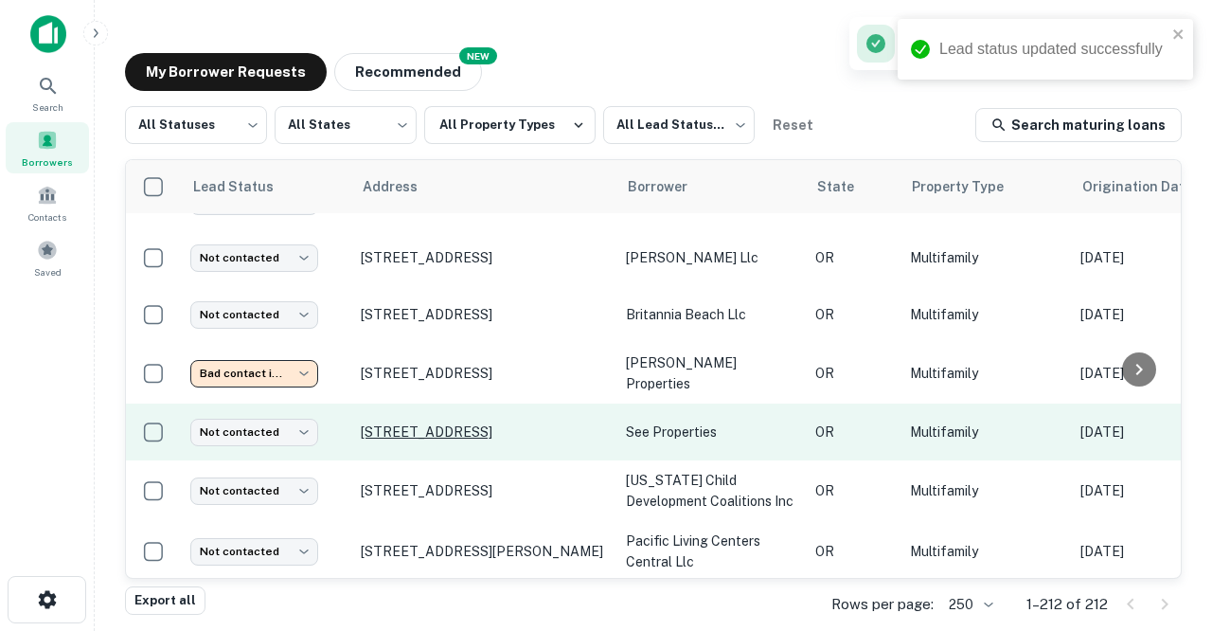
click at [375, 423] on p "[STREET_ADDRESS]" at bounding box center [484, 431] width 246 height 17
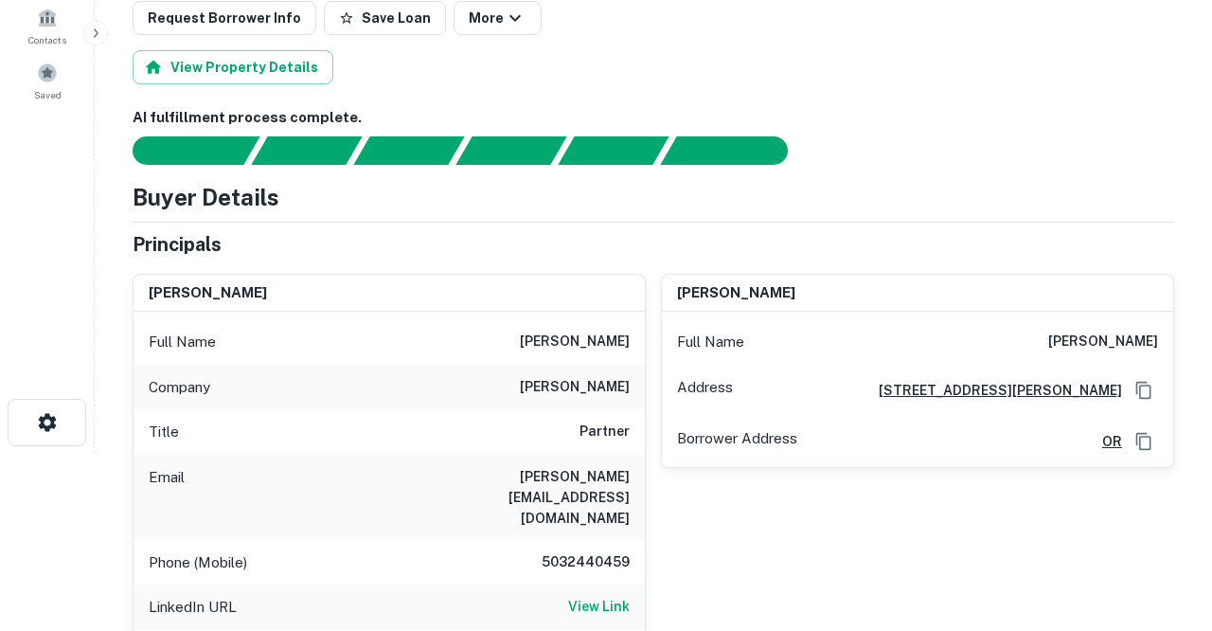
scroll to position [178, 0]
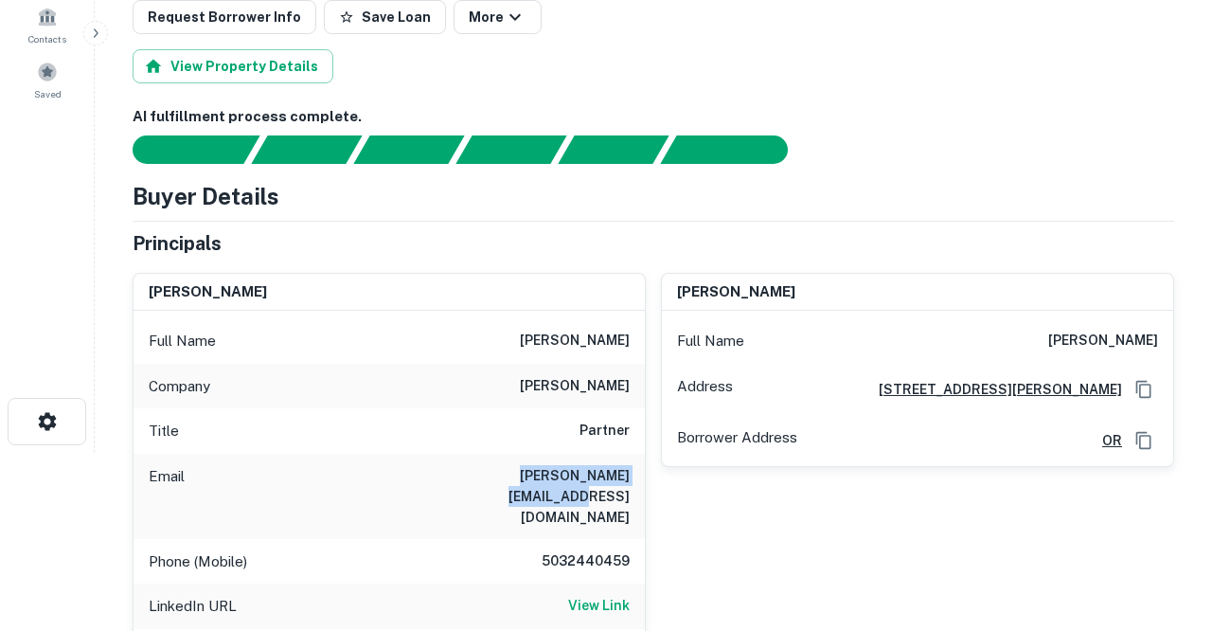
drag, startPoint x: 448, startPoint y: 468, endPoint x: 631, endPoint y: 477, distance: 183.0
click at [631, 477] on div "Email [PERSON_NAME][EMAIL_ADDRESS][DOMAIN_NAME]" at bounding box center [389, 496] width 511 height 85
copy h6 "[PERSON_NAME][EMAIL_ADDRESS][DOMAIN_NAME]"
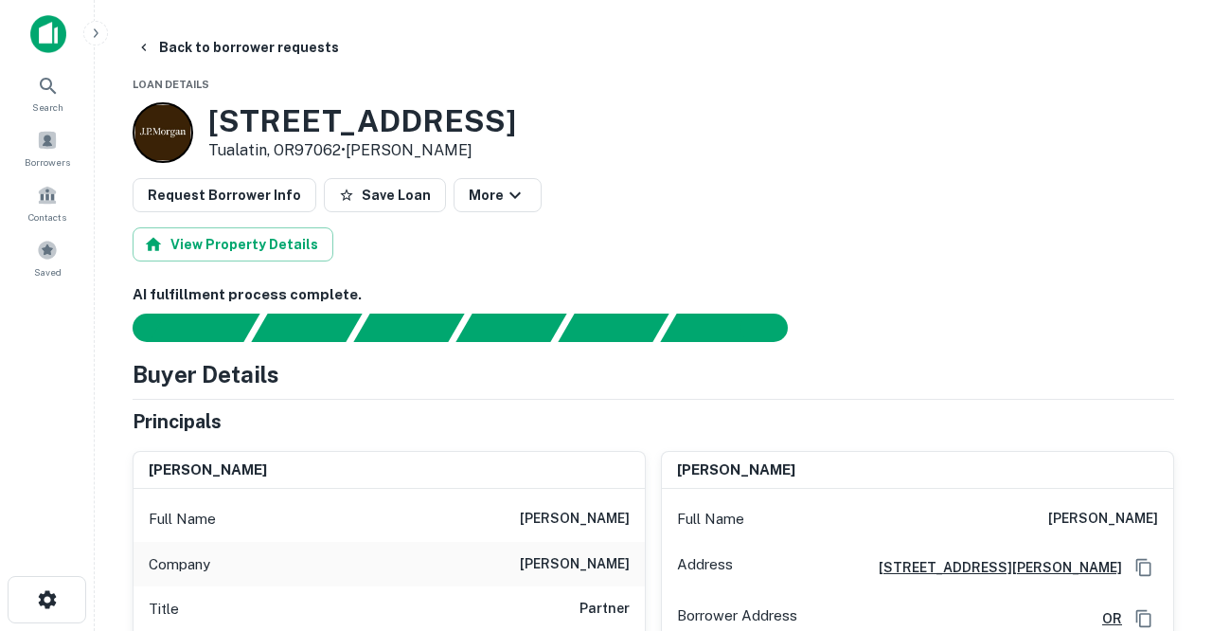
scroll to position [0, 0]
click at [219, 45] on button "Back to borrower requests" at bounding box center [238, 47] width 218 height 34
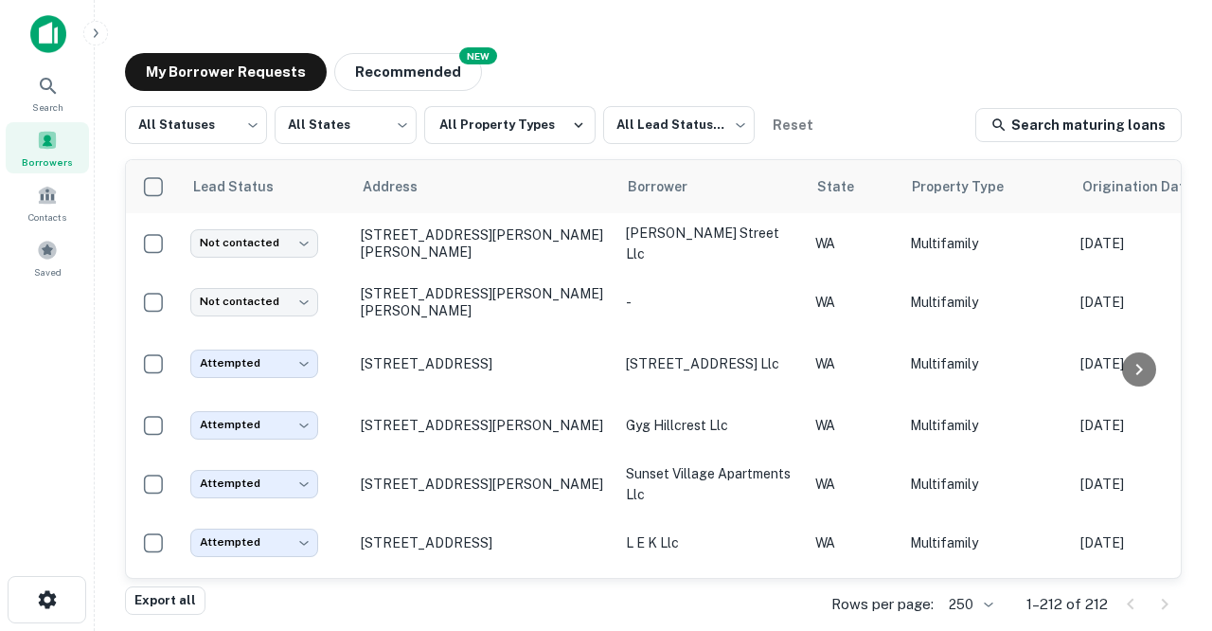
scroll to position [3281, 0]
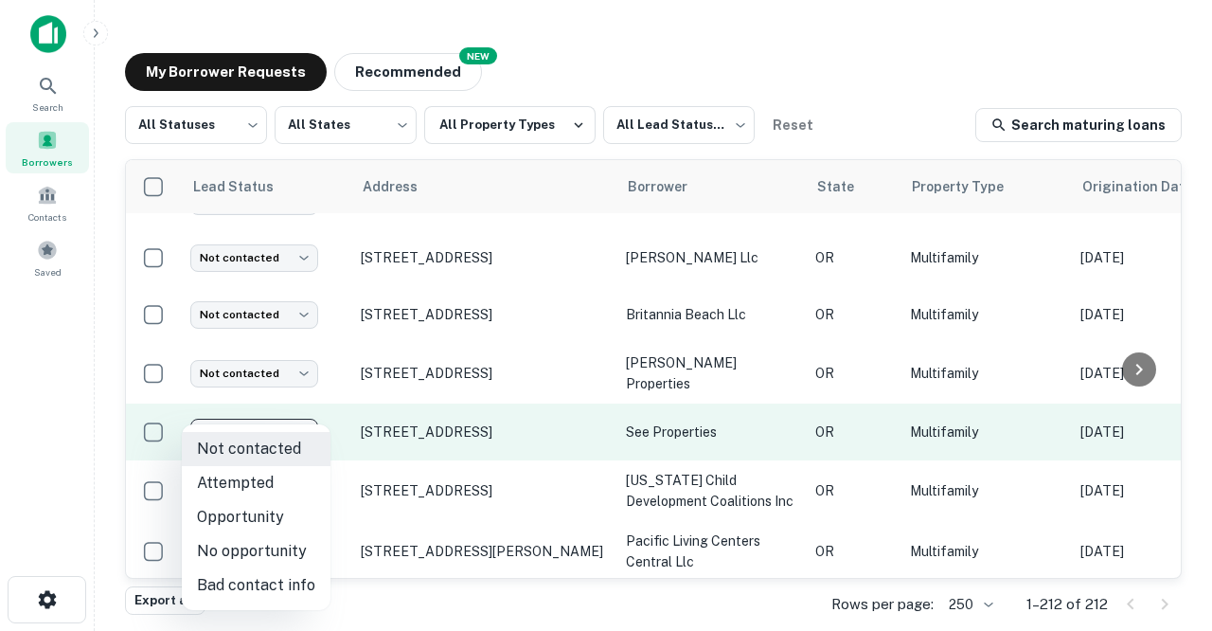
click at [307, 406] on body "Search Borrowers Contacts Saved My Borrower Requests NEW Recommended All Status…" at bounding box center [606, 315] width 1212 height 631
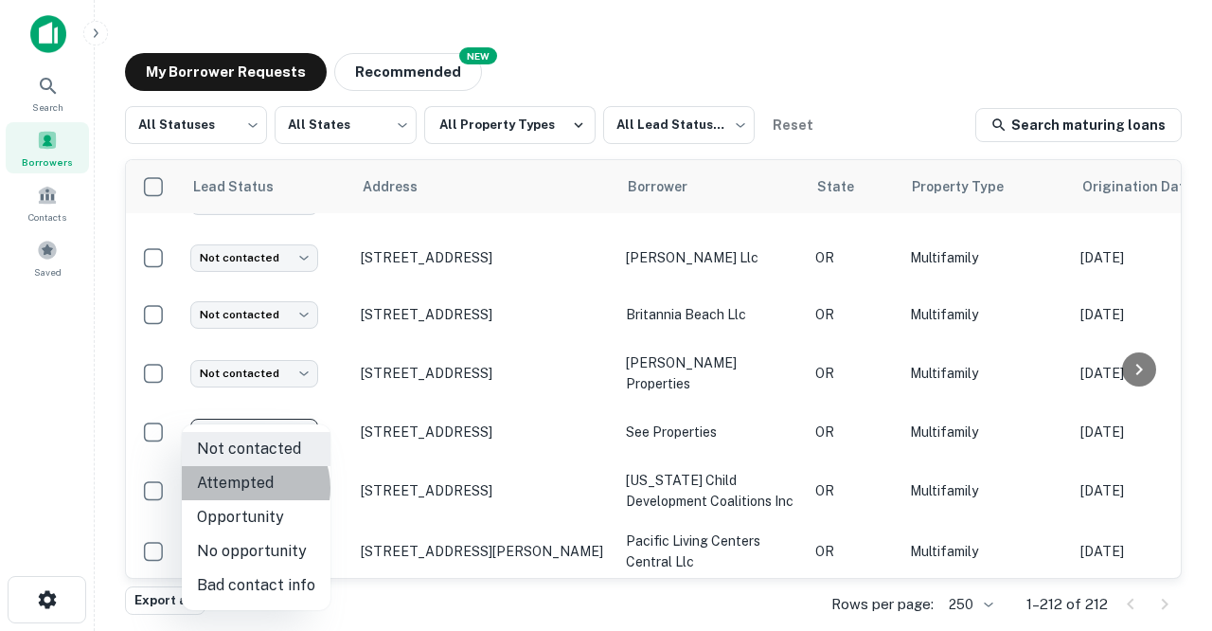
click at [248, 488] on li "Attempted" at bounding box center [256, 483] width 149 height 34
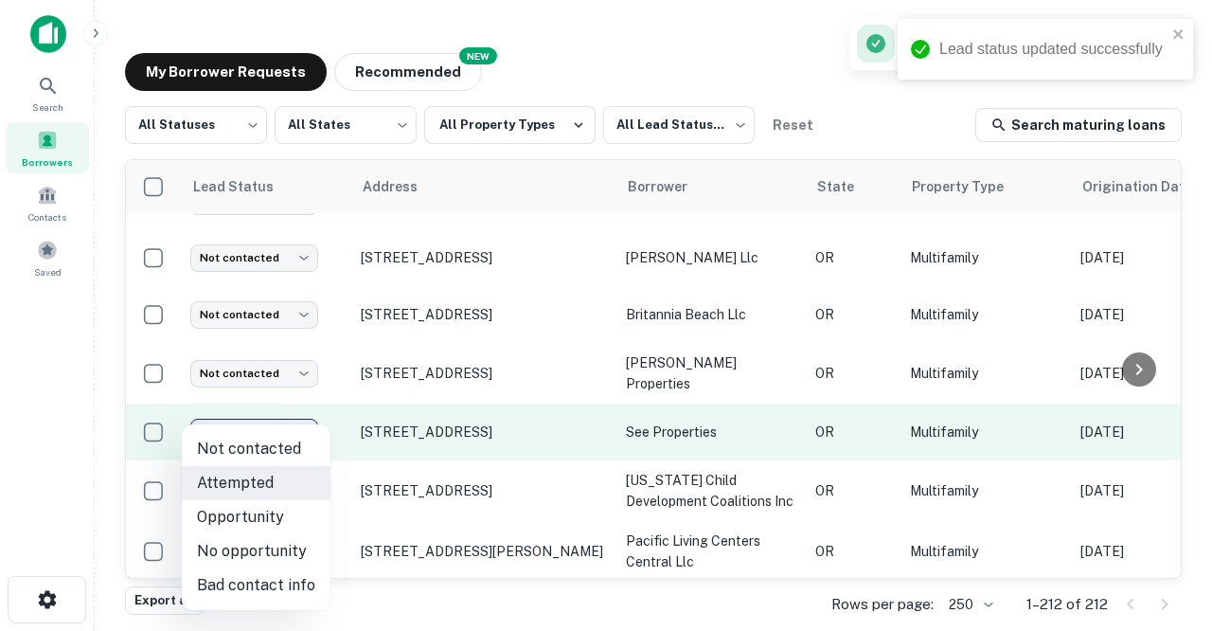
click at [316, 410] on body "Lead status updated successfully Search Borrowers Contacts Saved My Borrower Re…" at bounding box center [606, 315] width 1212 height 631
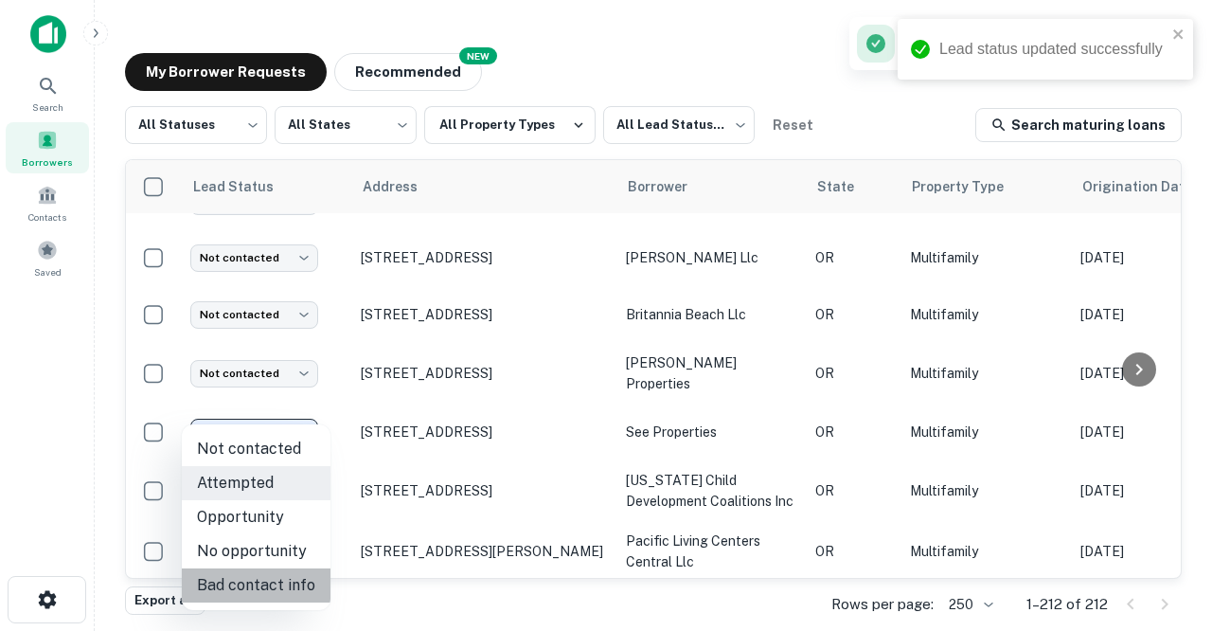
click at [256, 588] on li "Bad contact info" at bounding box center [256, 585] width 149 height 34
type input "**********"
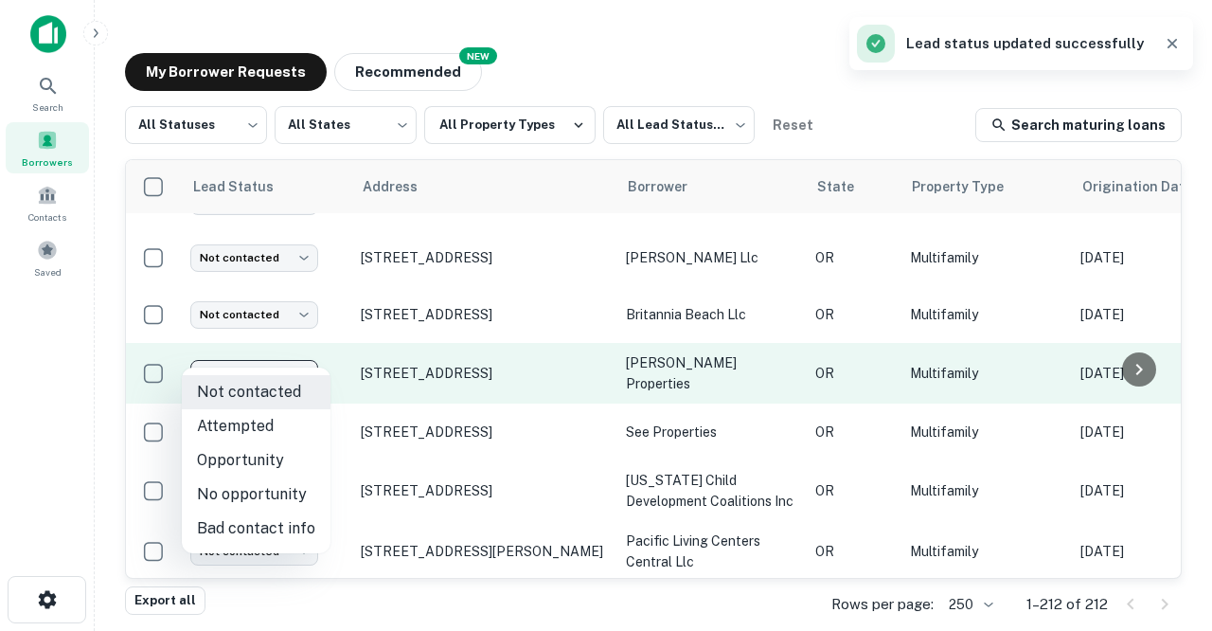
click at [305, 353] on body "Search Borrowers Contacts Saved My Borrower Requests NEW Recommended All Status…" at bounding box center [606, 315] width 1212 height 631
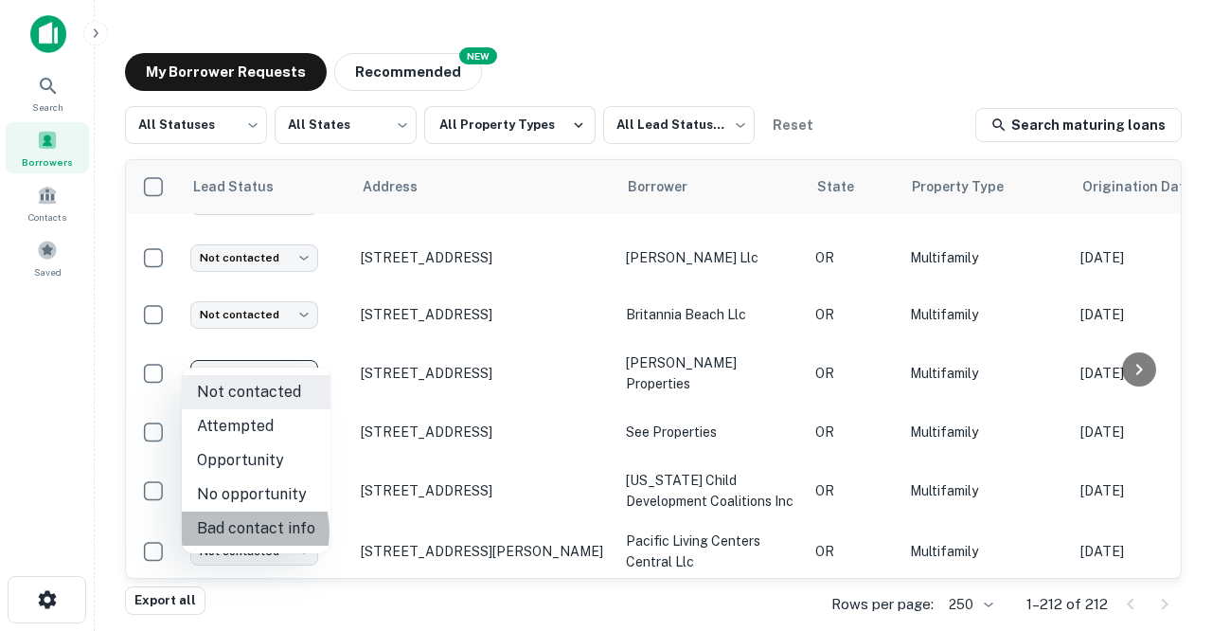
click at [236, 531] on li "Bad contact info" at bounding box center [256, 528] width 149 height 34
type input "**********"
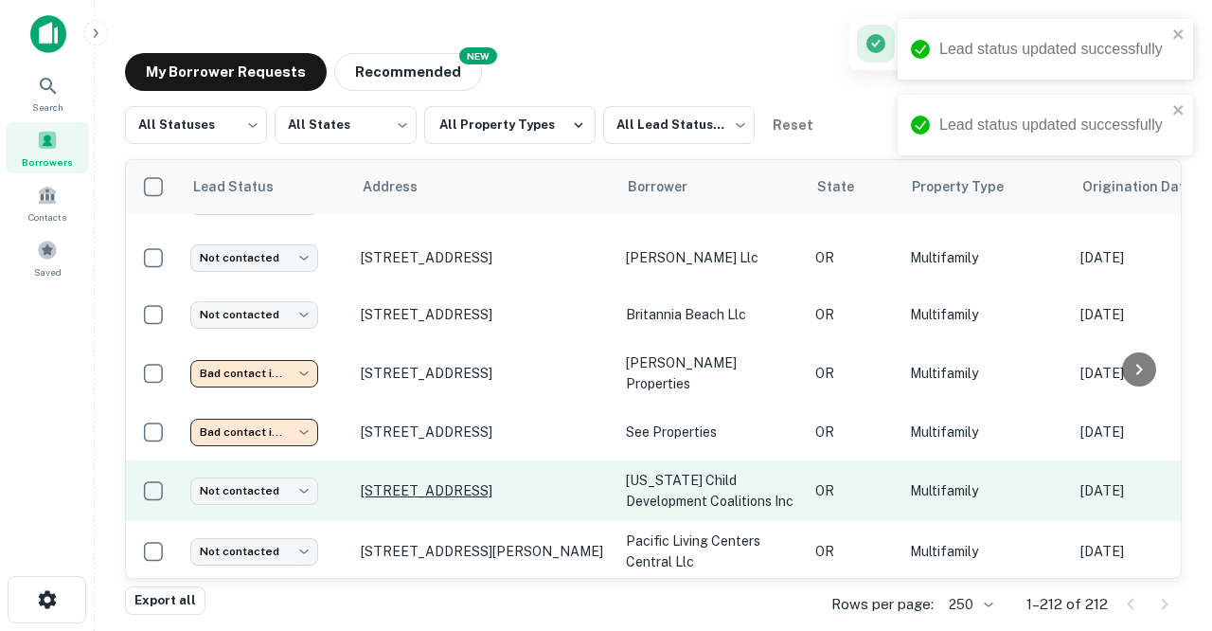
click at [425, 482] on p "[STREET_ADDRESS]" at bounding box center [484, 490] width 246 height 17
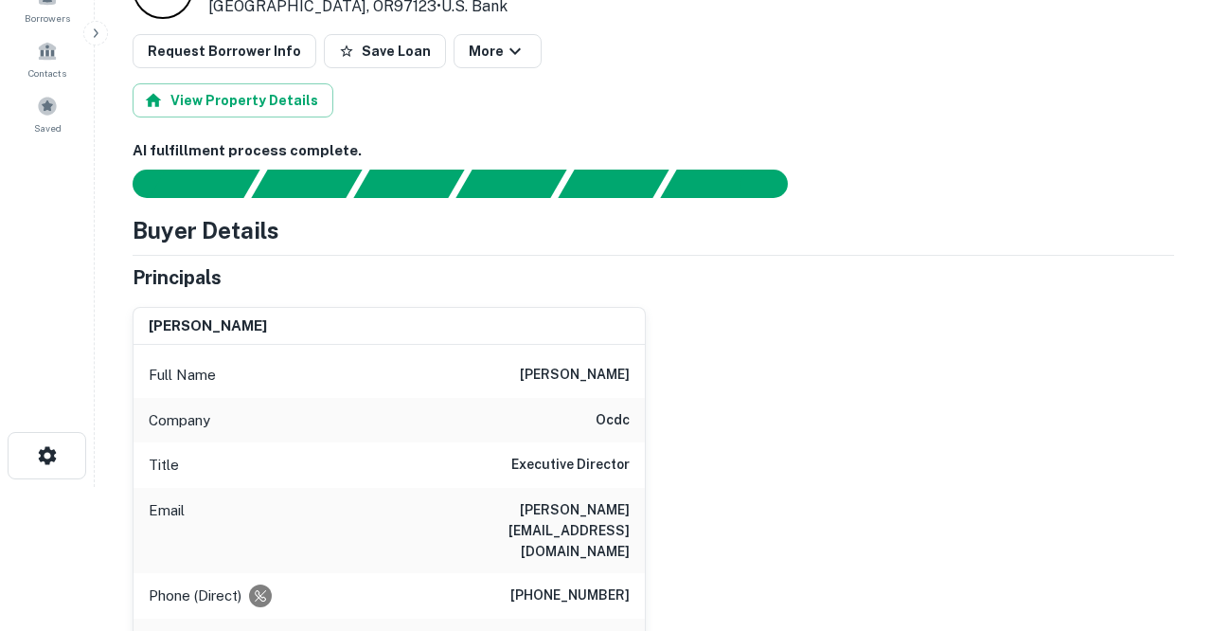
scroll to position [147, 0]
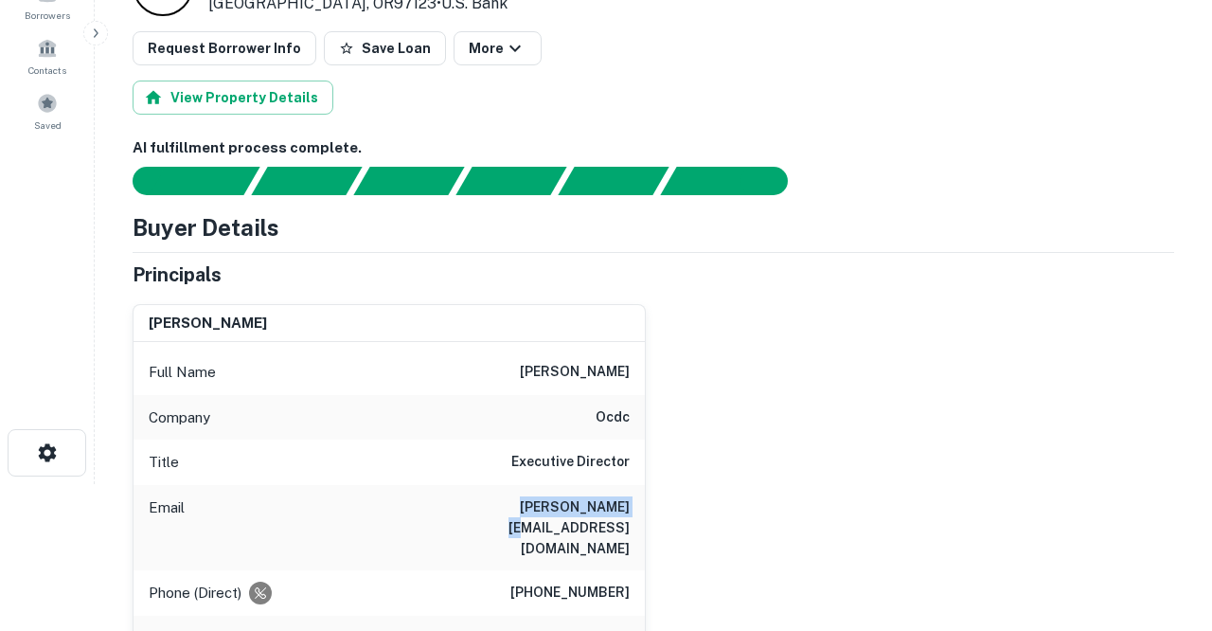
drag, startPoint x: 510, startPoint y: 501, endPoint x: 629, endPoint y: 510, distance: 119.7
click at [629, 510] on div "Email [PERSON_NAME][EMAIL_ADDRESS][DOMAIN_NAME]" at bounding box center [389, 527] width 511 height 85
copy h6 "[PERSON_NAME][EMAIL_ADDRESS][DOMAIN_NAME]"
drag, startPoint x: 527, startPoint y: 372, endPoint x: 565, endPoint y: 380, distance: 39.6
click at [565, 380] on div "Full Name [PERSON_NAME]" at bounding box center [389, 371] width 511 height 45
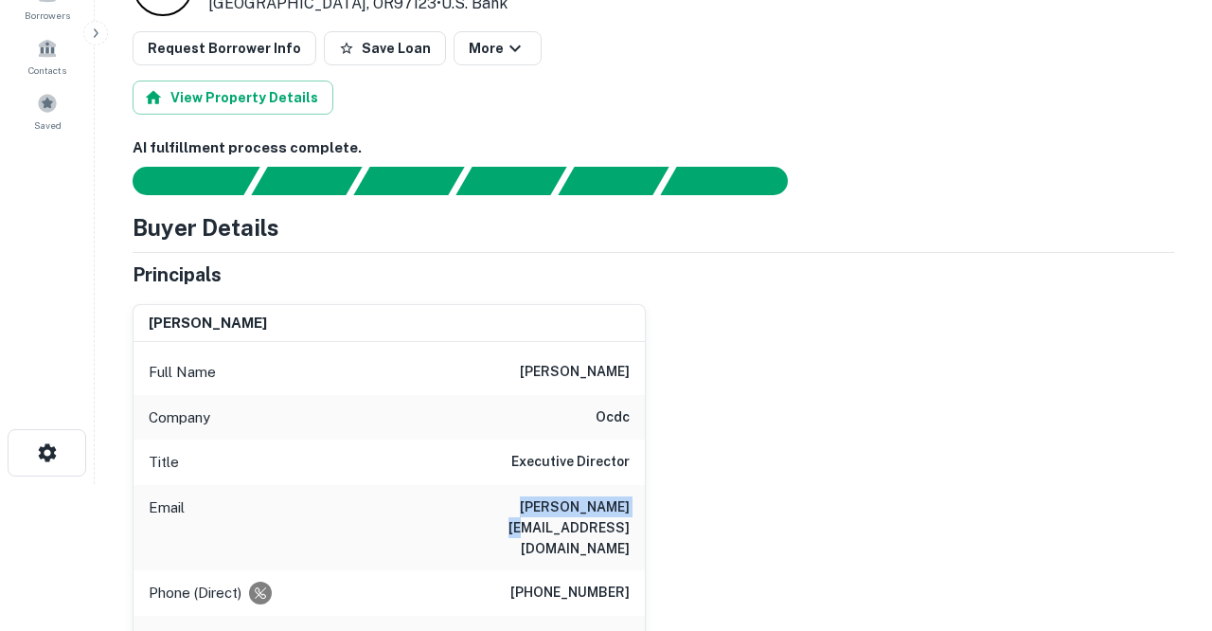
click at [565, 380] on h6 "[PERSON_NAME]" at bounding box center [575, 372] width 110 height 23
drag, startPoint x: 528, startPoint y: 370, endPoint x: 567, endPoint y: 367, distance: 38.9
click at [566, 368] on h6 "[PERSON_NAME]" at bounding box center [575, 372] width 110 height 23
click at [521, 349] on div "Full Name [PERSON_NAME]" at bounding box center [389, 371] width 511 height 45
drag, startPoint x: 527, startPoint y: 369, endPoint x: 582, endPoint y: 376, distance: 55.3
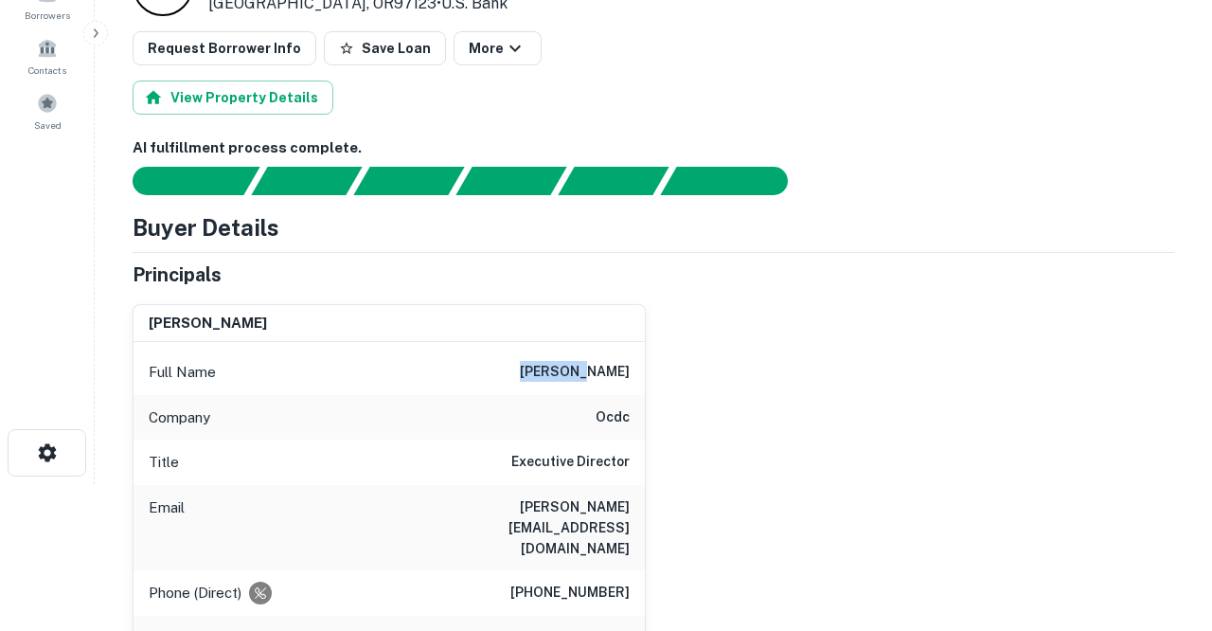
click at [582, 376] on div "Full Name [PERSON_NAME]" at bounding box center [389, 371] width 511 height 45
click at [582, 379] on h6 "[PERSON_NAME]" at bounding box center [575, 372] width 110 height 23
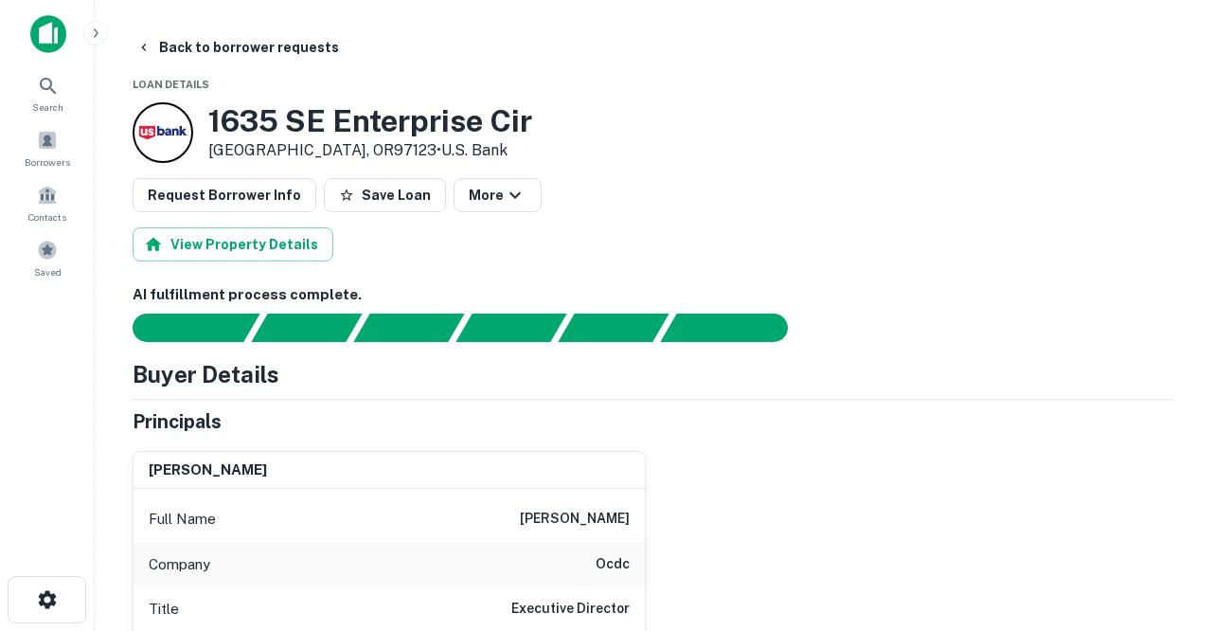
scroll to position [0, 0]
click at [192, 46] on button "Back to borrower requests" at bounding box center [238, 47] width 218 height 34
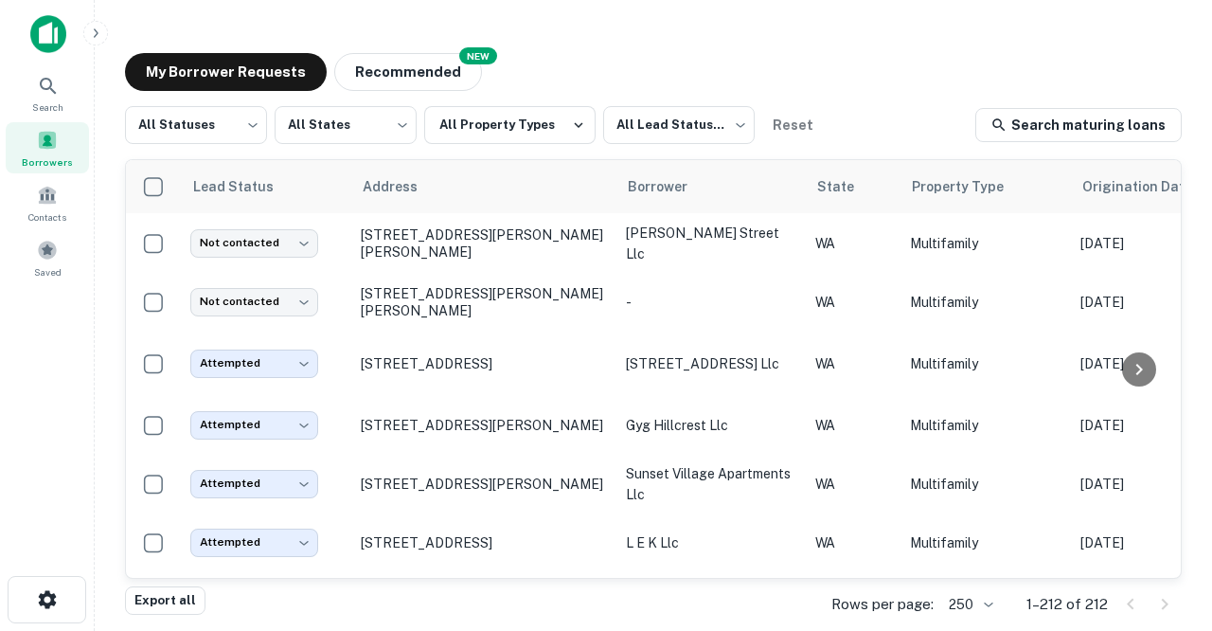
scroll to position [3281, 0]
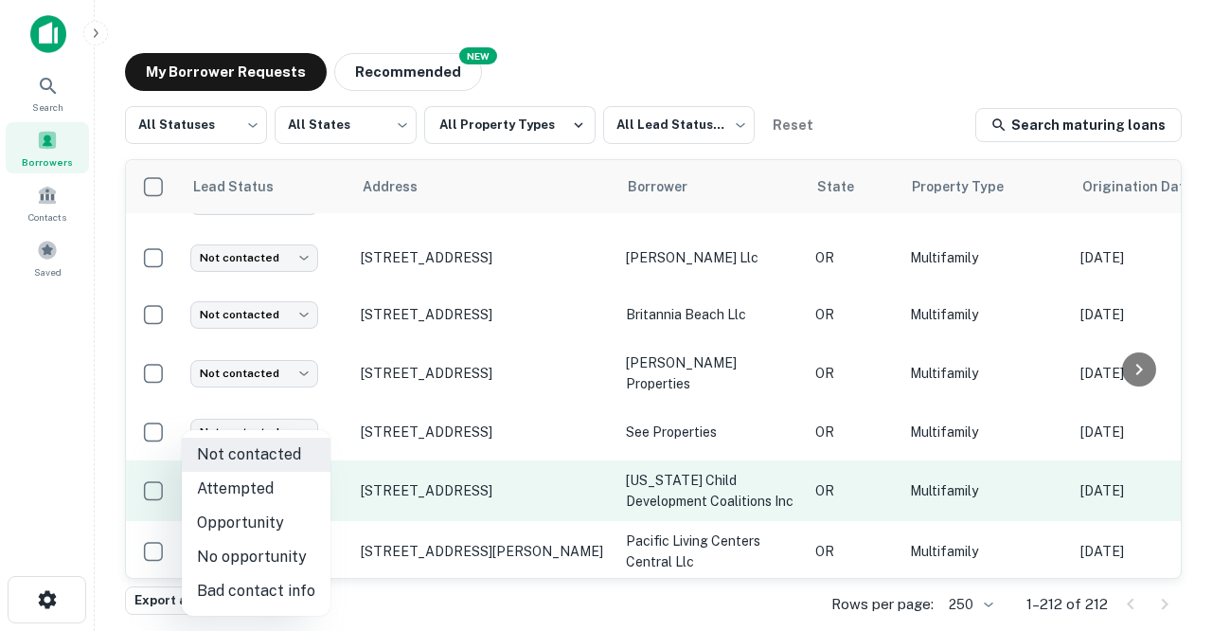
click at [312, 470] on body "Search Borrowers Contacts Saved My Borrower Requests NEW Recommended All Status…" at bounding box center [606, 315] width 1212 height 631
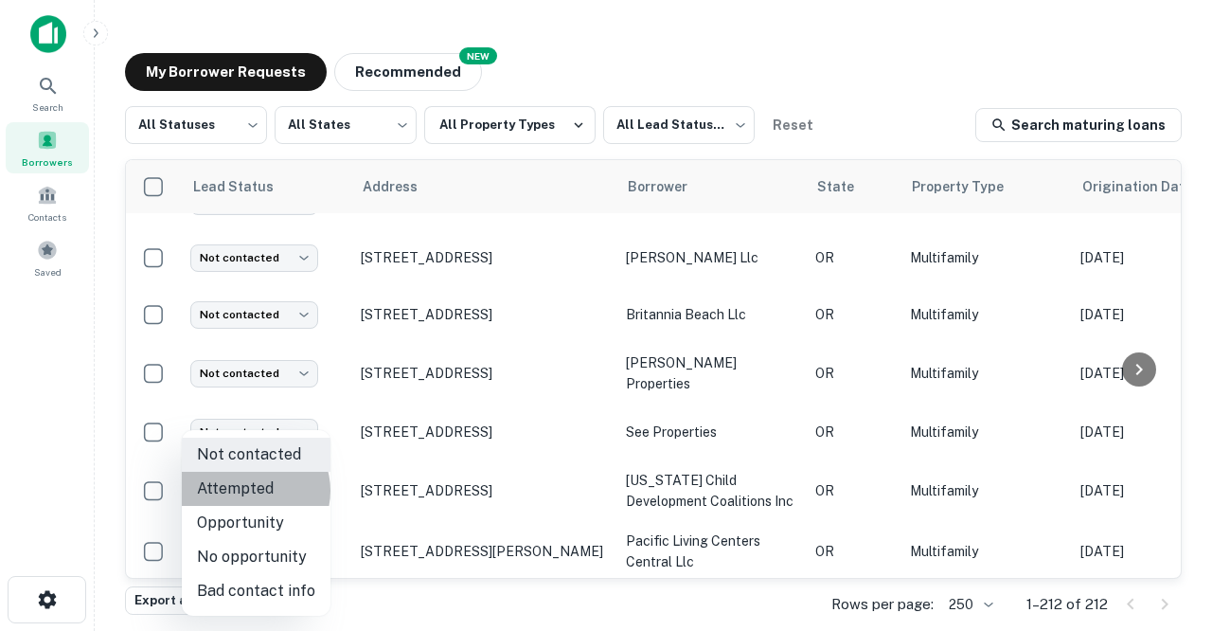
click at [253, 491] on li "Attempted" at bounding box center [256, 489] width 149 height 34
type input "*********"
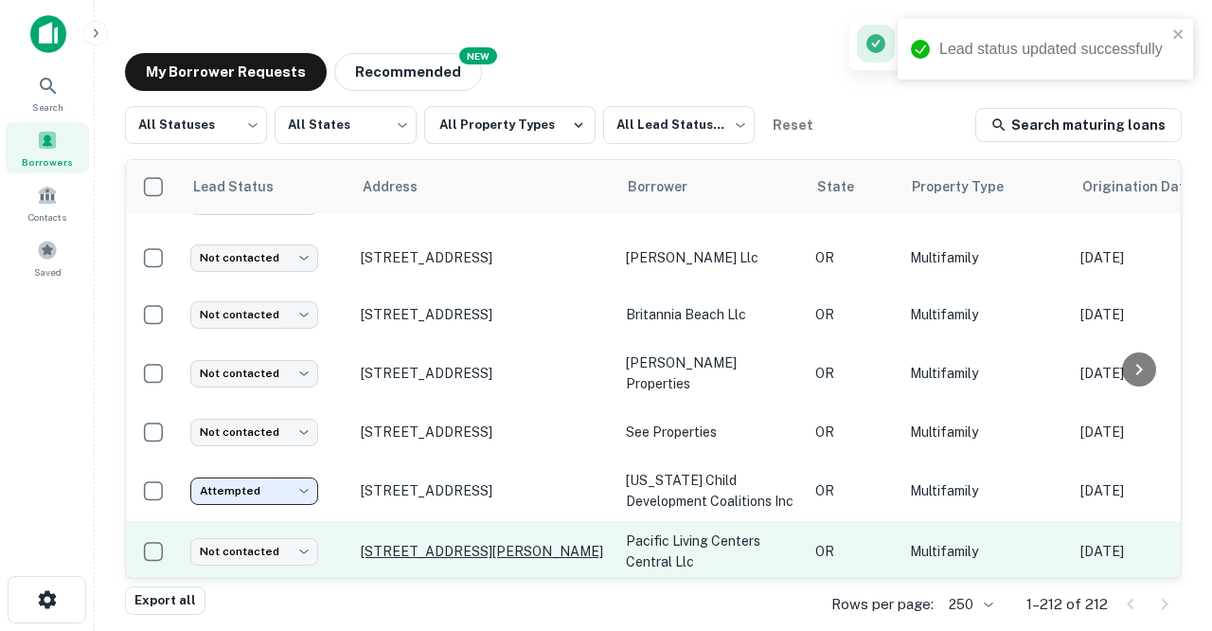
click at [418, 543] on p "[STREET_ADDRESS][PERSON_NAME]" at bounding box center [484, 551] width 246 height 17
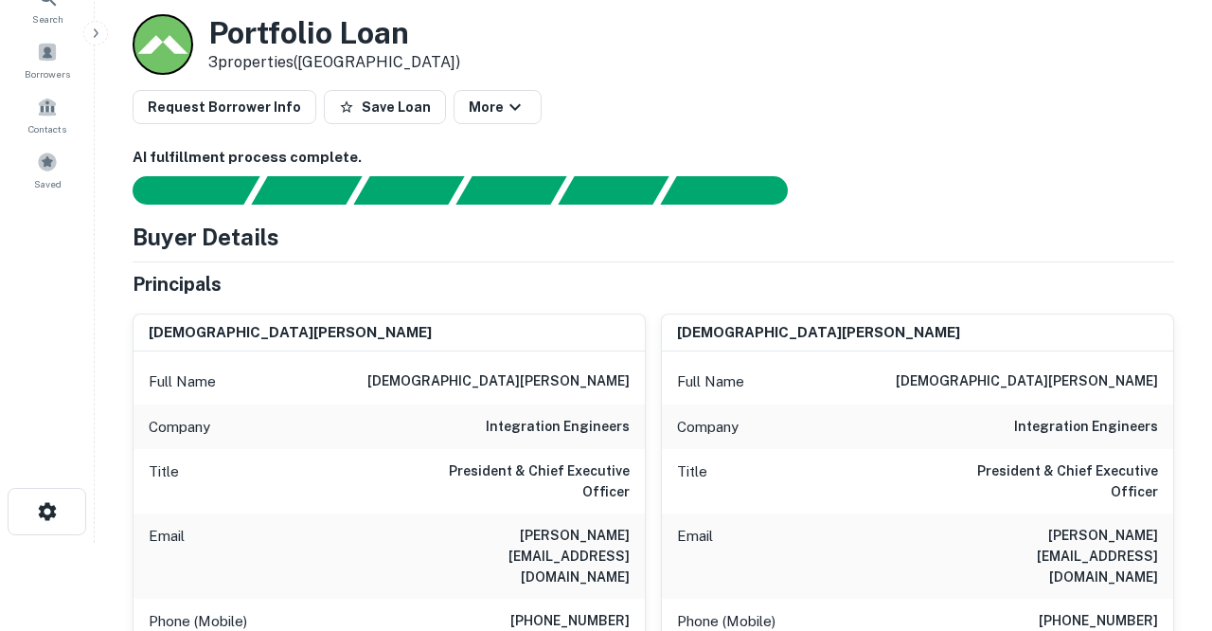
scroll to position [90, 0]
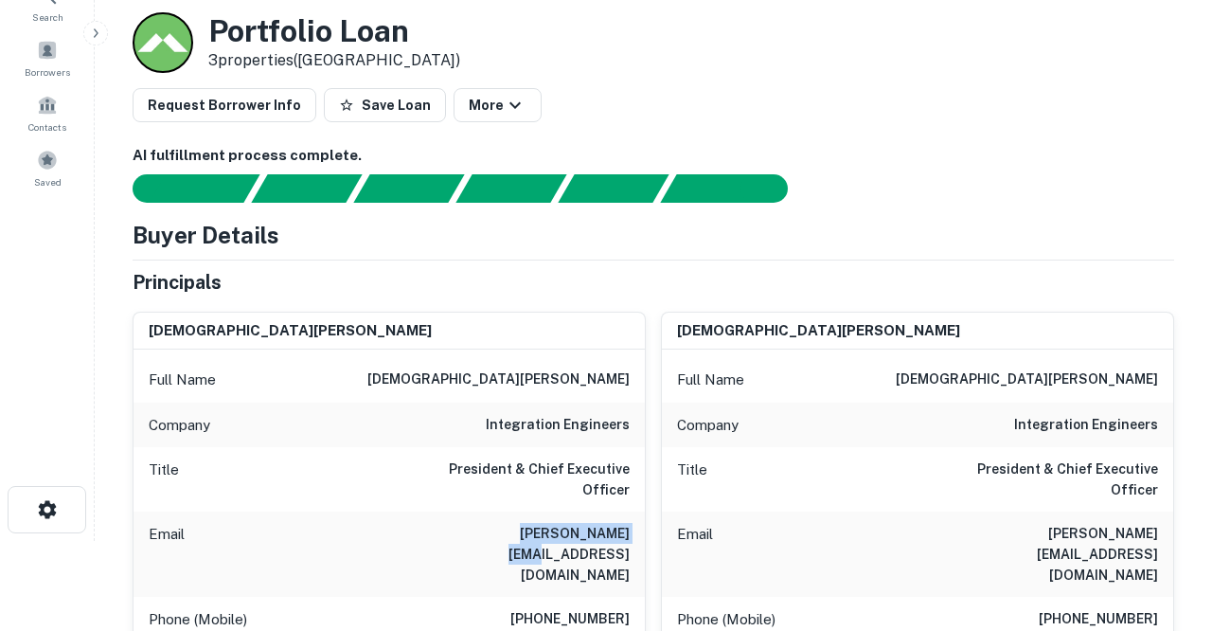
drag, startPoint x: 499, startPoint y: 516, endPoint x: 630, endPoint y: 516, distance: 130.7
click at [630, 516] on div "Email [PERSON_NAME][EMAIL_ADDRESS][DOMAIN_NAME]" at bounding box center [389, 553] width 511 height 85
copy h6 "[PERSON_NAME][EMAIL_ADDRESS][DOMAIN_NAME]"
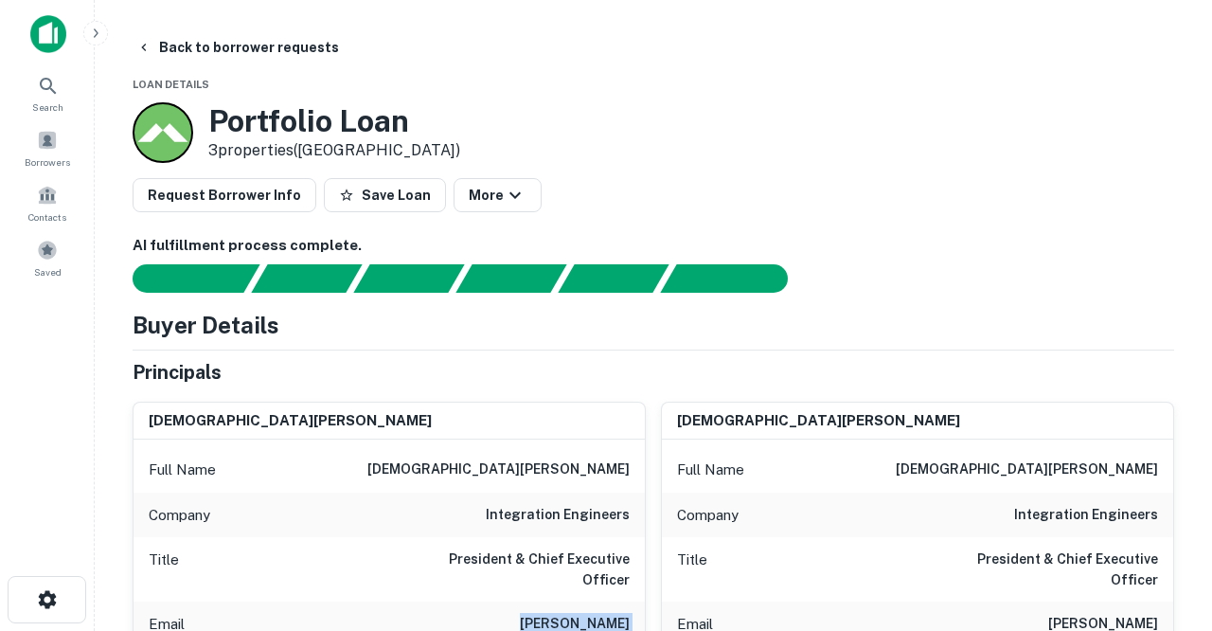
scroll to position [0, 0]
click at [239, 43] on button "Back to borrower requests" at bounding box center [238, 47] width 218 height 34
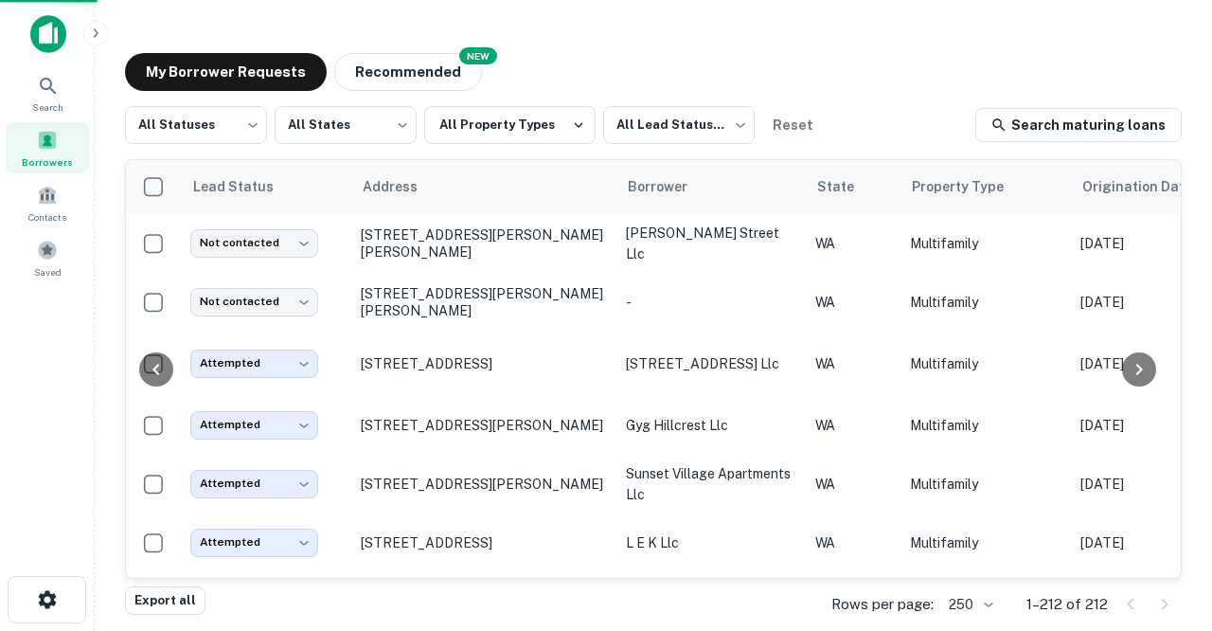
scroll to position [3281, 0]
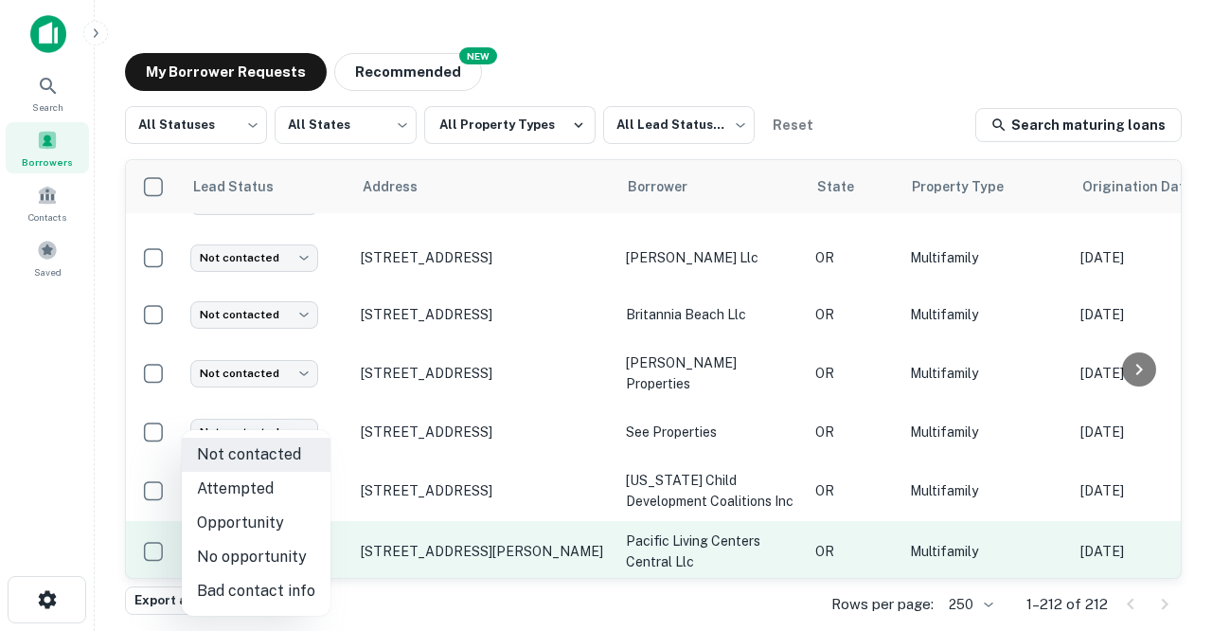
click at [305, 533] on body "Search Borrowers Contacts Saved My Borrower Requests NEW Recommended All Status…" at bounding box center [606, 315] width 1212 height 631
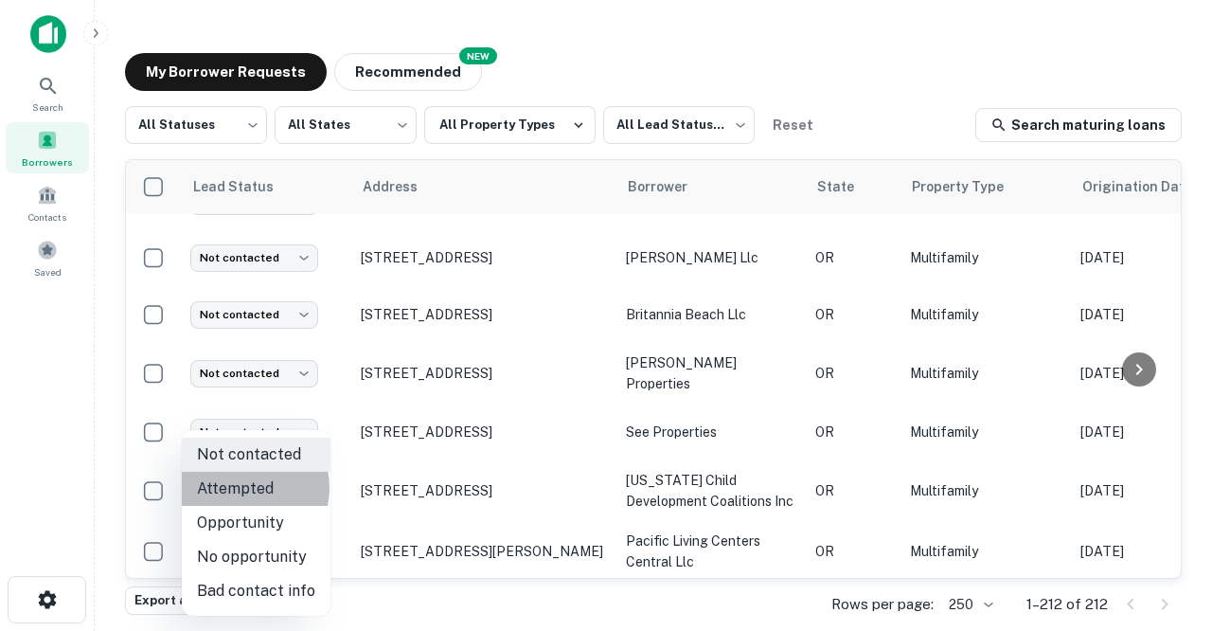
click at [241, 488] on li "Attempted" at bounding box center [256, 489] width 149 height 34
type input "*********"
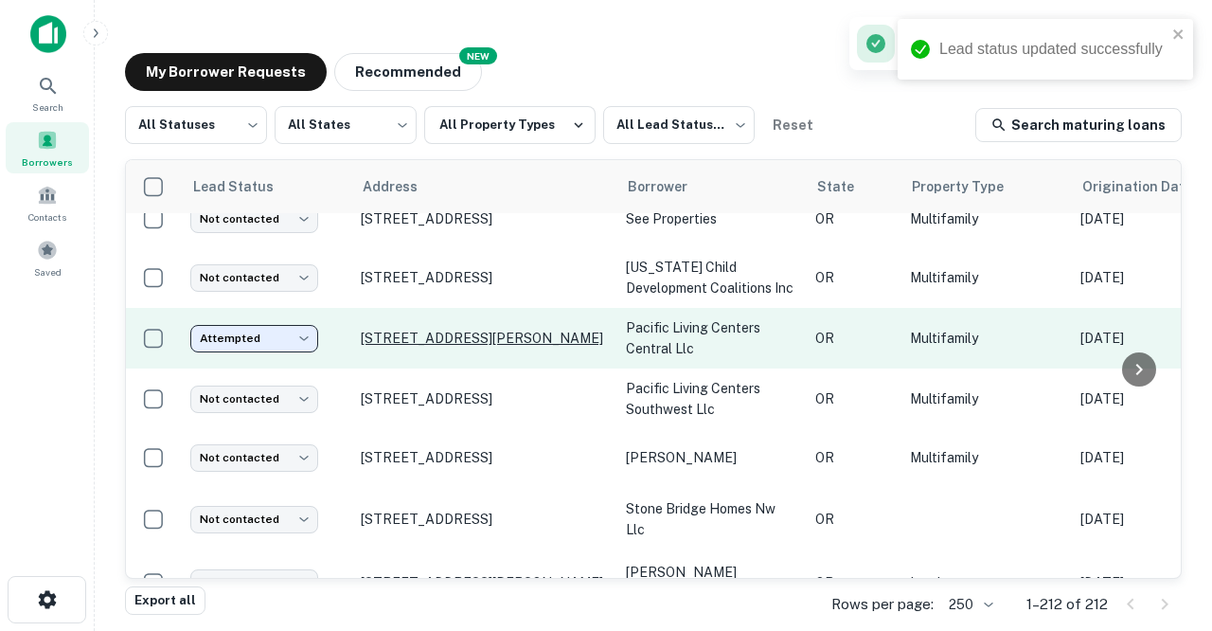
scroll to position [3498, 0]
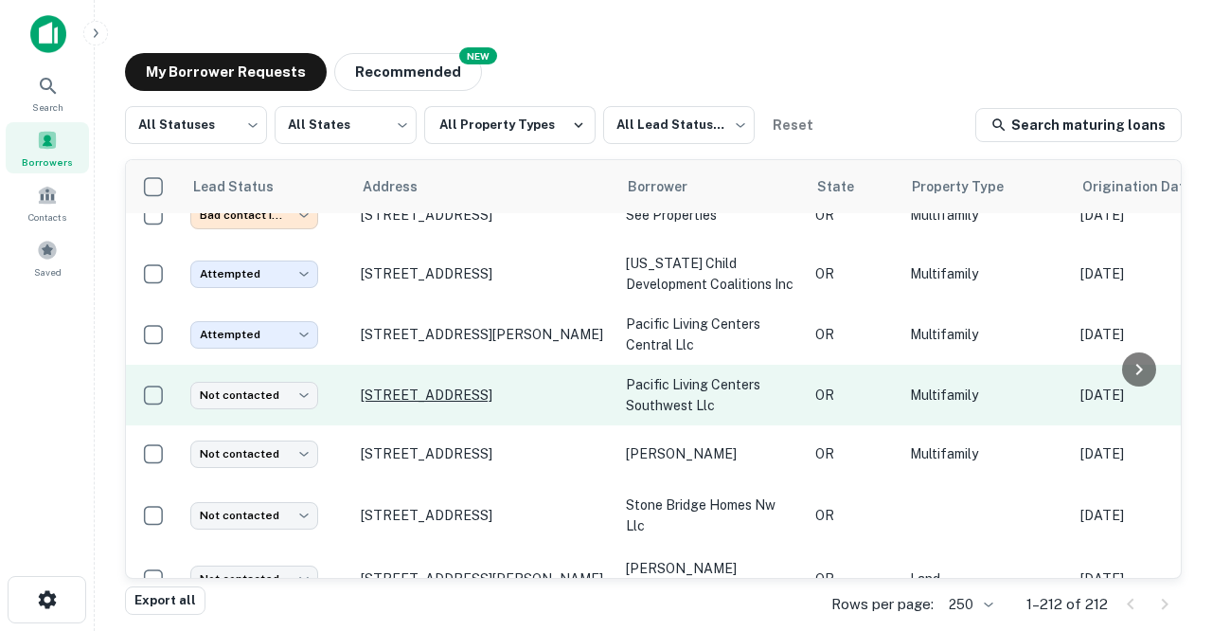
click at [391, 386] on p "[STREET_ADDRESS]" at bounding box center [484, 394] width 246 height 17
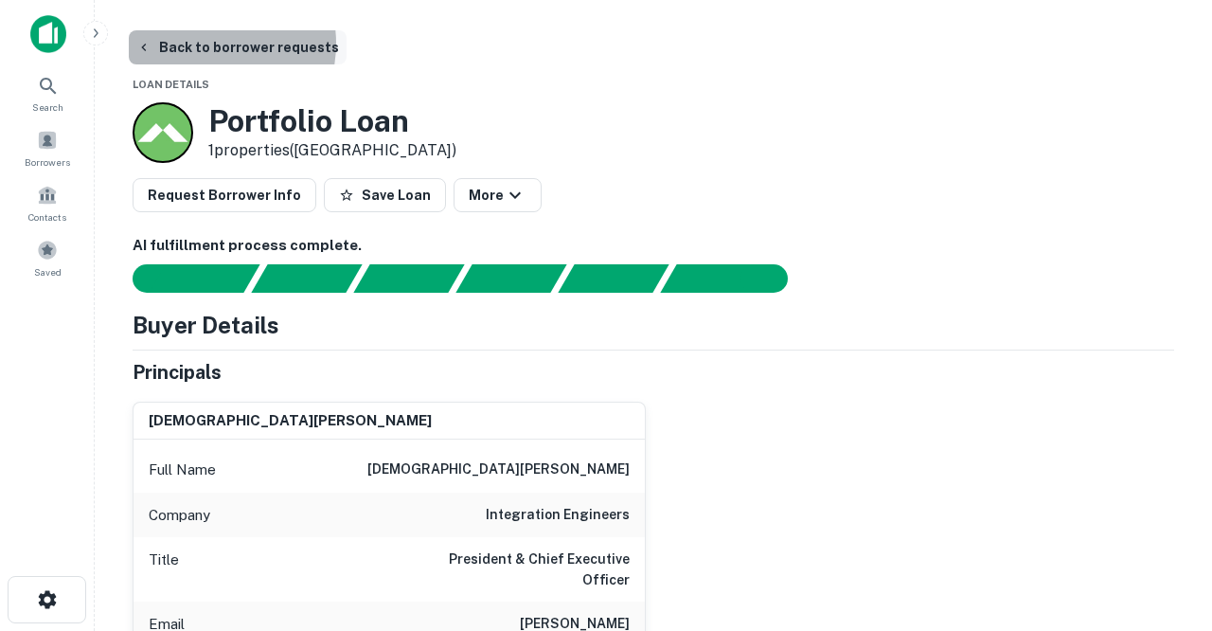
click at [206, 44] on button "Back to borrower requests" at bounding box center [238, 47] width 218 height 34
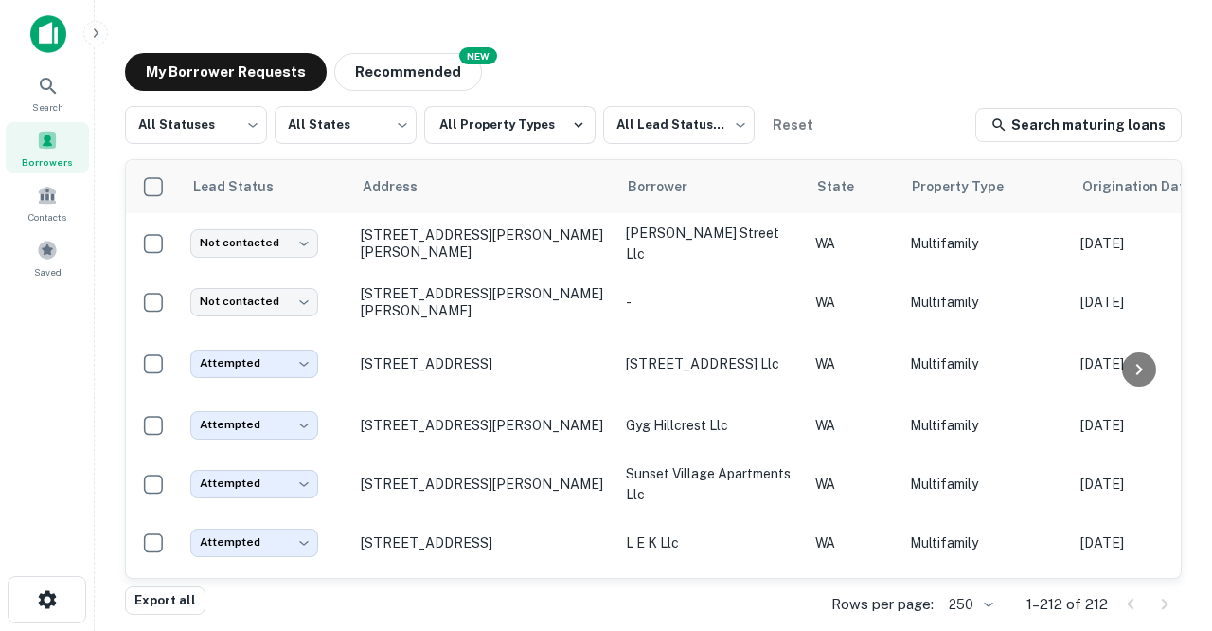
scroll to position [3498, 0]
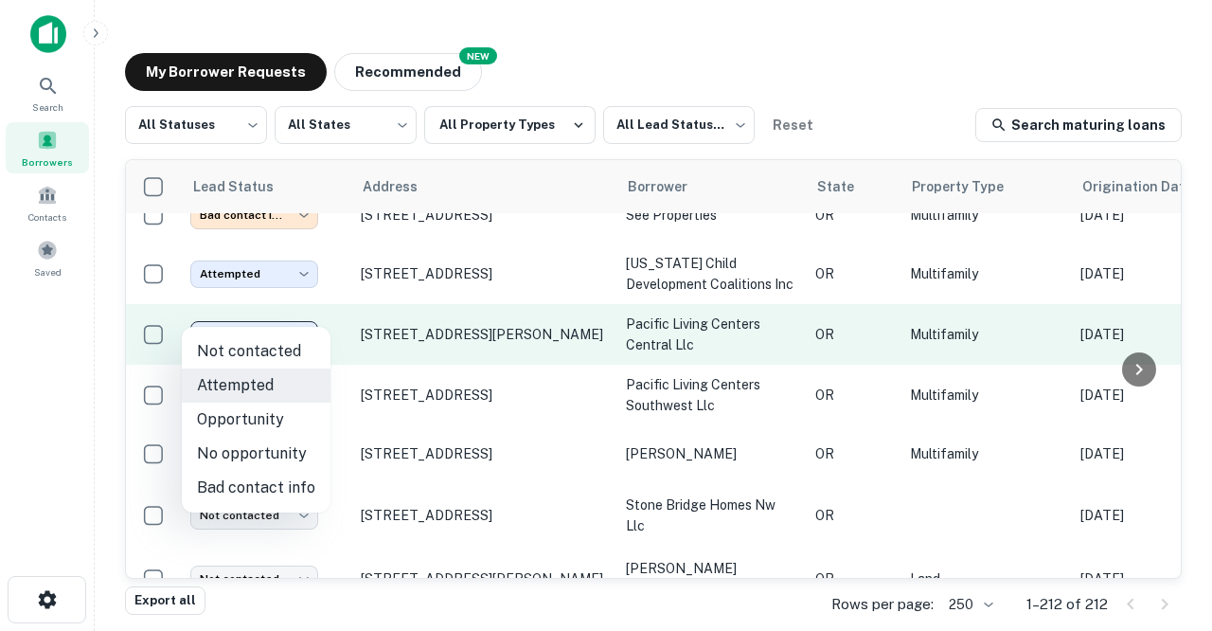
click at [308, 315] on body "Search Borrowers Contacts Saved My Borrower Requests NEW Recommended All Status…" at bounding box center [606, 315] width 1212 height 631
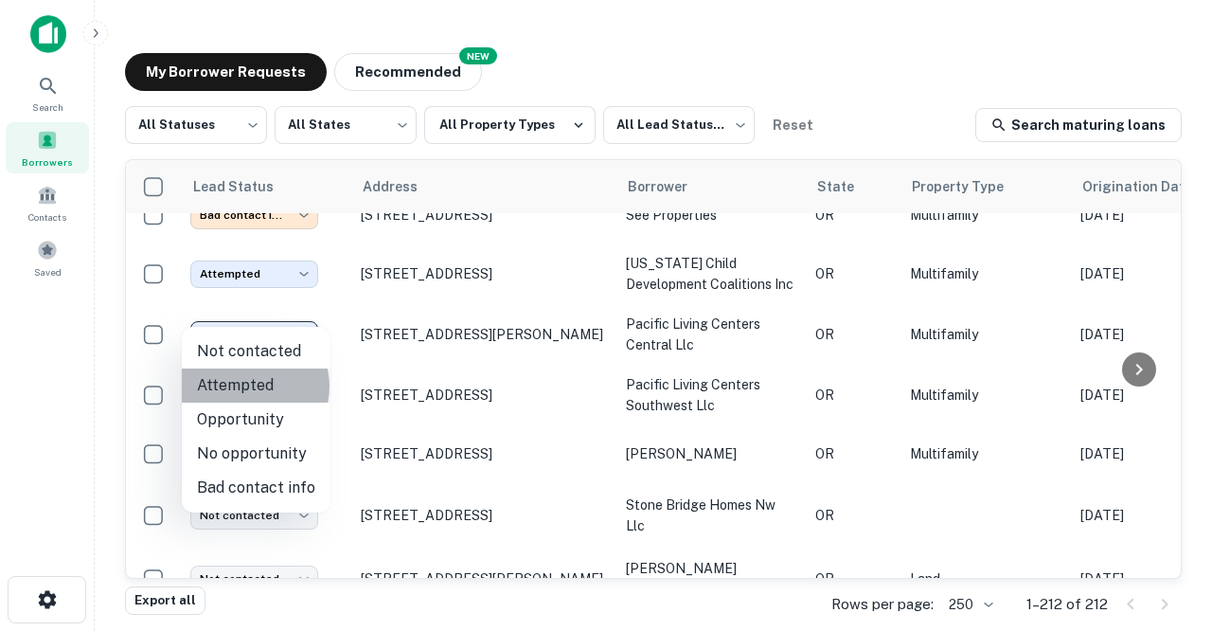
click at [251, 386] on li "Attempted" at bounding box center [256, 385] width 149 height 34
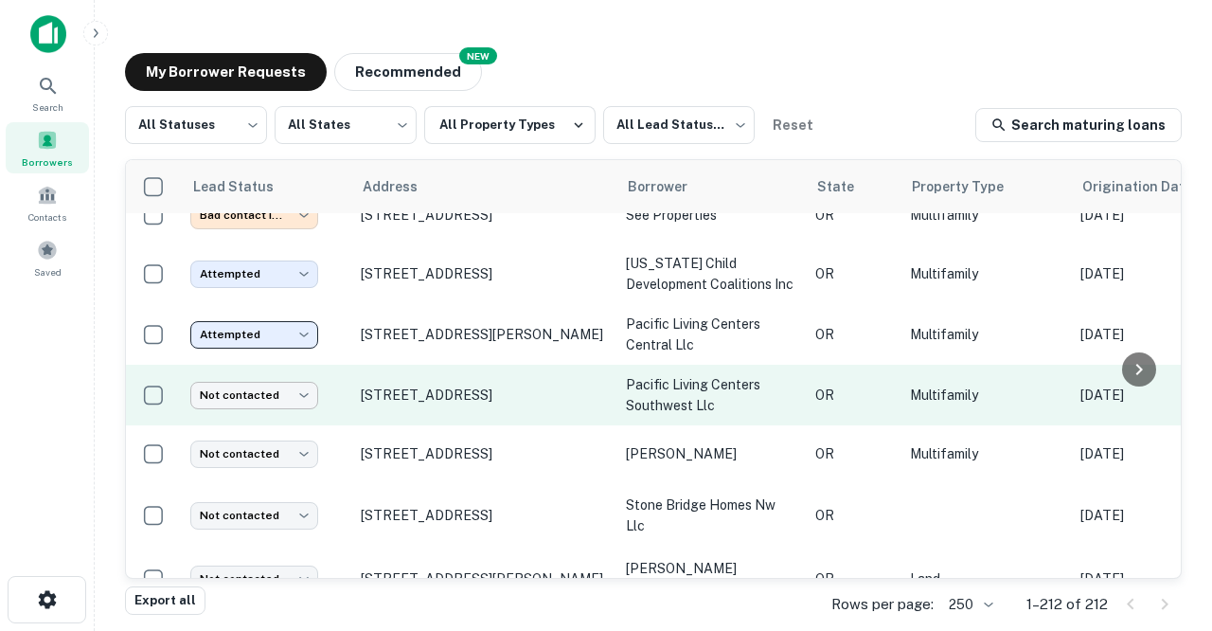
click at [307, 370] on body "Search Borrowers Contacts Saved My Borrower Requests NEW Recommended All Status…" at bounding box center [606, 315] width 1212 height 631
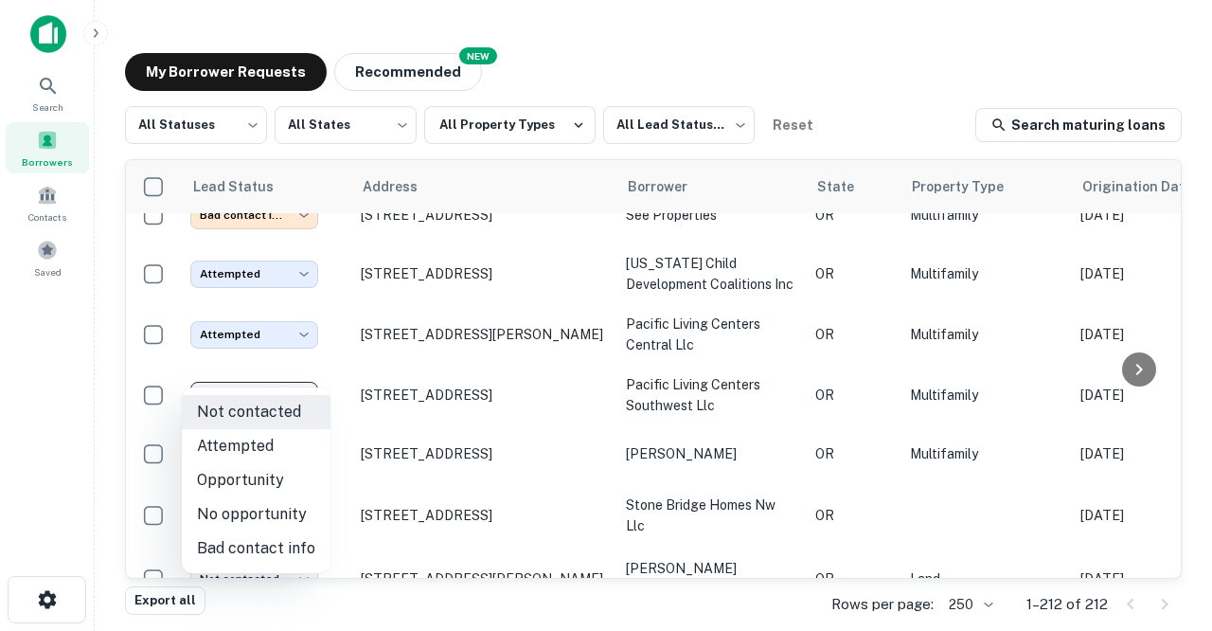
click at [234, 443] on li "Attempted" at bounding box center [256, 446] width 149 height 34
type input "*********"
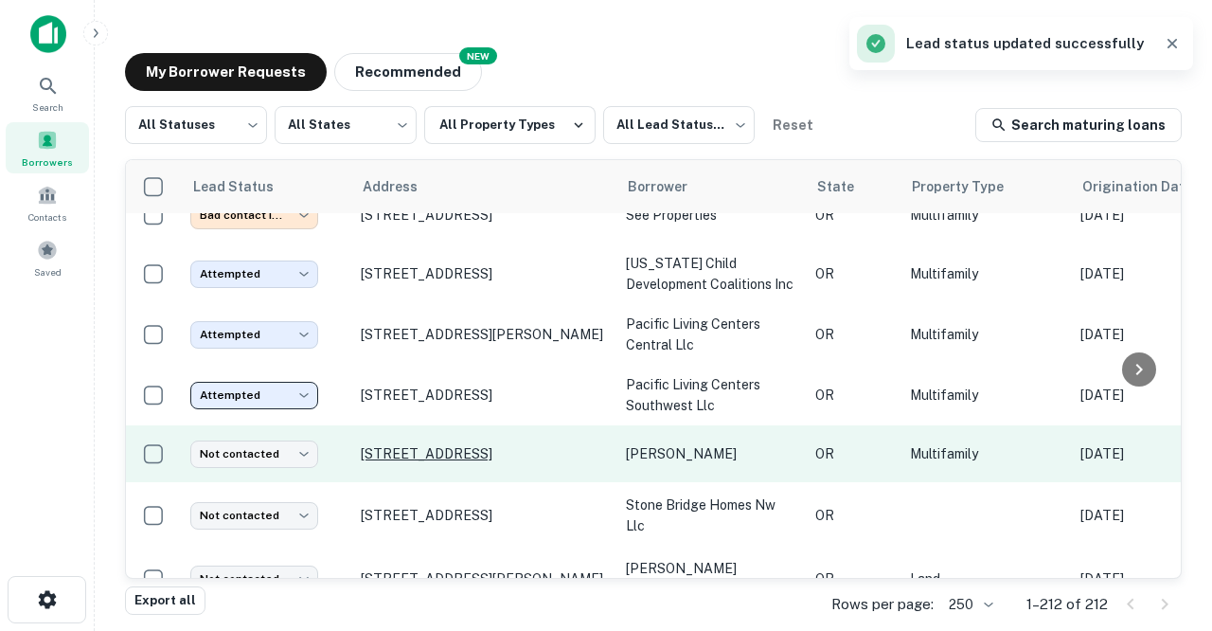
click at [397, 445] on p "[STREET_ADDRESS]" at bounding box center [484, 453] width 246 height 17
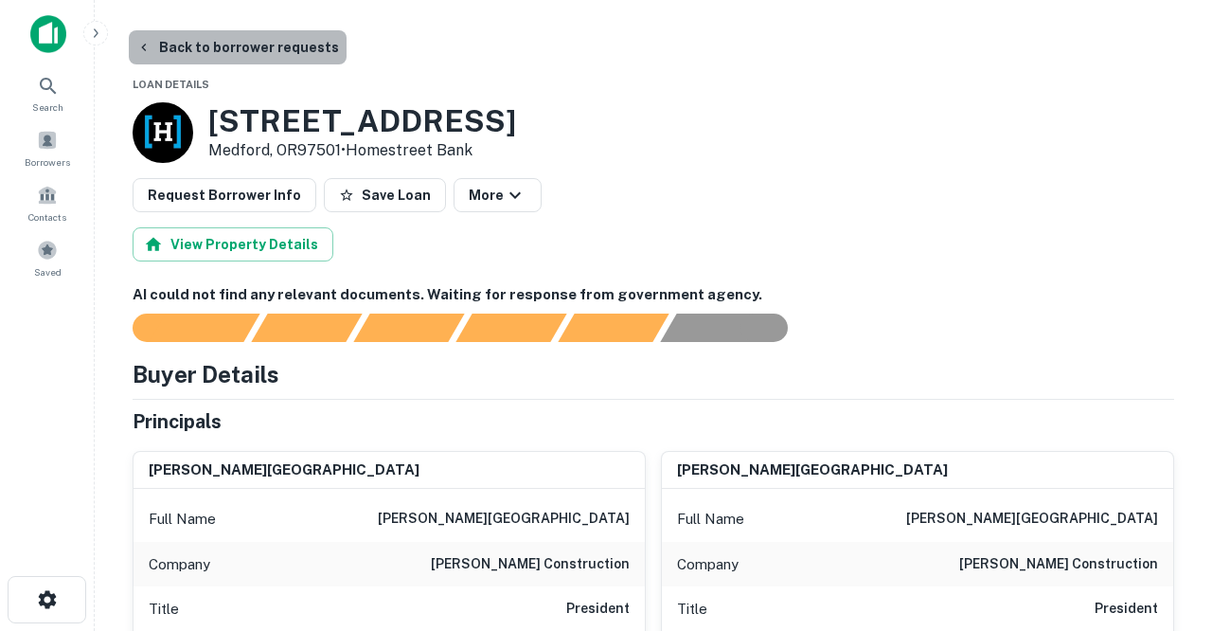
click at [243, 54] on button "Back to borrower requests" at bounding box center [238, 47] width 218 height 34
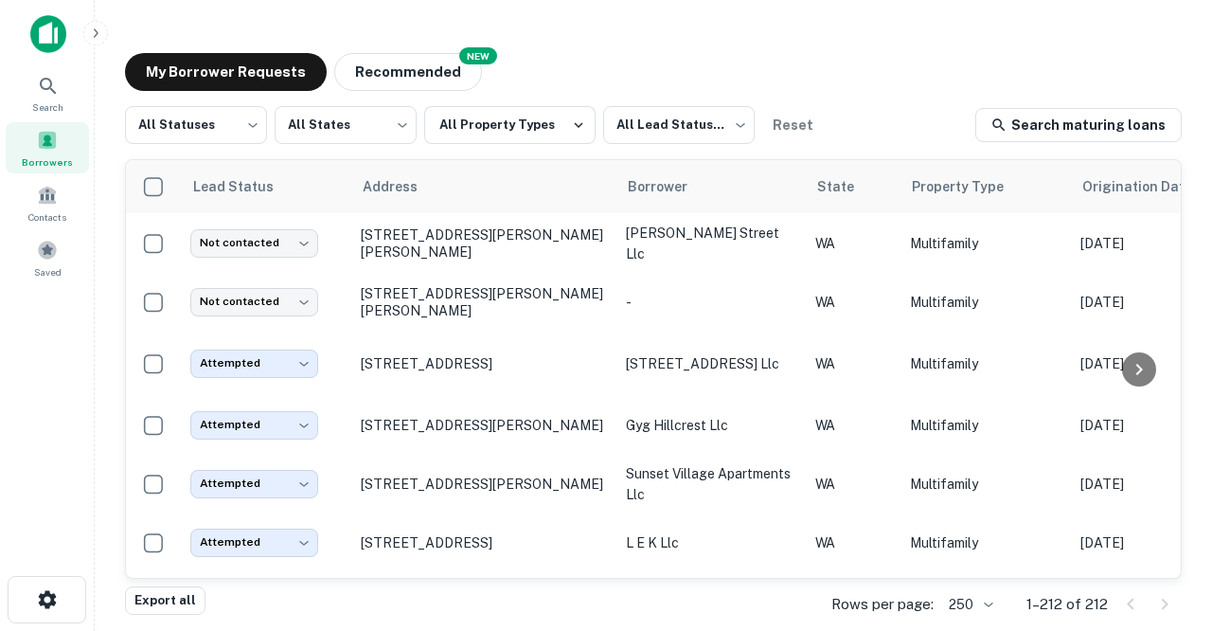
scroll to position [3498, 0]
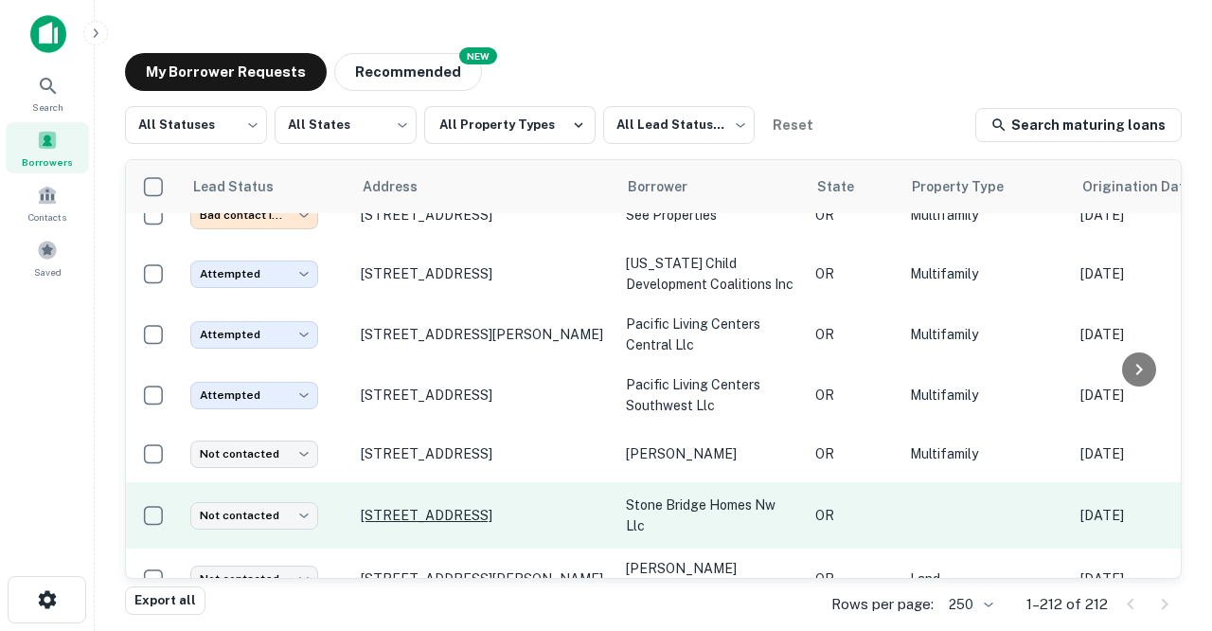
click at [380, 507] on p "[STREET_ADDRESS]" at bounding box center [484, 515] width 246 height 17
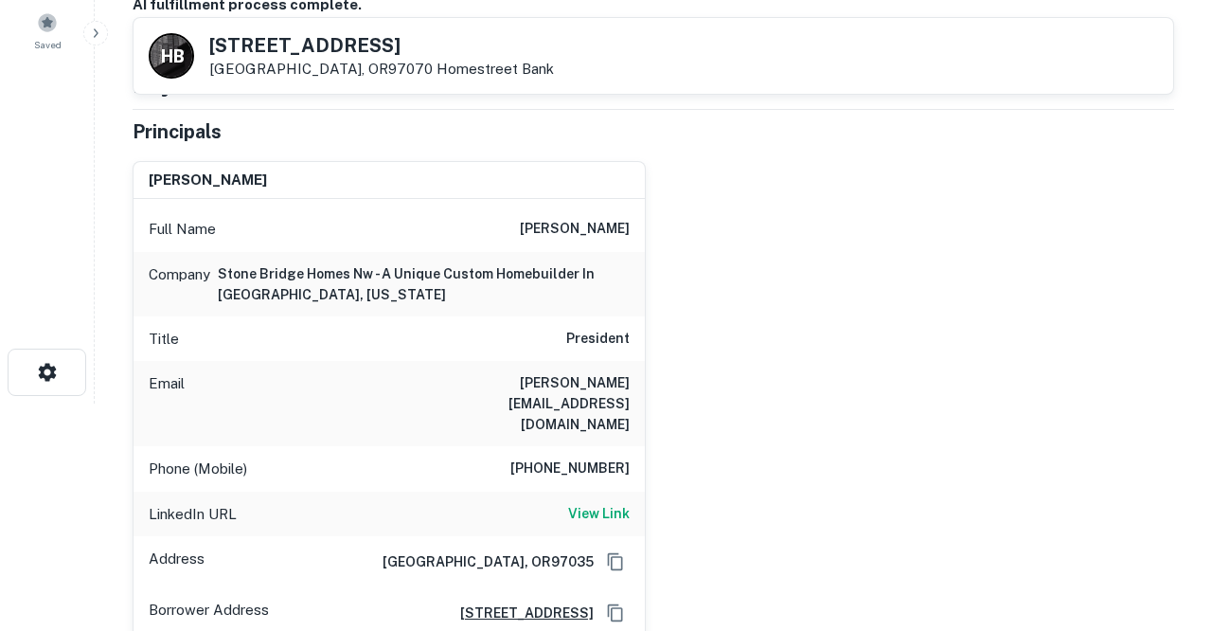
scroll to position [227, 0]
drag, startPoint x: 406, startPoint y: 375, endPoint x: 612, endPoint y: 396, distance: 206.6
click at [612, 396] on div "Email [PERSON_NAME][EMAIL_ADDRESS][DOMAIN_NAME]" at bounding box center [389, 403] width 511 height 85
copy h6 "[PERSON_NAME][EMAIL_ADDRESS][DOMAIN_NAME]"
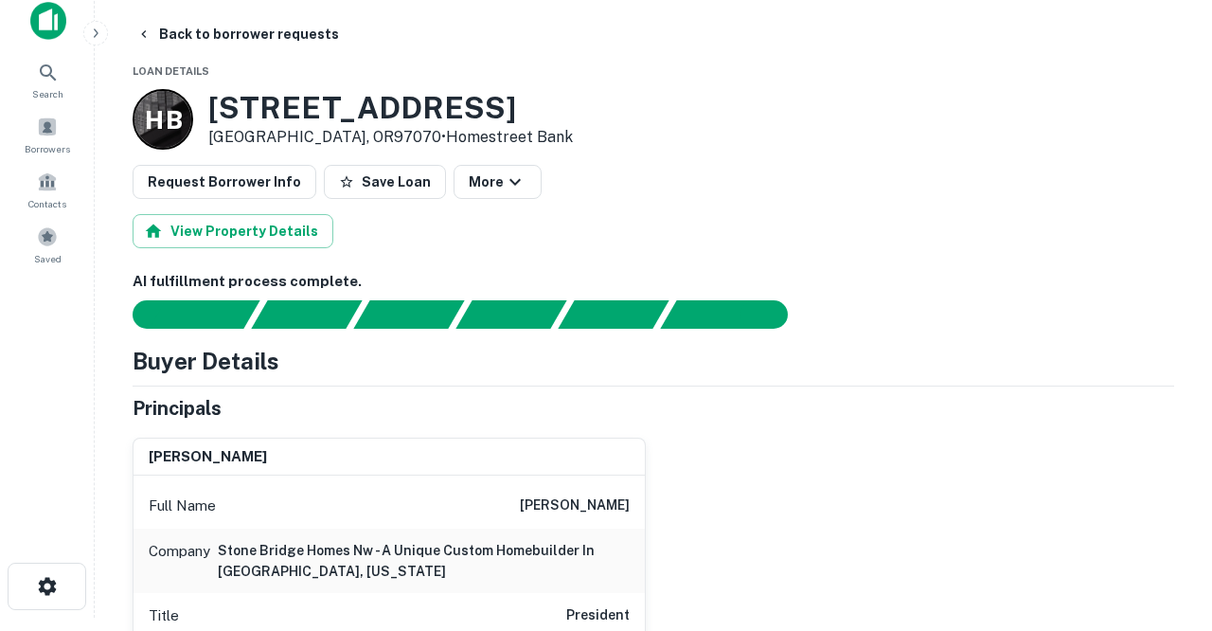
scroll to position [0, 0]
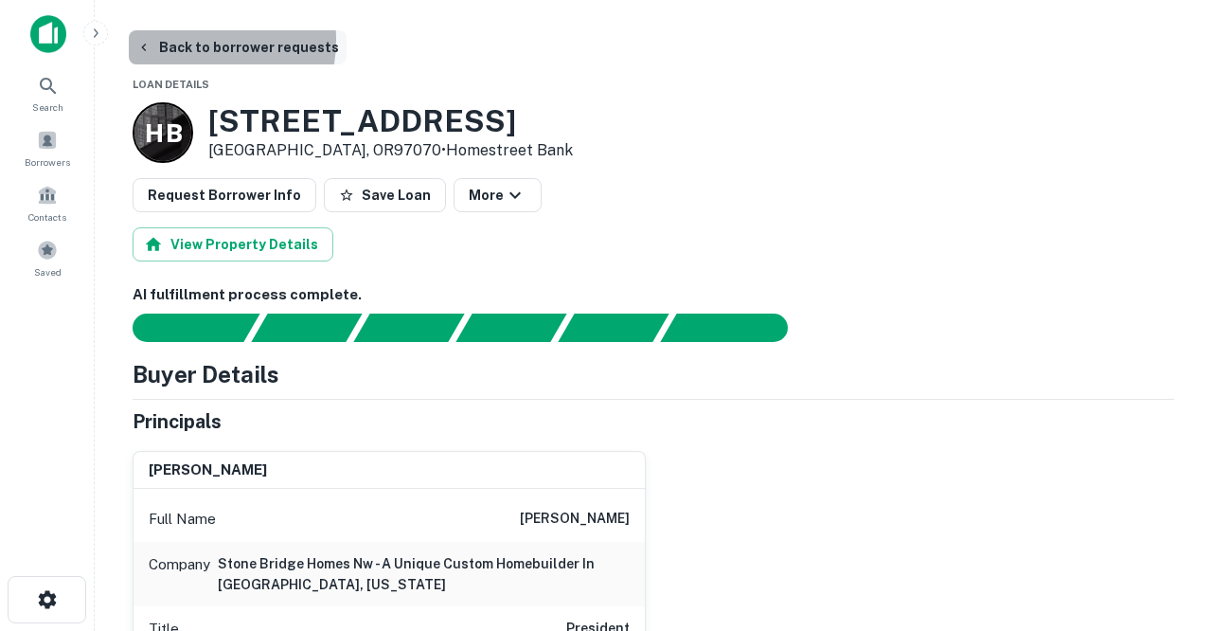
click at [182, 40] on button "Back to borrower requests" at bounding box center [238, 47] width 218 height 34
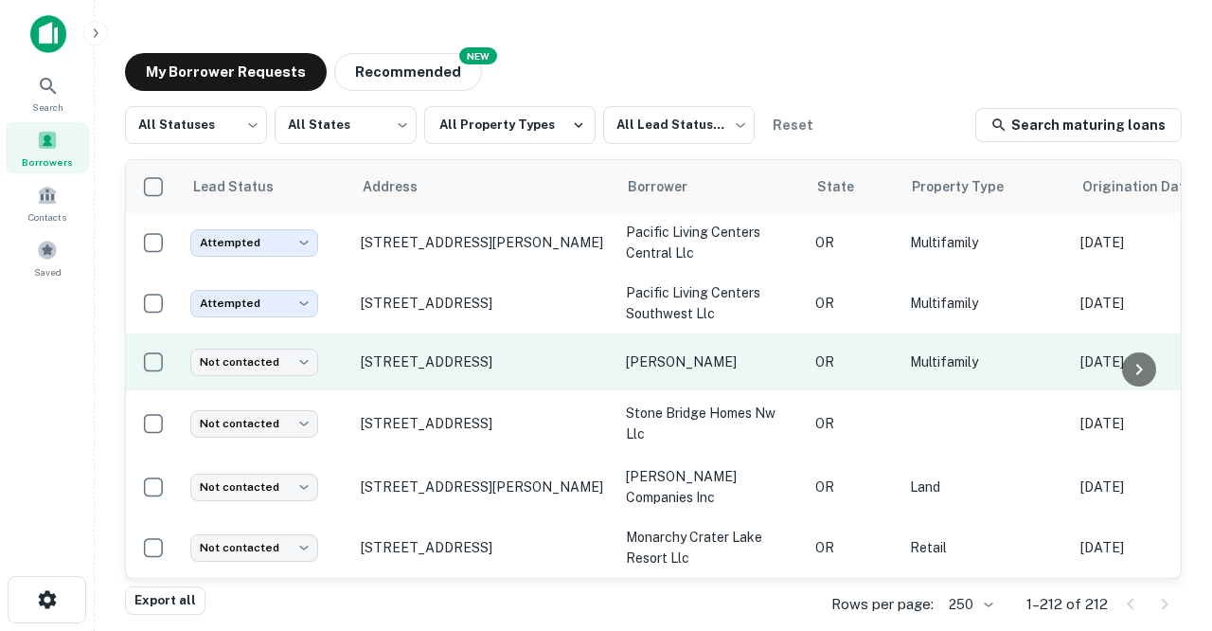
scroll to position [3598, 2]
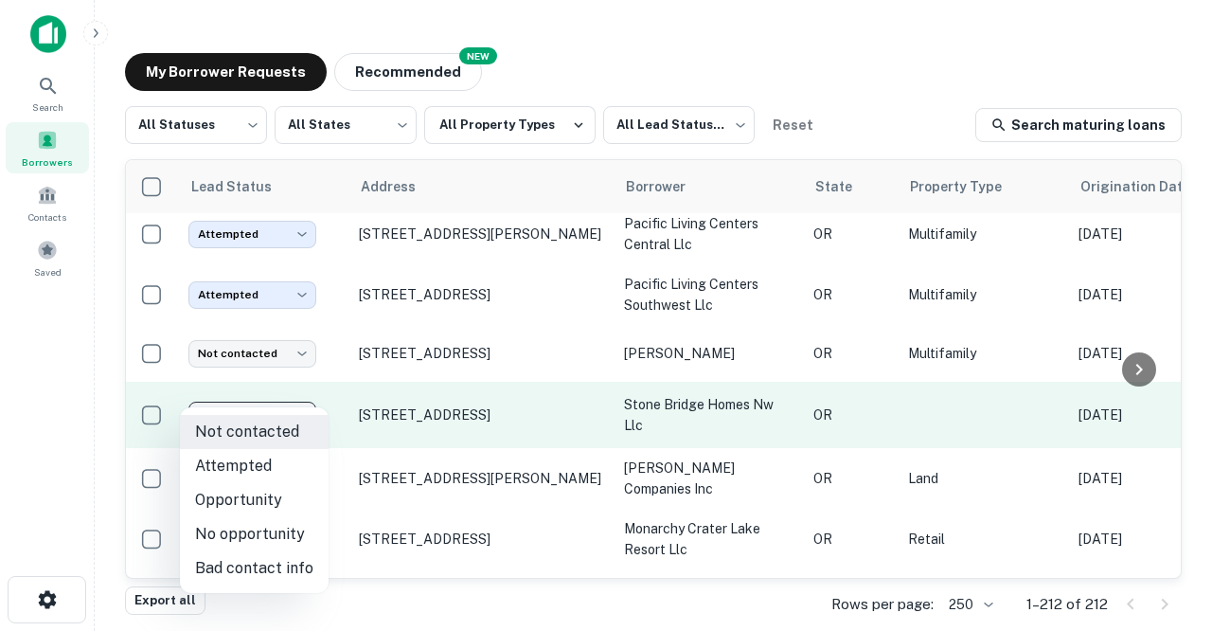
click at [306, 396] on body "Search Borrowers Contacts Saved My Borrower Requests NEW Recommended All Status…" at bounding box center [606, 315] width 1212 height 631
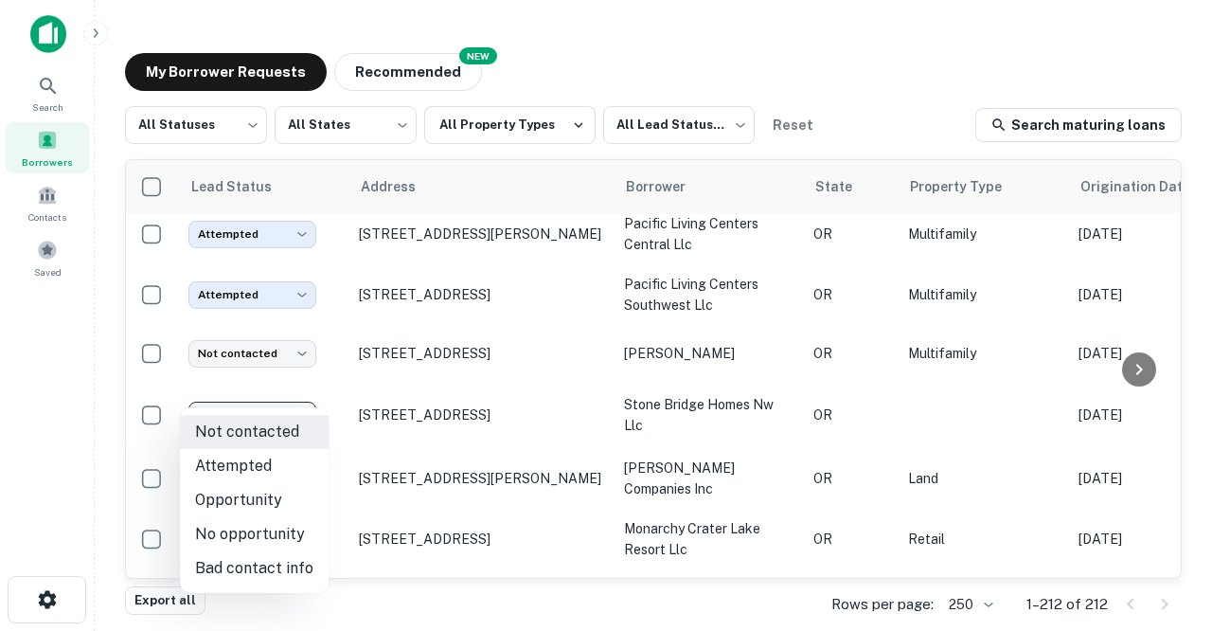
click at [242, 463] on li "Attempted" at bounding box center [254, 466] width 149 height 34
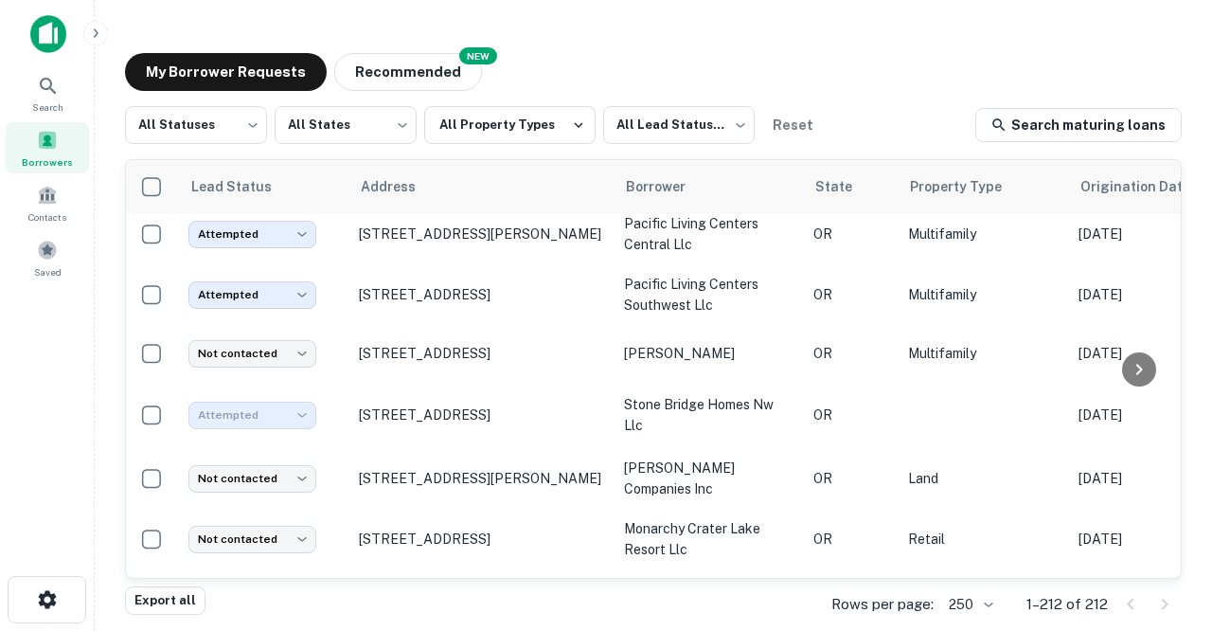
type input "*********"
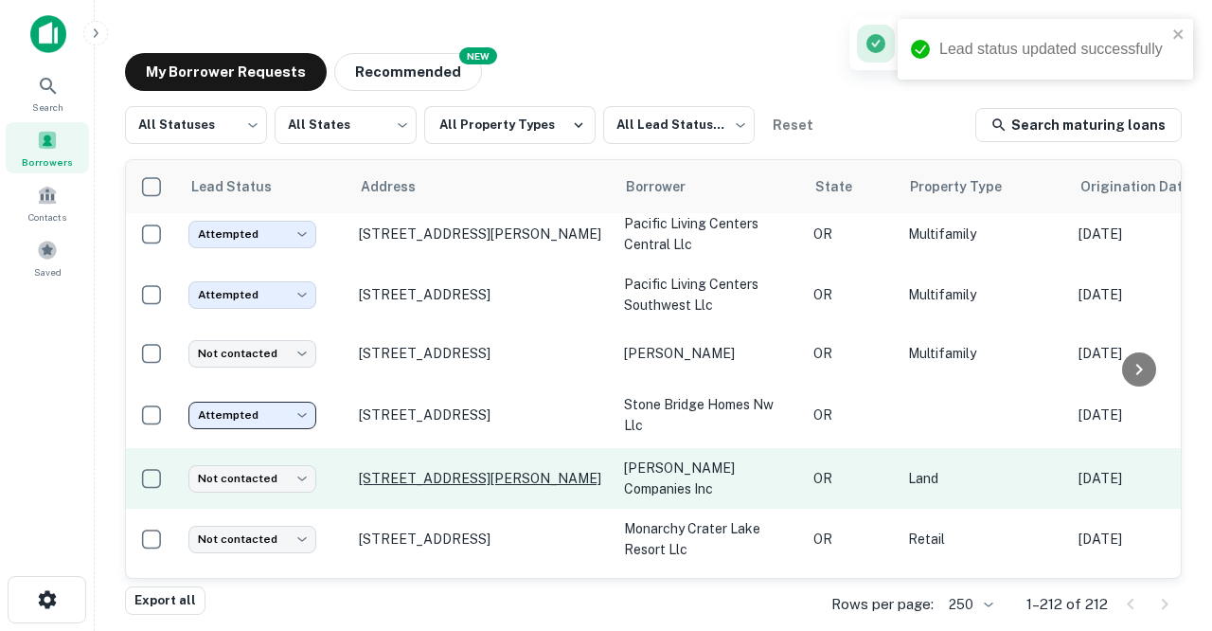
click at [411, 470] on p "[STREET_ADDRESS][PERSON_NAME]" at bounding box center [482, 478] width 246 height 17
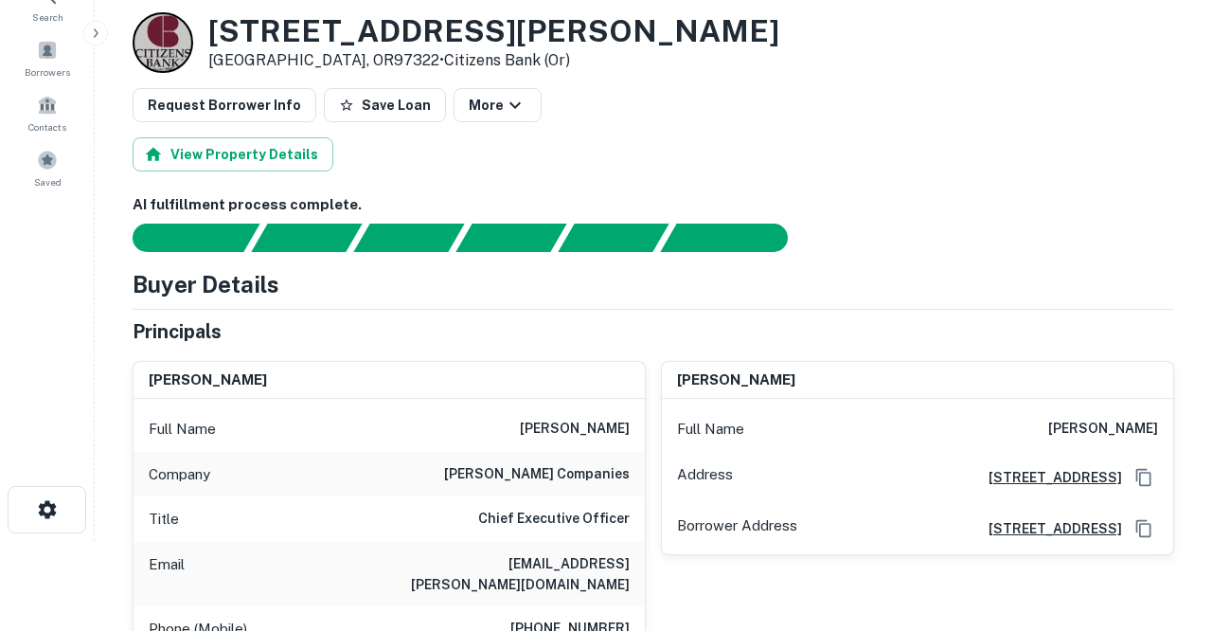
scroll to position [100, 0]
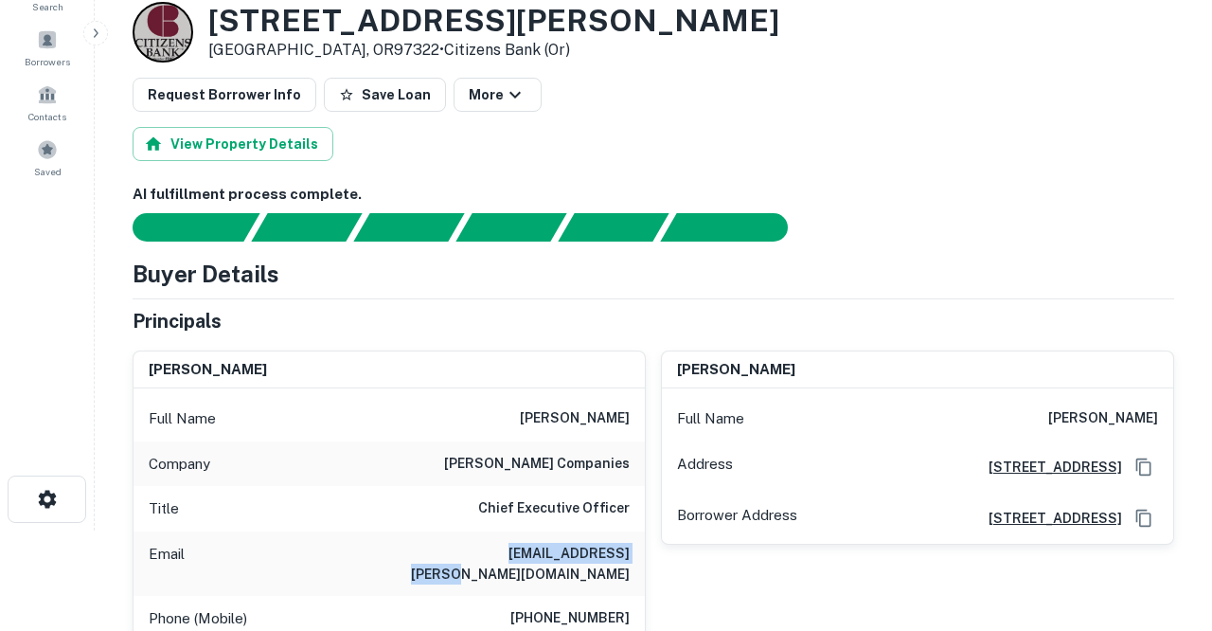
drag, startPoint x: 470, startPoint y: 551, endPoint x: 631, endPoint y: 552, distance: 161.0
click at [631, 552] on div "Email [EMAIL_ADDRESS][PERSON_NAME][DOMAIN_NAME]" at bounding box center [389, 563] width 511 height 64
copy h6 "[EMAIL_ADDRESS][PERSON_NAME][DOMAIN_NAME]"
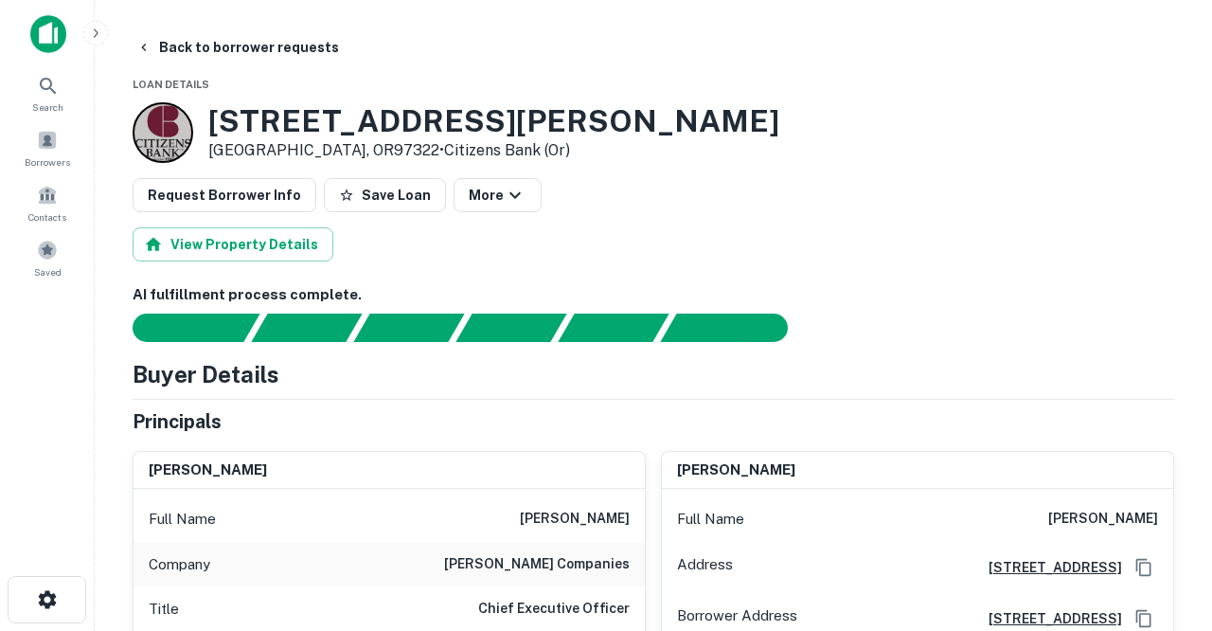
scroll to position [0, 0]
click at [228, 46] on button "Back to borrower requests" at bounding box center [238, 47] width 218 height 34
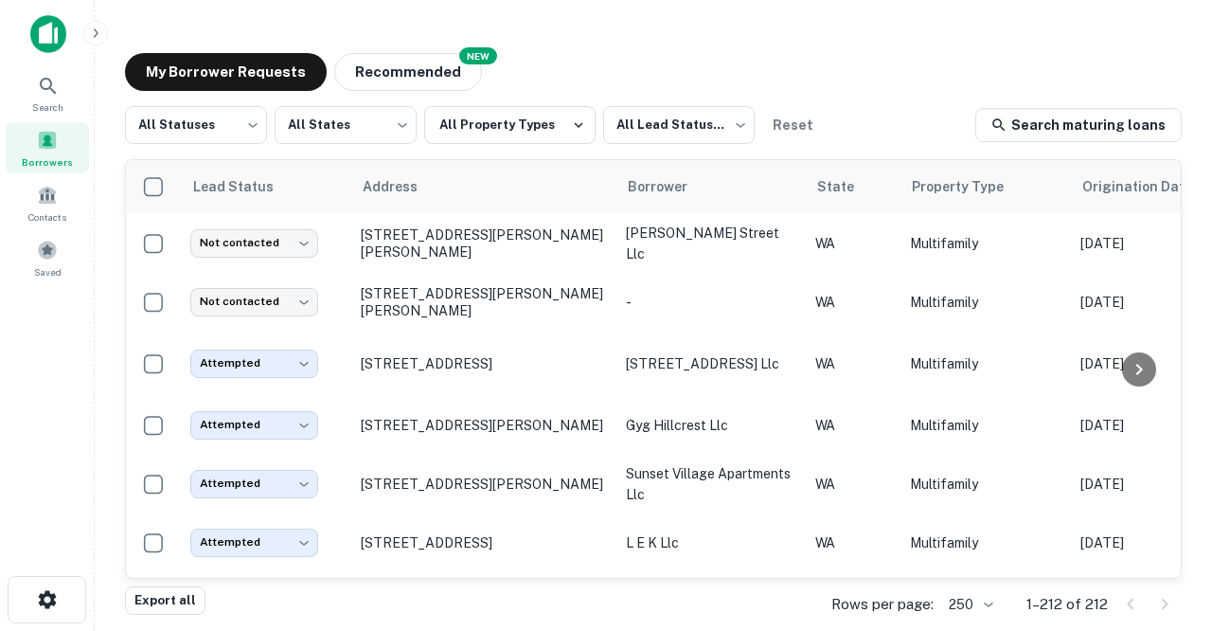
scroll to position [3598, 0]
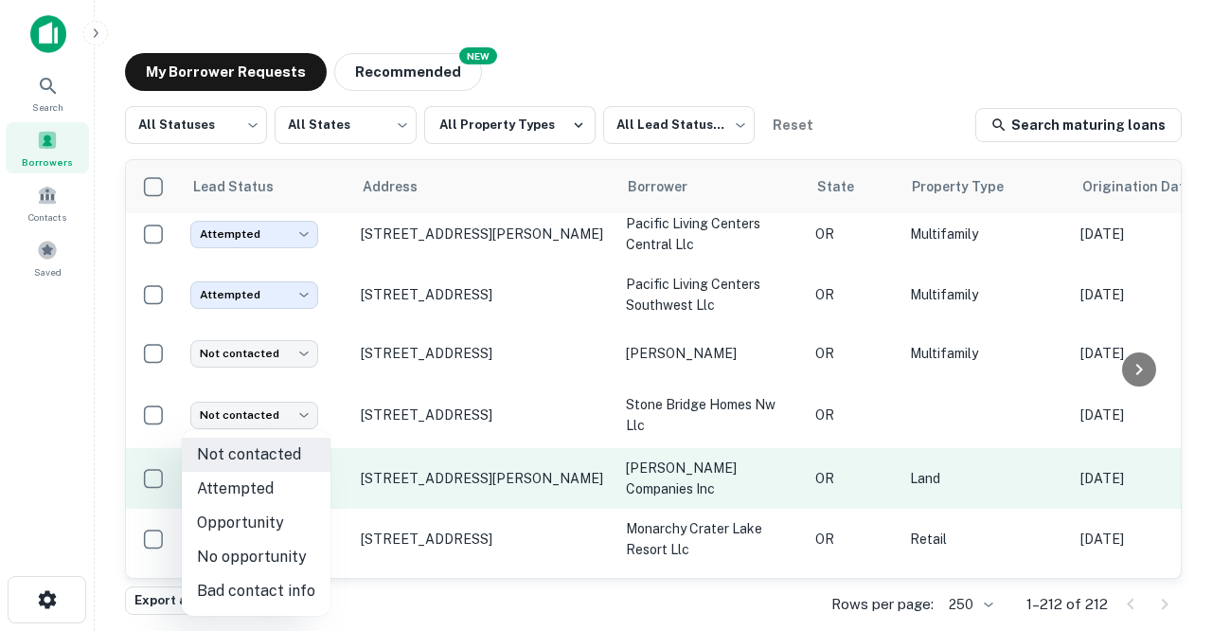
click at [306, 456] on body "Search Borrowers Contacts Saved My Borrower Requests NEW Recommended All Status…" at bounding box center [606, 315] width 1212 height 631
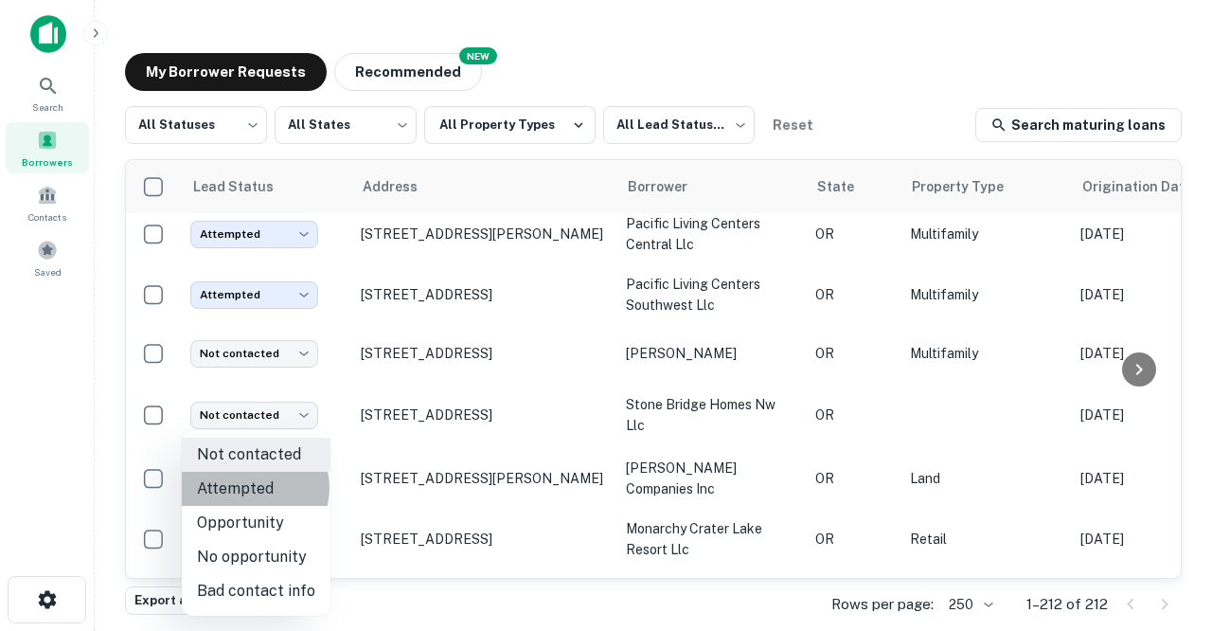
drag, startPoint x: 251, startPoint y: 488, endPoint x: 283, endPoint y: 430, distance: 66.1
click at [251, 488] on li "Attempted" at bounding box center [256, 489] width 149 height 34
type input "*********"
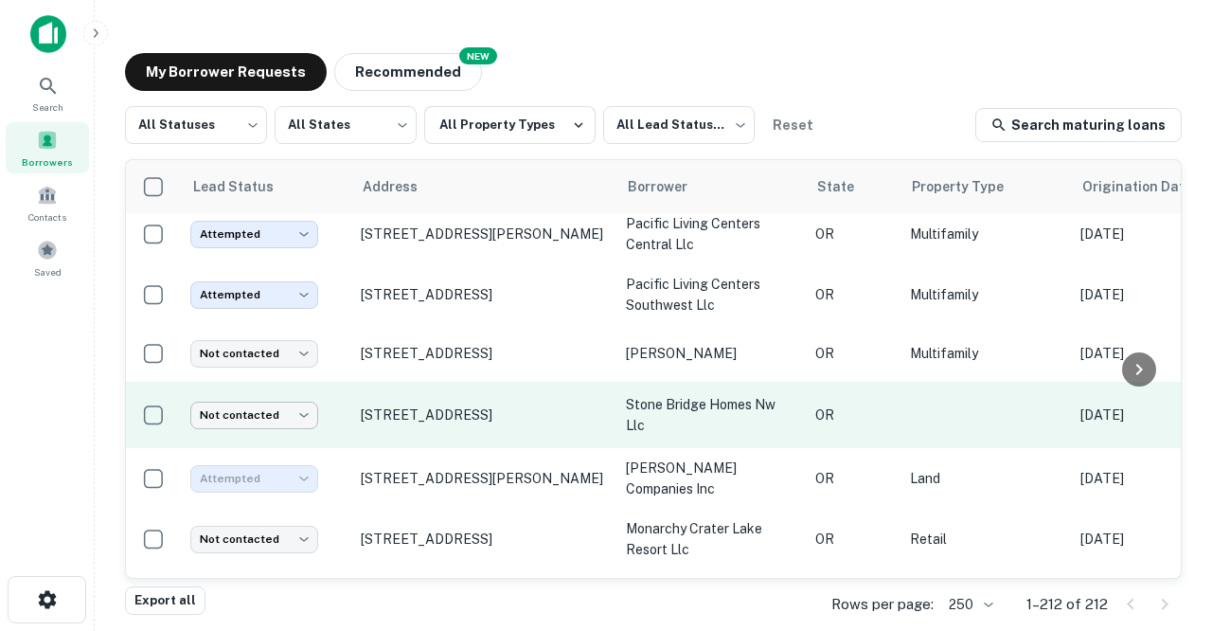
click at [304, 396] on body "Search Borrowers Contacts Saved My Borrower Requests NEW Recommended All Status…" at bounding box center [606, 315] width 1212 height 631
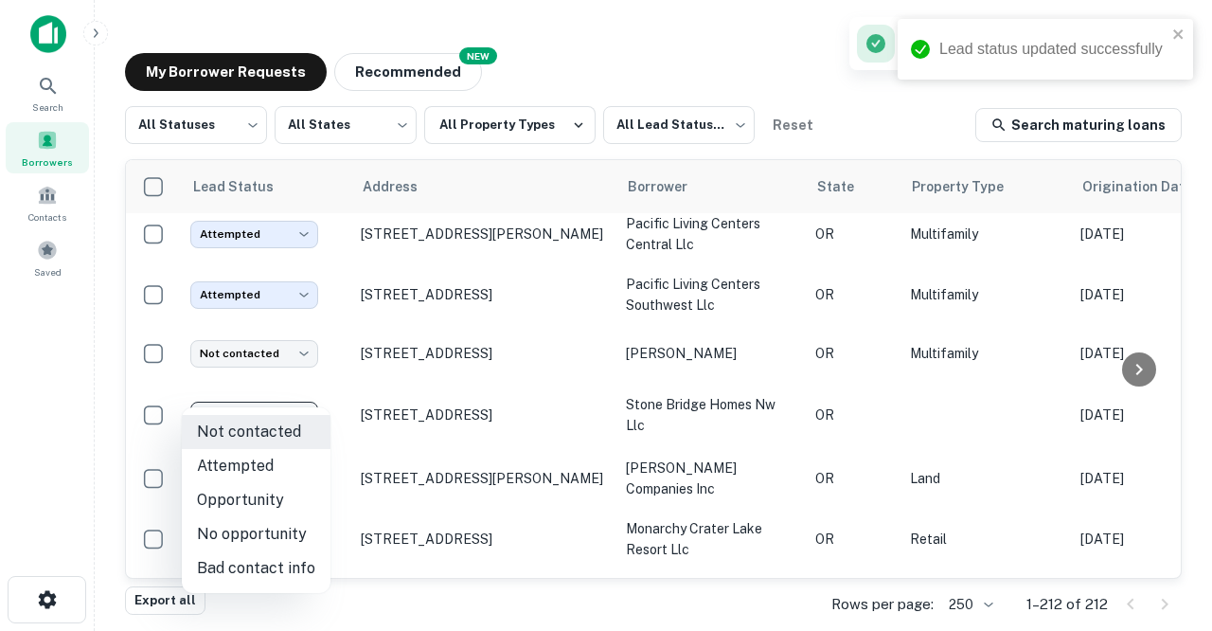
click at [236, 464] on li "Attempted" at bounding box center [256, 466] width 149 height 34
type input "*********"
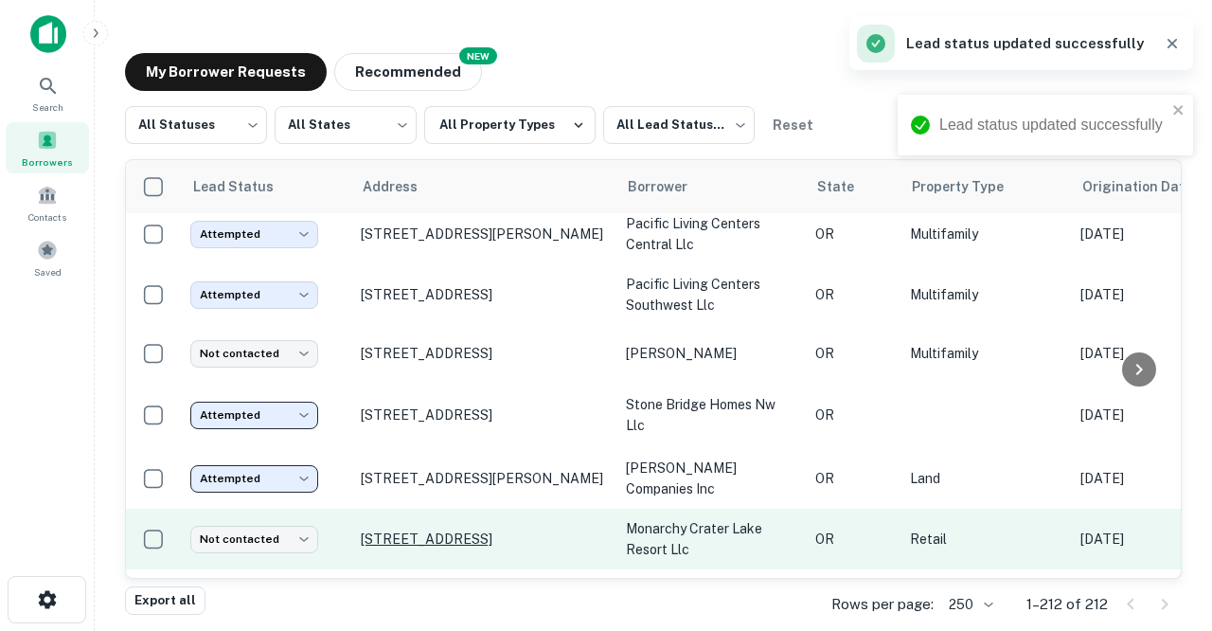
click at [410, 530] on p "[STREET_ADDRESS]" at bounding box center [484, 538] width 246 height 17
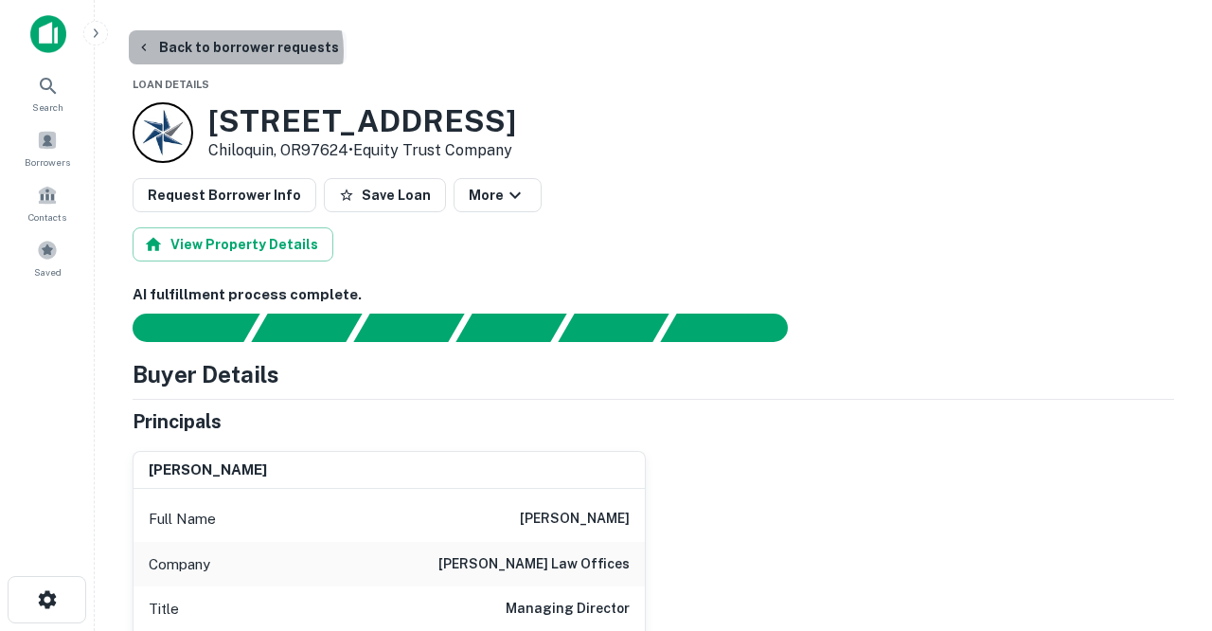
click at [235, 51] on button "Back to borrower requests" at bounding box center [238, 47] width 218 height 34
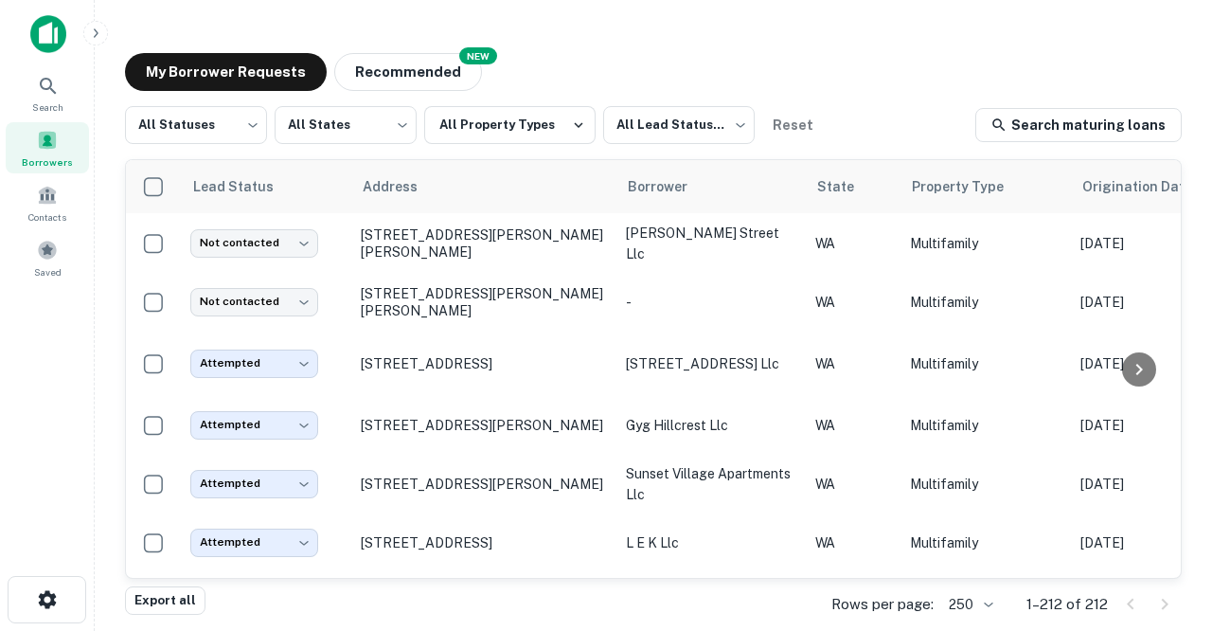
scroll to position [3598, 0]
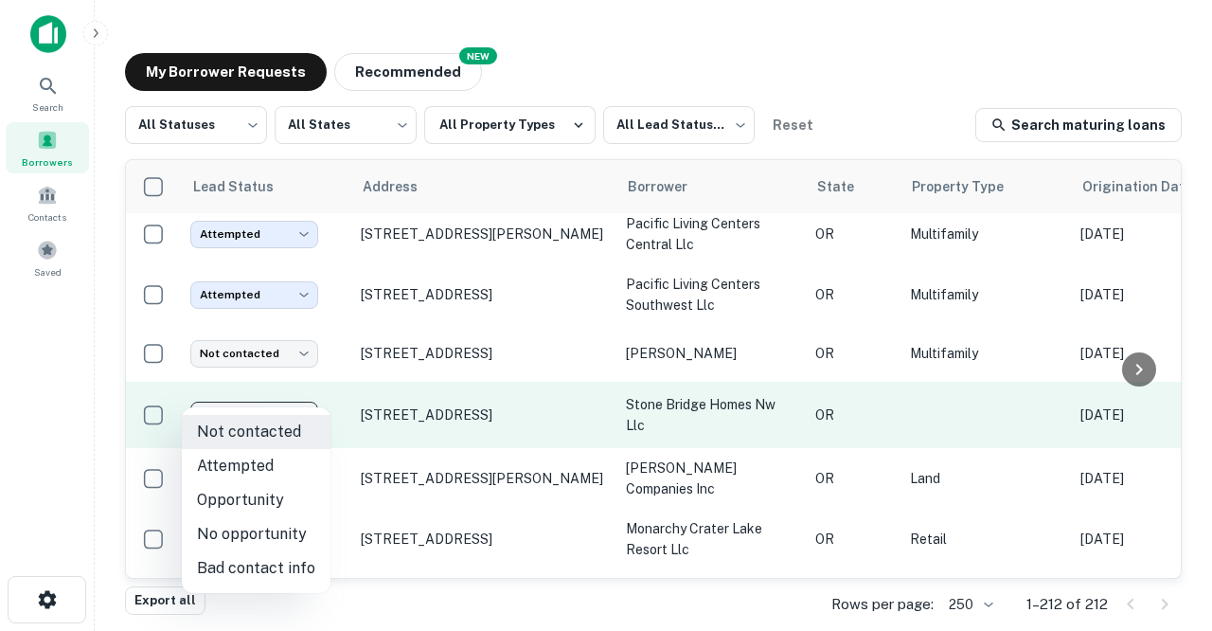
click at [311, 400] on body "Search Borrowers Contacts Saved My Borrower Requests NEW Recommended All Status…" at bounding box center [606, 315] width 1212 height 631
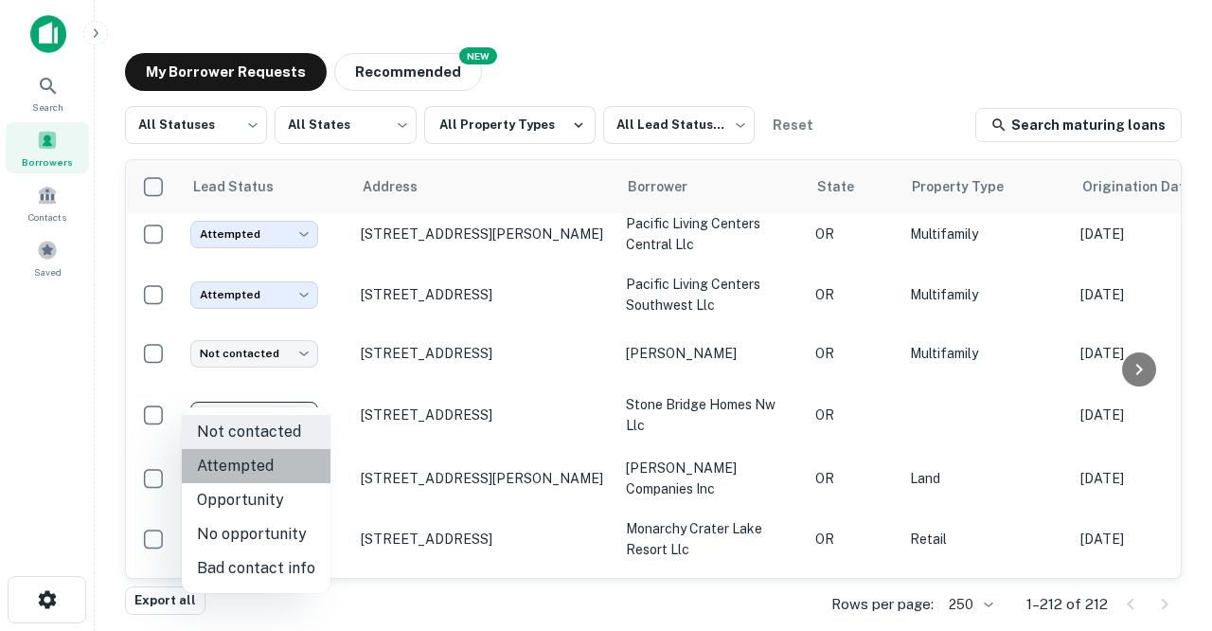
click at [257, 469] on li "Attempted" at bounding box center [256, 466] width 149 height 34
type input "*********"
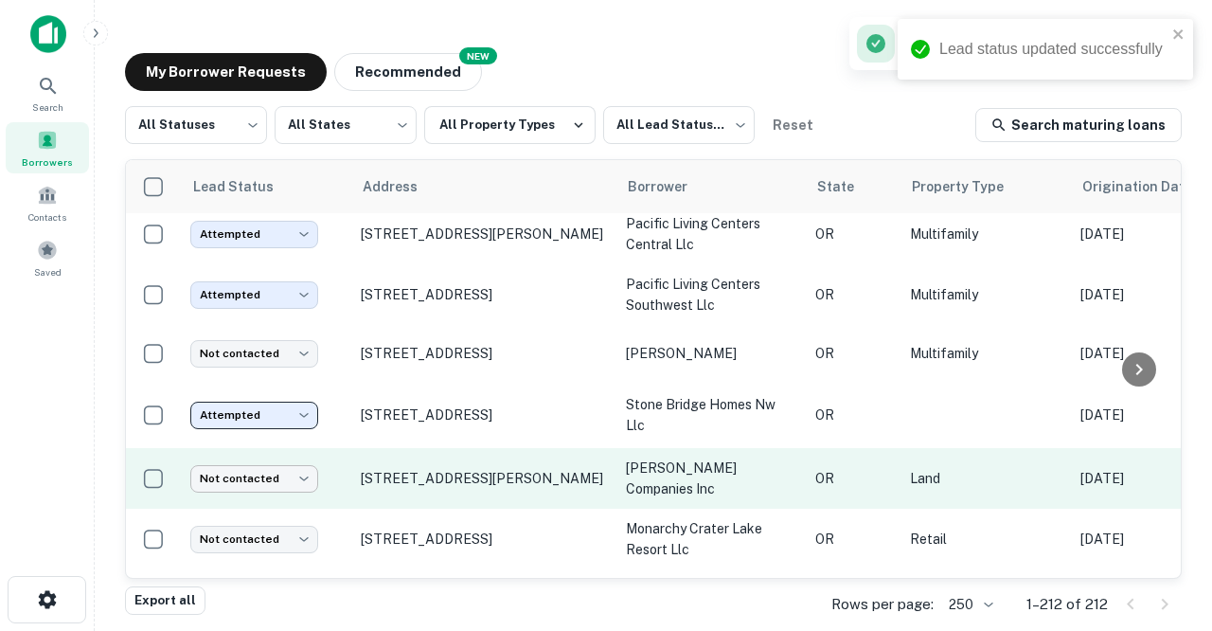
click at [304, 457] on body "Lead status updated successfully Search Borrowers Contacts Saved My Borrower Re…" at bounding box center [606, 315] width 1212 height 631
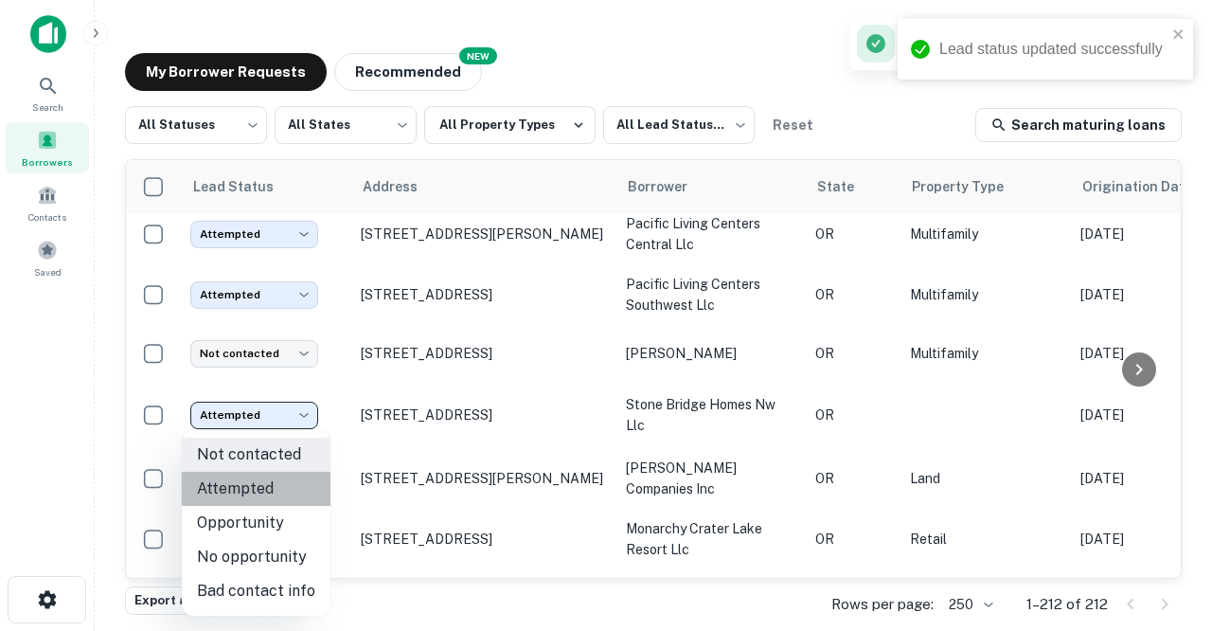
click at [256, 492] on li "Attempted" at bounding box center [256, 489] width 149 height 34
type input "*********"
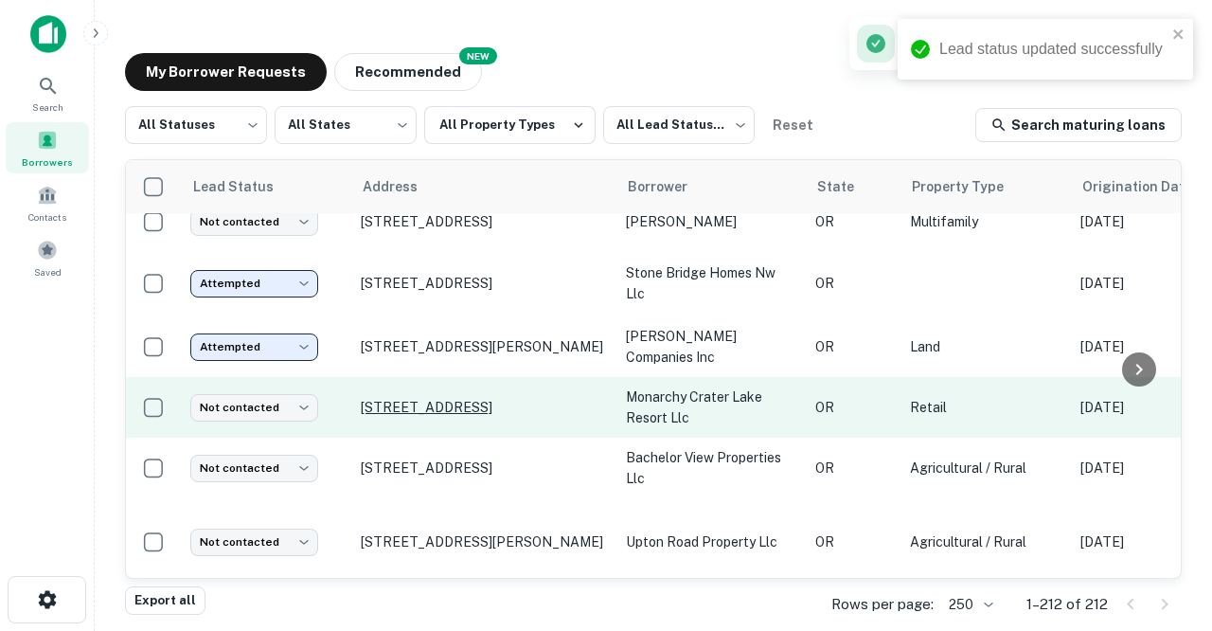
scroll to position [3754, 0]
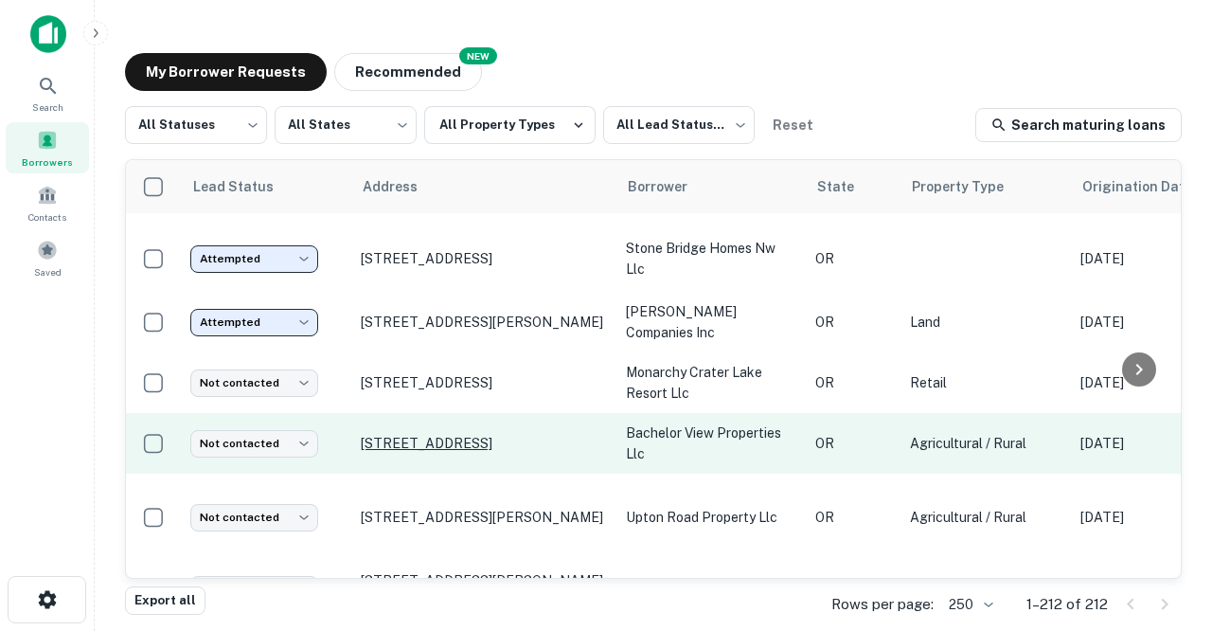
click at [391, 435] on p "[STREET_ADDRESS]" at bounding box center [484, 443] width 246 height 17
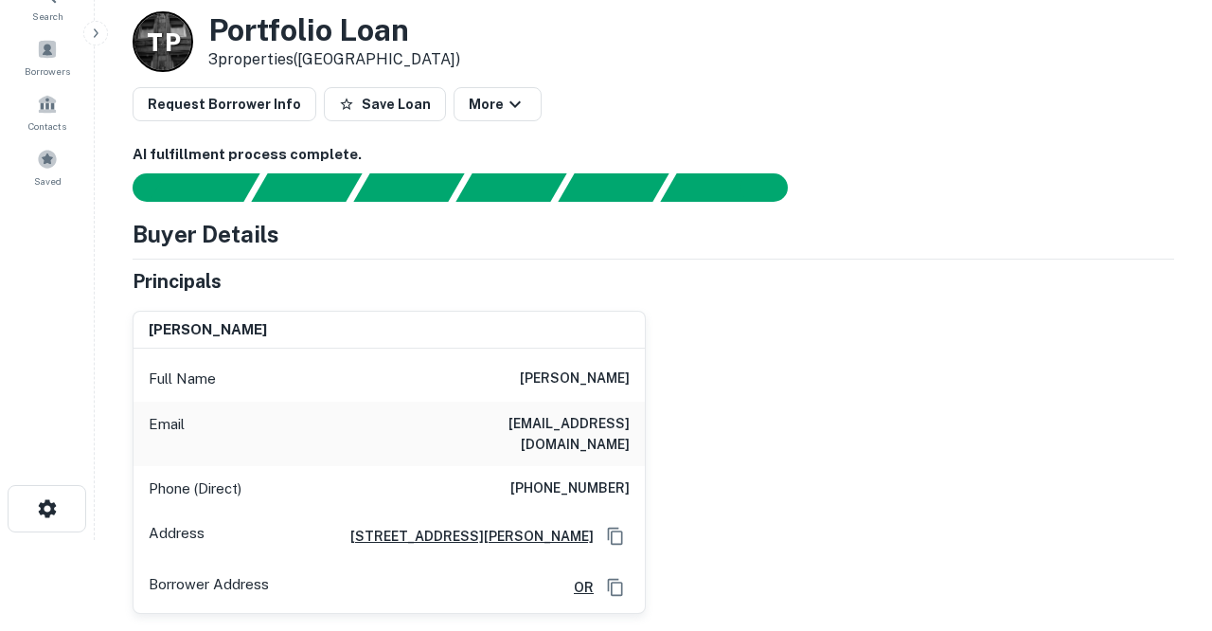
scroll to position [94, 0]
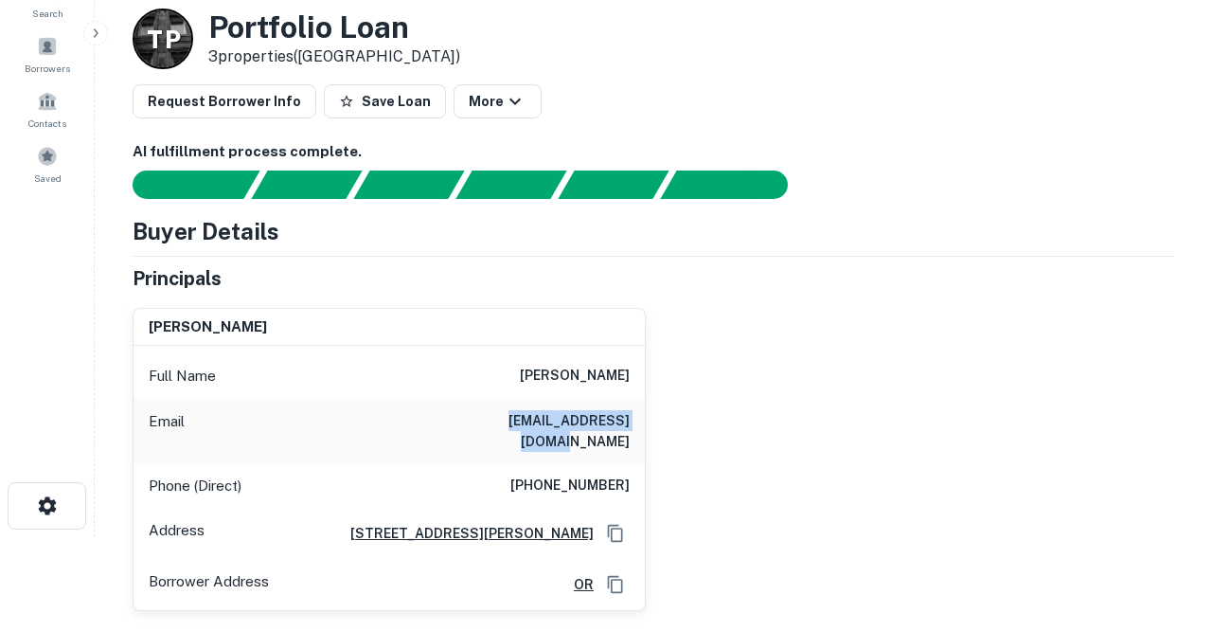
drag, startPoint x: 462, startPoint y: 421, endPoint x: 562, endPoint y: 428, distance: 99.7
click at [562, 428] on div "Email [EMAIL_ADDRESS][DOMAIN_NAME]" at bounding box center [389, 431] width 511 height 64
copy h6 "[EMAIL_ADDRESS][DOMAIN_NAME]"
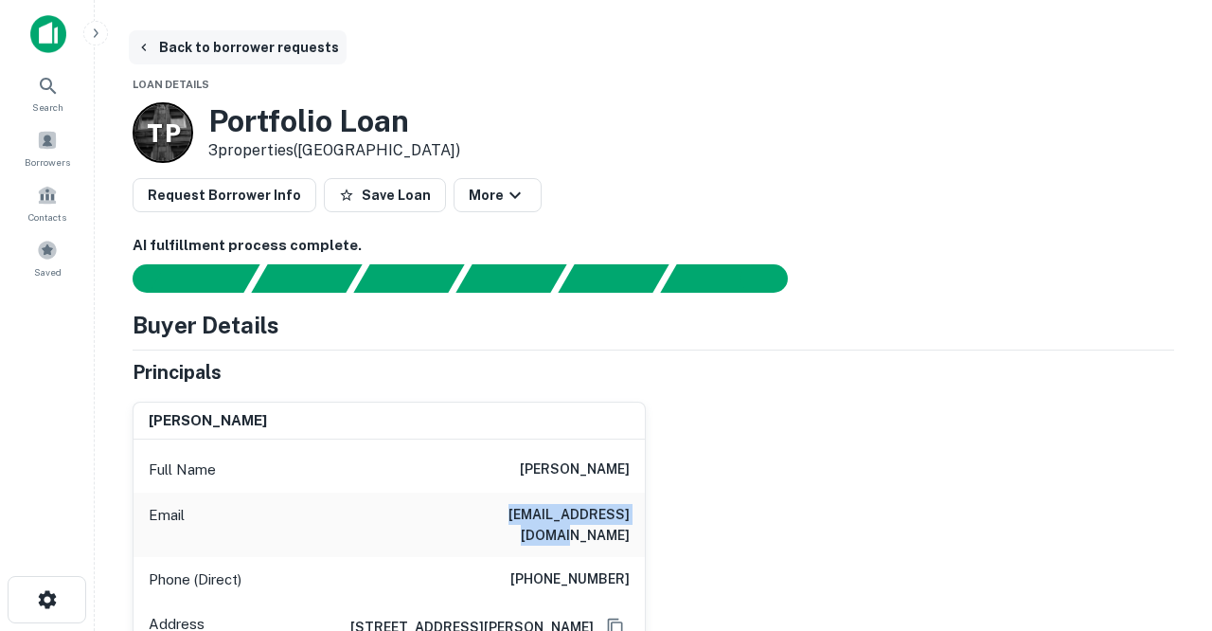
scroll to position [0, 0]
click at [221, 45] on button "Back to borrower requests" at bounding box center [238, 47] width 218 height 34
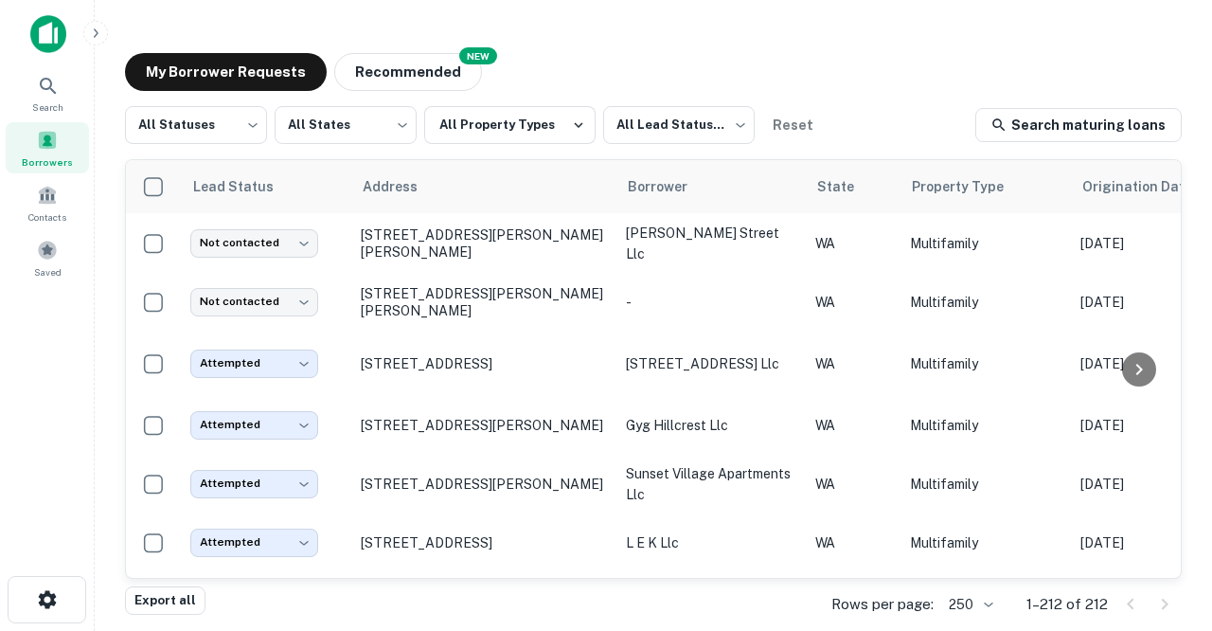
scroll to position [3754, 0]
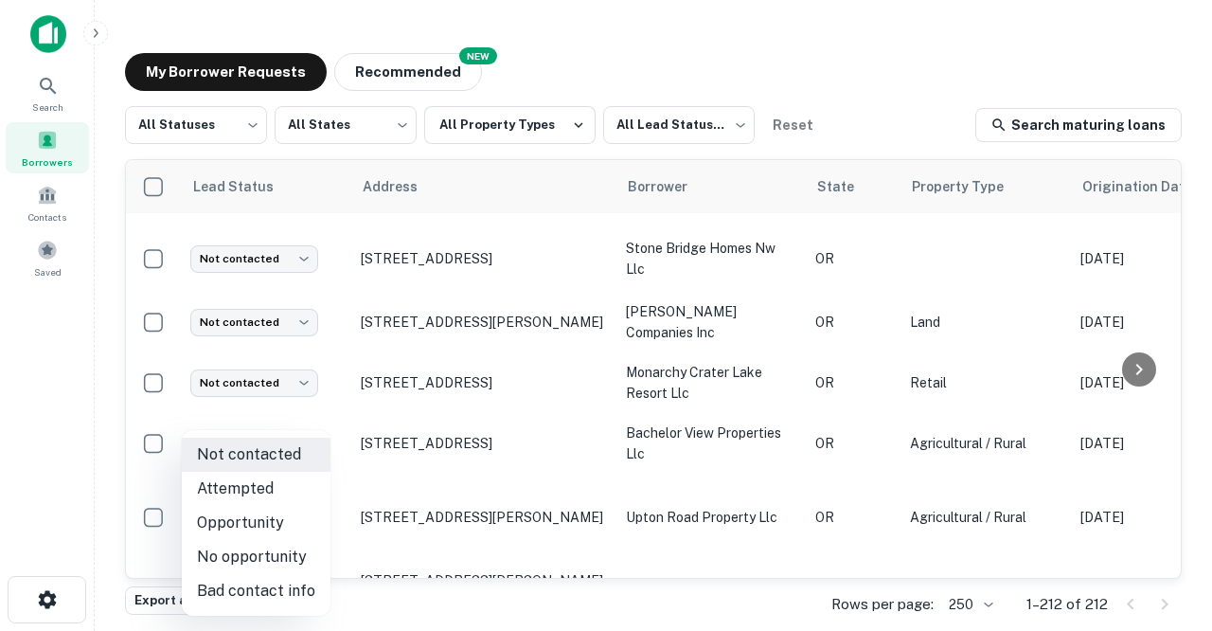
click at [302, 421] on body "Search Borrowers Contacts Saved My Borrower Requests NEW Recommended All Status…" at bounding box center [606, 315] width 1212 height 631
click at [242, 485] on li "Attempted" at bounding box center [256, 489] width 149 height 34
type input "*********"
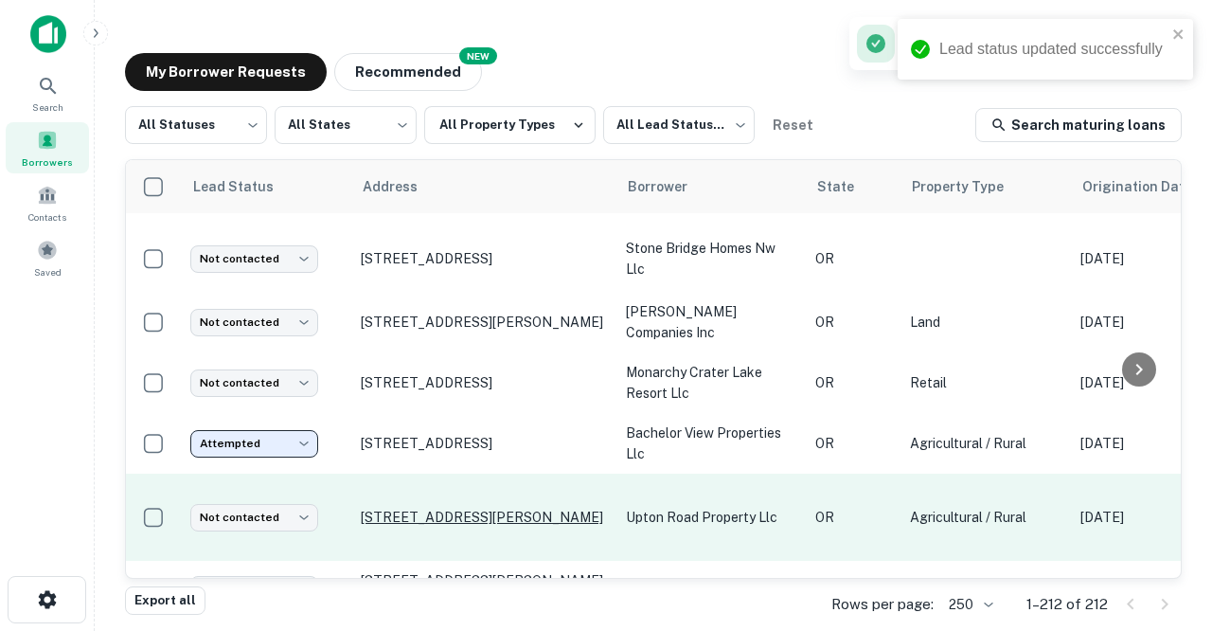
click at [383, 509] on p "[STREET_ADDRESS][PERSON_NAME]" at bounding box center [484, 517] width 246 height 17
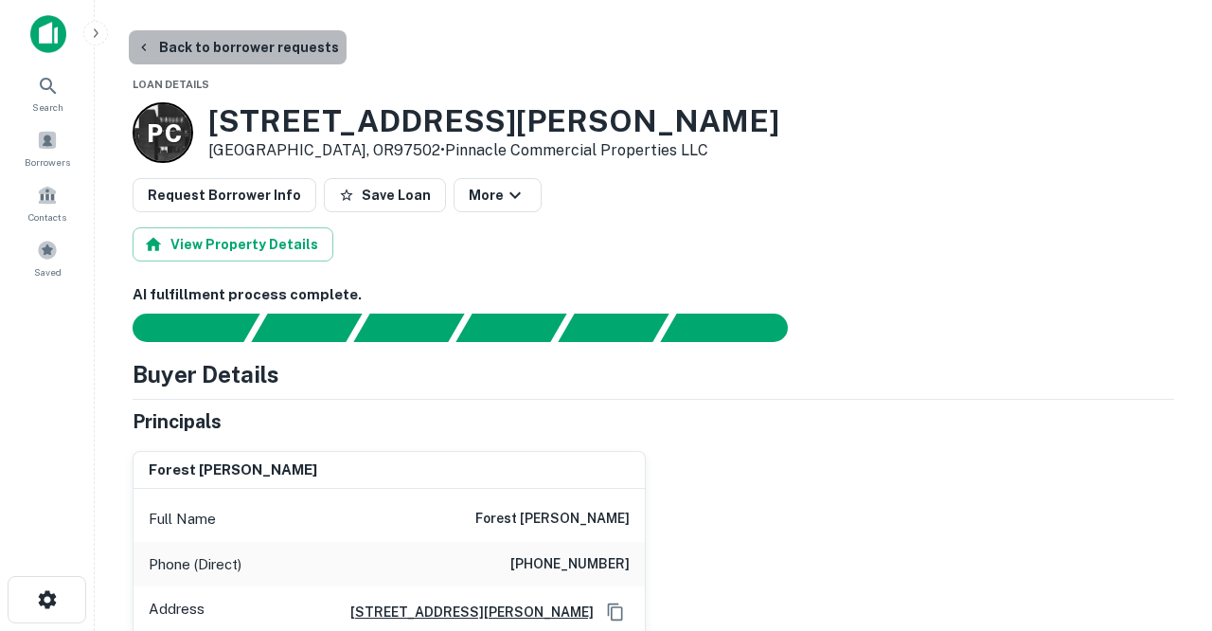
click at [249, 50] on button "Back to borrower requests" at bounding box center [238, 47] width 218 height 34
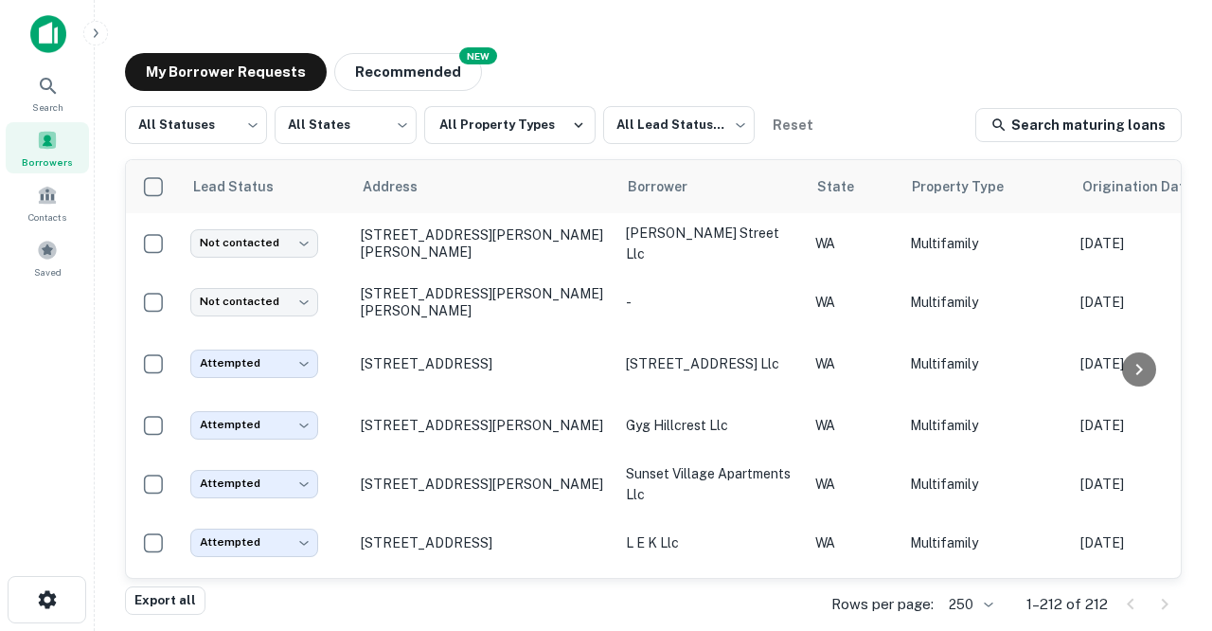
scroll to position [3754, 0]
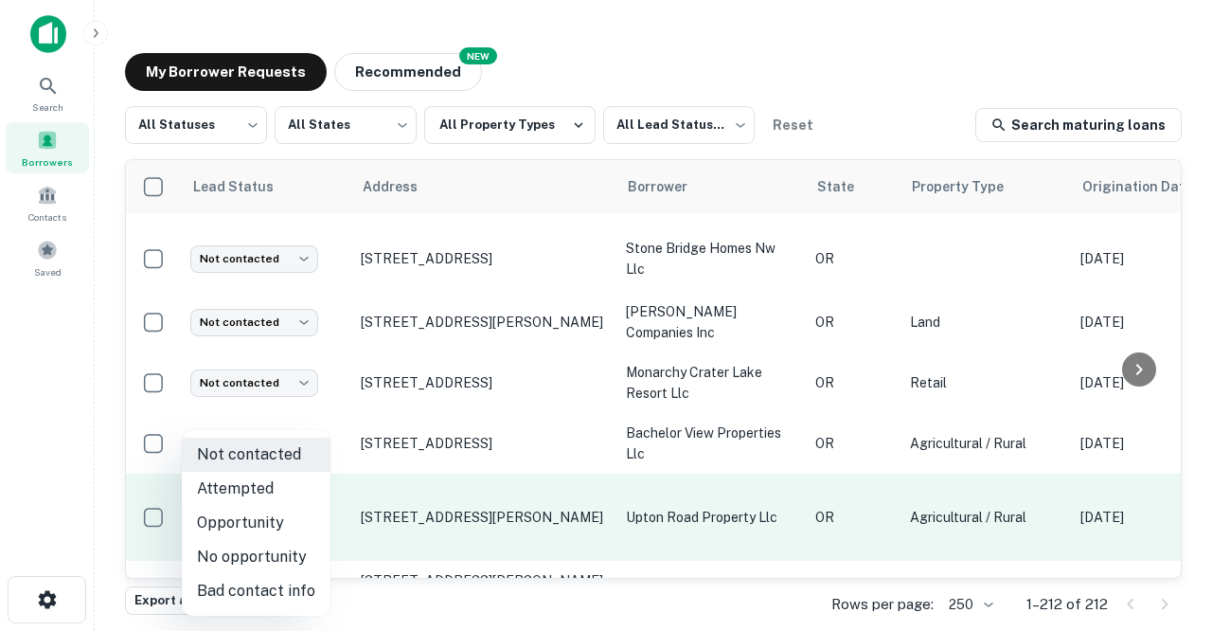
click at [307, 492] on body "Search Borrowers Contacts Saved My Borrower Requests NEW Recommended All Status…" at bounding box center [606, 315] width 1212 height 631
click at [307, 492] on li "Attempted" at bounding box center [256, 489] width 149 height 34
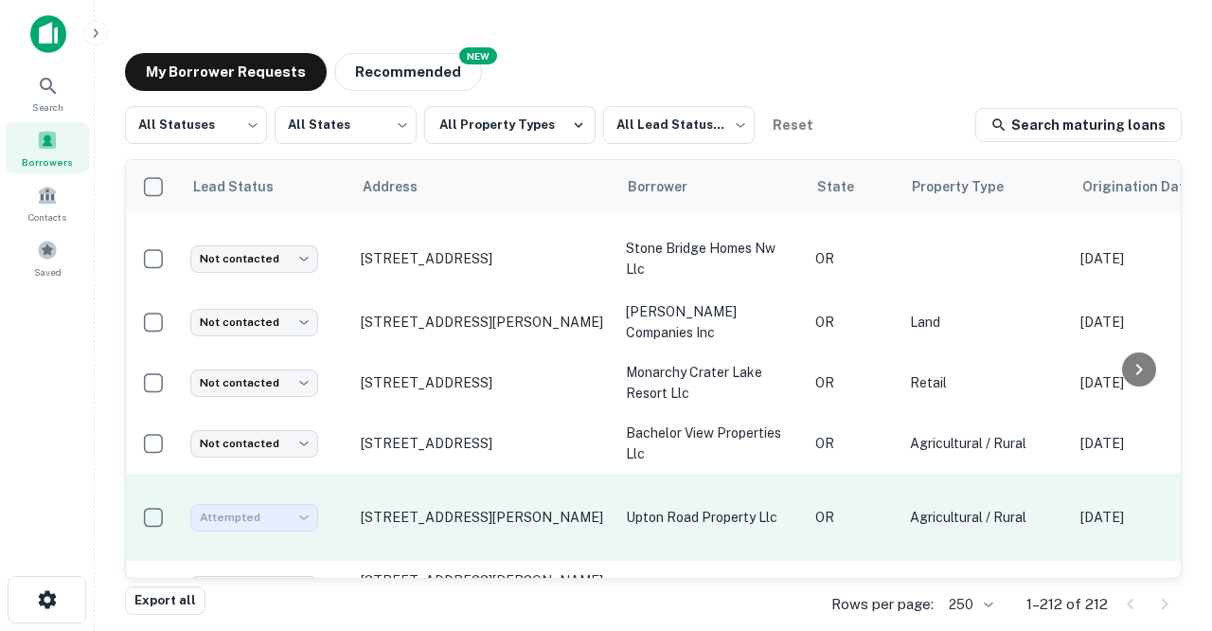
click at [307, 504] on div "Attempted" at bounding box center [254, 517] width 128 height 27
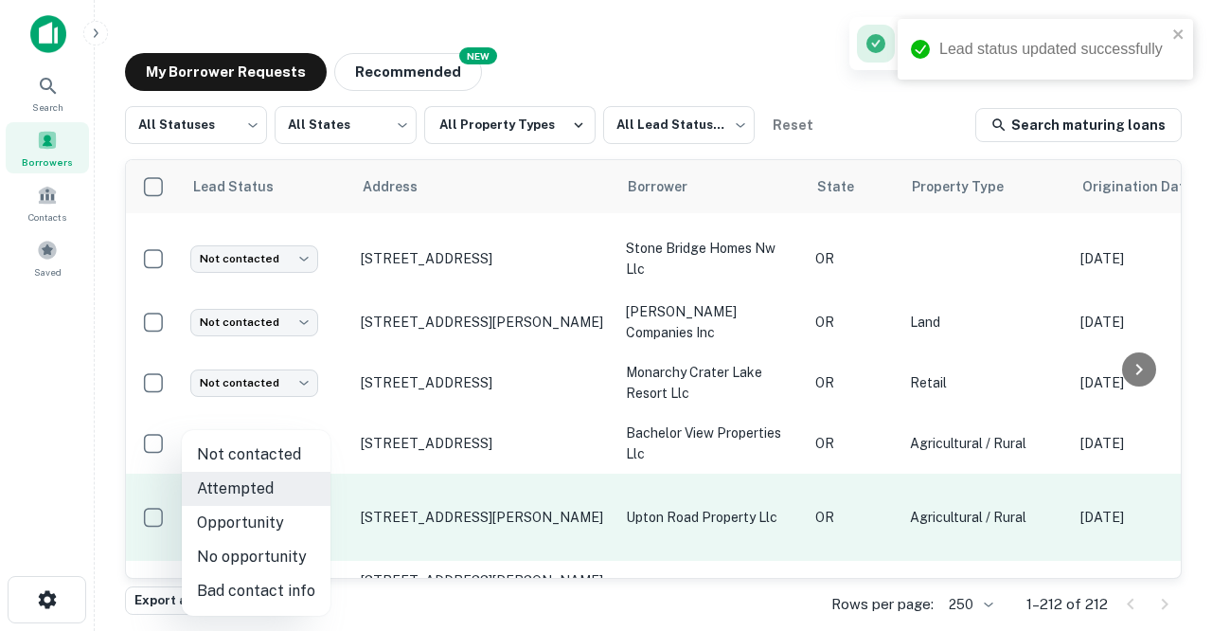
click at [307, 499] on body "Lead status updated successfully Search Borrowers Contacts Saved My Borrower Re…" at bounding box center [606, 315] width 1212 height 631
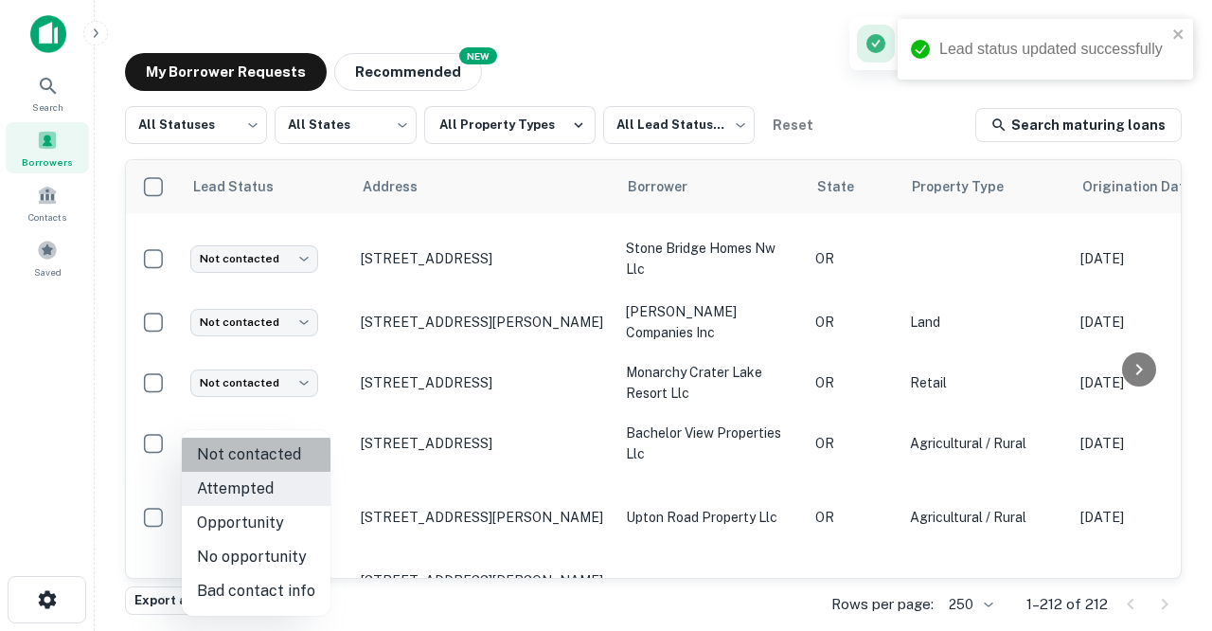
click at [258, 456] on li "Not contacted" at bounding box center [256, 455] width 149 height 34
type input "****"
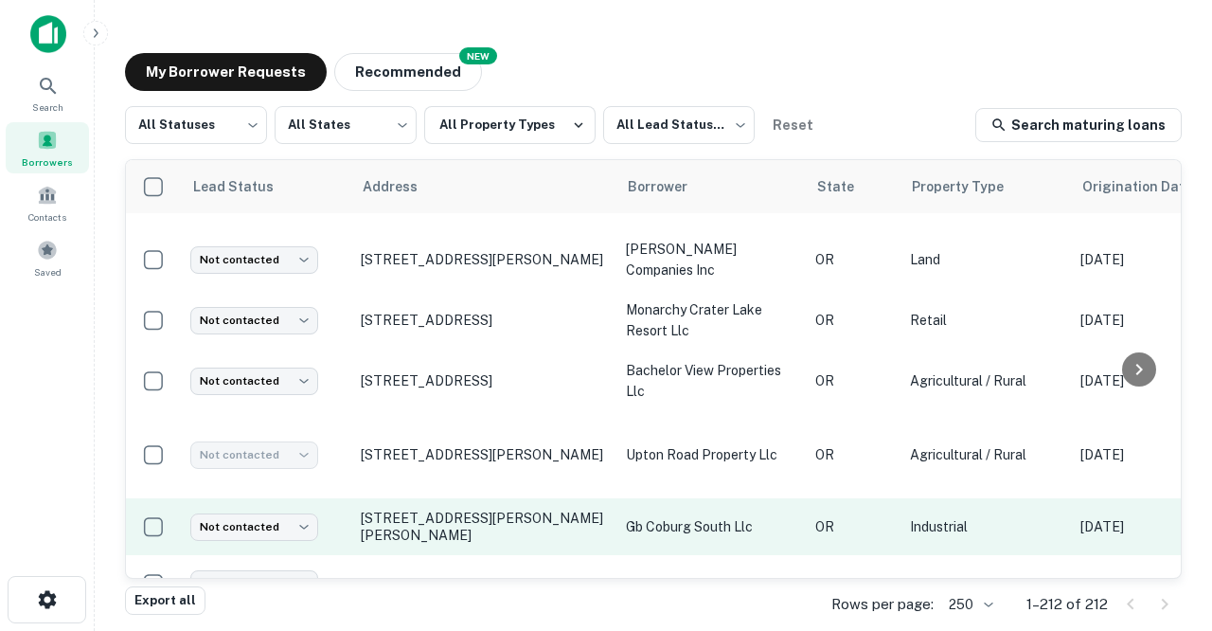
scroll to position [3837, 1]
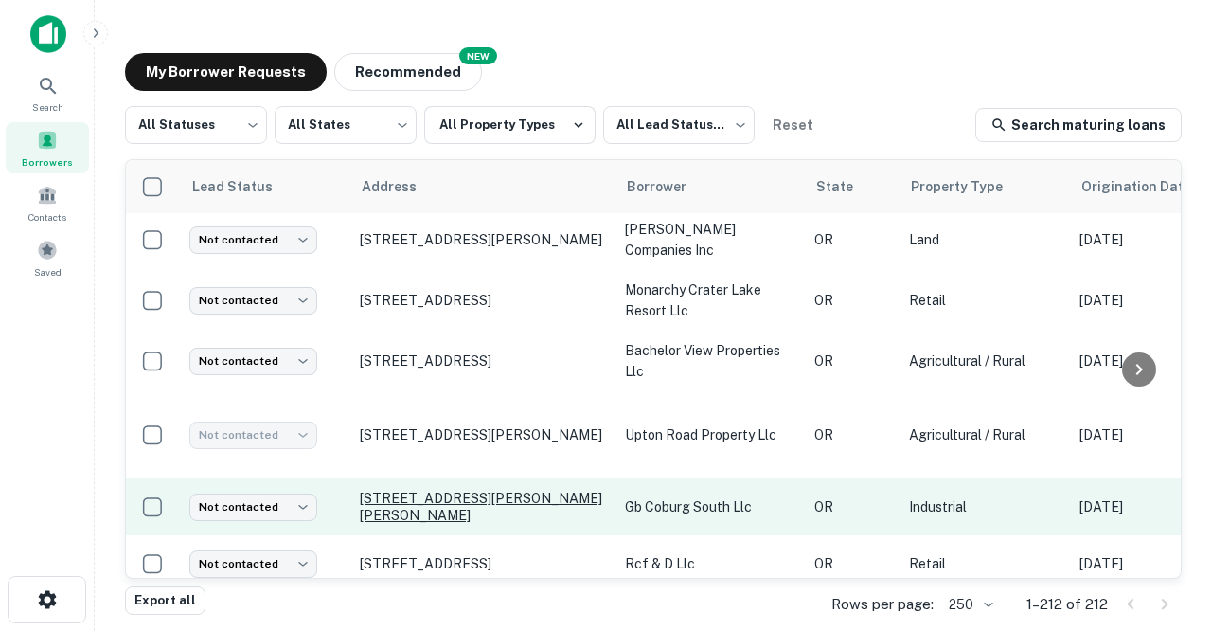
click at [397, 490] on p "[STREET_ADDRESS][PERSON_NAME][PERSON_NAME]" at bounding box center [483, 507] width 246 height 34
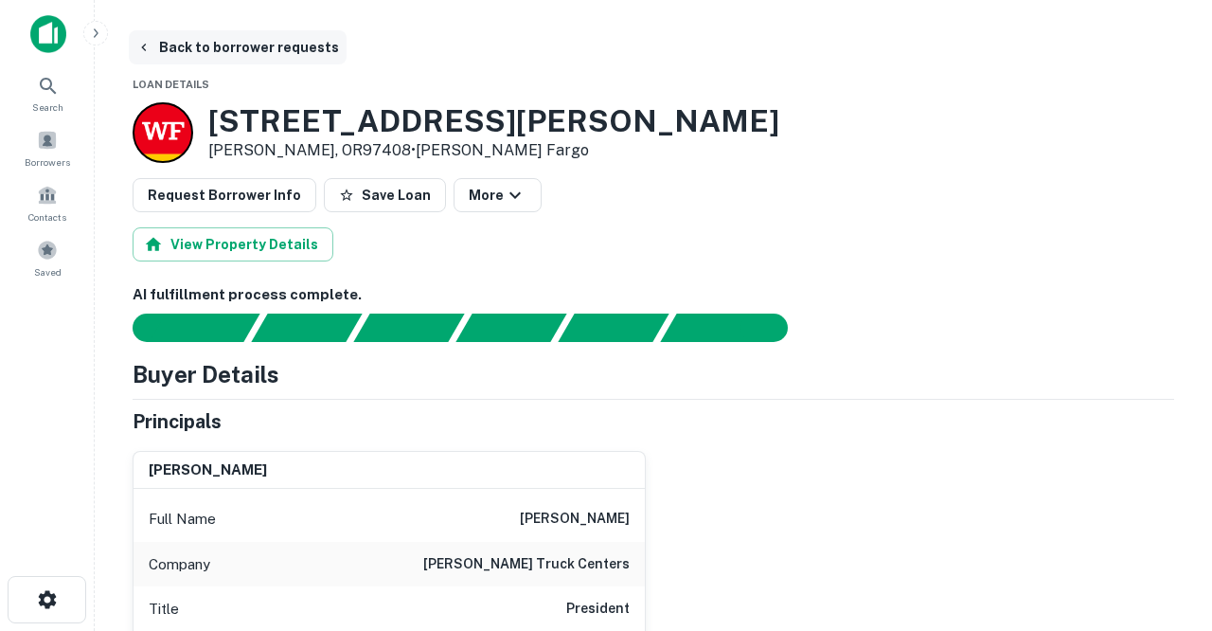
click at [228, 51] on button "Back to borrower requests" at bounding box center [238, 47] width 218 height 34
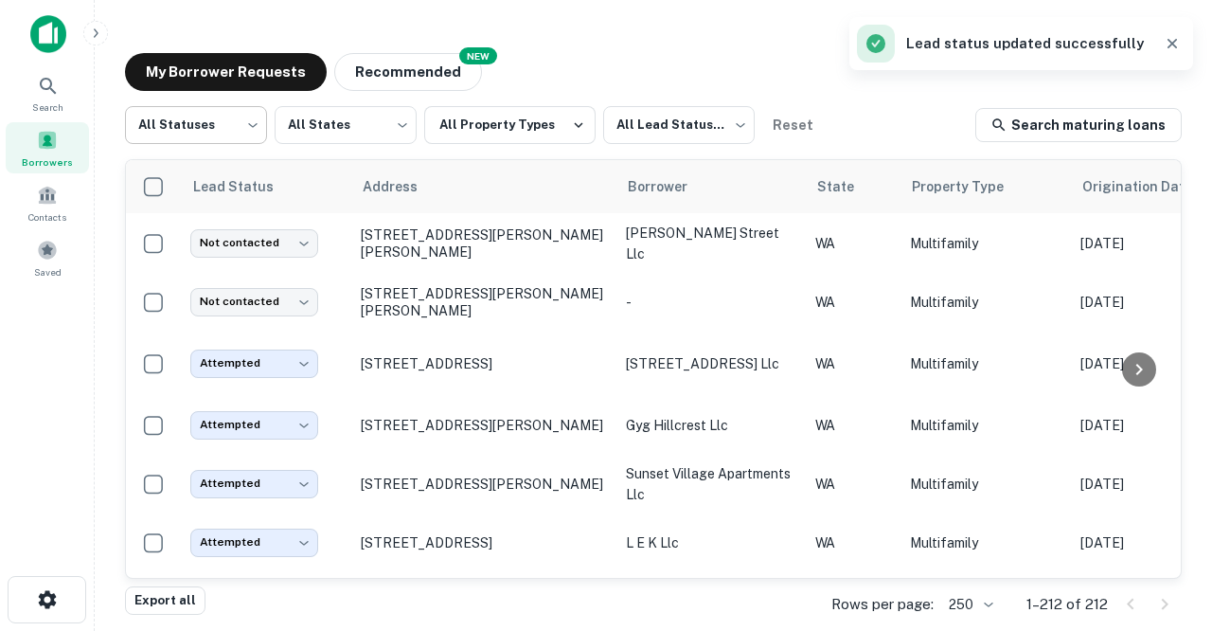
scroll to position [3837, 0]
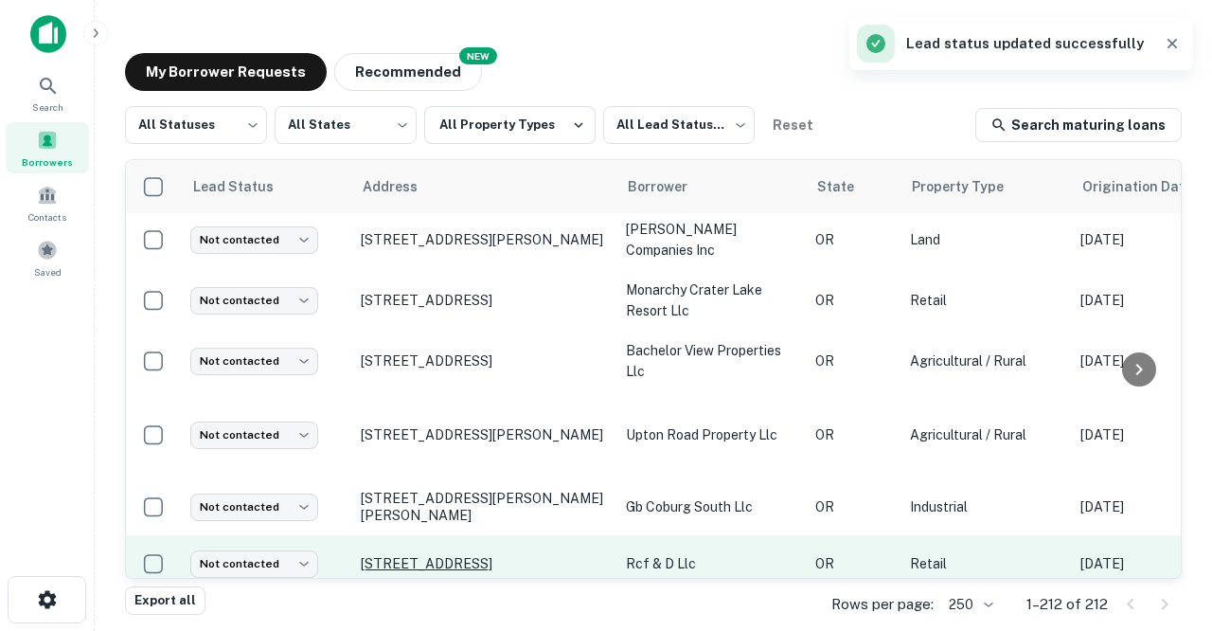
click at [393, 555] on p "[STREET_ADDRESS]" at bounding box center [484, 563] width 246 height 17
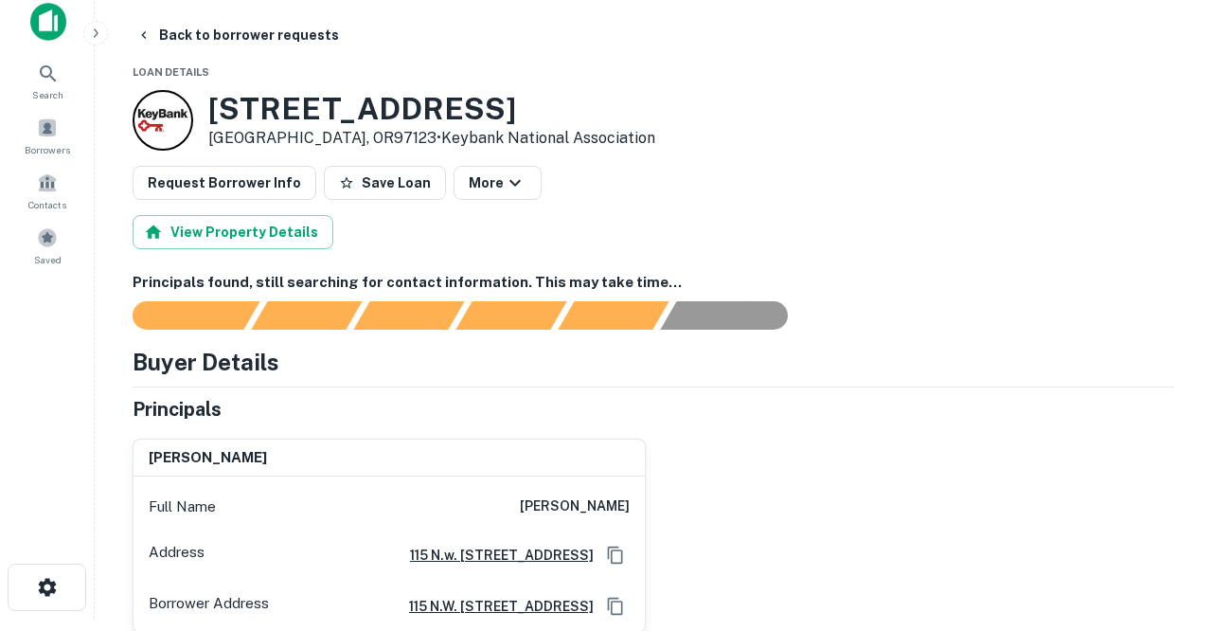
scroll to position [11, 0]
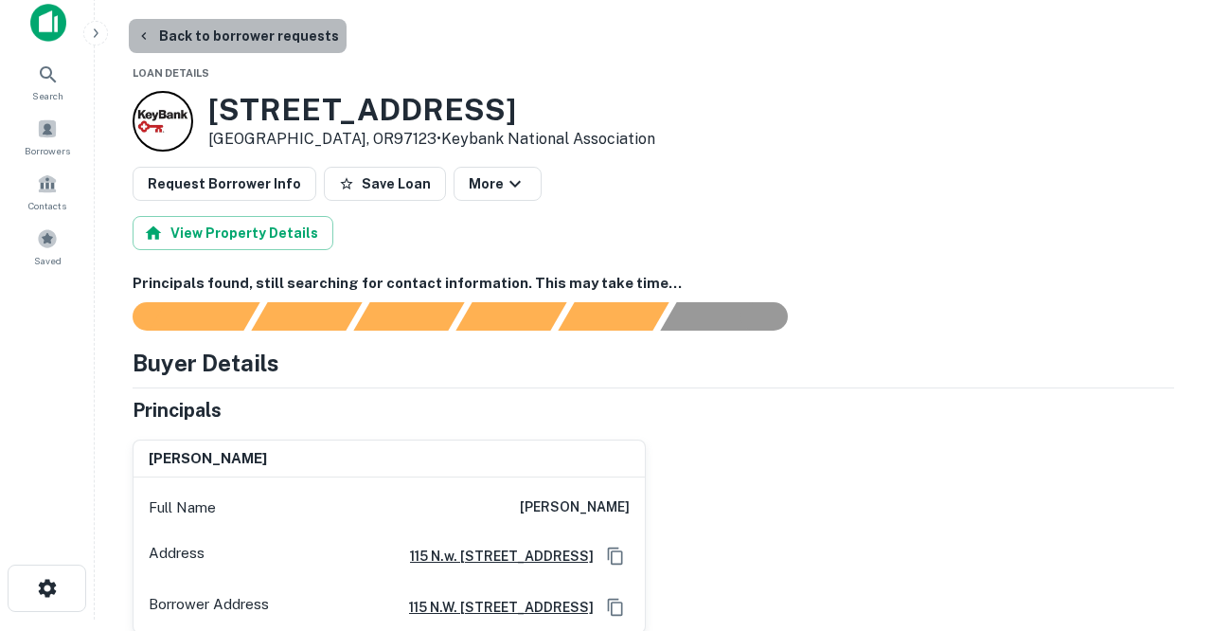
click at [249, 38] on button "Back to borrower requests" at bounding box center [238, 36] width 218 height 34
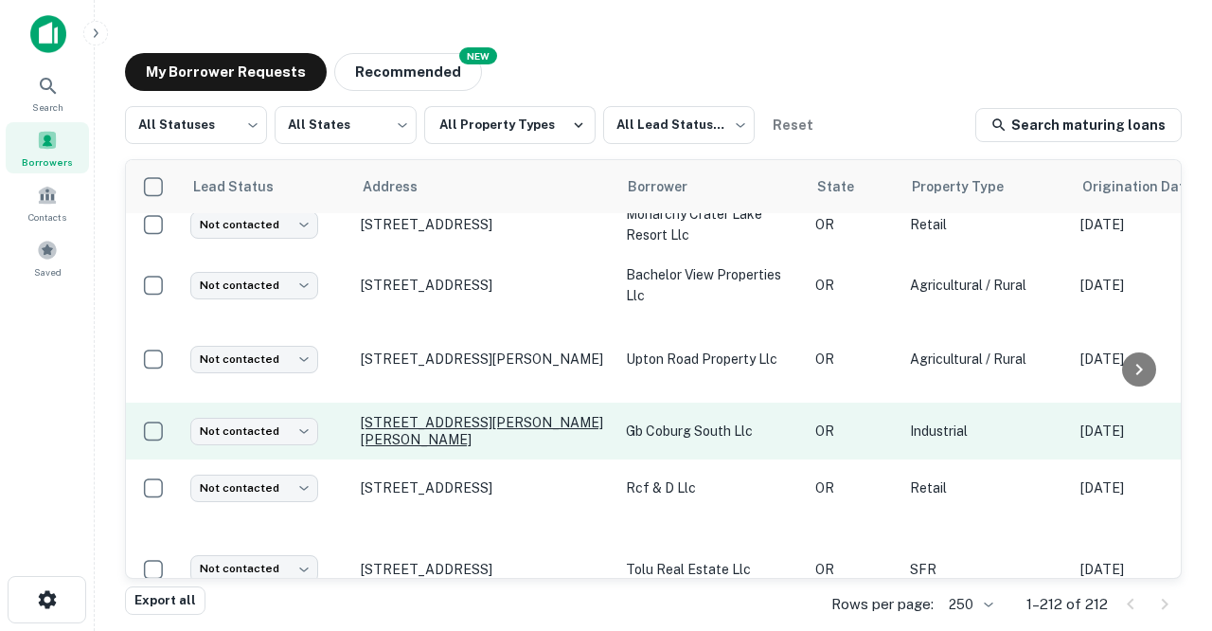
scroll to position [3922, 0]
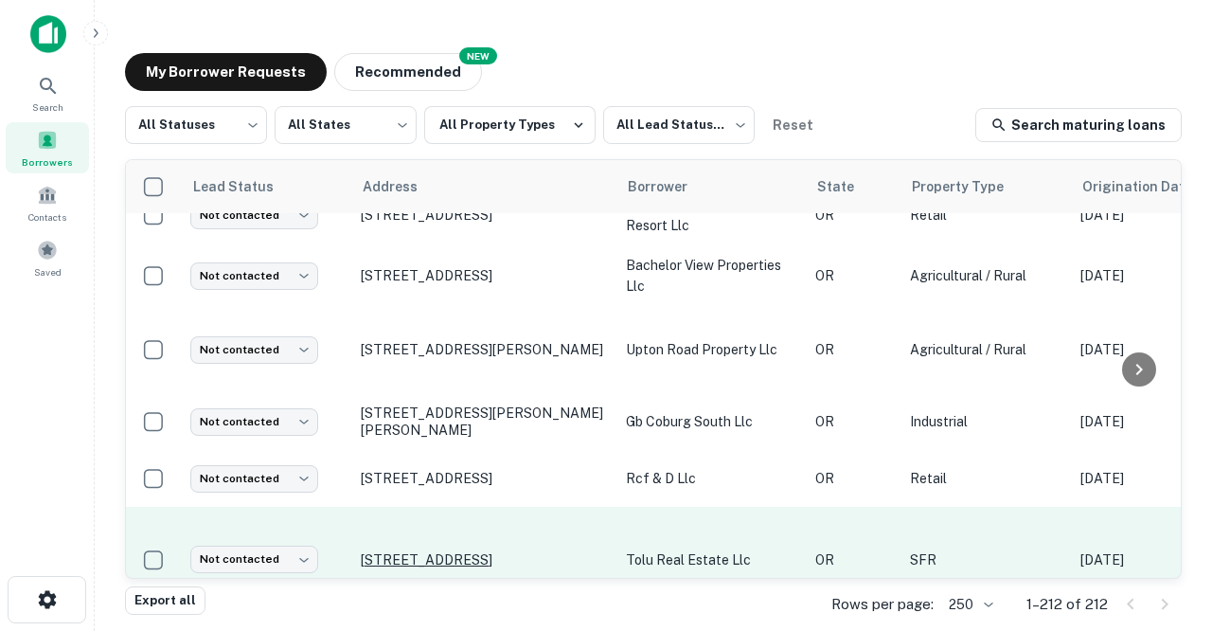
click at [390, 551] on p "[STREET_ADDRESS]" at bounding box center [484, 559] width 246 height 17
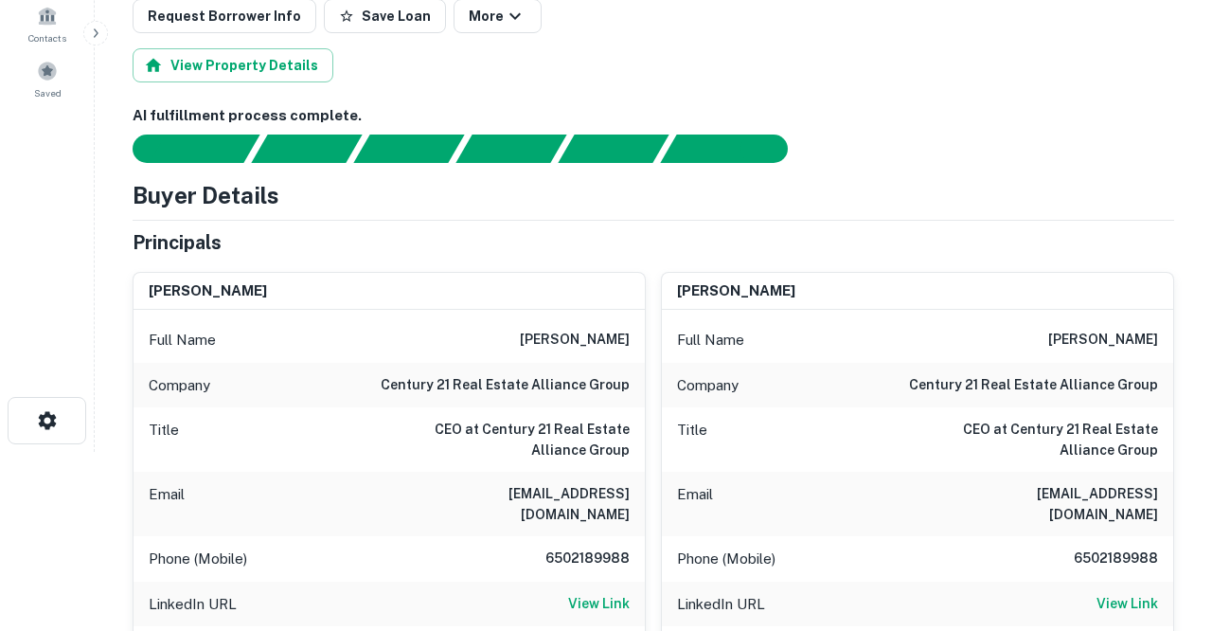
scroll to position [186, 0]
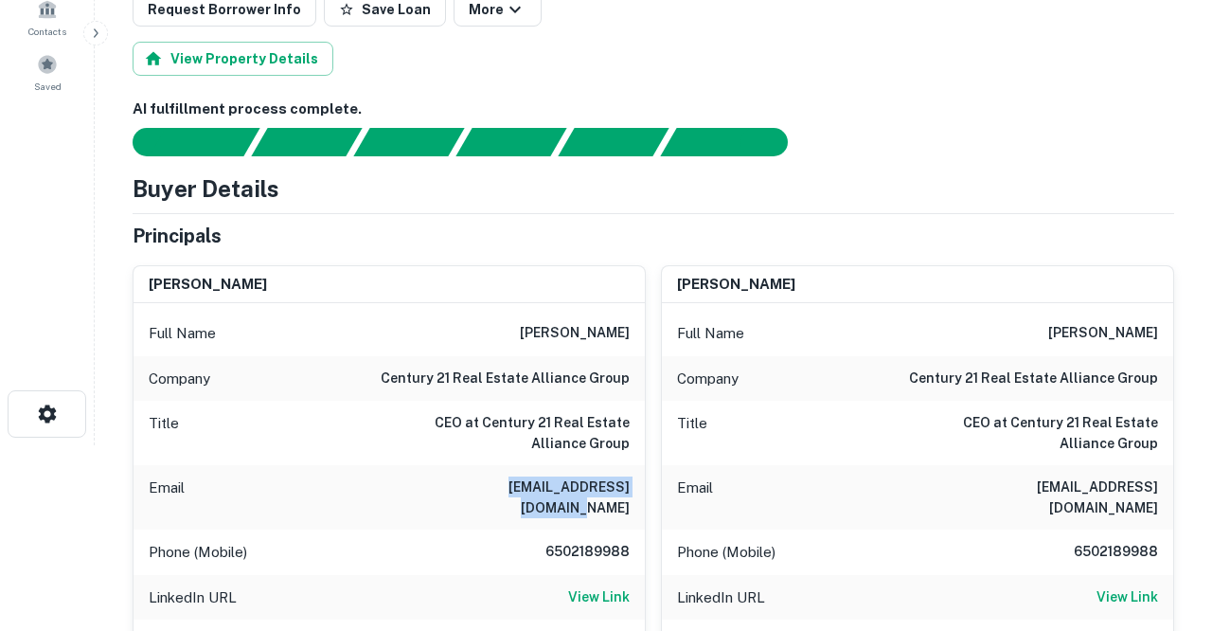
click at [465, 489] on div "Email orhan@c21realestate.com" at bounding box center [389, 497] width 511 height 64
copy h6 "orhan@c21realestate.com"
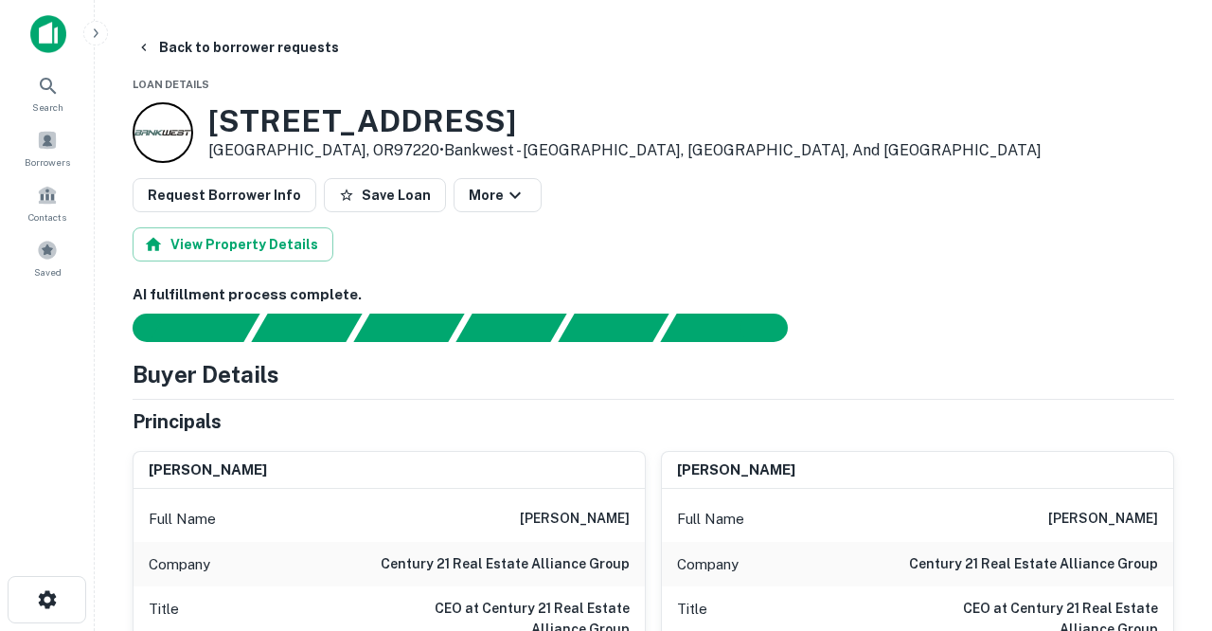
scroll to position [0, 0]
click at [184, 51] on button "Back to borrower requests" at bounding box center [238, 47] width 218 height 34
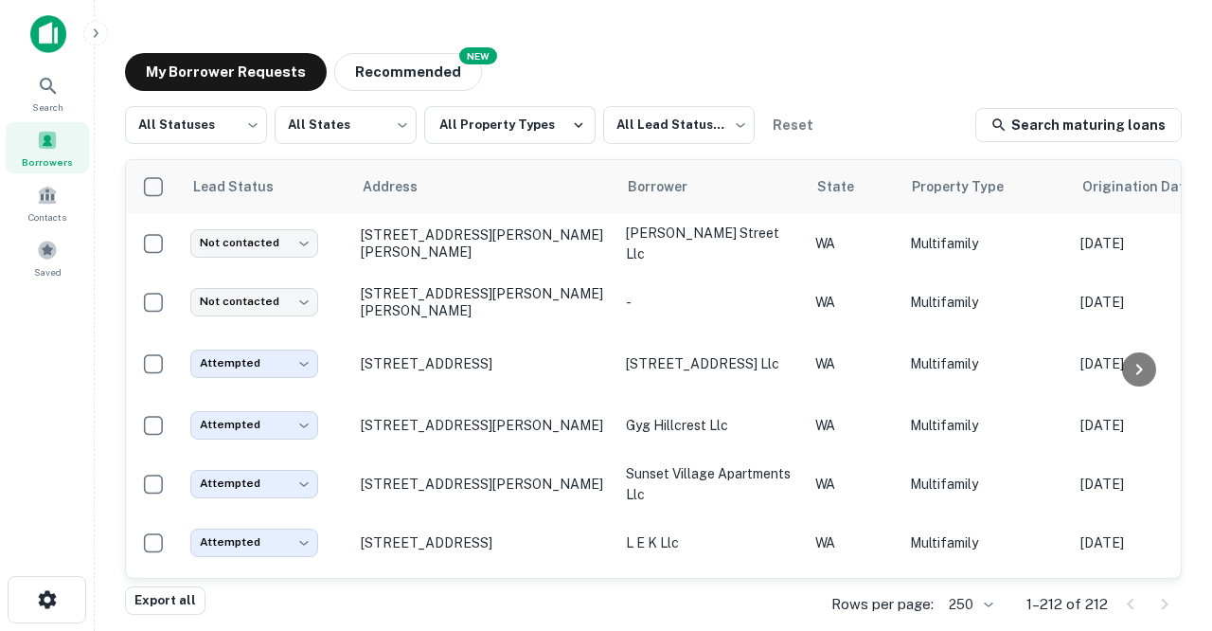
scroll to position [3922, 0]
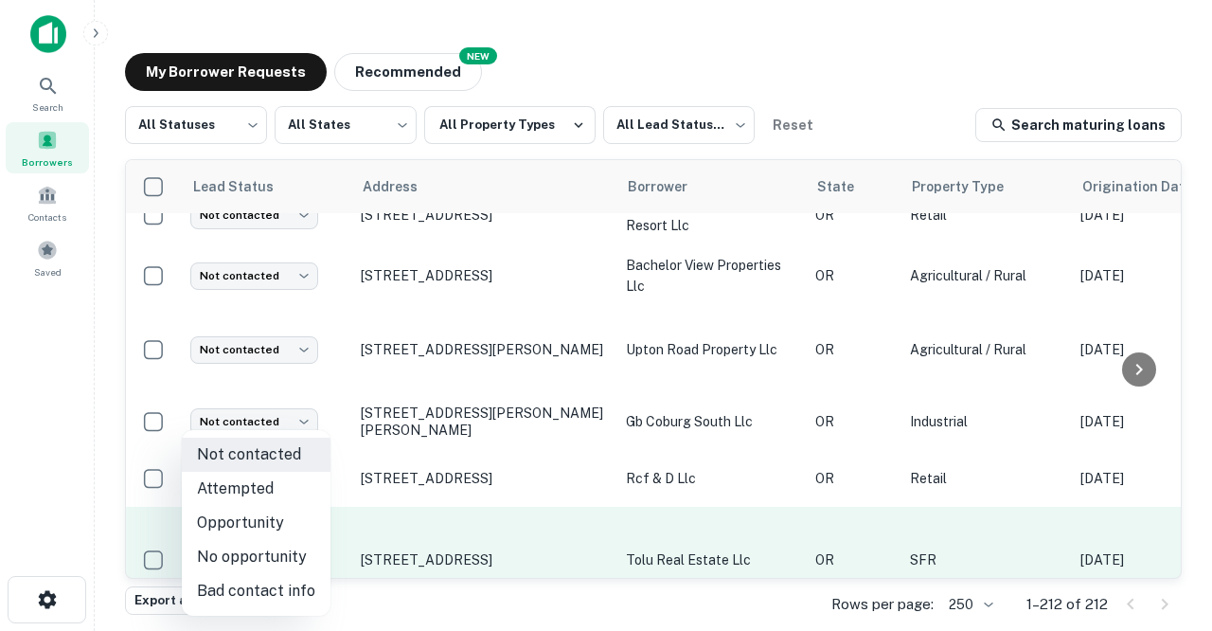
click at [306, 514] on body "Search Borrowers Contacts Saved My Borrower Requests NEW Recommended All Status…" at bounding box center [606, 315] width 1212 height 631
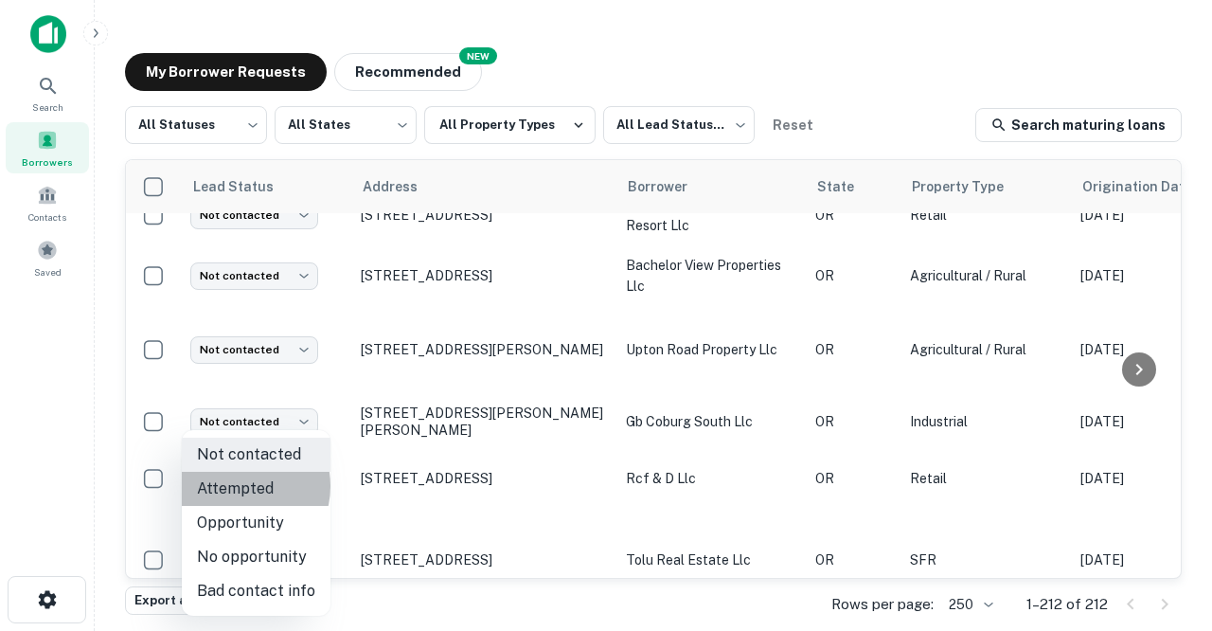
click at [240, 486] on li "Attempted" at bounding box center [256, 489] width 149 height 34
type input "*********"
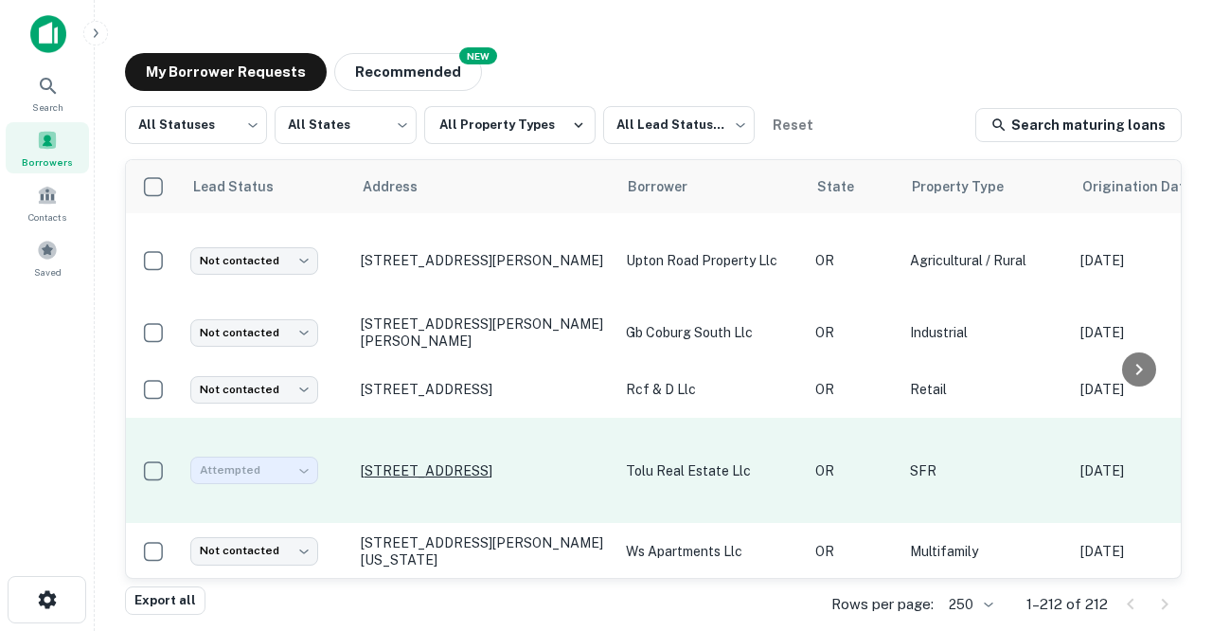
scroll to position [4036, 0]
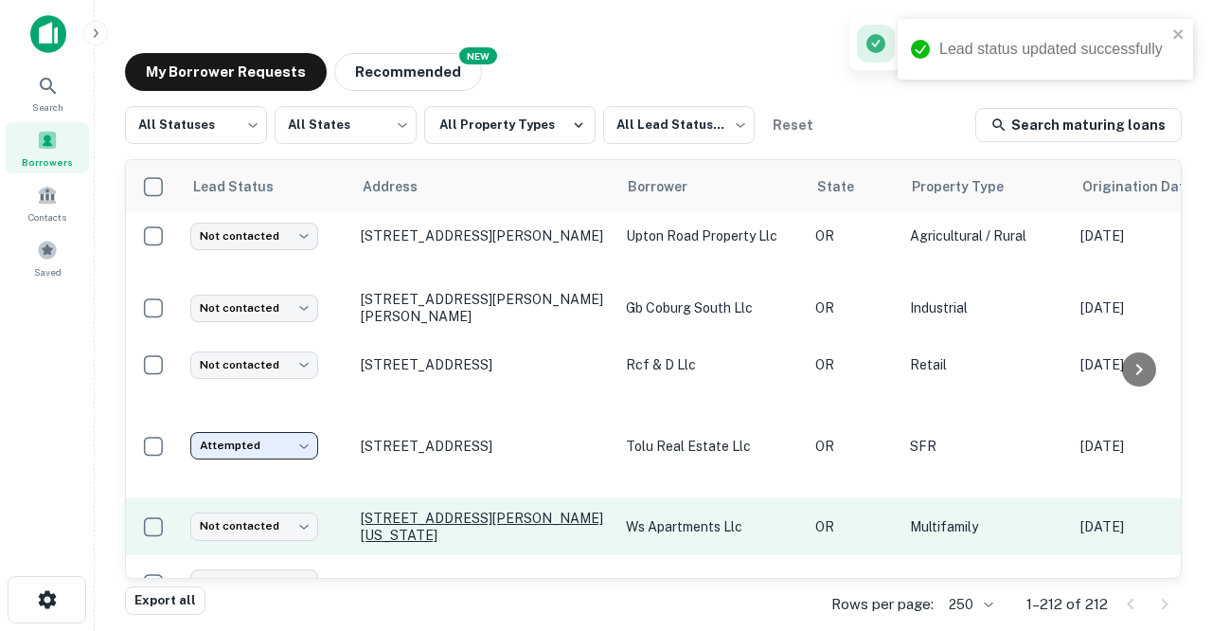
click at [386, 510] on p "[STREET_ADDRESS][PERSON_NAME][US_STATE]" at bounding box center [484, 527] width 246 height 34
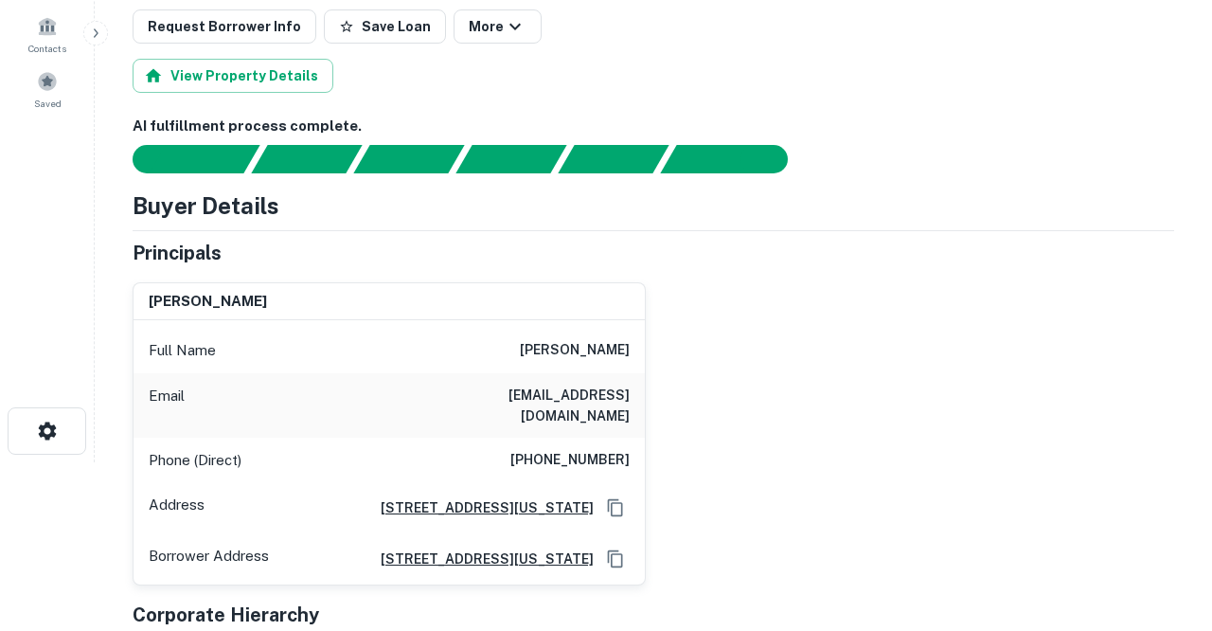
scroll to position [173, 0]
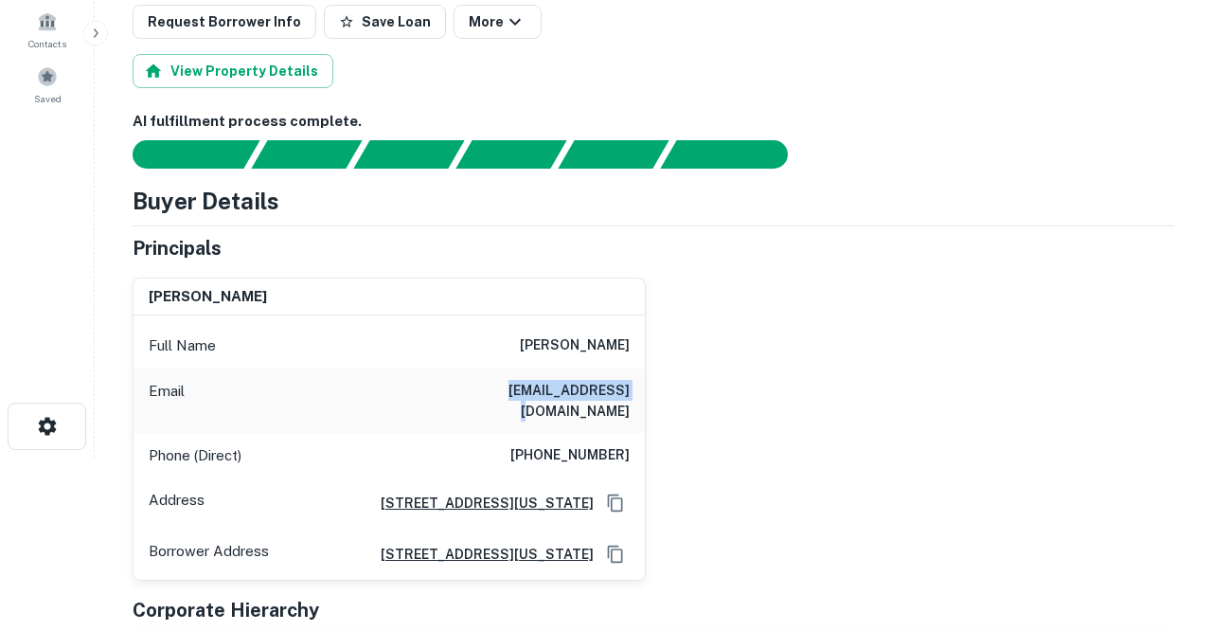
drag, startPoint x: 500, startPoint y: 386, endPoint x: 629, endPoint y: 391, distance: 128.9
click at [629, 391] on div "Email vdog26@gmail.com" at bounding box center [389, 400] width 511 height 64
copy h6 "vdog26@gmail.com"
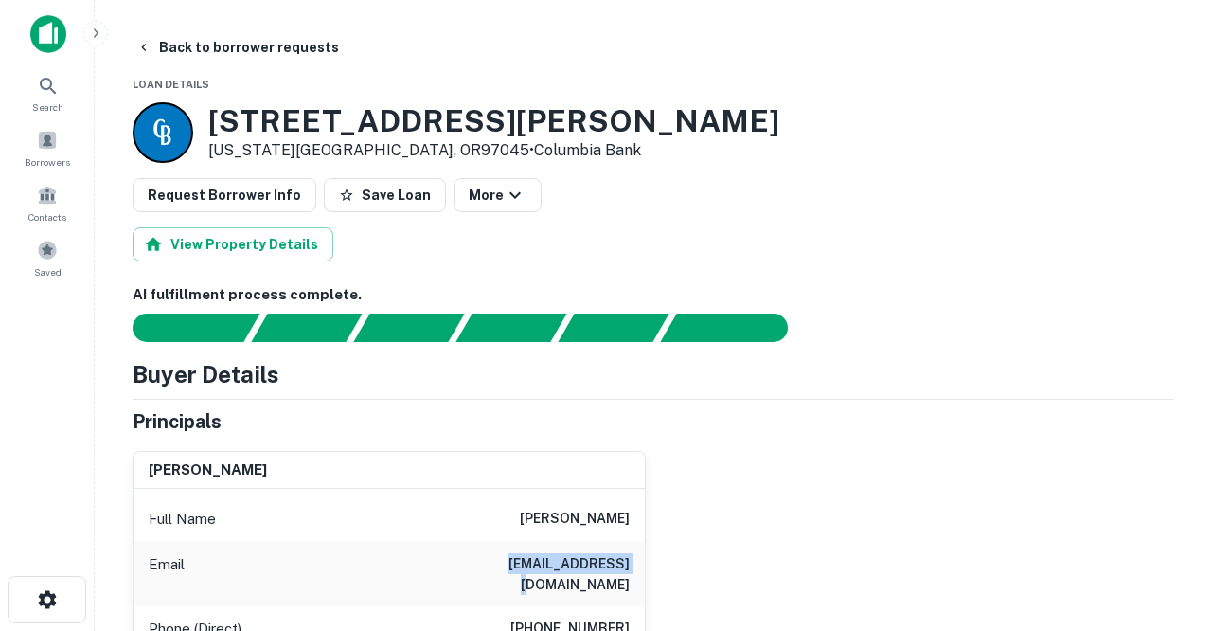
scroll to position [0, 0]
click at [215, 47] on button "Back to borrower requests" at bounding box center [238, 47] width 218 height 34
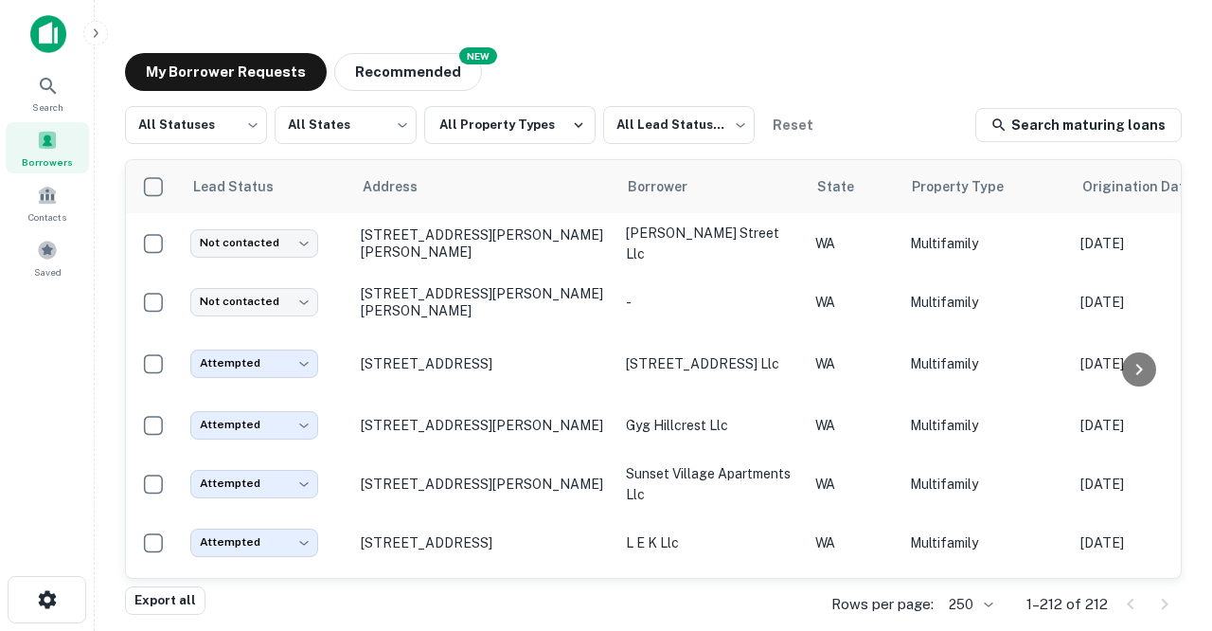
scroll to position [4036, 0]
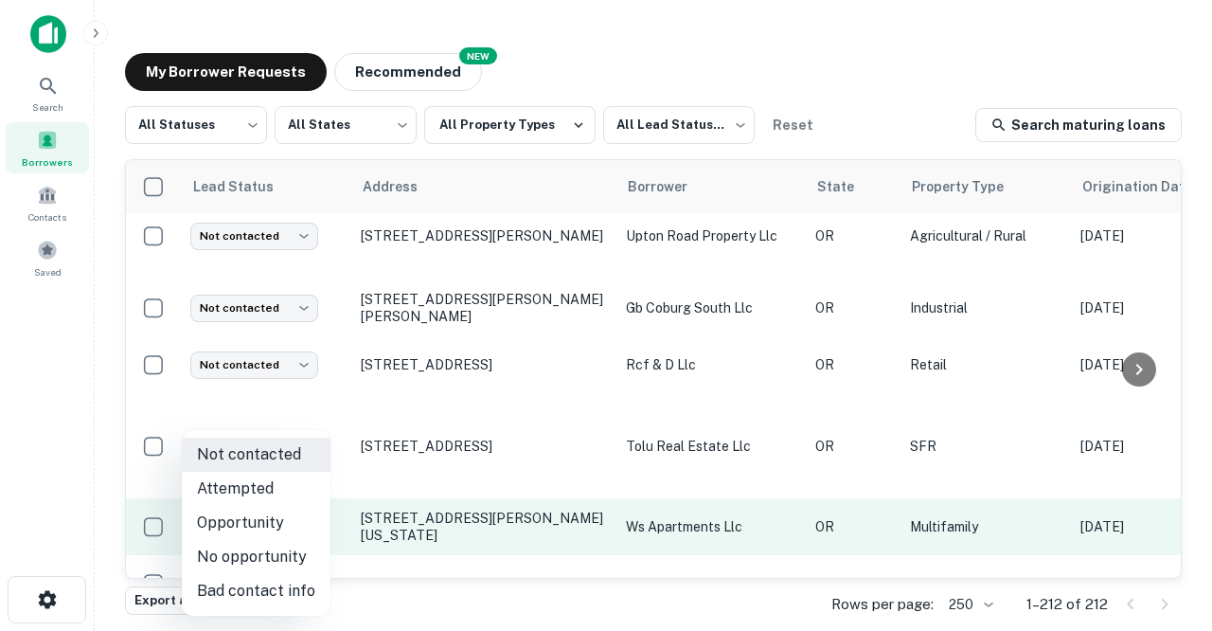
click at [311, 465] on body "Search Borrowers Contacts Saved My Borrower Requests NEW Recommended All Status…" at bounding box center [606, 315] width 1212 height 631
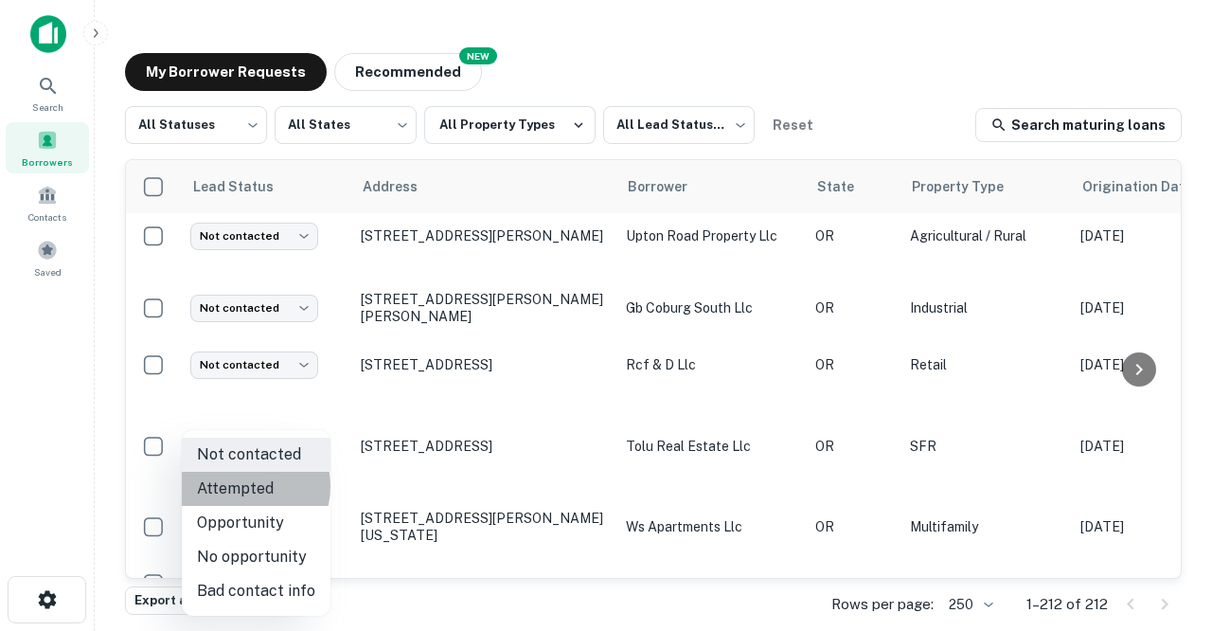
click at [240, 486] on li "Attempted" at bounding box center [256, 489] width 149 height 34
type input "*********"
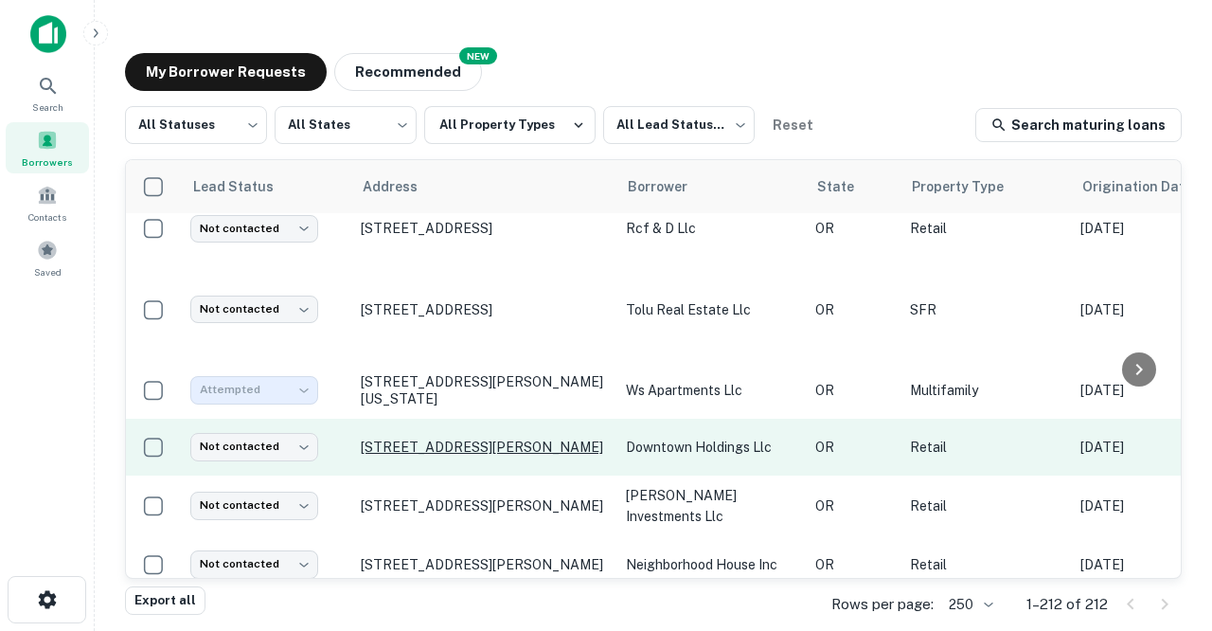
scroll to position [4175, 0]
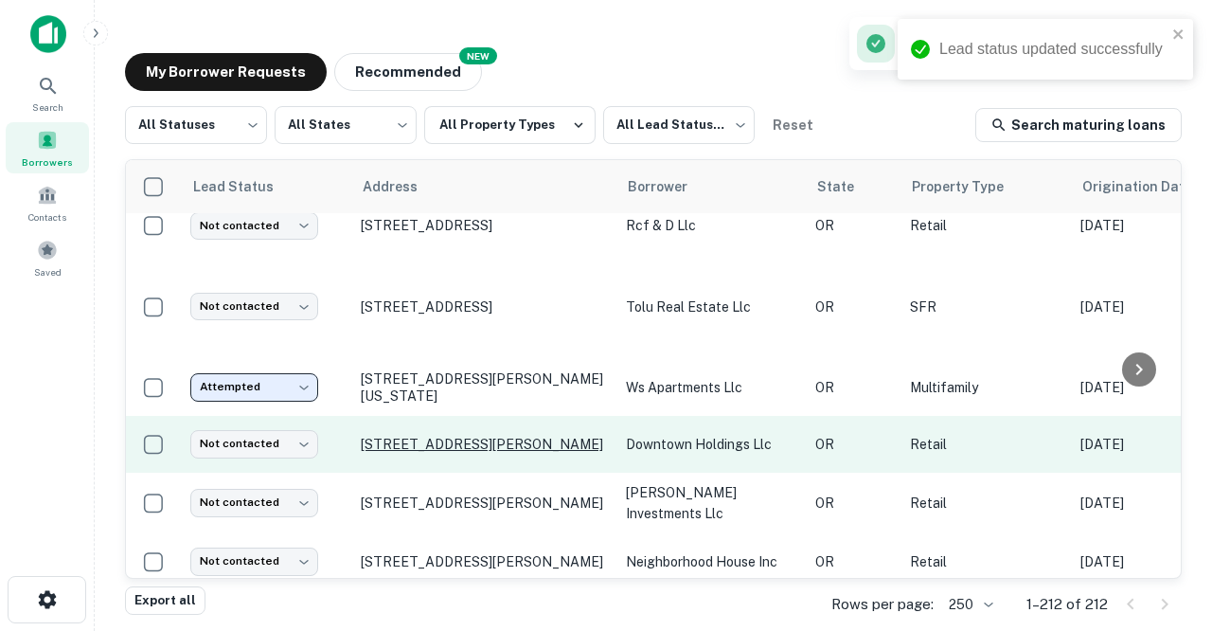
click at [437, 436] on p "[STREET_ADDRESS][PERSON_NAME]" at bounding box center [484, 444] width 246 height 17
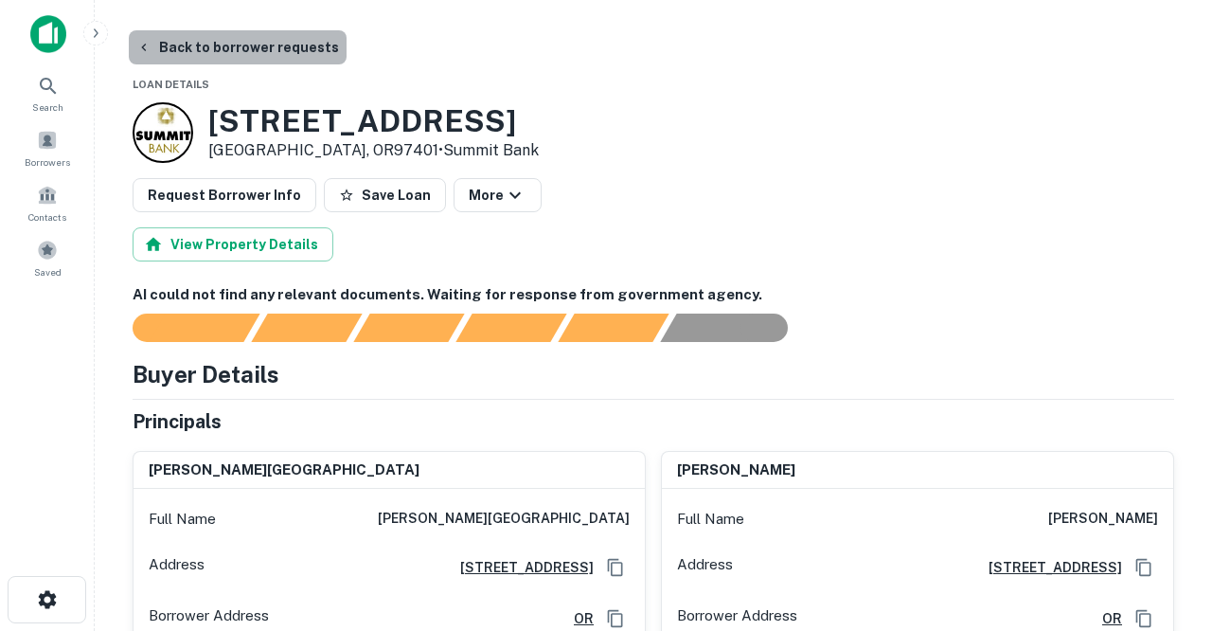
click at [249, 50] on button "Back to borrower requests" at bounding box center [238, 47] width 218 height 34
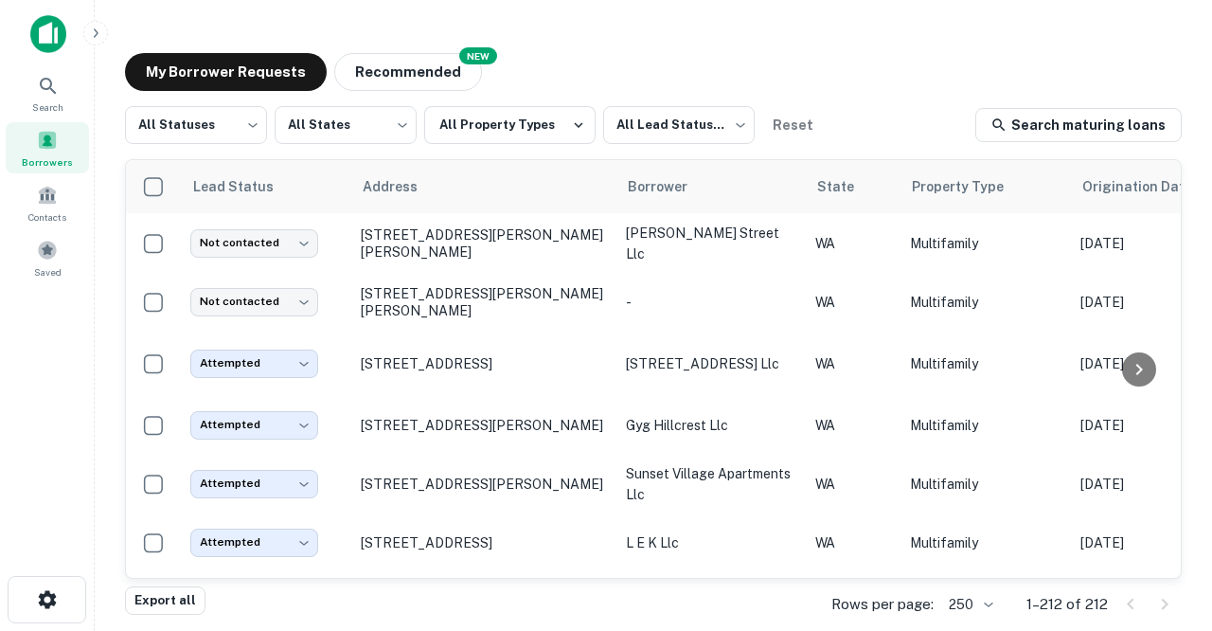
scroll to position [4175, 0]
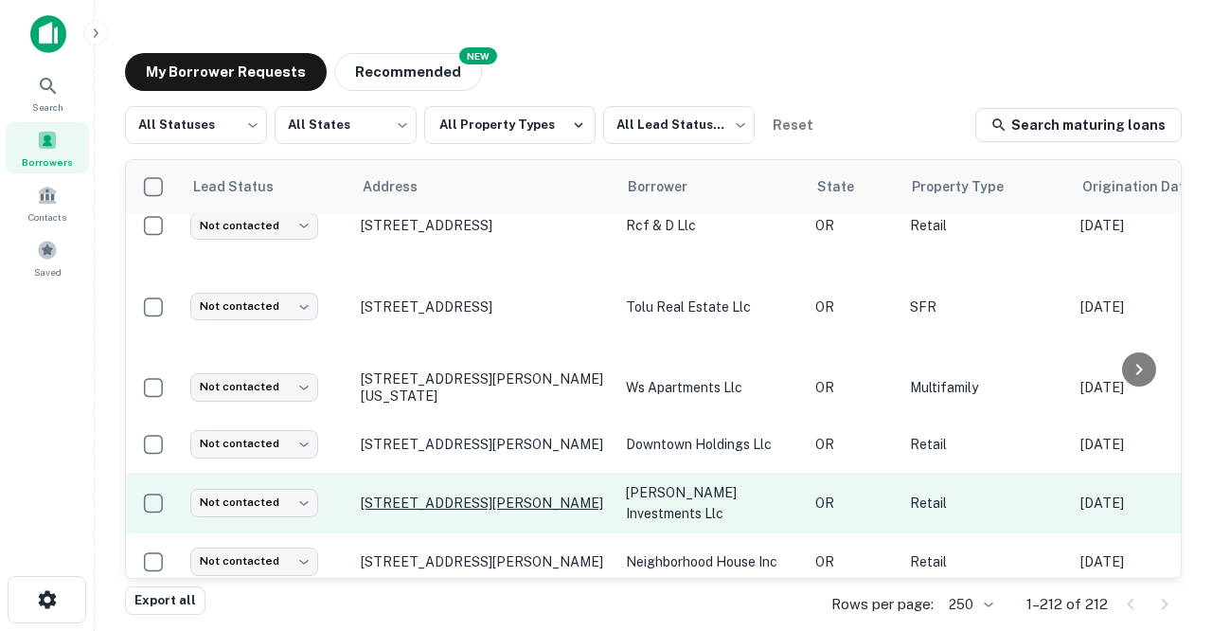
click at [404, 494] on p "[STREET_ADDRESS][PERSON_NAME]" at bounding box center [484, 502] width 246 height 17
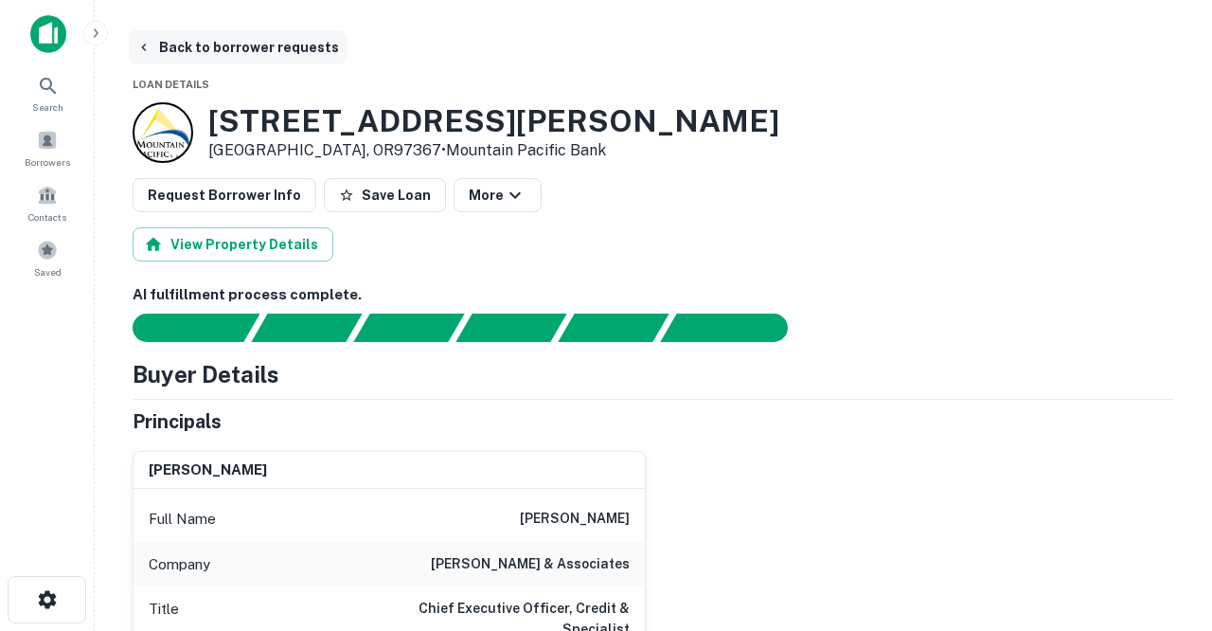
click at [261, 48] on button "Back to borrower requests" at bounding box center [238, 47] width 218 height 34
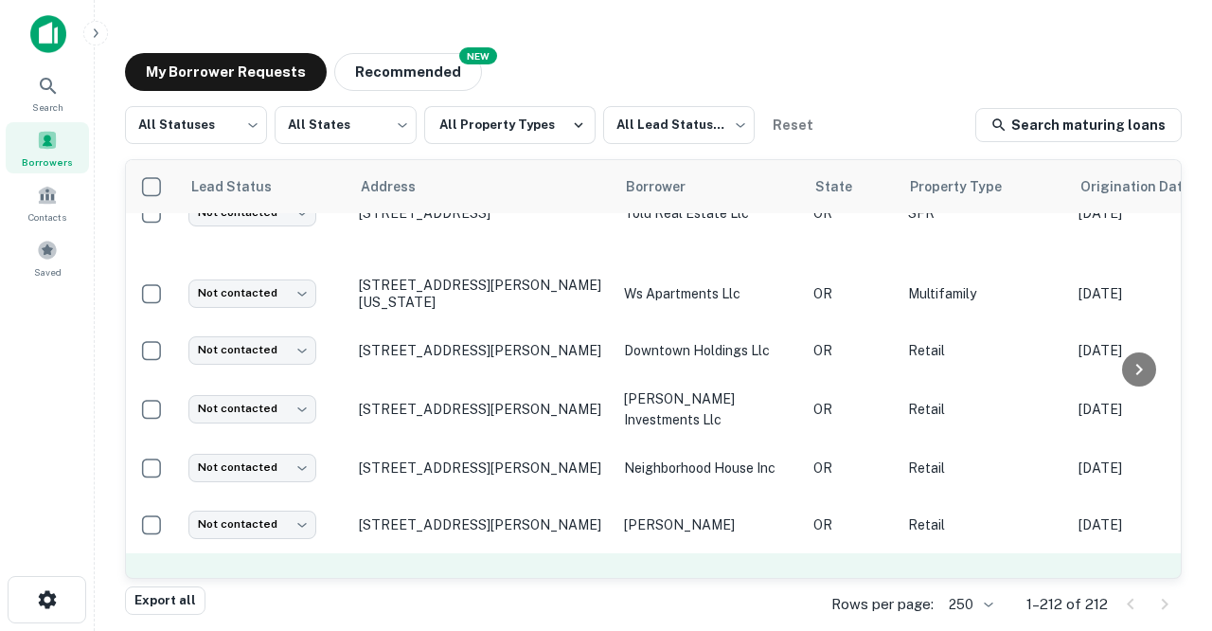
scroll to position [4253, 2]
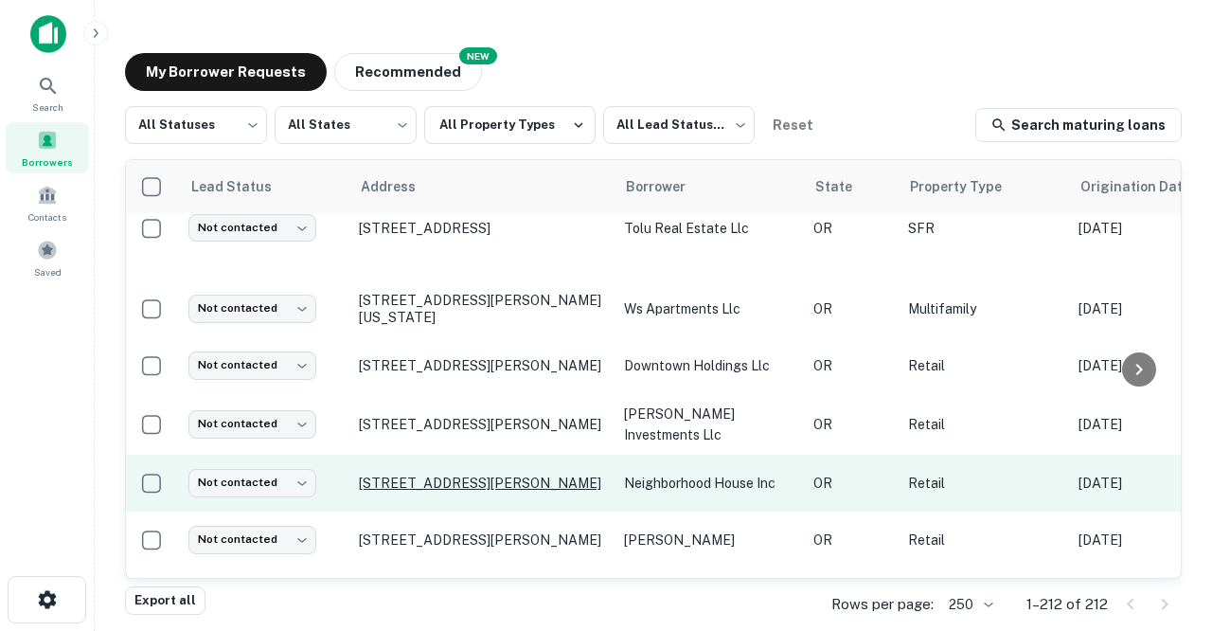
click at [407, 474] on p "[STREET_ADDRESS][PERSON_NAME]" at bounding box center [482, 482] width 246 height 17
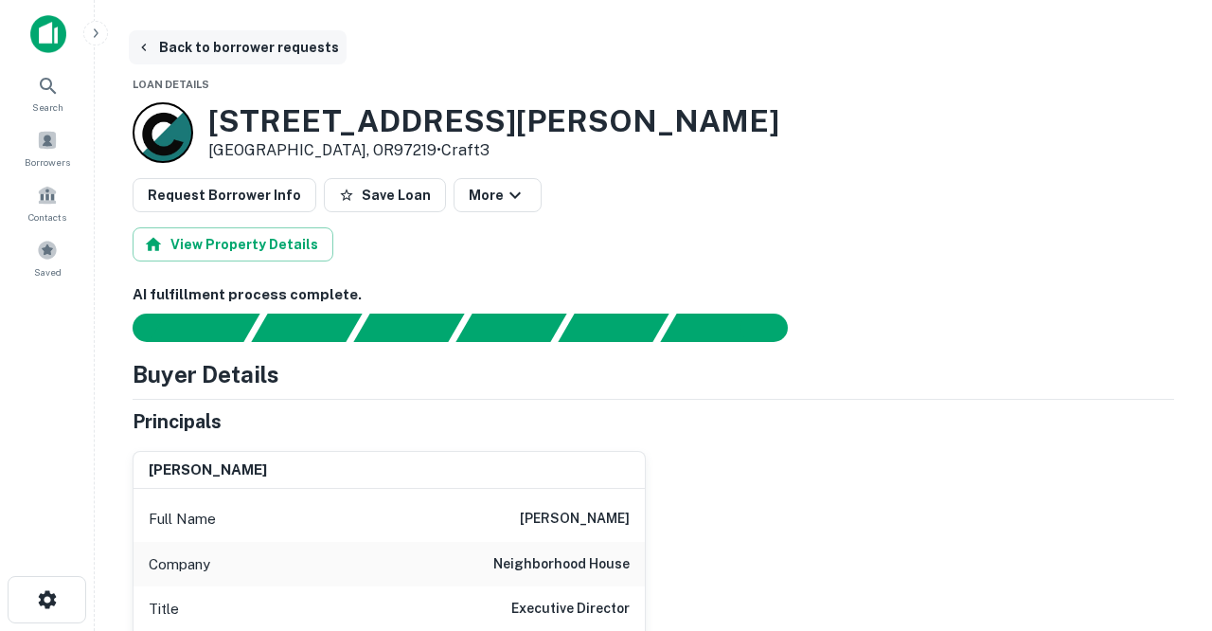
click at [234, 48] on button "Back to borrower requests" at bounding box center [238, 47] width 218 height 34
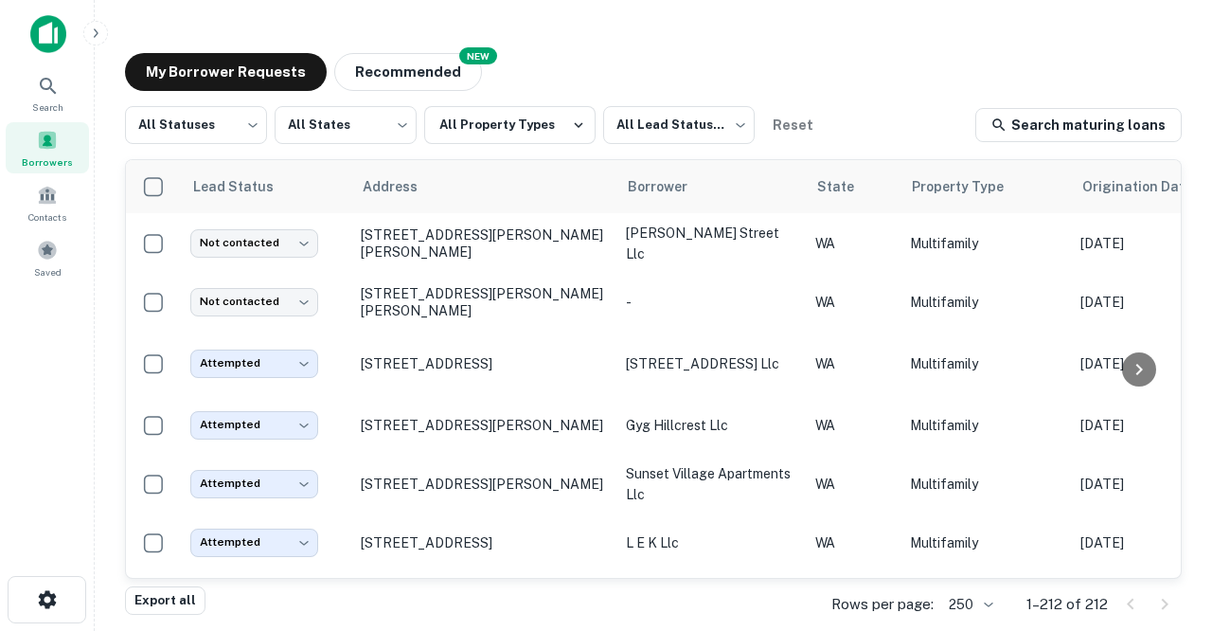
scroll to position [4253, 0]
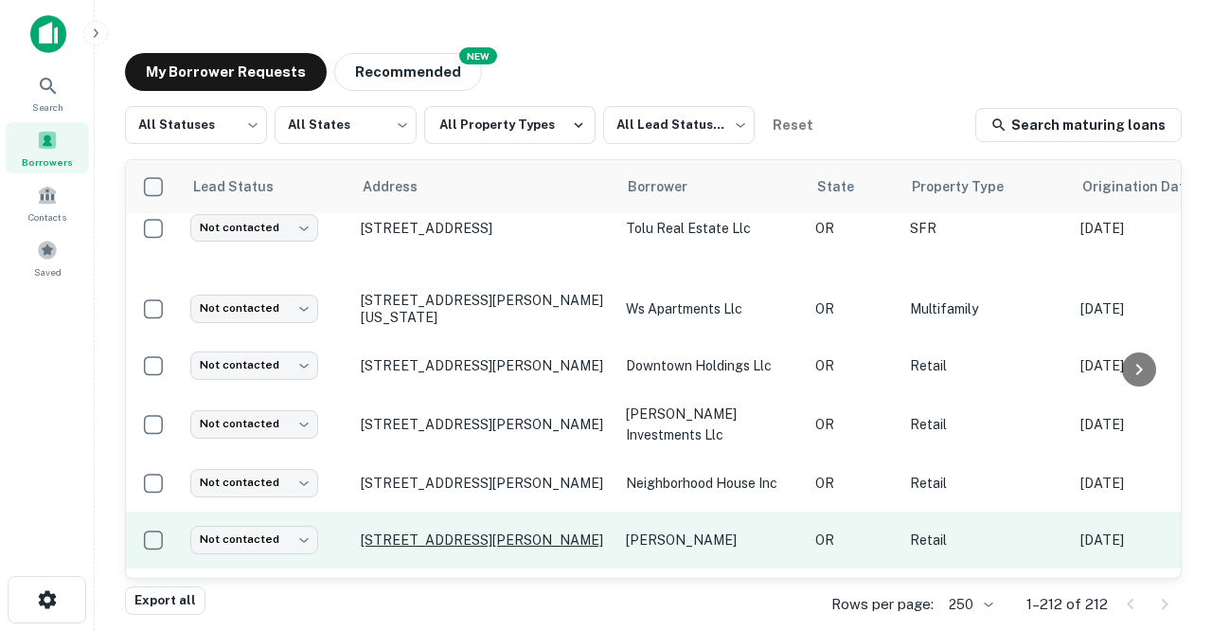
click at [411, 531] on p "[STREET_ADDRESS][PERSON_NAME]" at bounding box center [484, 539] width 246 height 17
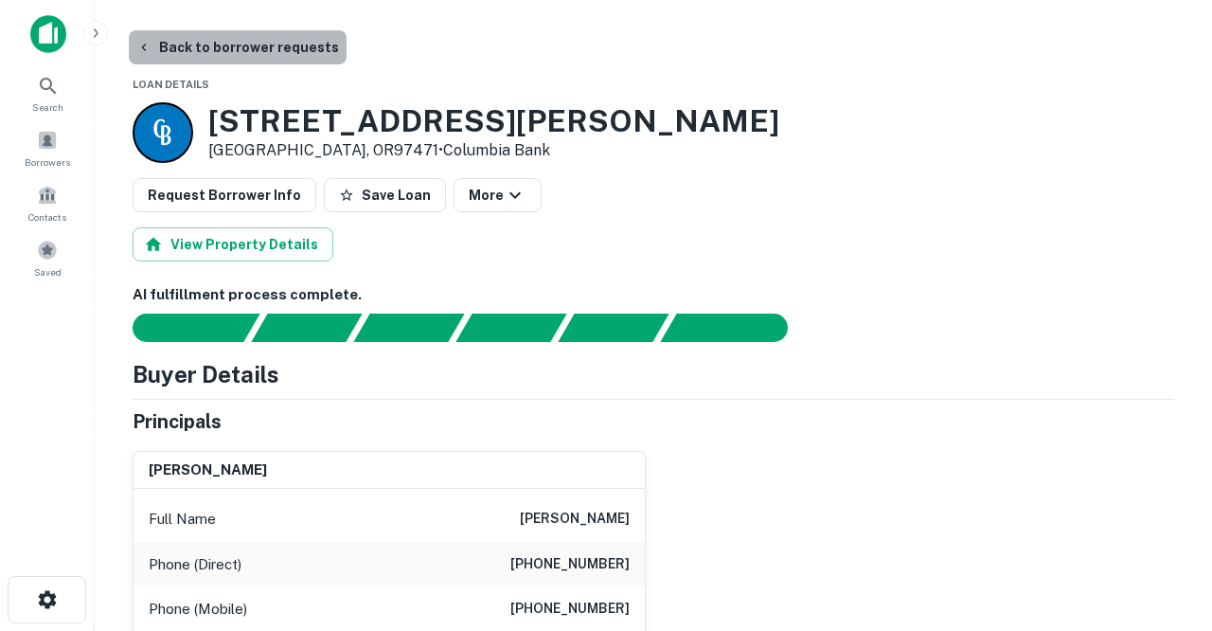
click at [259, 50] on button "Back to borrower requests" at bounding box center [238, 47] width 218 height 34
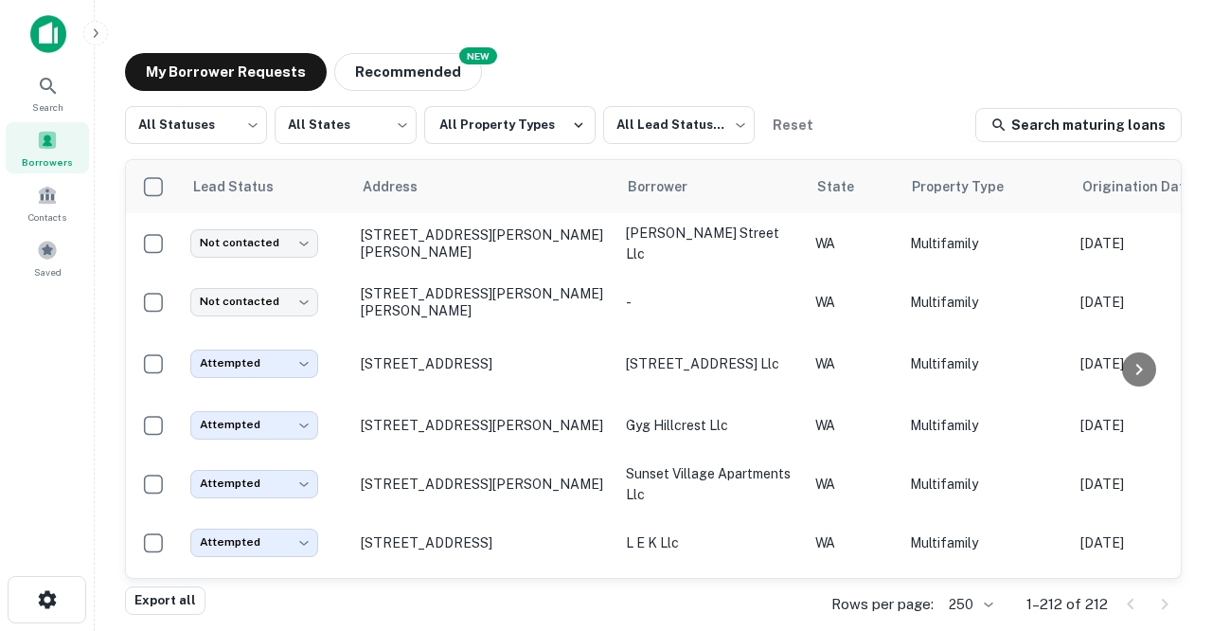
scroll to position [4253, 0]
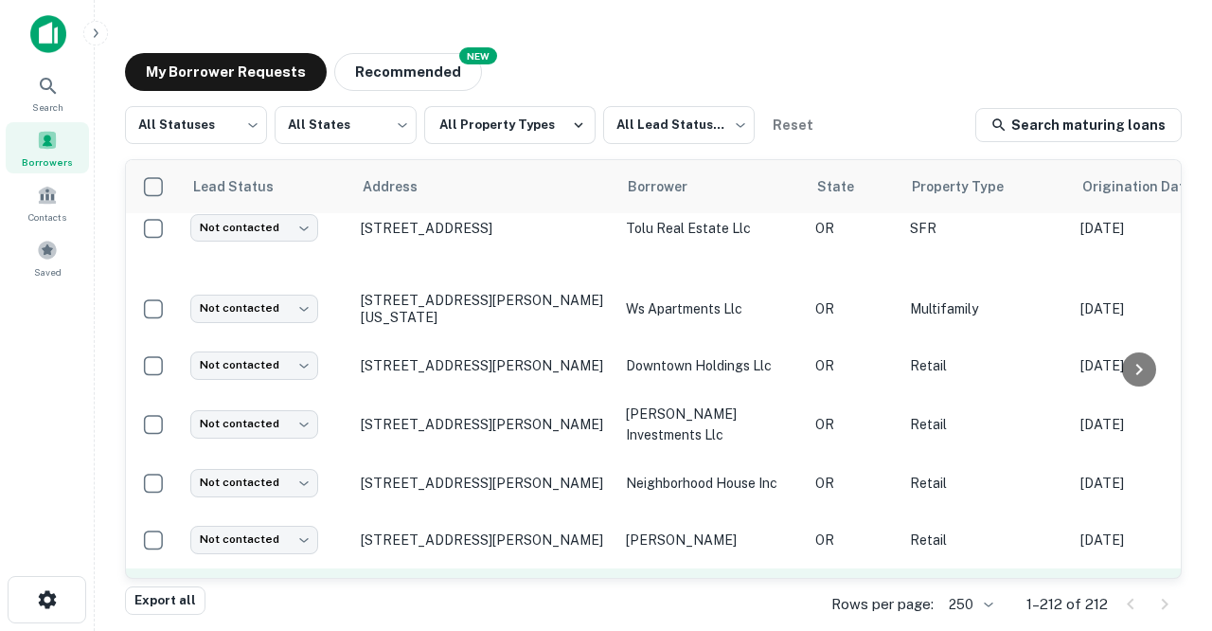
click at [410, 603] on p "[STREET_ADDRESS]" at bounding box center [484, 611] width 246 height 17
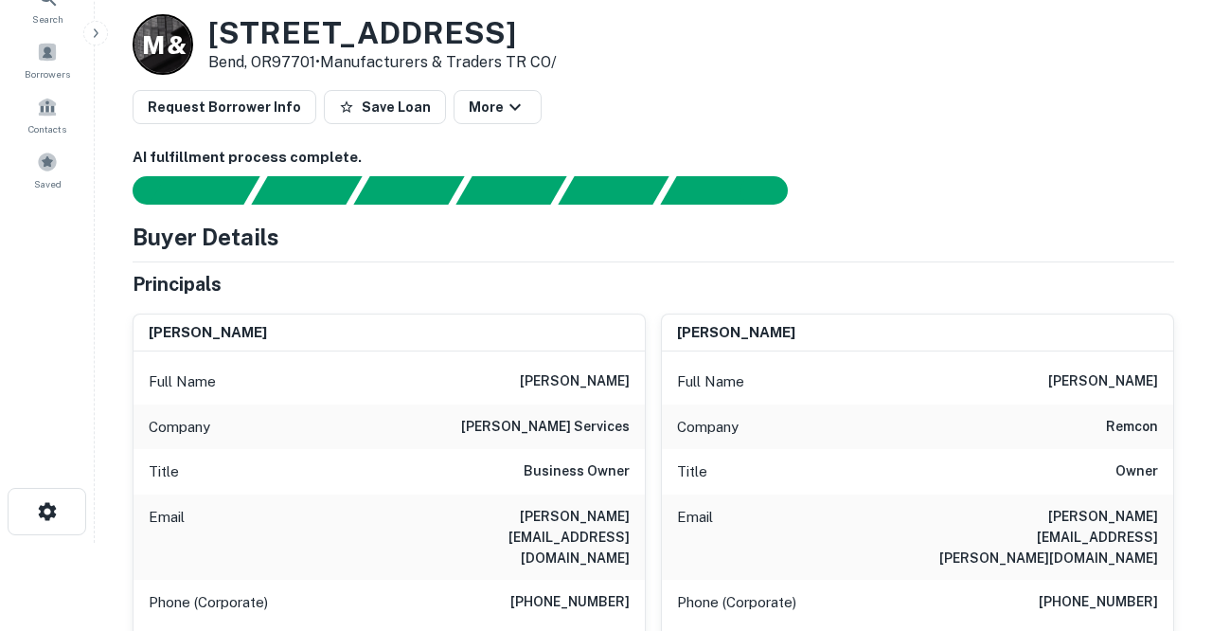
scroll to position [109, 0]
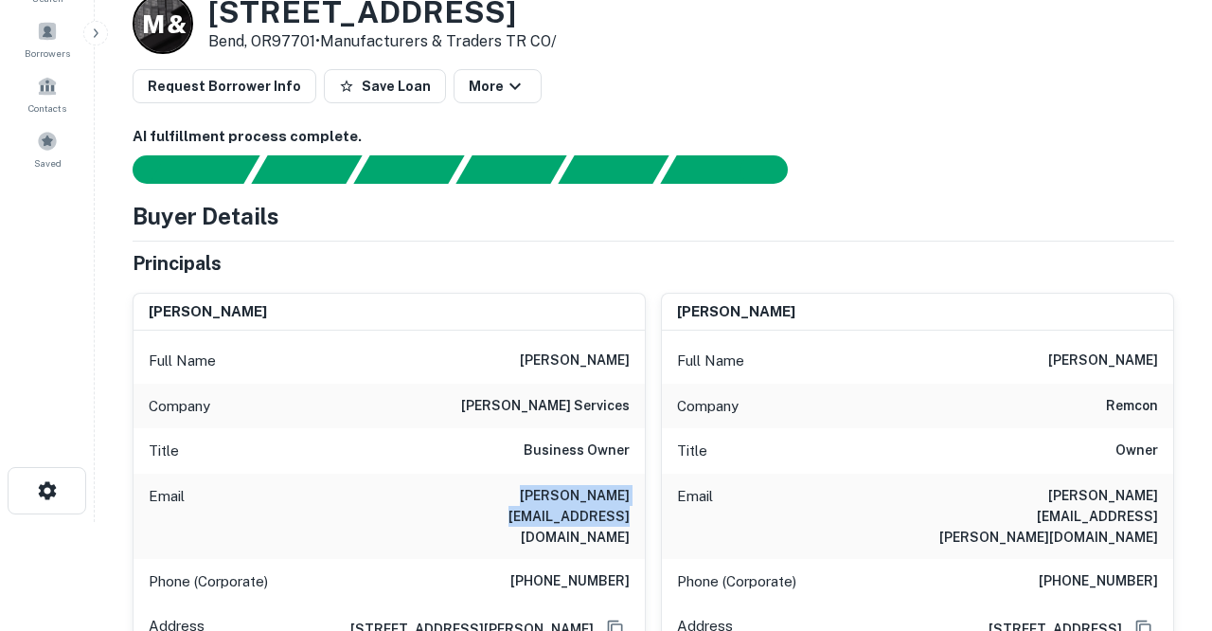
drag, startPoint x: 427, startPoint y: 491, endPoint x: 609, endPoint y: 502, distance: 182.2
click at [609, 502] on div "Email melissa@rohrbachservices.com" at bounding box center [389, 516] width 511 height 85
copy h6 "melissa@rohrbachservices.com"
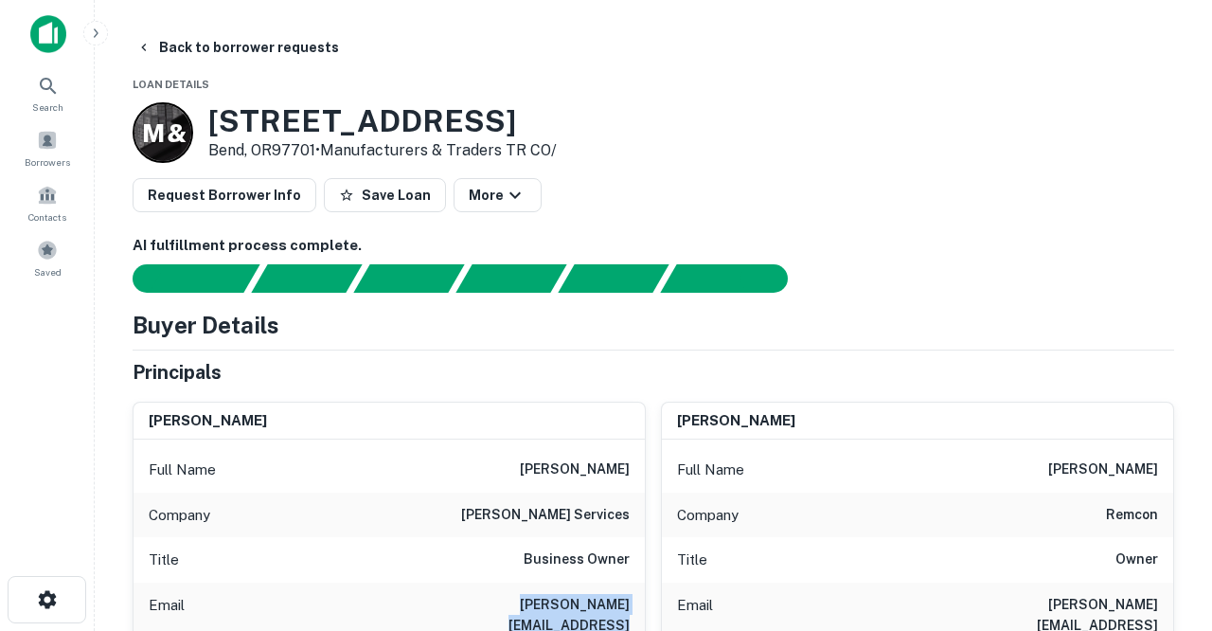
scroll to position [0, 0]
click at [206, 40] on button "Back to borrower requests" at bounding box center [238, 47] width 218 height 34
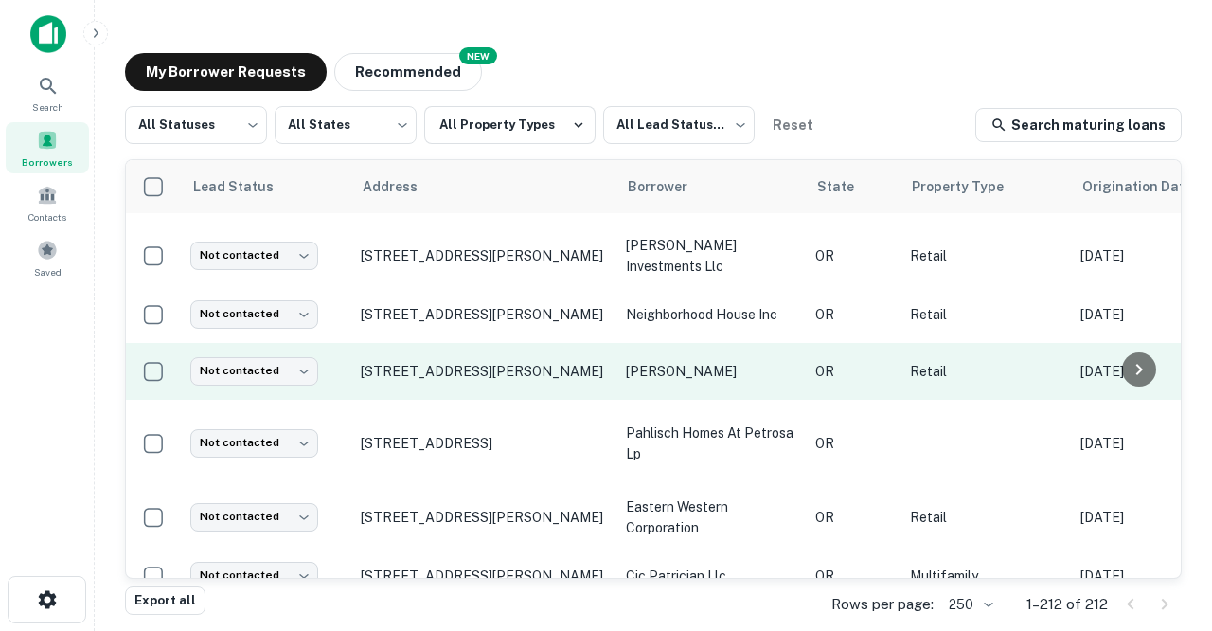
scroll to position [4445, 0]
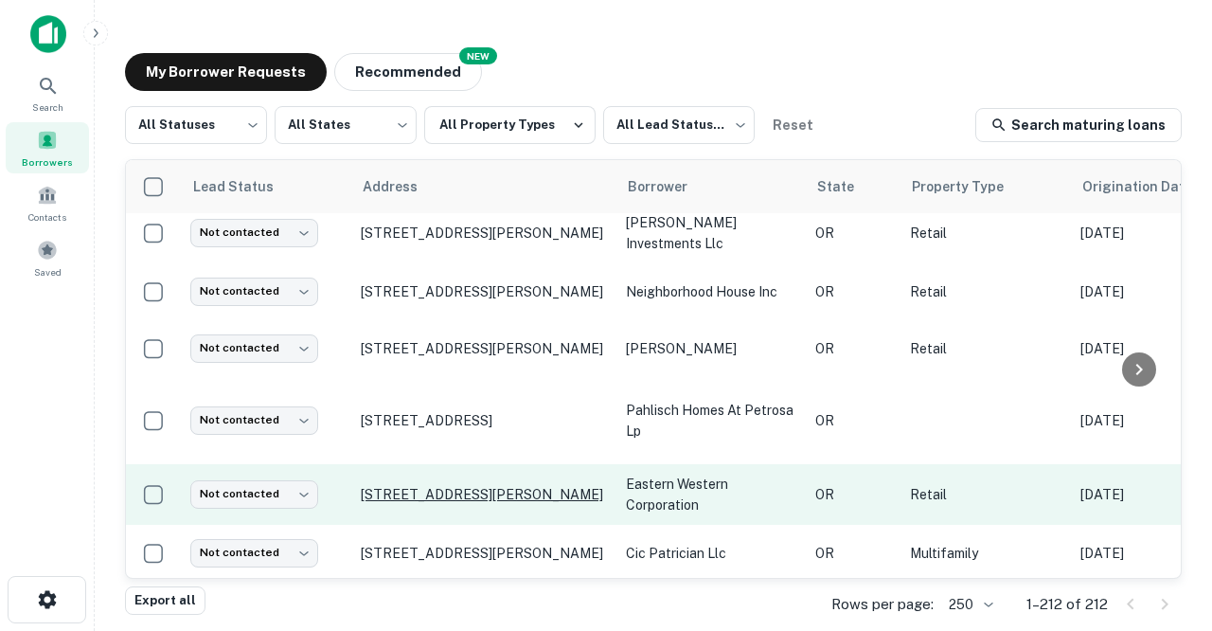
click at [422, 486] on p "[STREET_ADDRESS][PERSON_NAME]" at bounding box center [484, 494] width 246 height 17
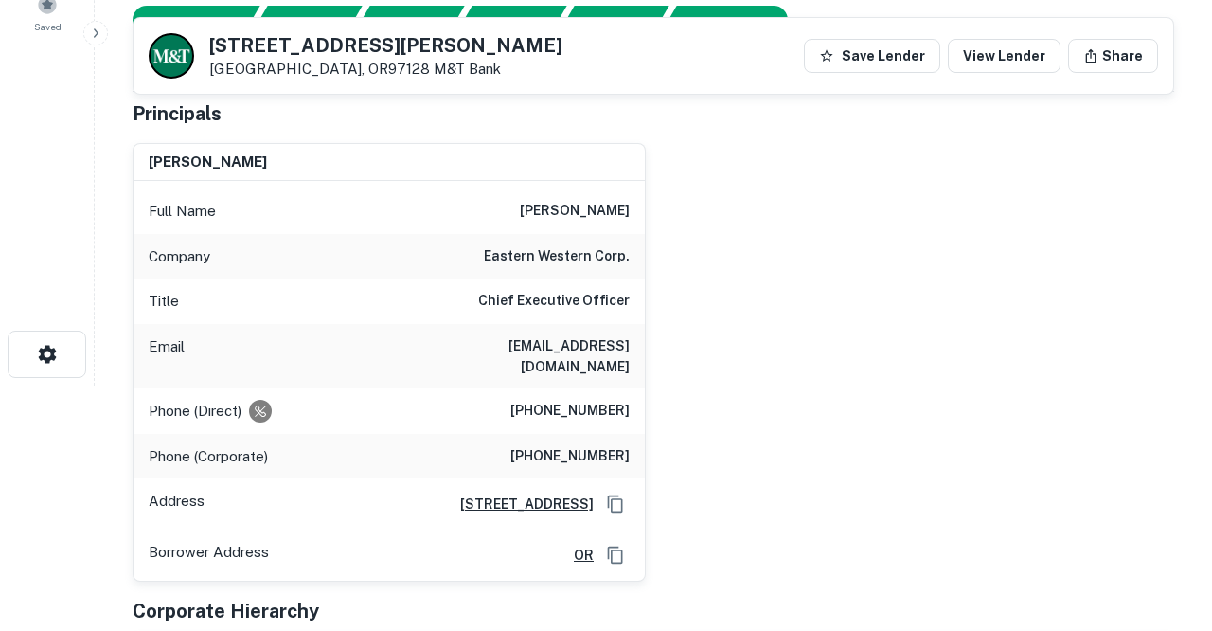
scroll to position [247, 0]
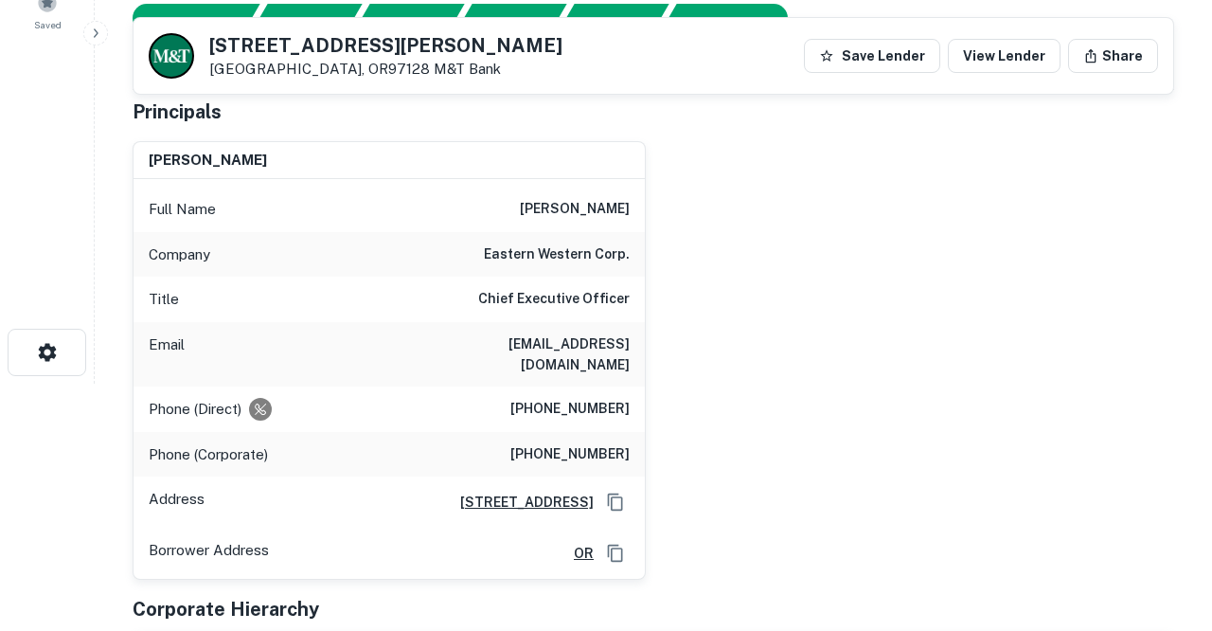
click at [565, 344] on h6 "mem@ewcorp.net" at bounding box center [516, 354] width 227 height 42
drag, startPoint x: 521, startPoint y: 345, endPoint x: 630, endPoint y: 342, distance: 109.0
click at [630, 342] on div "Email mem@ewcorp.net" at bounding box center [389, 354] width 511 height 64
copy h6 "mem@ewcorp.net"
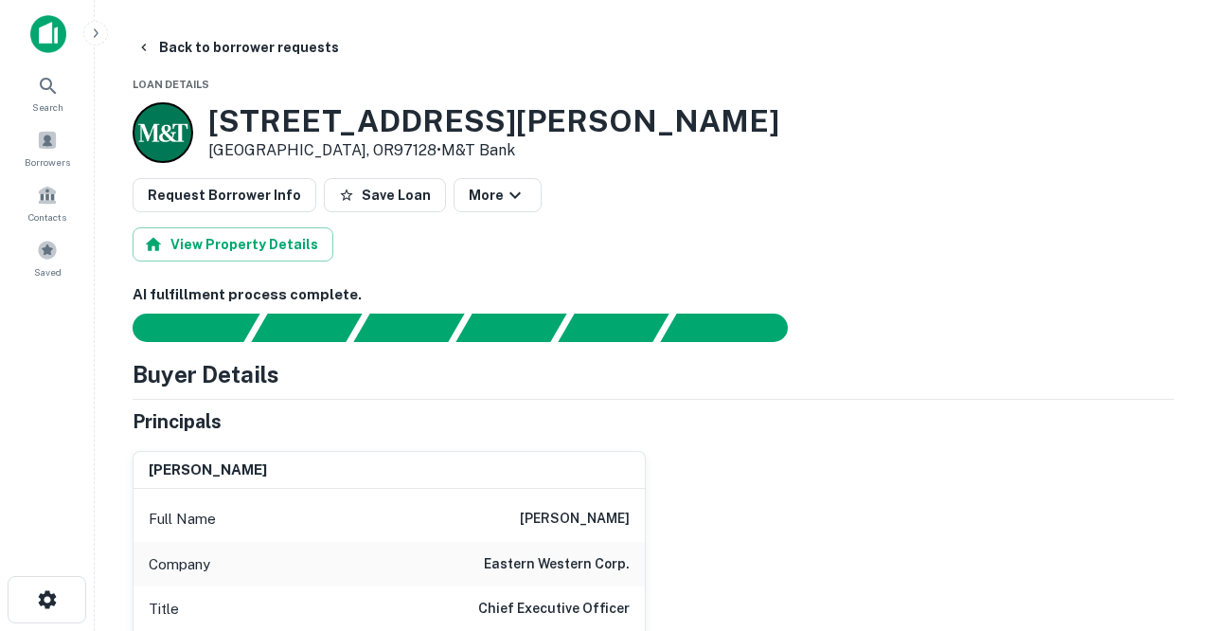
scroll to position [0, 0]
click at [229, 45] on button "Back to borrower requests" at bounding box center [238, 47] width 218 height 34
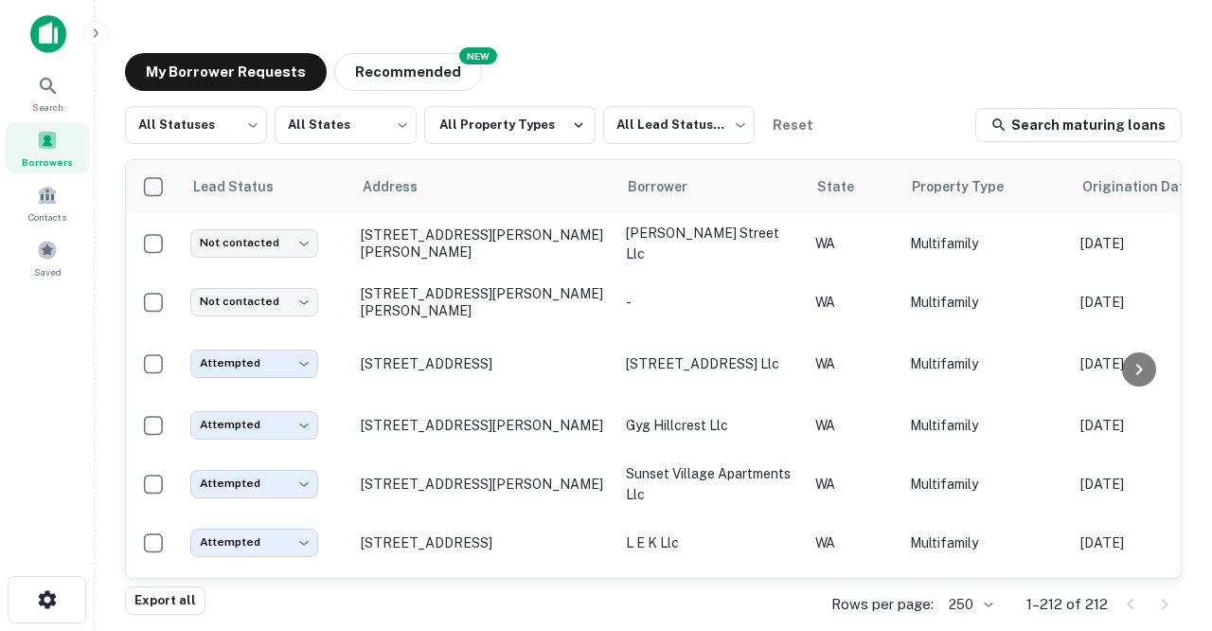
scroll to position [4445, 0]
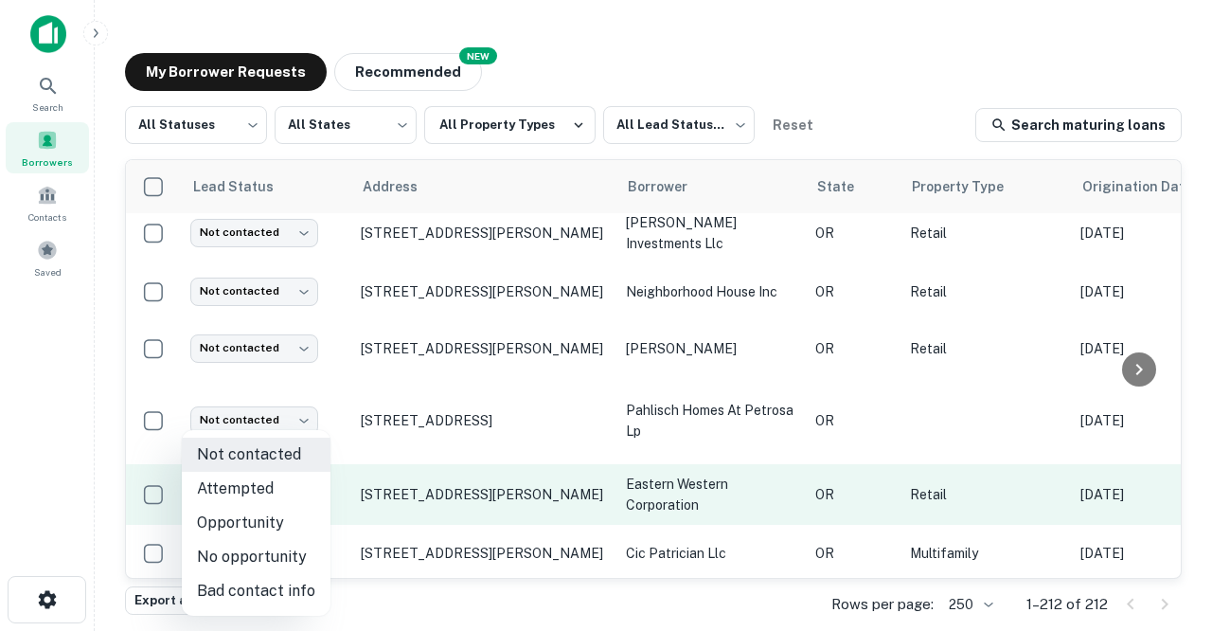
click at [307, 436] on body "Search Borrowers Contacts Saved My Borrower Requests NEW Recommended All Status…" at bounding box center [606, 315] width 1212 height 631
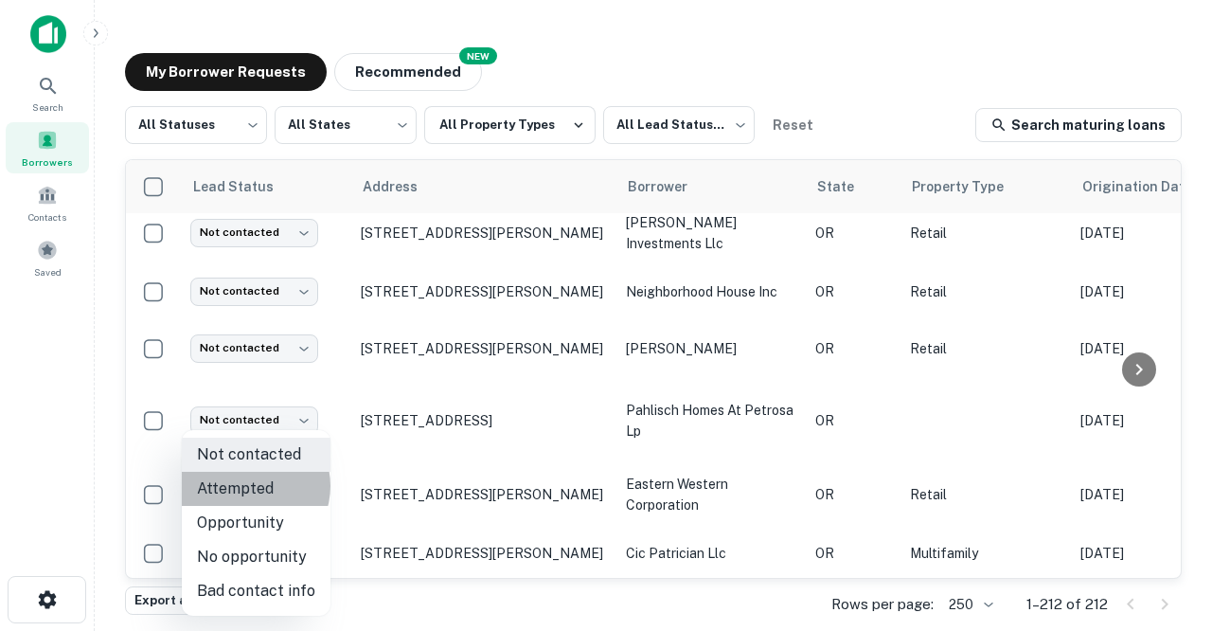
click at [250, 486] on li "Attempted" at bounding box center [256, 489] width 149 height 34
type input "*********"
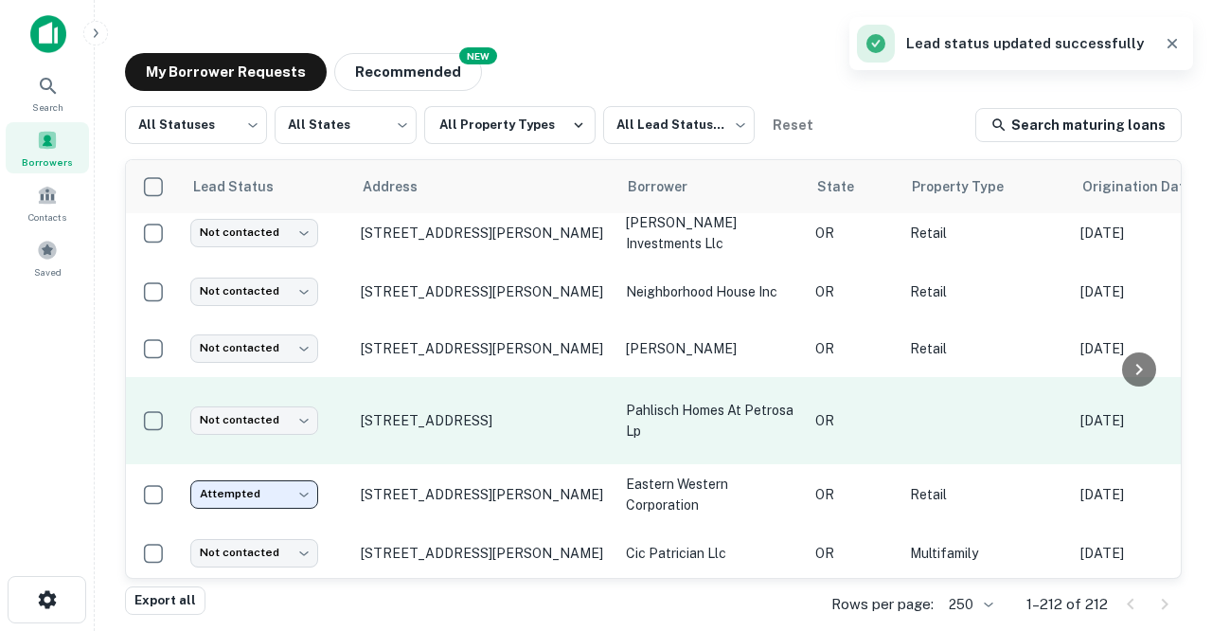
click at [421, 377] on td "[STREET_ADDRESS]" at bounding box center [483, 420] width 265 height 87
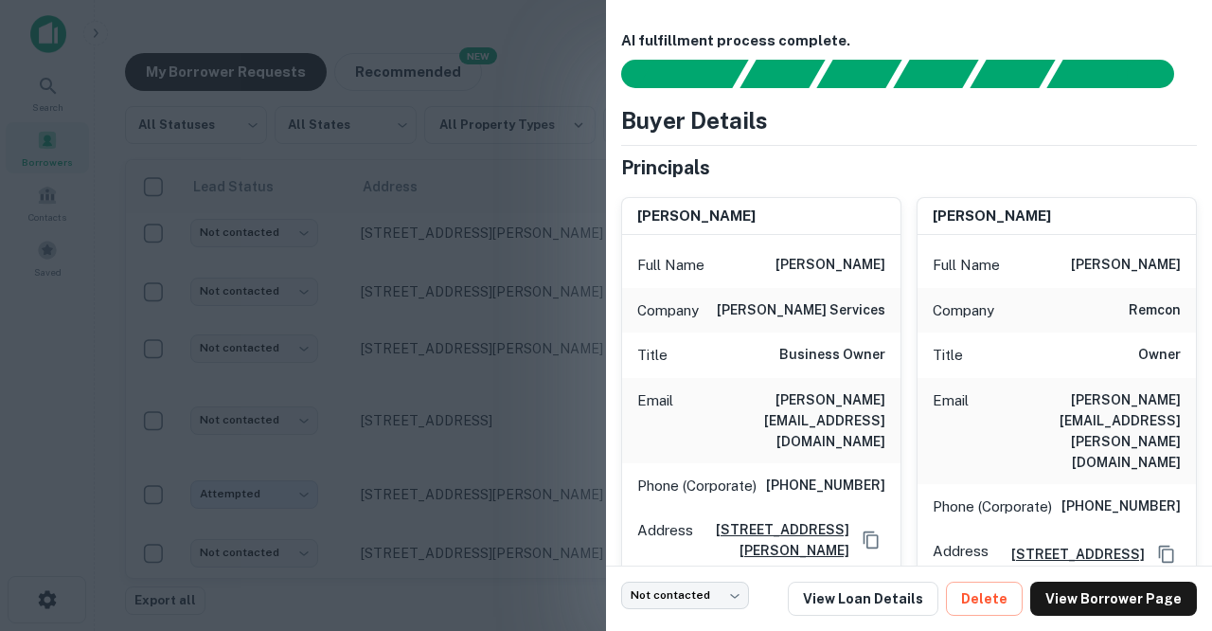
click at [424, 364] on div at bounding box center [606, 315] width 1212 height 631
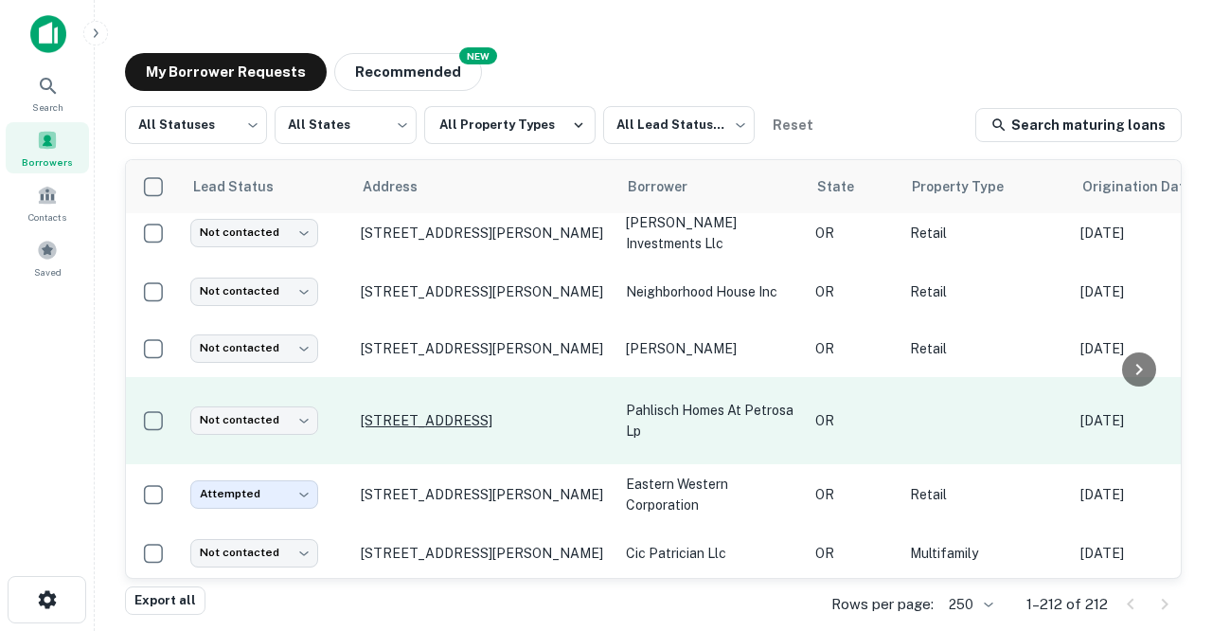
click at [438, 412] on p "[STREET_ADDRESS]" at bounding box center [484, 420] width 246 height 17
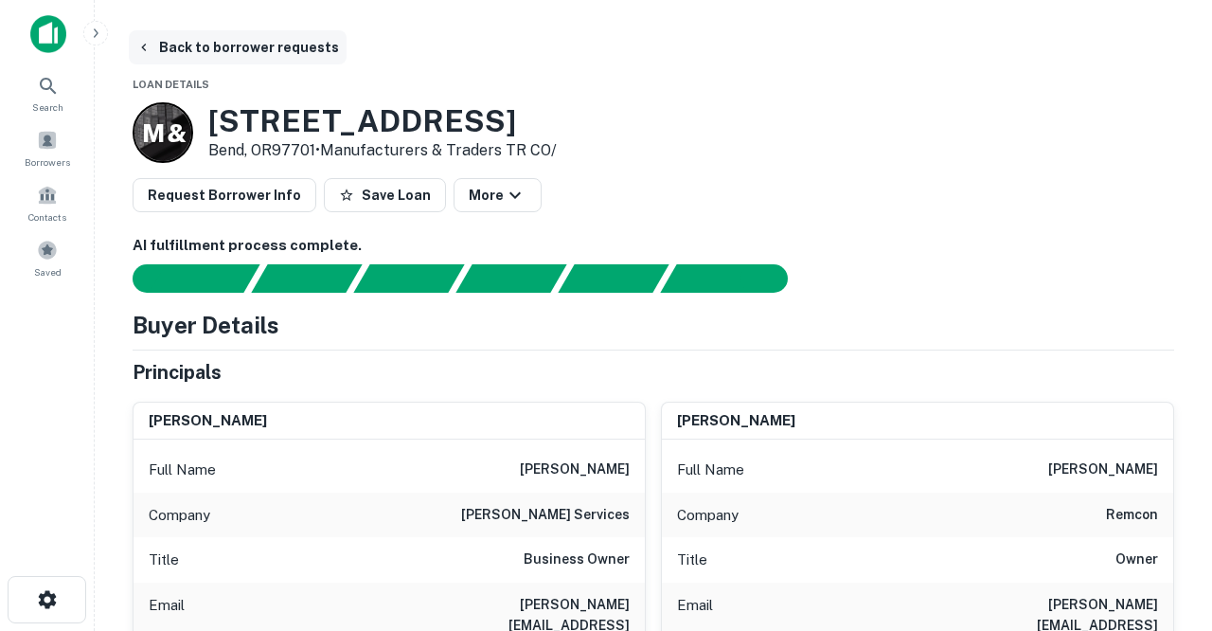
click at [220, 51] on button "Back to borrower requests" at bounding box center [238, 47] width 218 height 34
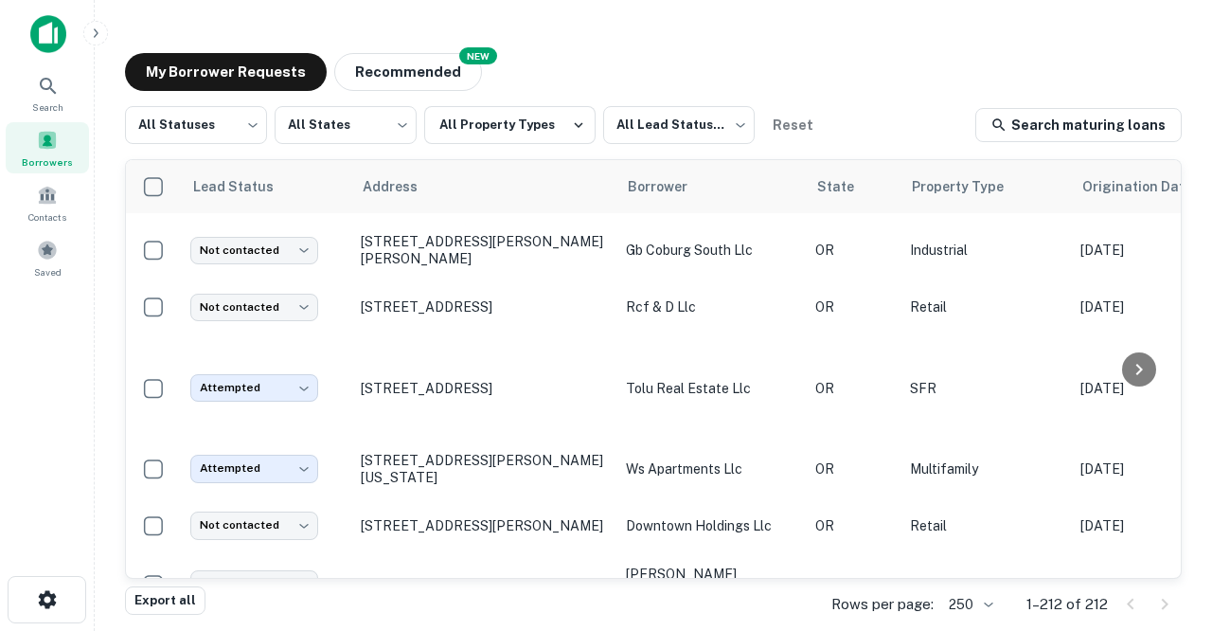
scroll to position [4164, 0]
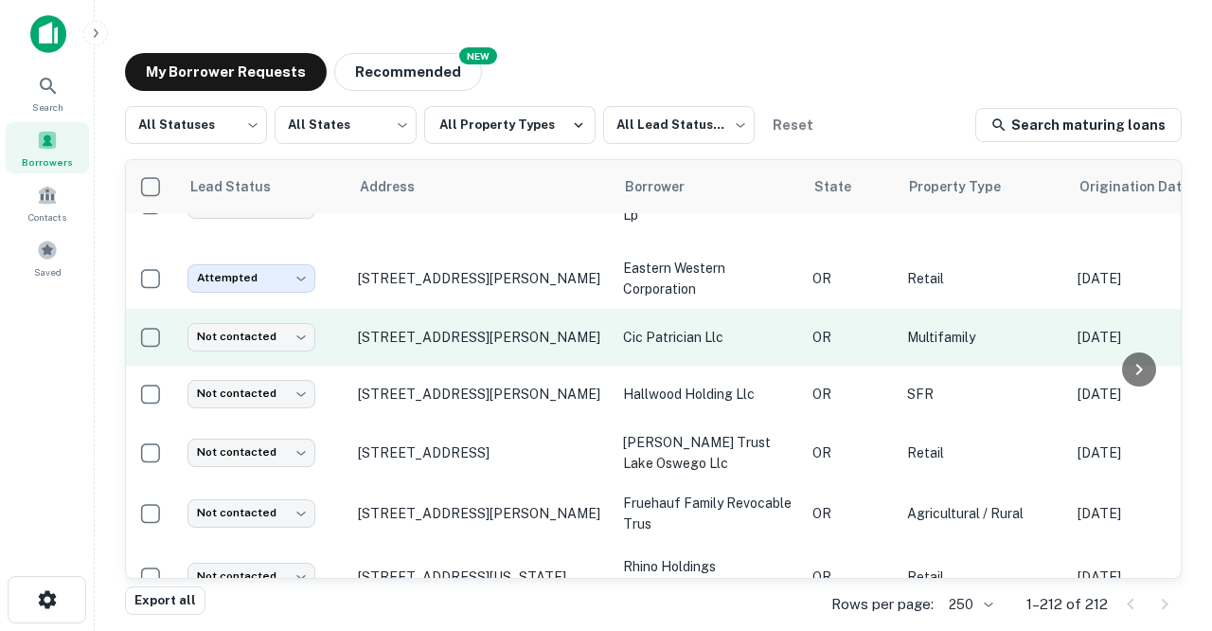
scroll to position [4665, 3]
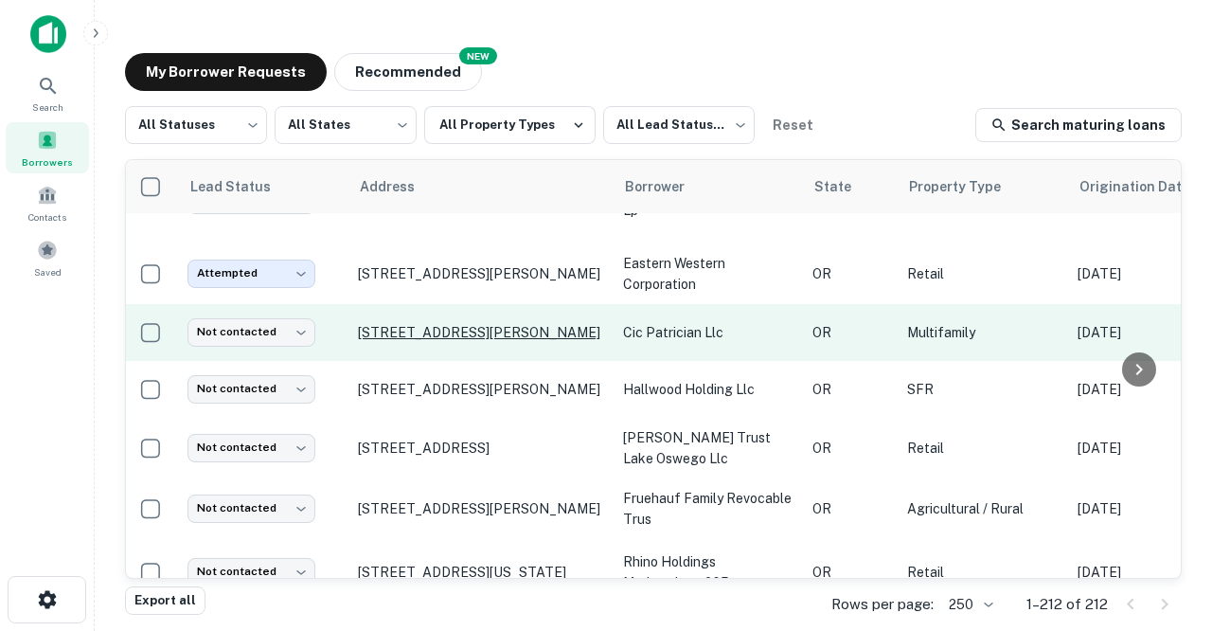
click at [437, 324] on p "[STREET_ADDRESS][PERSON_NAME]" at bounding box center [481, 332] width 246 height 17
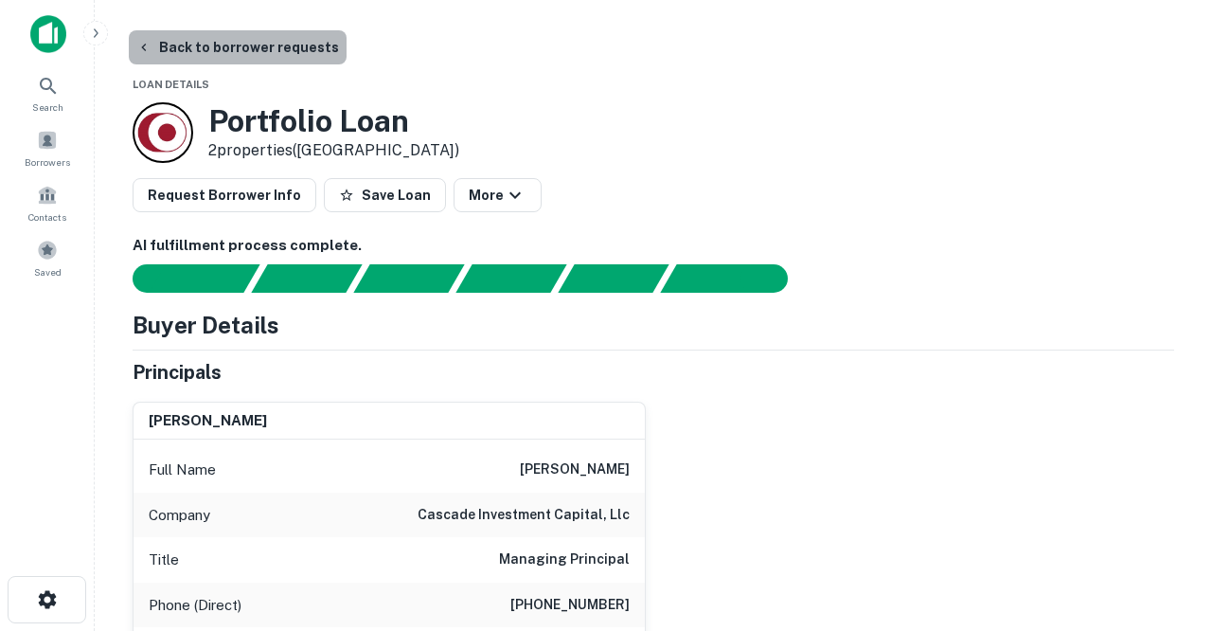
click at [242, 43] on button "Back to borrower requests" at bounding box center [238, 47] width 218 height 34
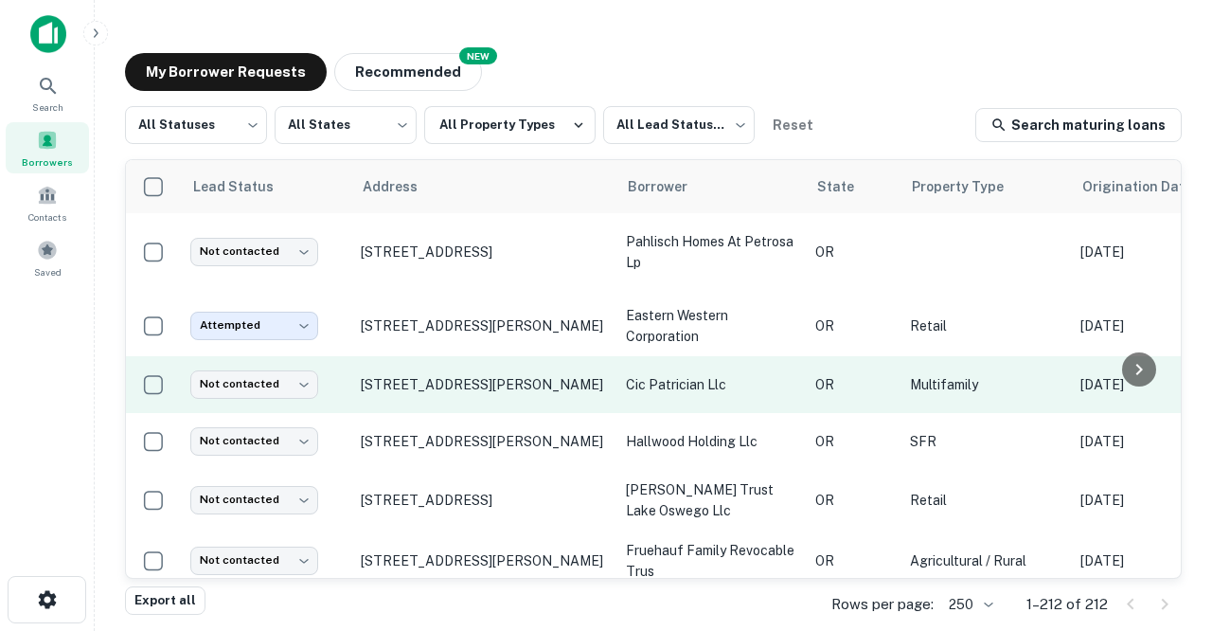
scroll to position [4618, 0]
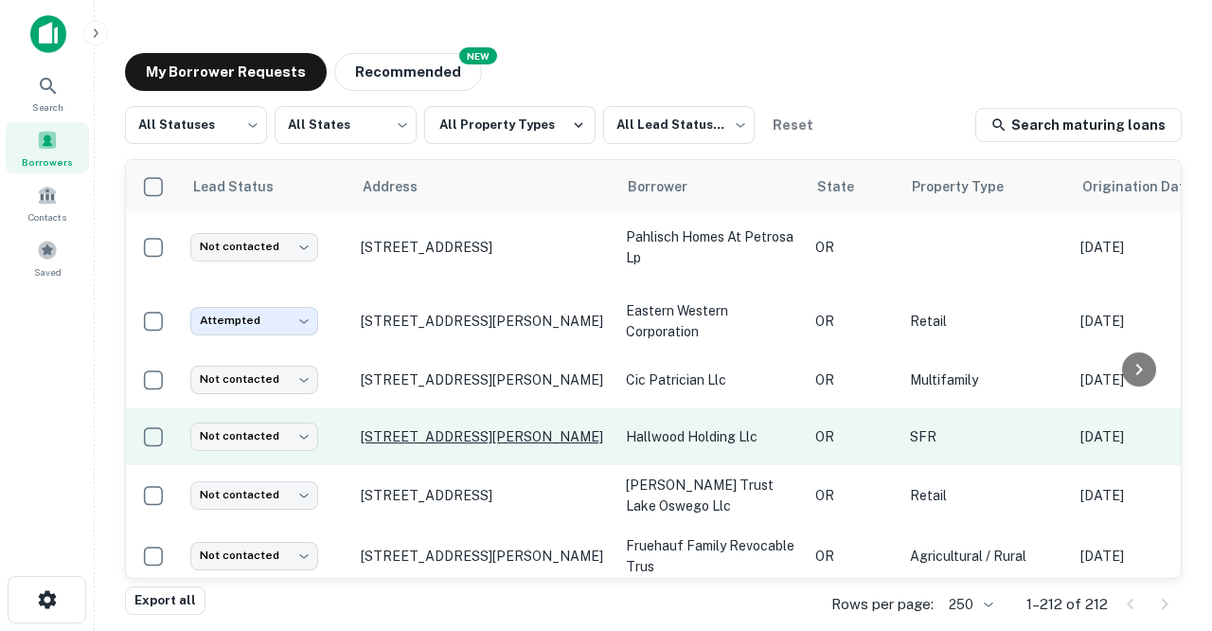
click at [411, 428] on p "[STREET_ADDRESS][PERSON_NAME]" at bounding box center [484, 436] width 246 height 17
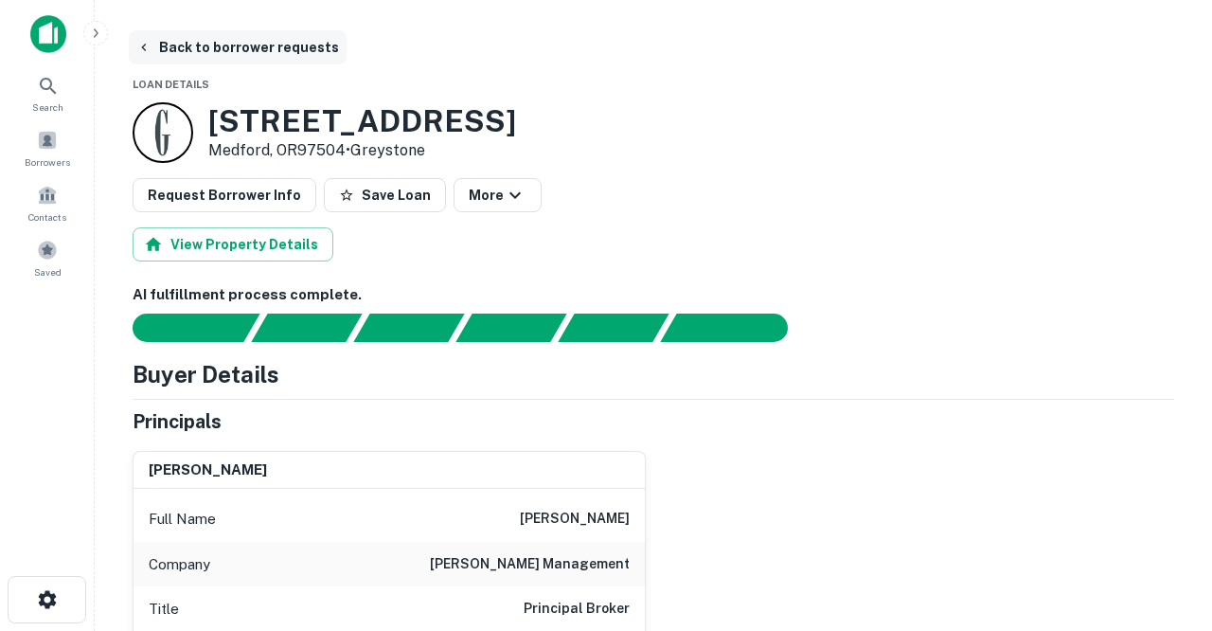
click at [254, 46] on button "Back to borrower requests" at bounding box center [238, 47] width 218 height 34
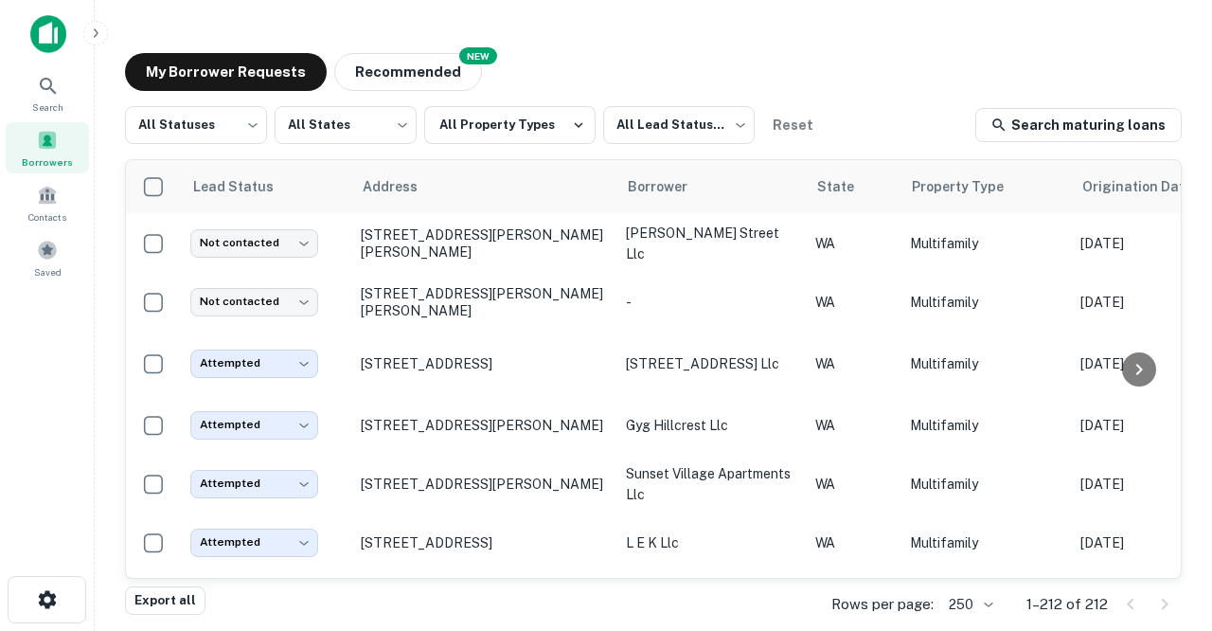
scroll to position [4618, 0]
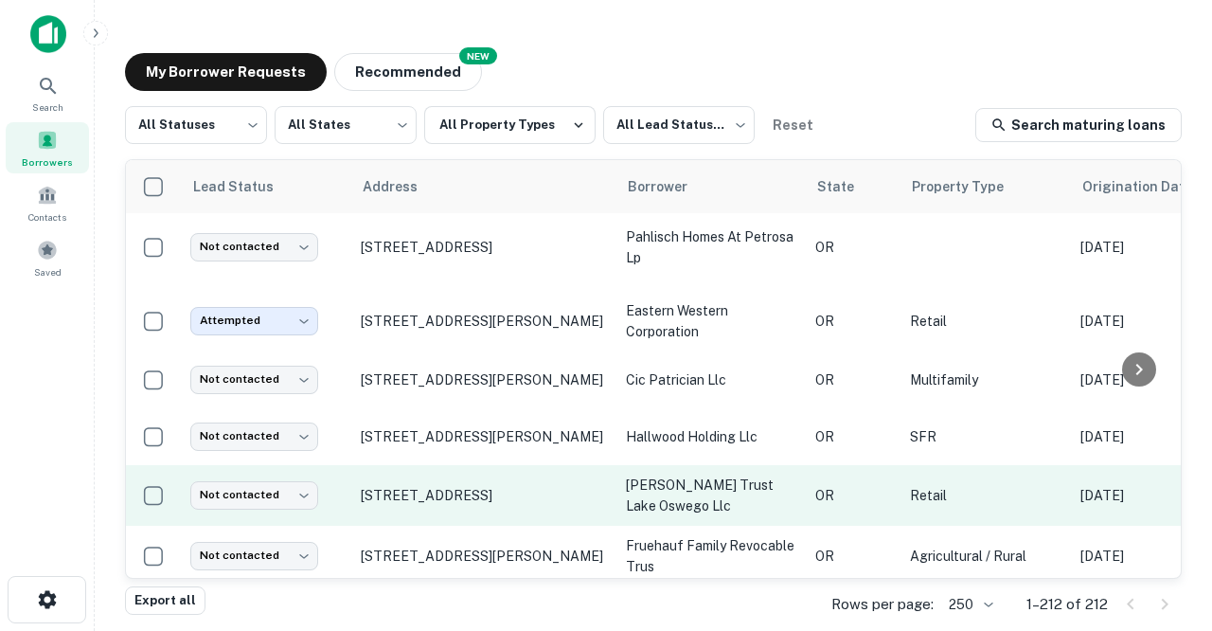
click at [449, 465] on td "[STREET_ADDRESS]" at bounding box center [483, 495] width 265 height 61
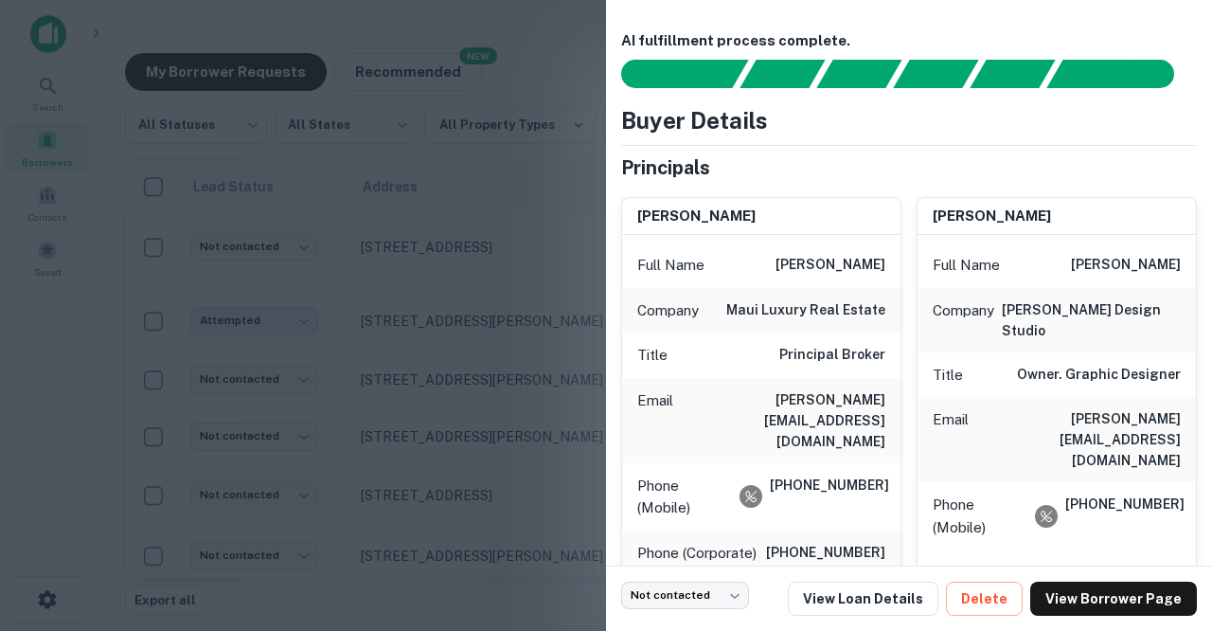
click at [546, 384] on div at bounding box center [606, 315] width 1212 height 631
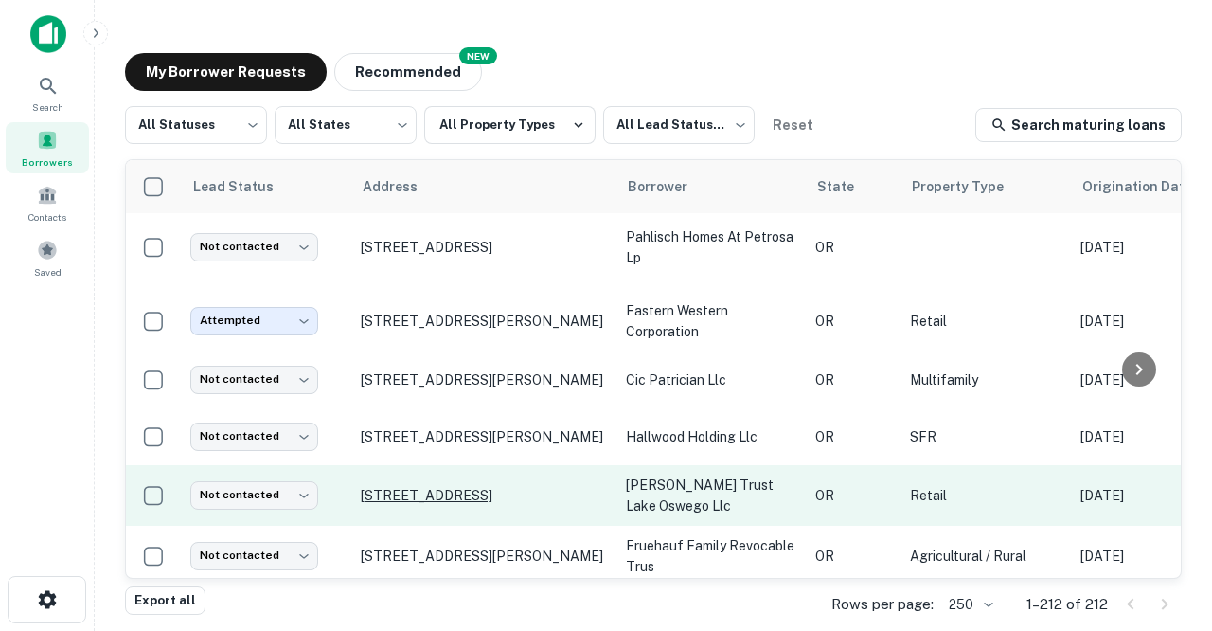
click at [460, 487] on p "[STREET_ADDRESS]" at bounding box center [484, 495] width 246 height 17
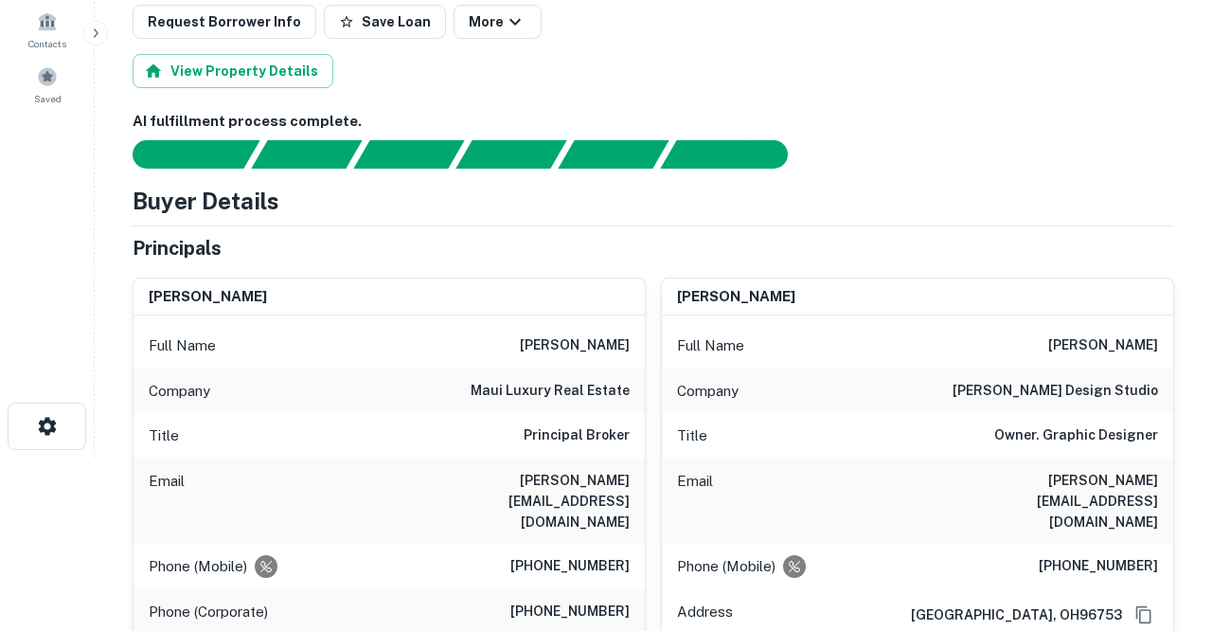
scroll to position [188, 0]
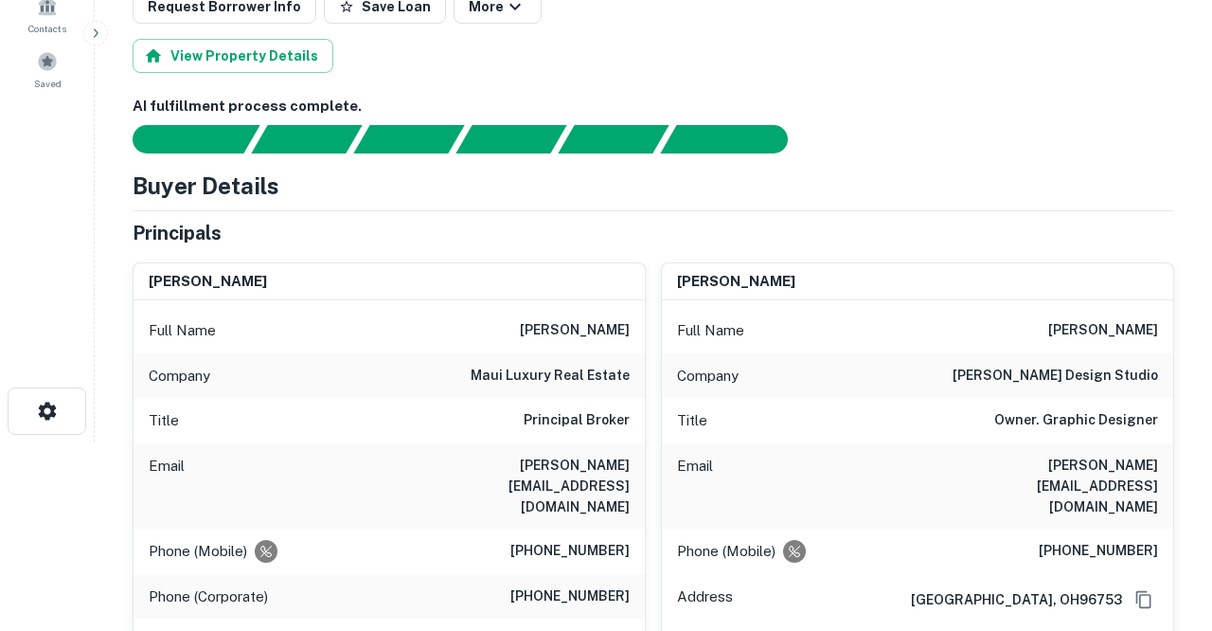
click at [474, 470] on div "Email bob@mauirealestate.net" at bounding box center [389, 485] width 511 height 85
click at [469, 466] on div "Email bob@mauirealestate.net" at bounding box center [389, 485] width 511 height 85
copy h6 "bob@mauirealestate.net"
